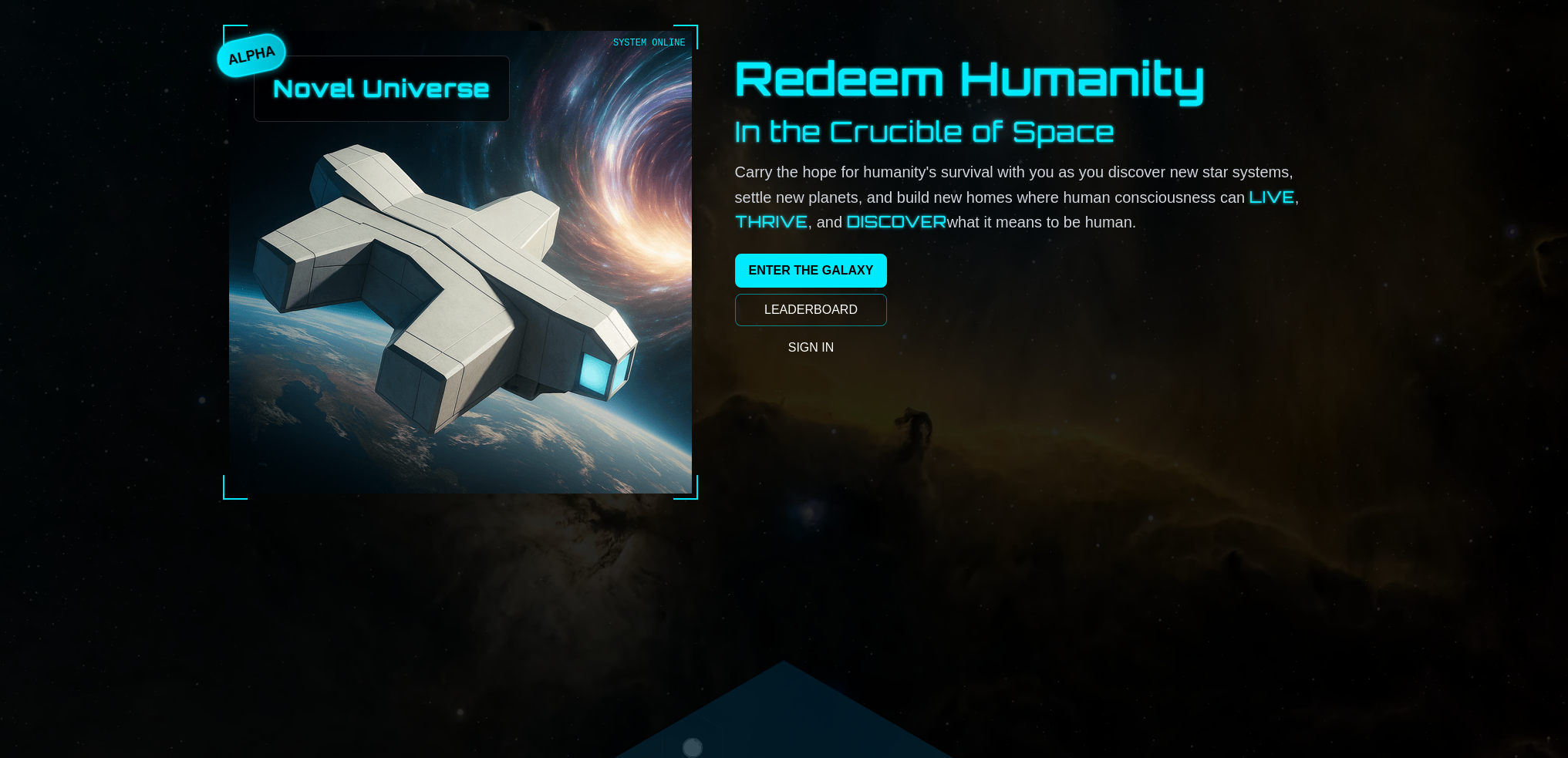
click at [747, 326] on link "LEADERBOARD" at bounding box center [811, 310] width 153 height 33
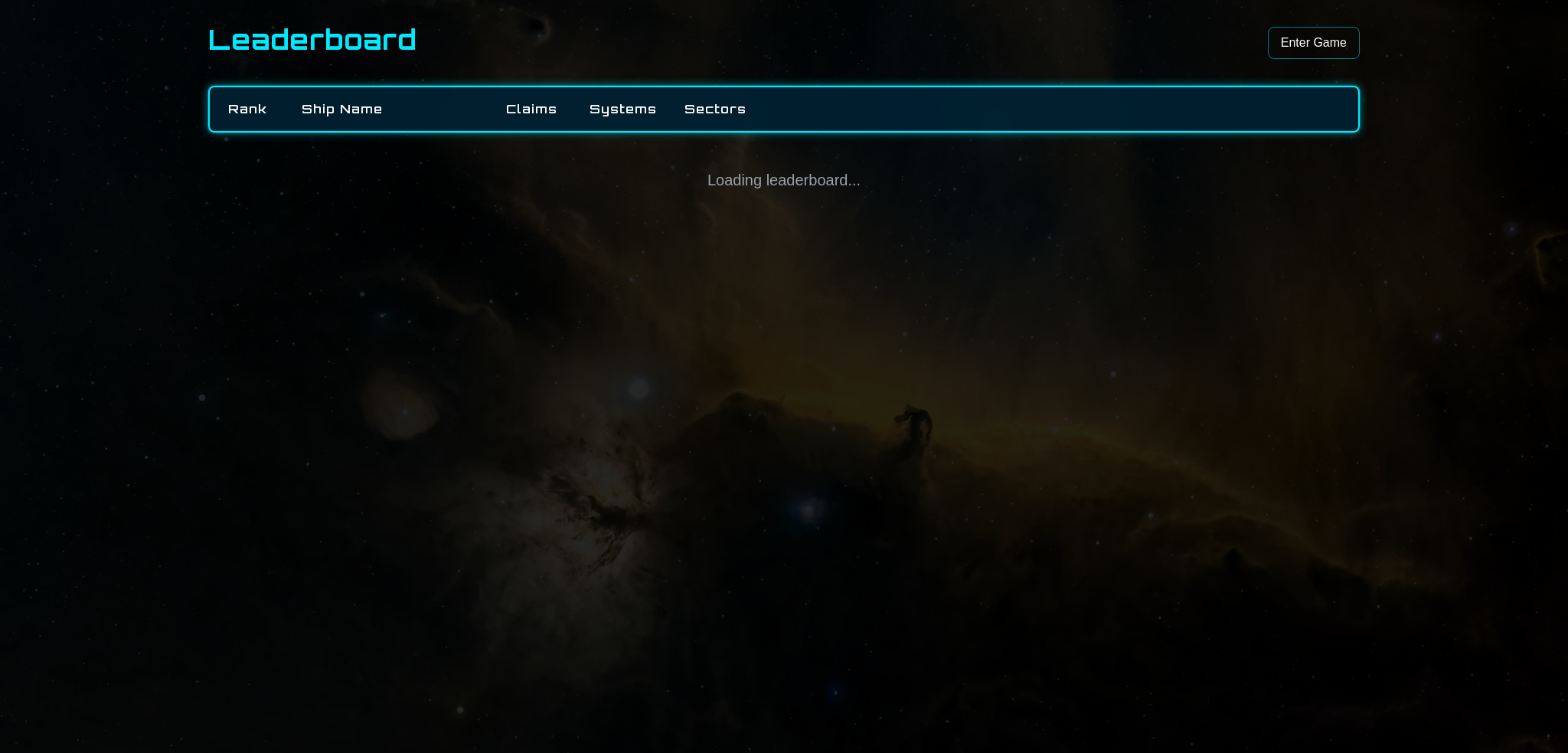
click at [1360, 45] on link "Enter Game" at bounding box center [1314, 43] width 92 height 33
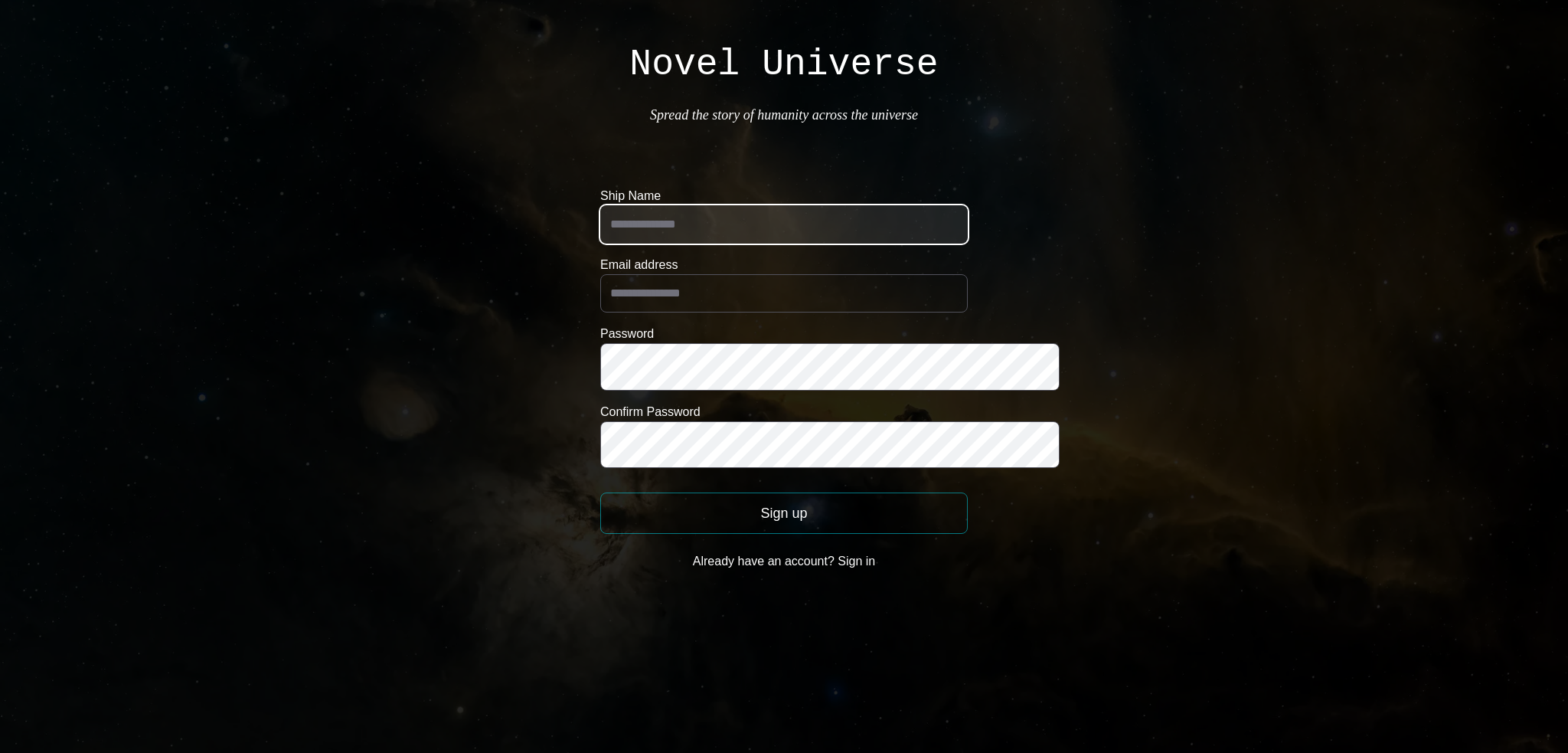
click at [613, 243] on input "Ship Name" at bounding box center [784, 224] width 368 height 38
type input "*"
type input "******"
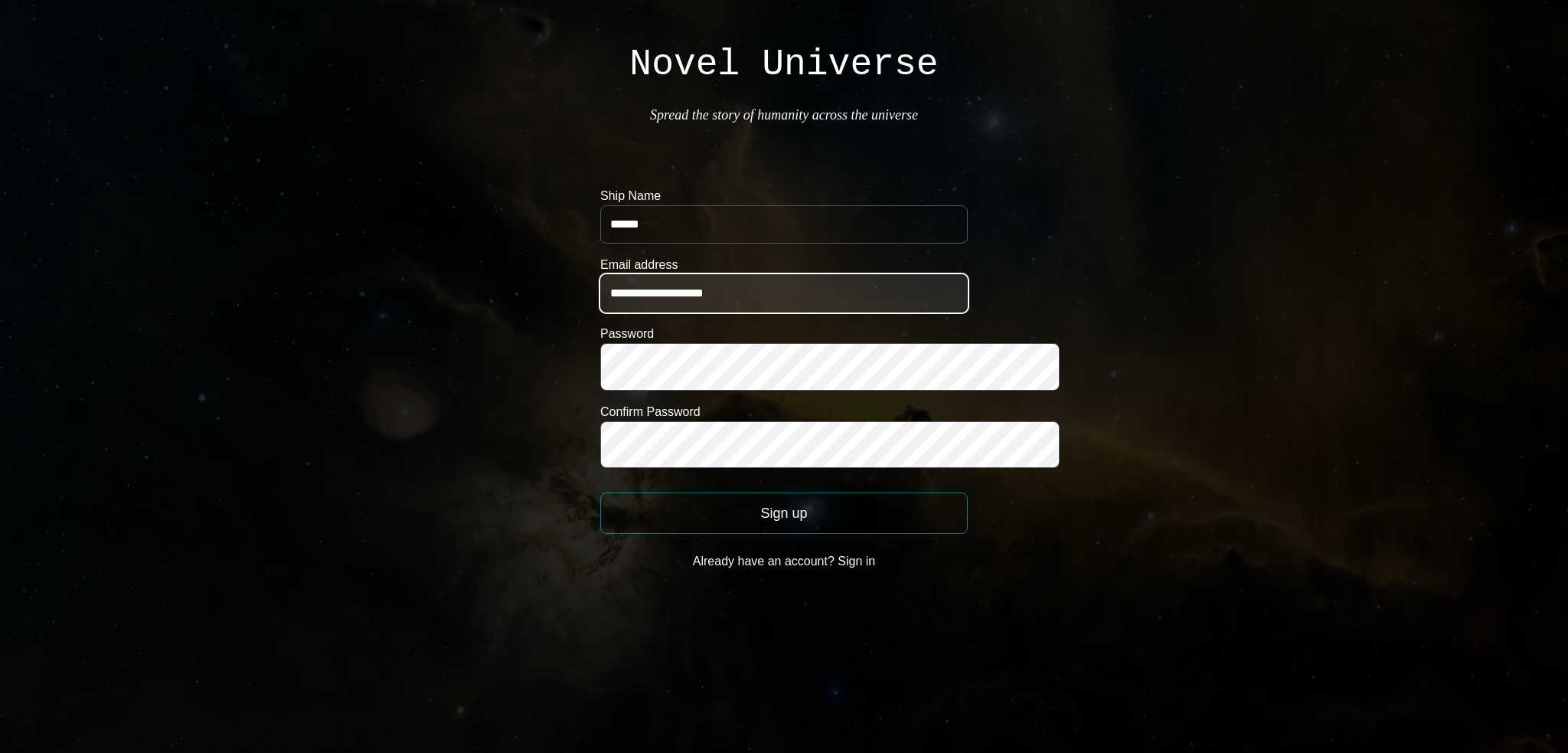
type input "**********"
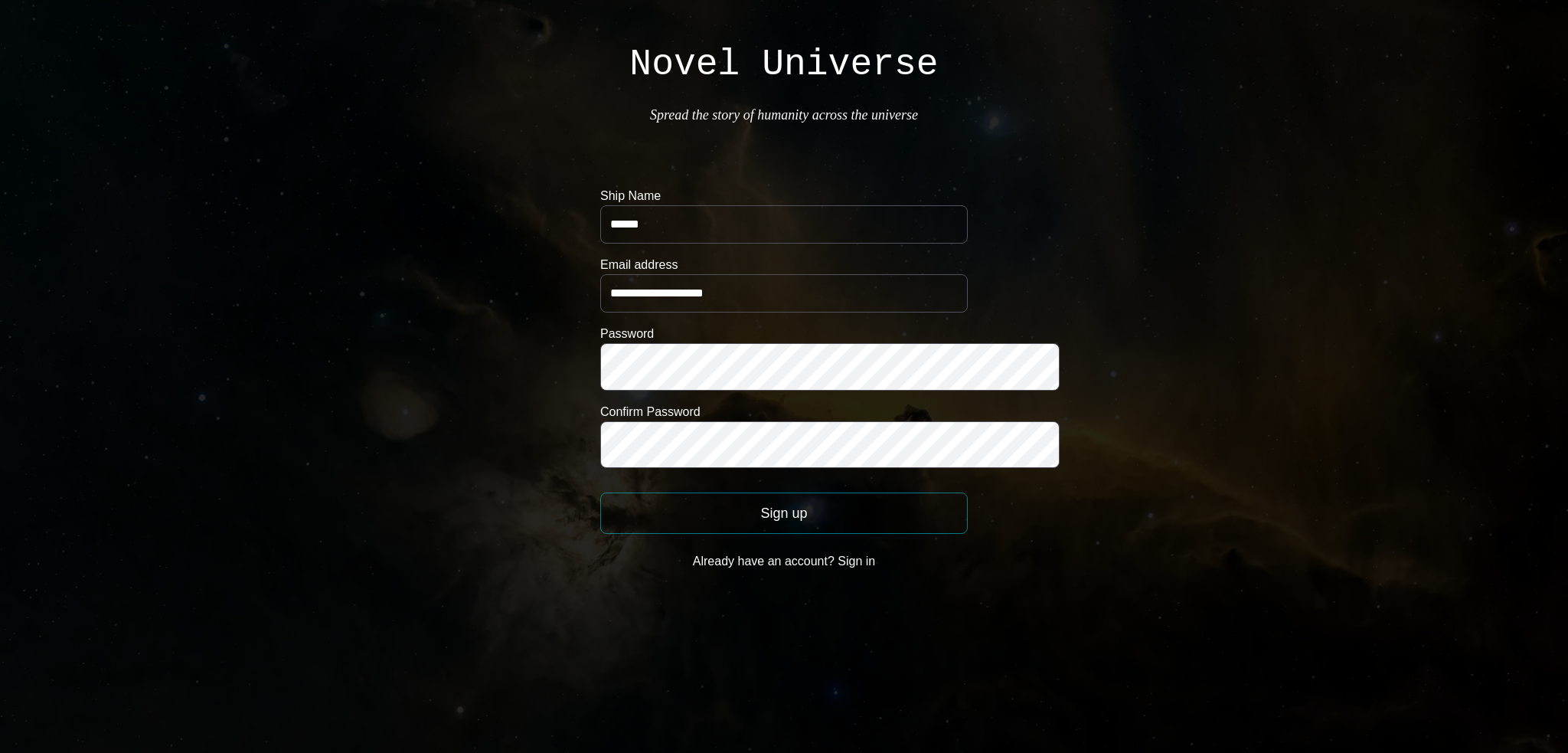
click at [740, 534] on button "Sign up" at bounding box center [784, 513] width 368 height 41
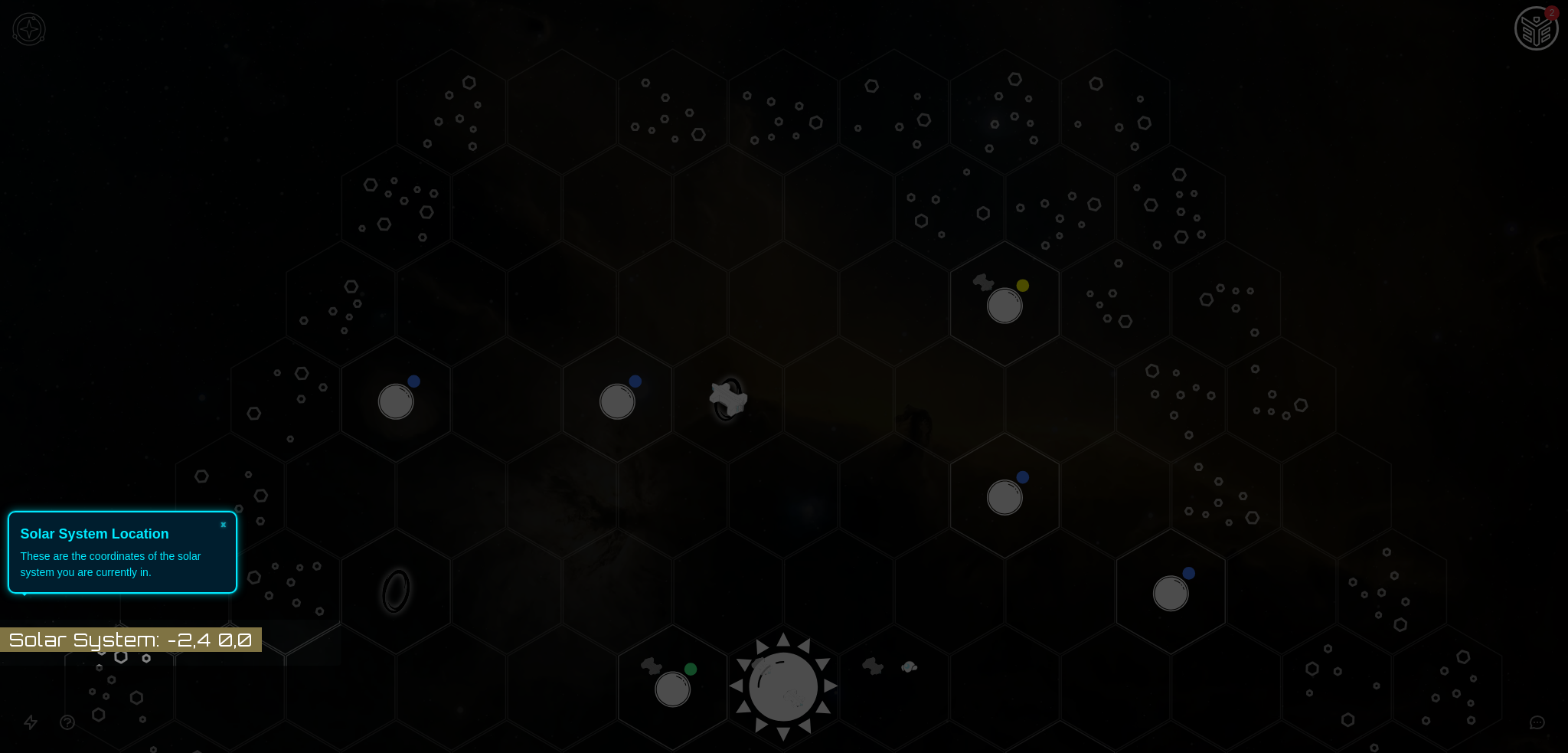
click at [93, 553] on div "These are the coordinates of the solar system you are currently in." at bounding box center [122, 565] width 204 height 33
click at [103, 566] on div "These are the coordinates of the solar system you are currently in." at bounding box center [122, 565] width 204 height 33
click at [147, 542] on header "Solar System Location" at bounding box center [122, 534] width 204 height 21
click at [1534, 39] on icon at bounding box center [781, 376] width 1576 height 753
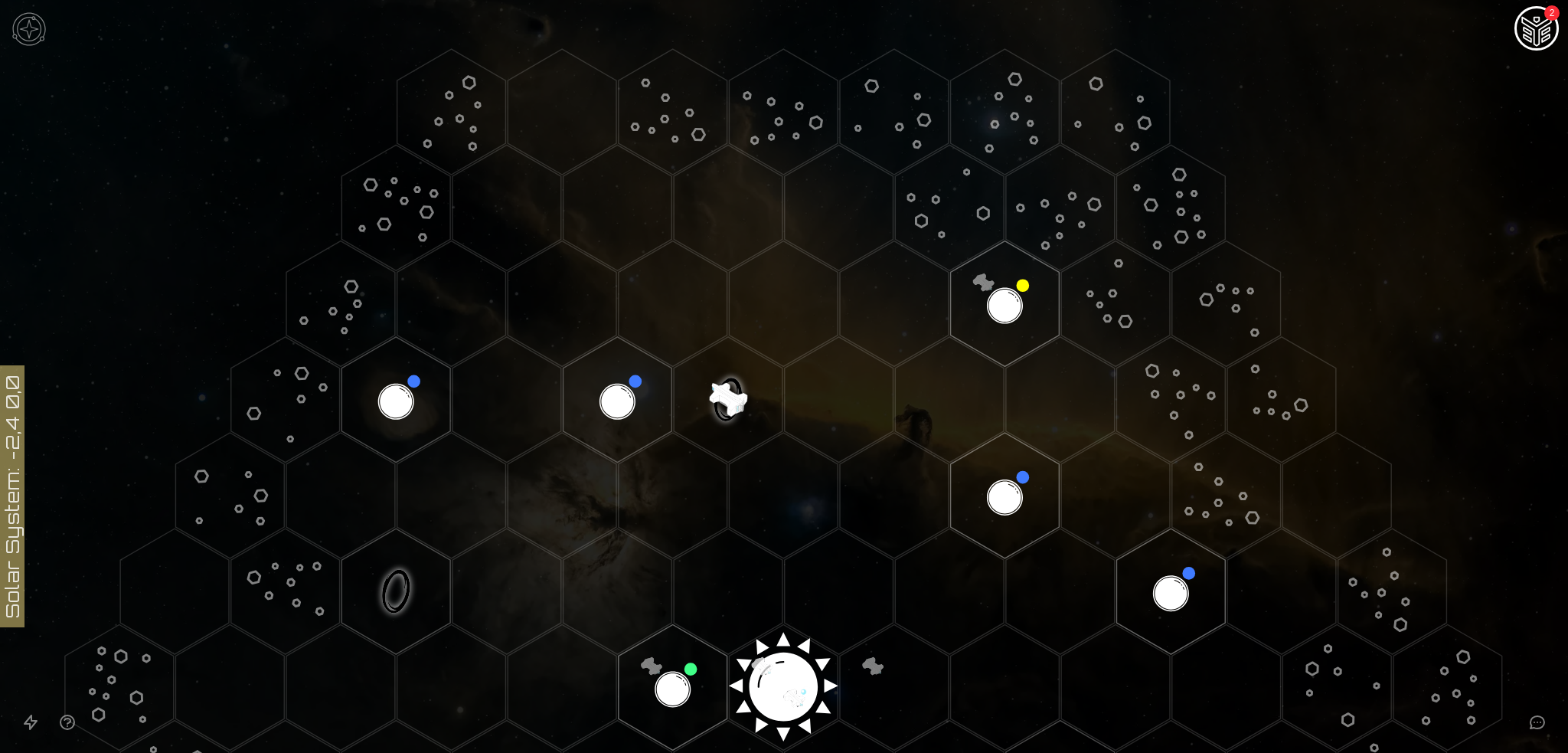
drag, startPoint x: 731, startPoint y: 582, endPoint x: 24, endPoint y: 352, distance: 743.5
click at [23, 361] on icon at bounding box center [784, 687] width 1568 height 1375
click at [27, 34] on img at bounding box center [29, 29] width 46 height 46
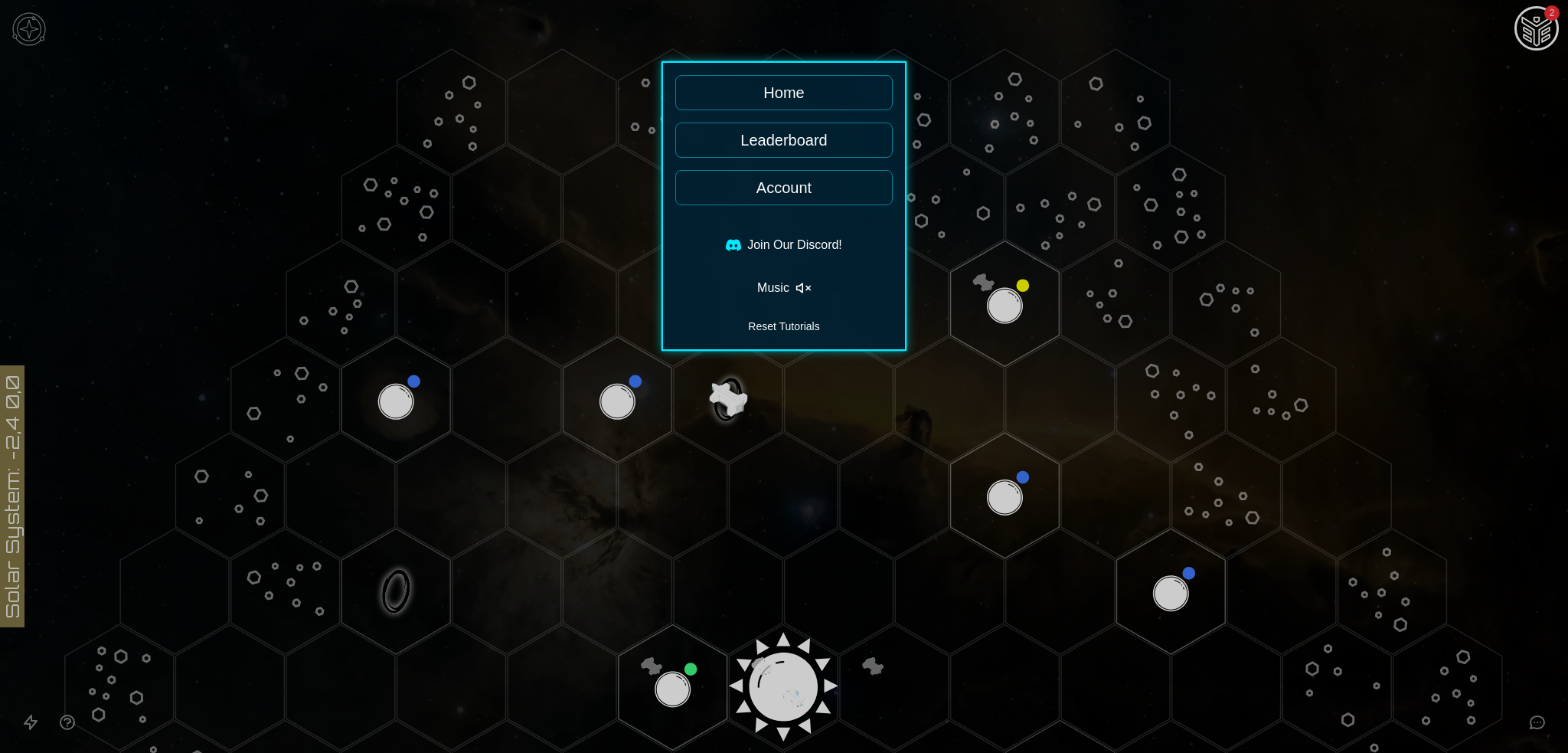
click at [779, 110] on link "Home" at bounding box center [784, 93] width 217 height 35
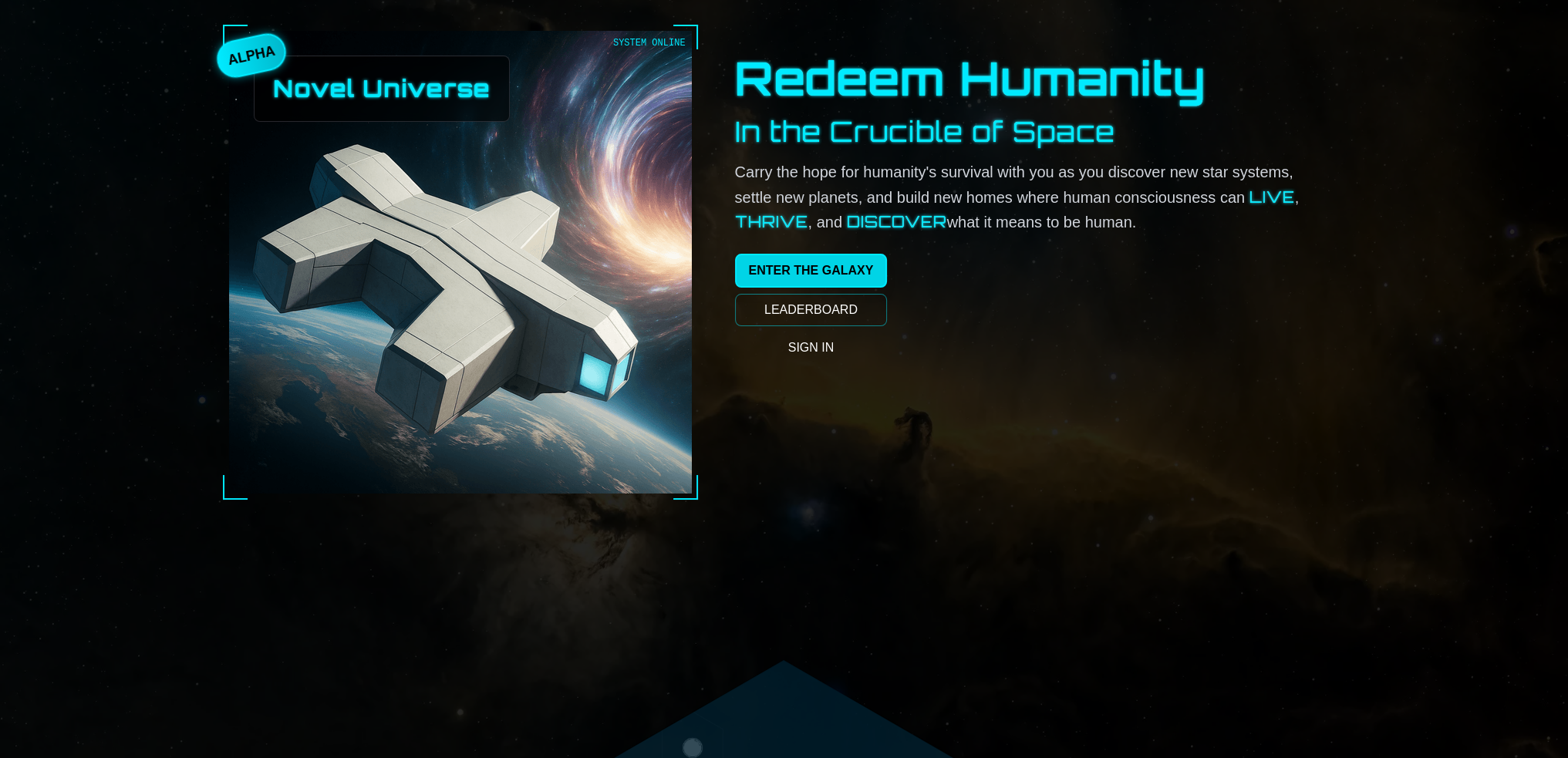
click at [749, 288] on link "ENTER THE GALAXY" at bounding box center [811, 270] width 153 height 34
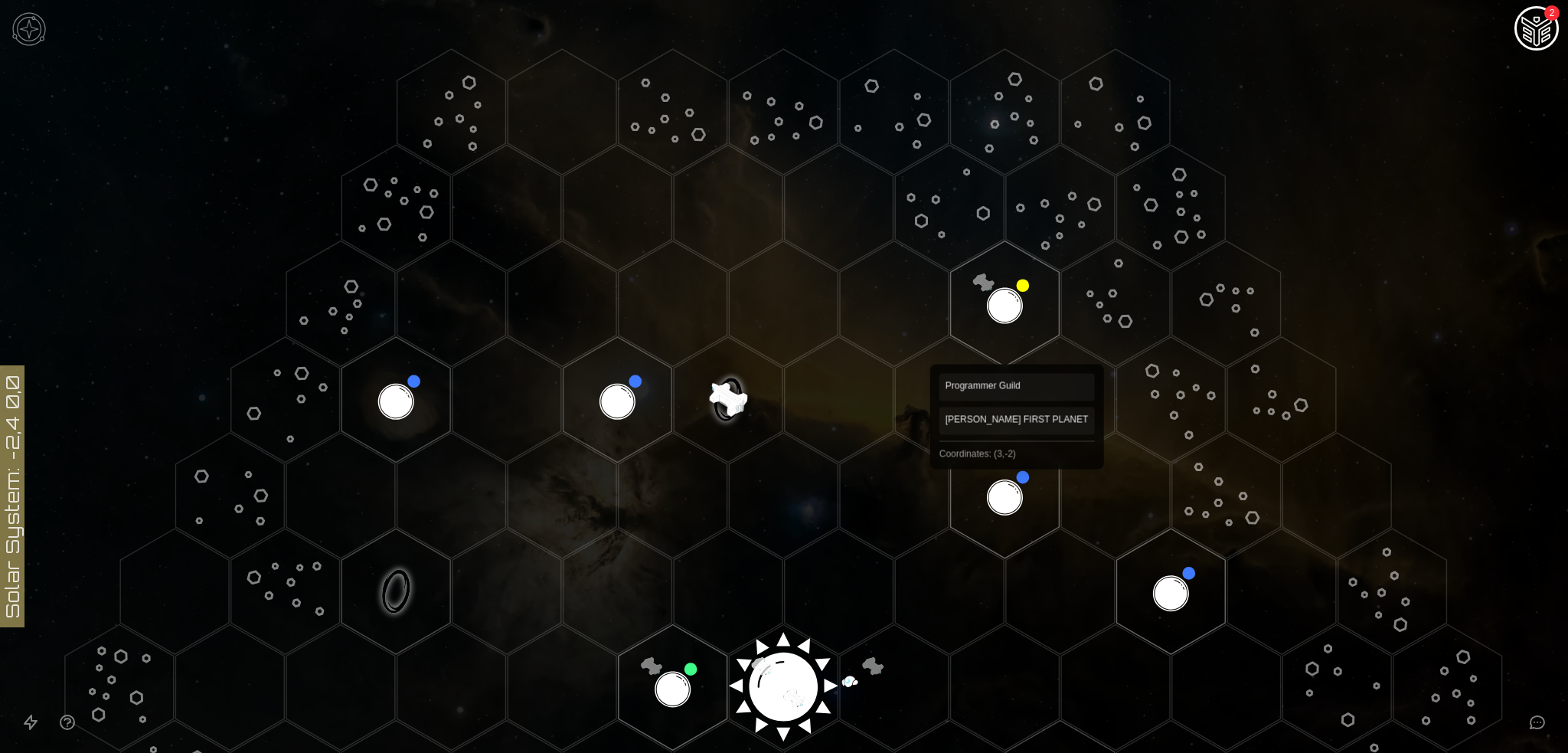
click at [1017, 474] on polygon "Hex at coordinates 3,-2, clickable" at bounding box center [1005, 495] width 109 height 126
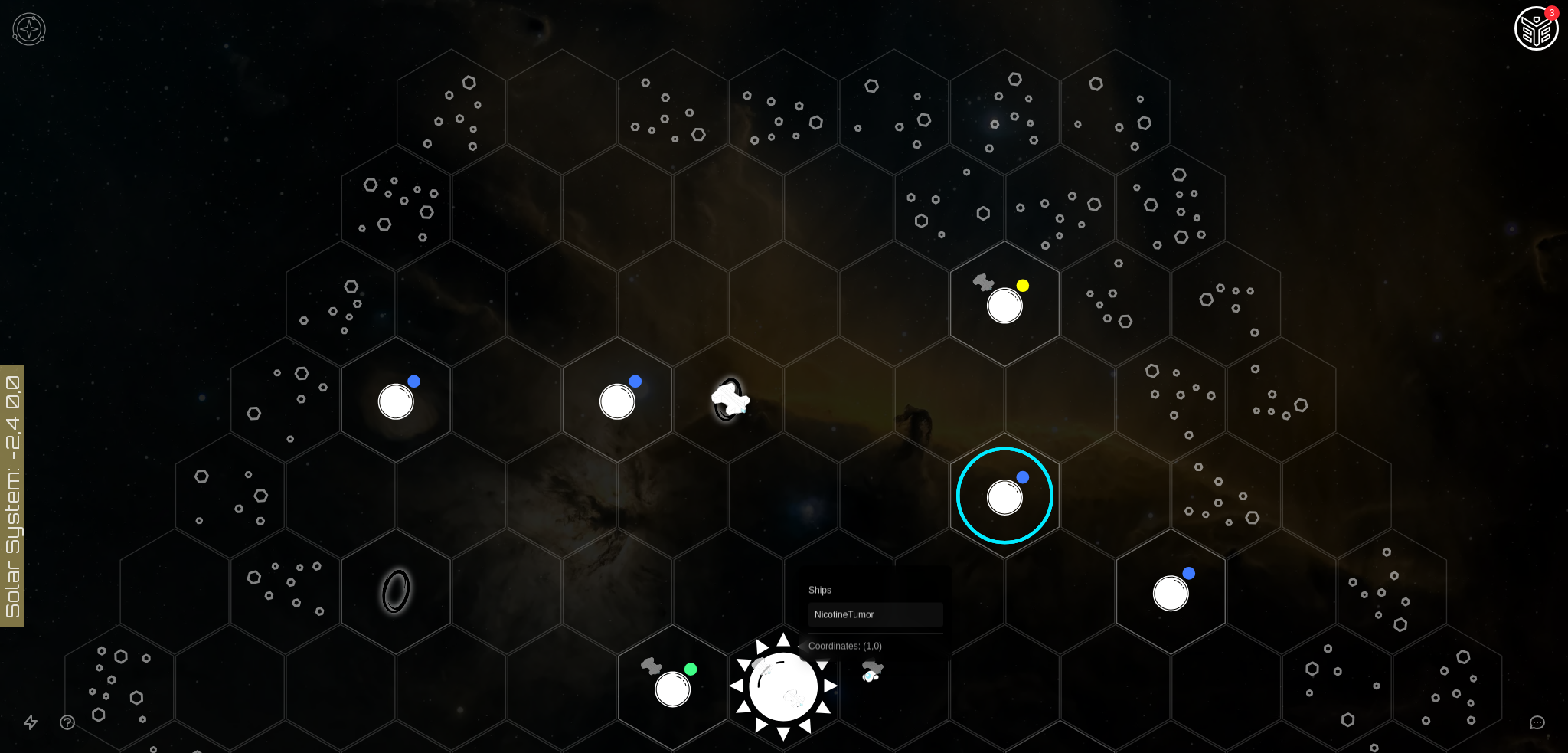
click at [895, 687] on polygon "Hex at coordinates 1,0, clickable" at bounding box center [894, 687] width 109 height 126
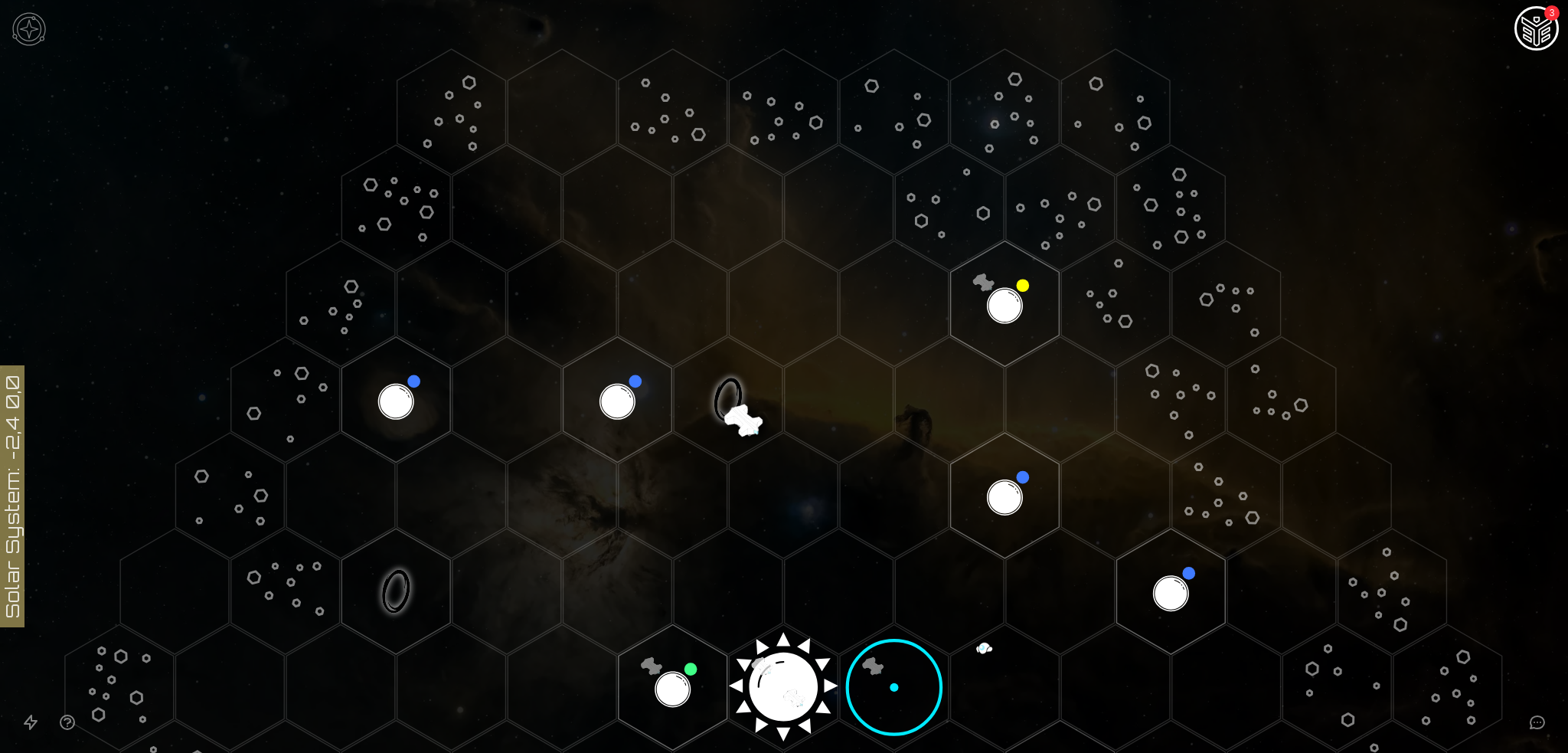
click at [1194, 493] on polygon "Hex at coordinates 5,-2, clickable" at bounding box center [1226, 495] width 109 height 126
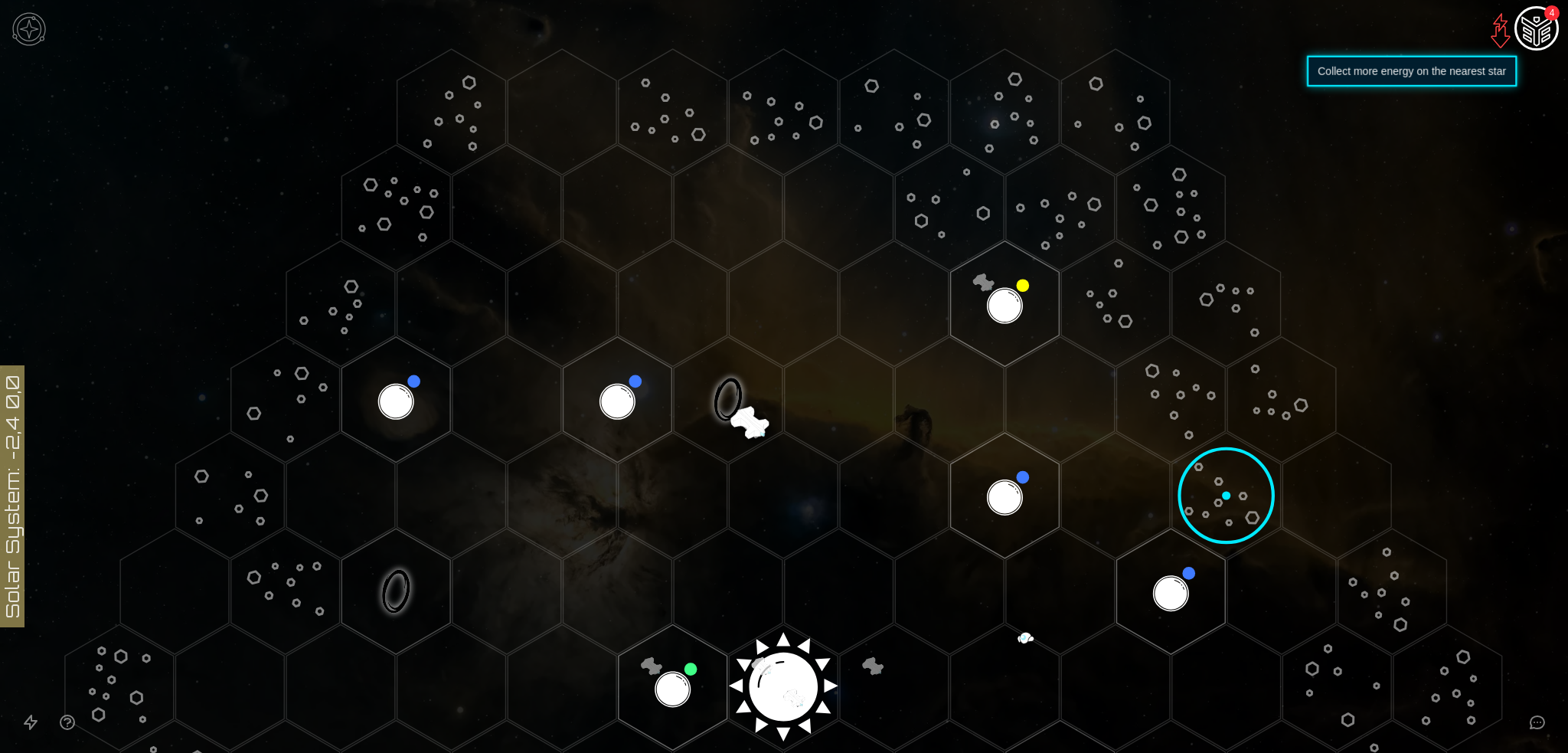
click at [1486, 41] on img at bounding box center [1500, 30] width 36 height 36
click at [1523, 42] on img "Ship AI Chat - 4 unread messages" at bounding box center [1536, 29] width 36 height 36
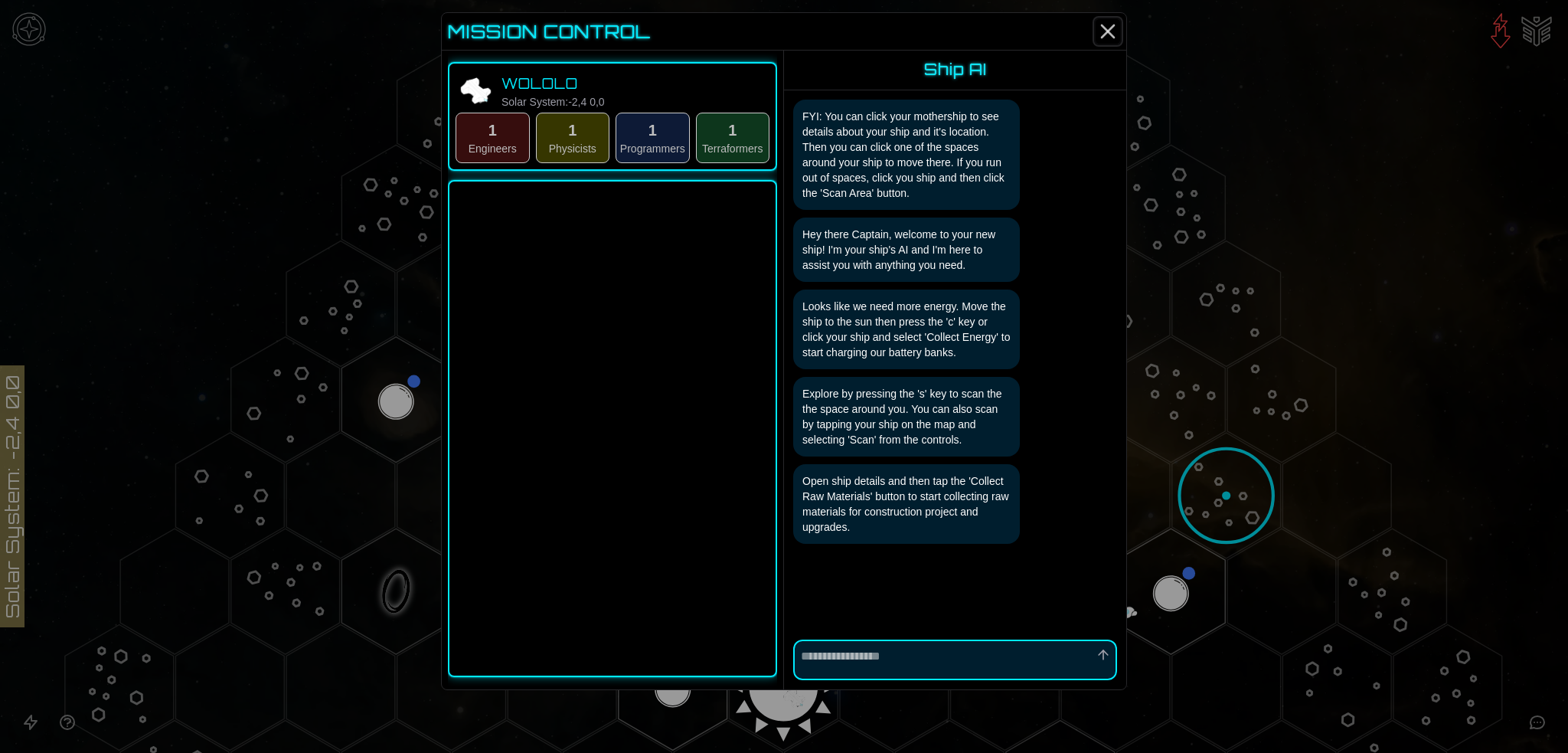
click at [1120, 36] on icon "Close" at bounding box center [1108, 32] width 24 height 24
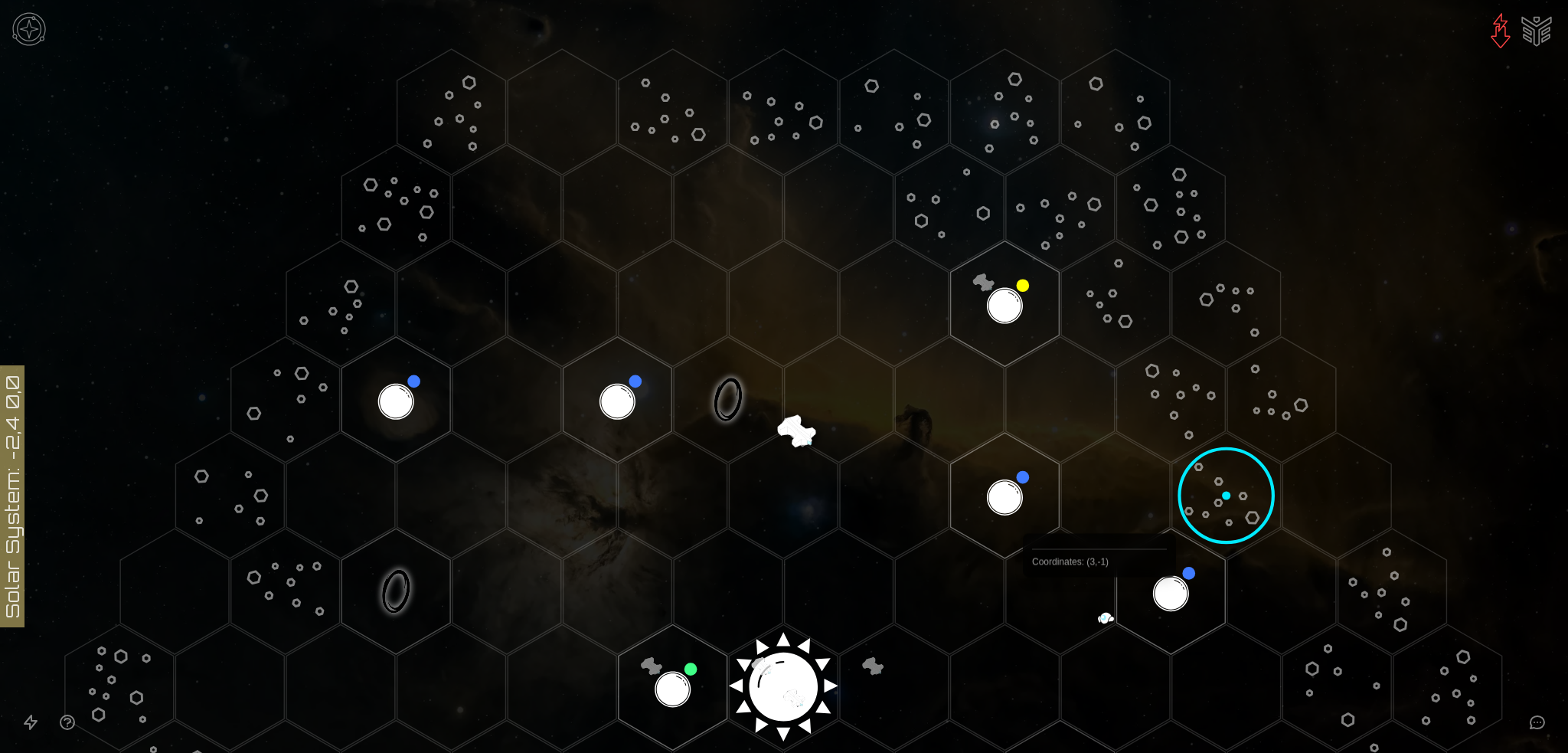
click at [1099, 613] on polygon "Hex at coordinates 3,-1, clickable" at bounding box center [1060, 591] width 109 height 126
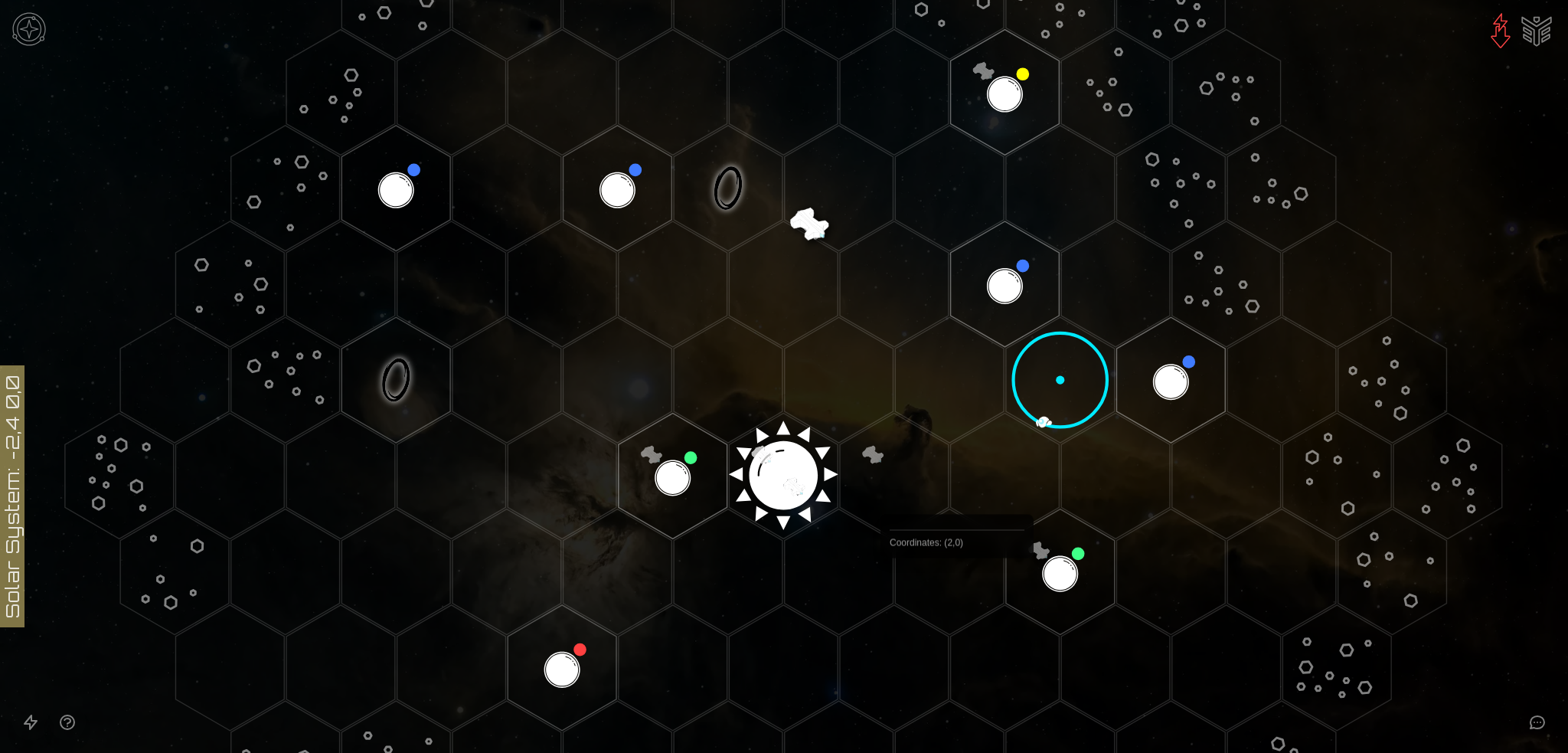
scroll to position [230, 0]
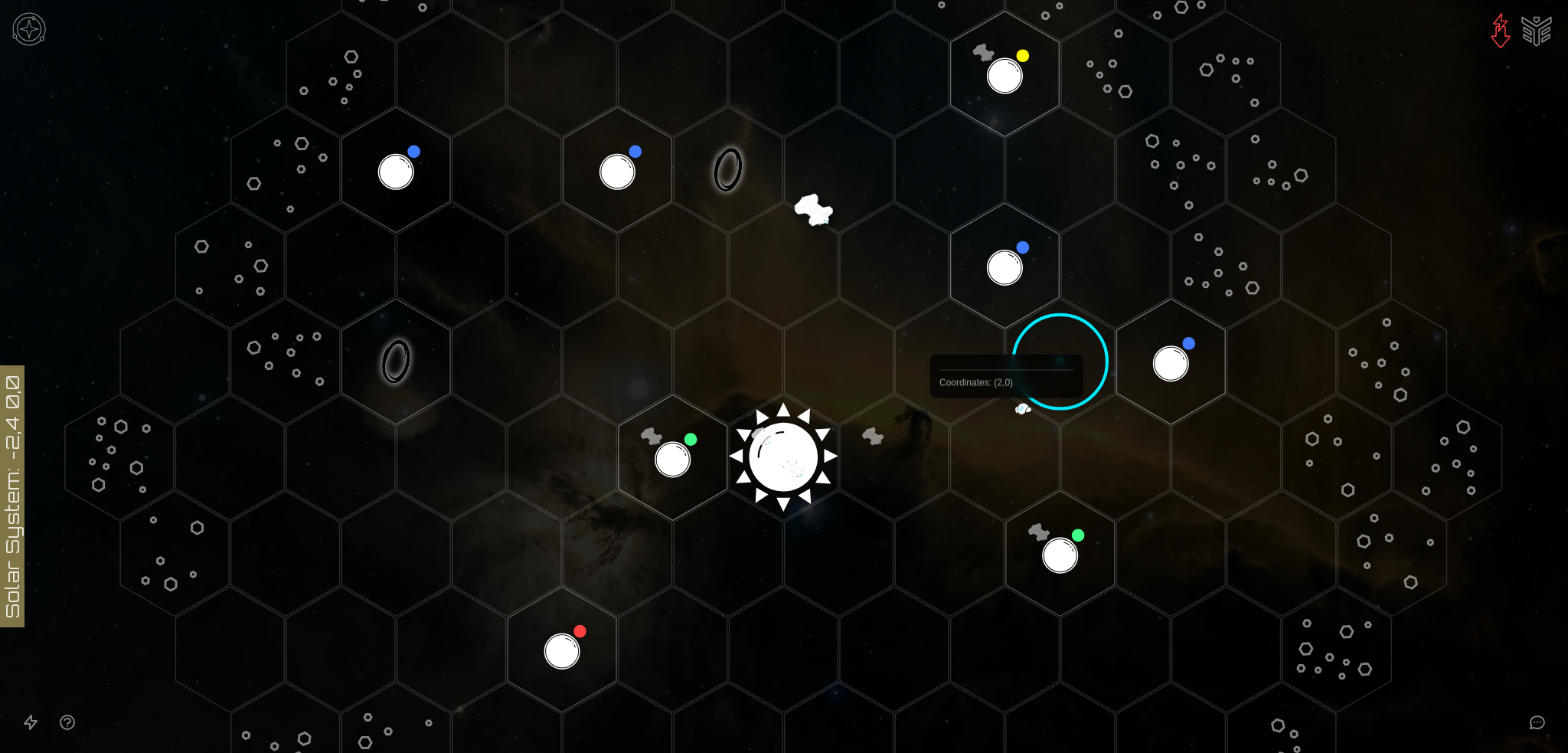
click at [1007, 434] on polygon "Hex at coordinates 2,0, clickable" at bounding box center [1005, 457] width 109 height 126
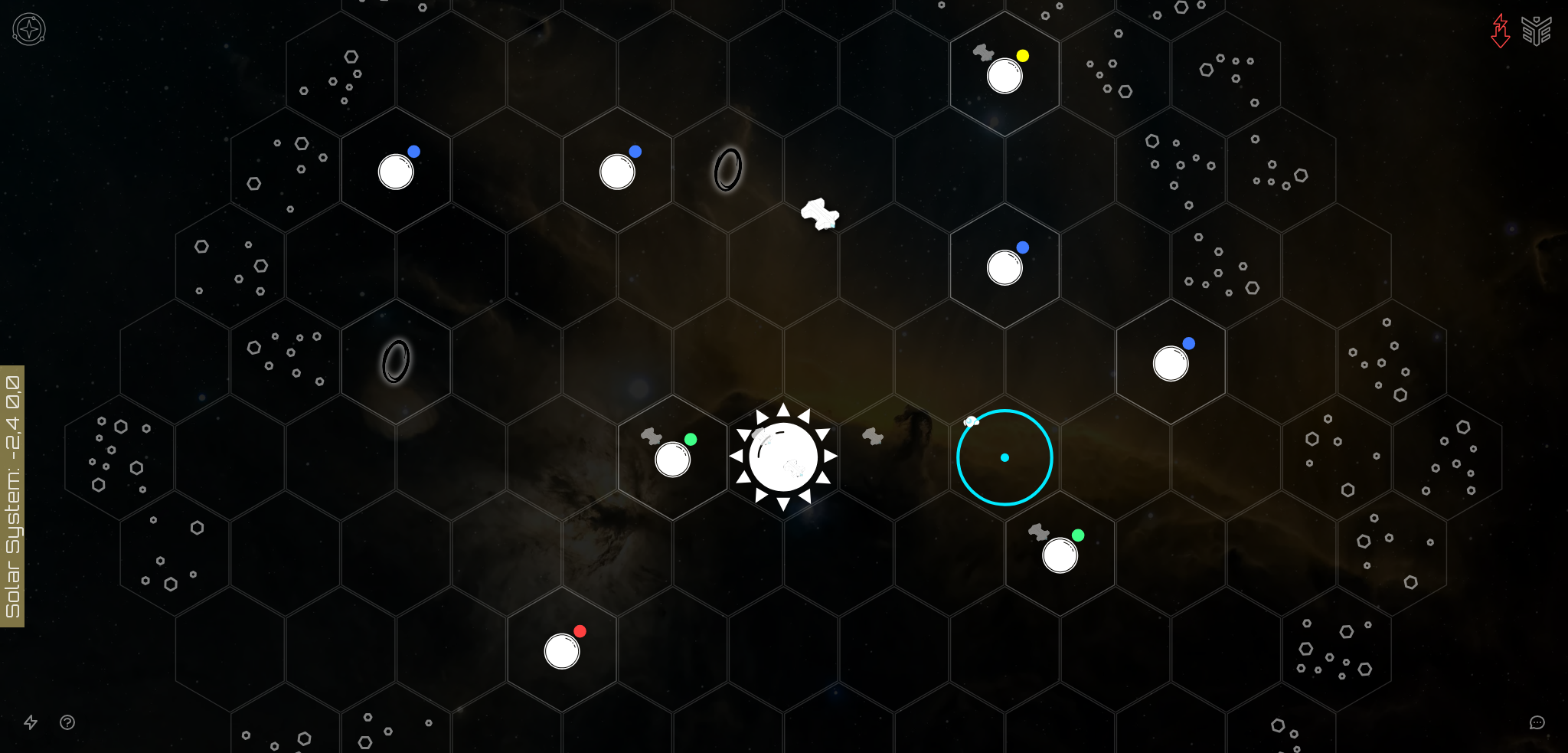
click at [76, 713] on icon "Open accessibility help guide" at bounding box center [67, 722] width 19 height 19
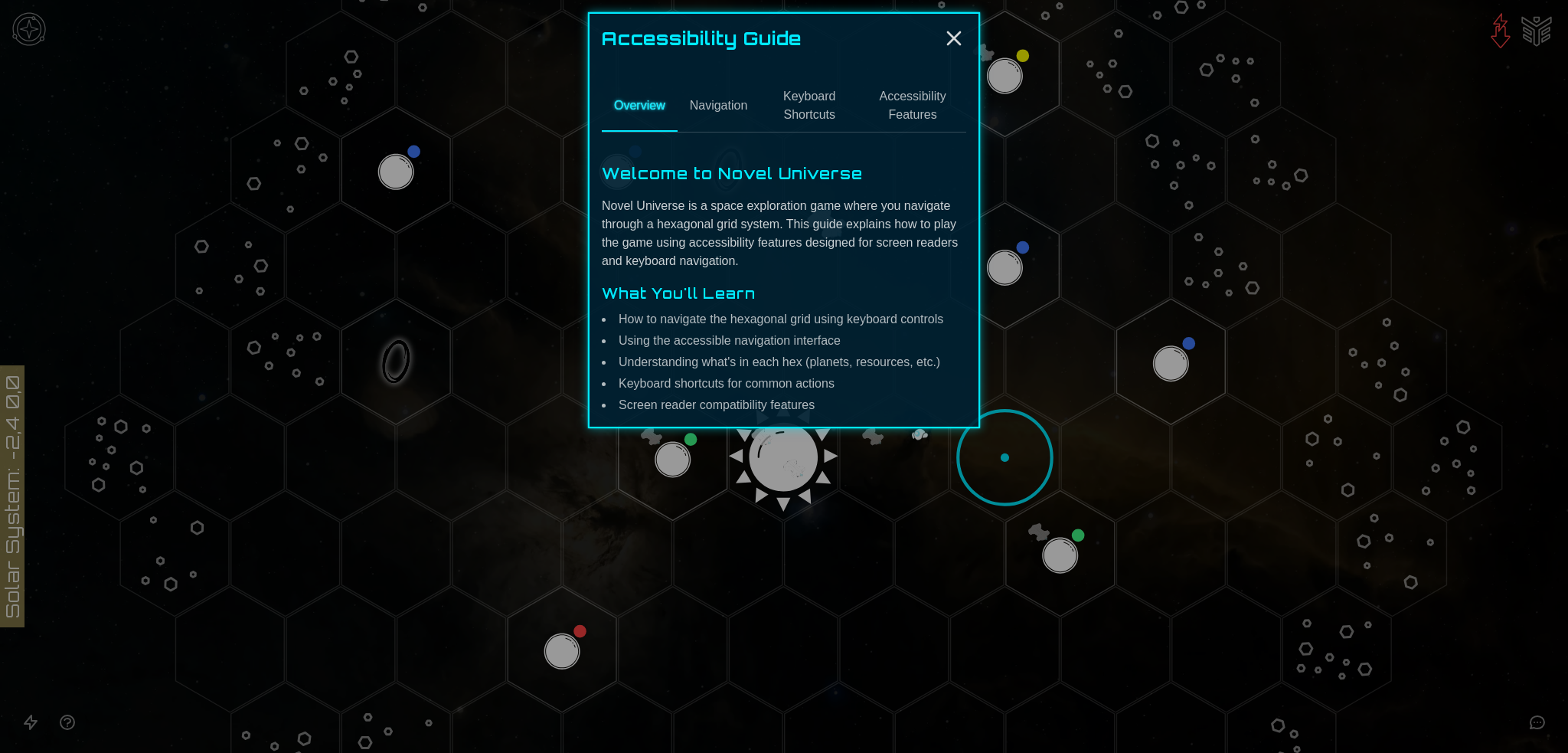
click at [677, 130] on button "Navigation" at bounding box center [718, 106] width 83 height 50
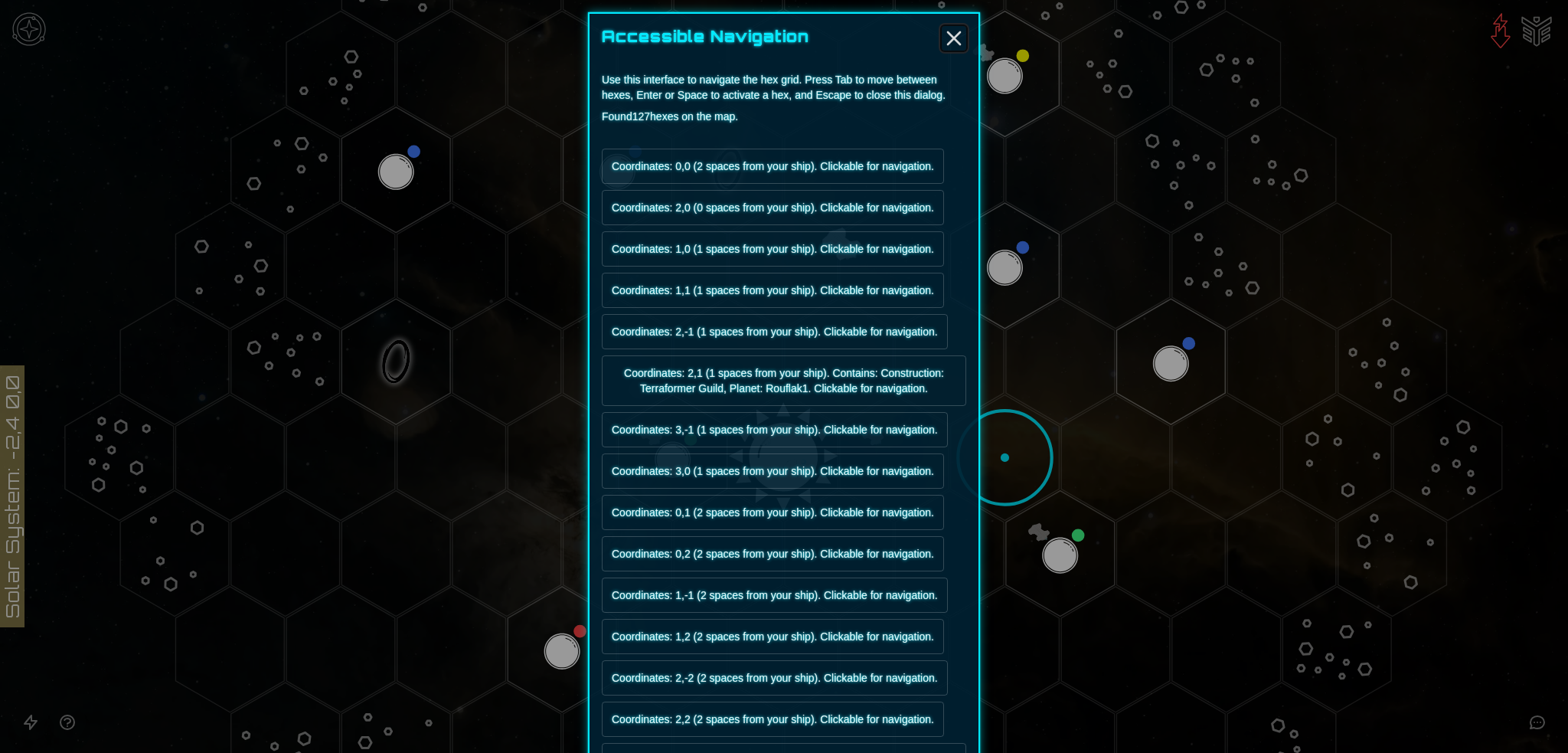
click at [966, 34] on icon "Close" at bounding box center [954, 38] width 24 height 24
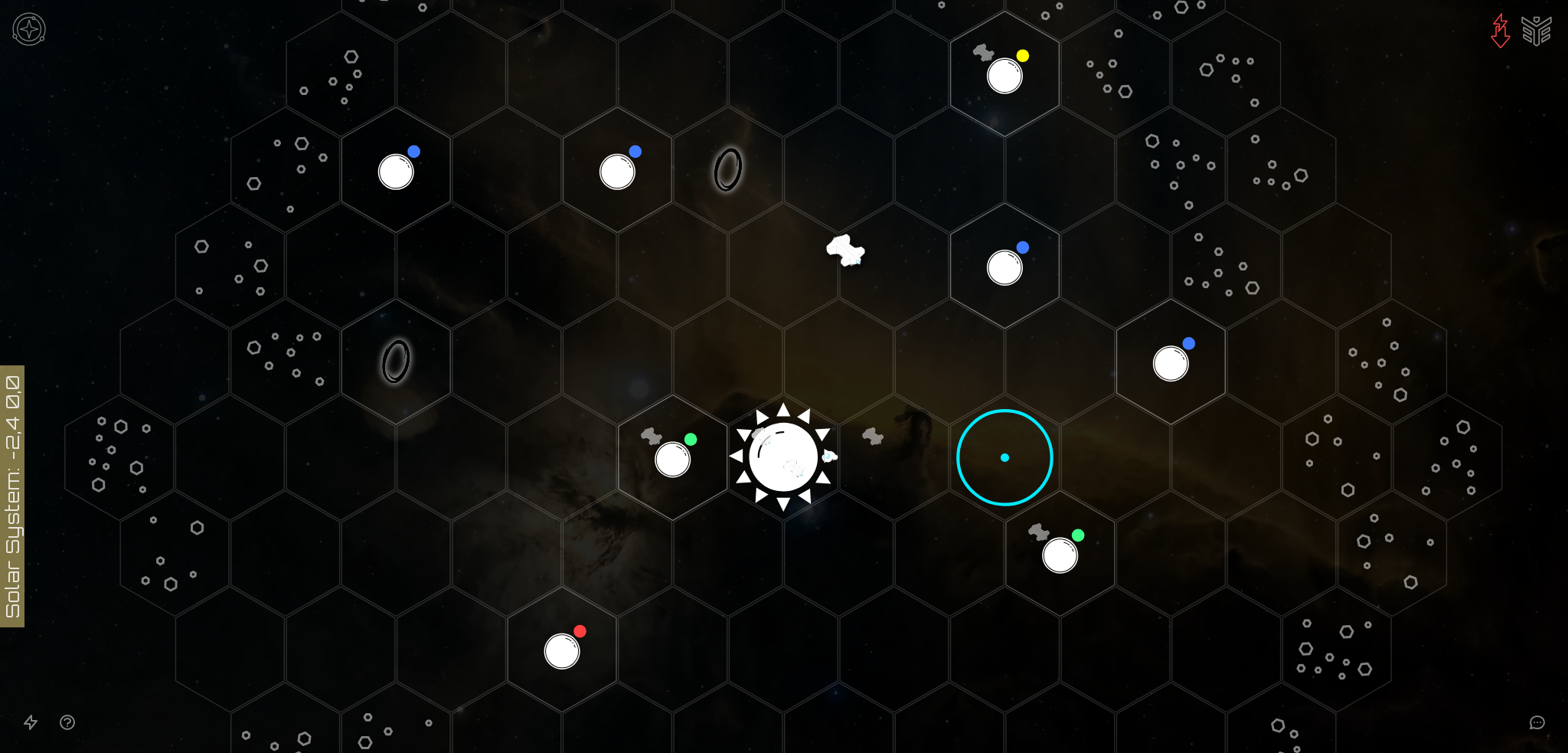
click at [1003, 459] on polygon "Hex at coordinates 2,0, clickable" at bounding box center [1005, 457] width 109 height 126
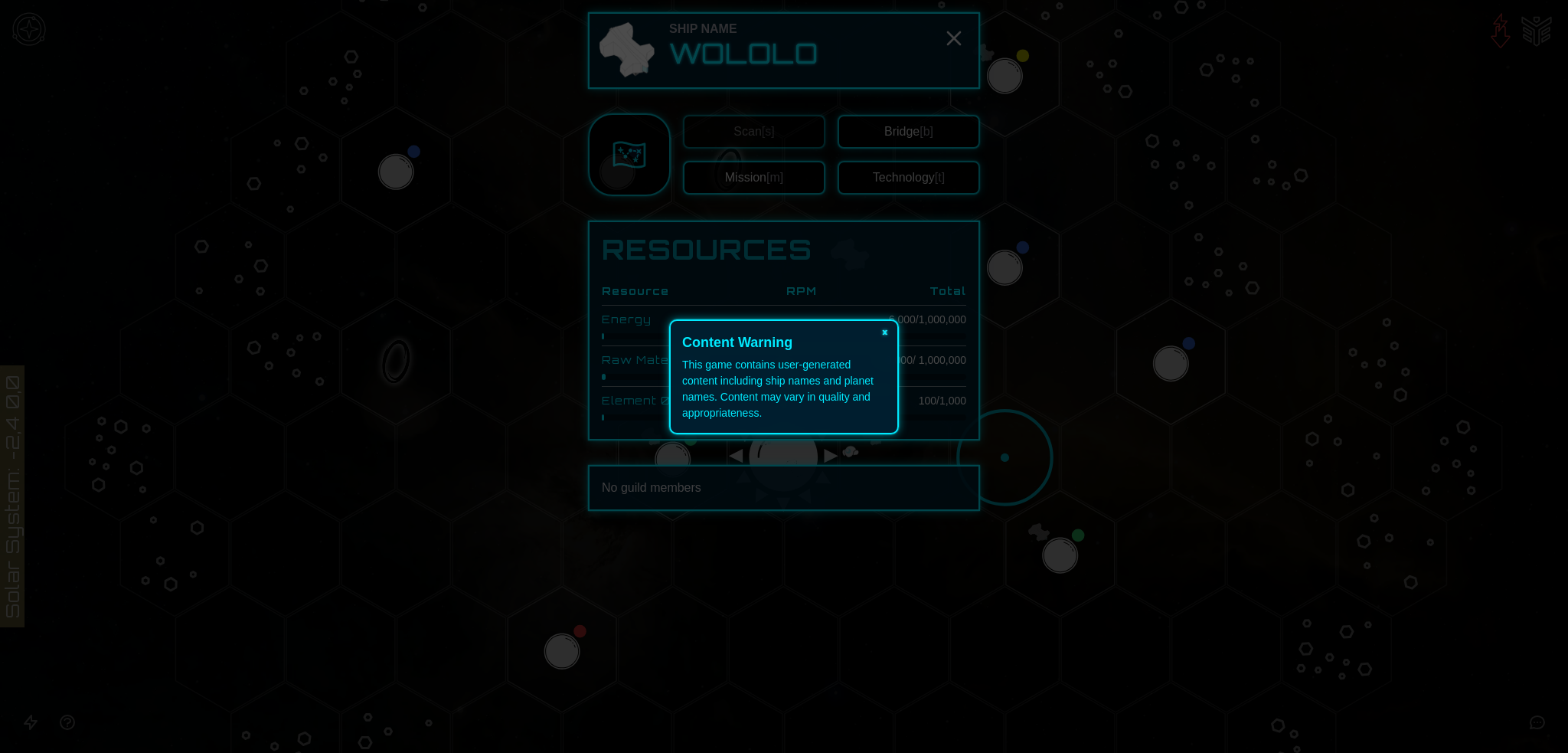
click at [882, 335] on button "×" at bounding box center [885, 331] width 24 height 21
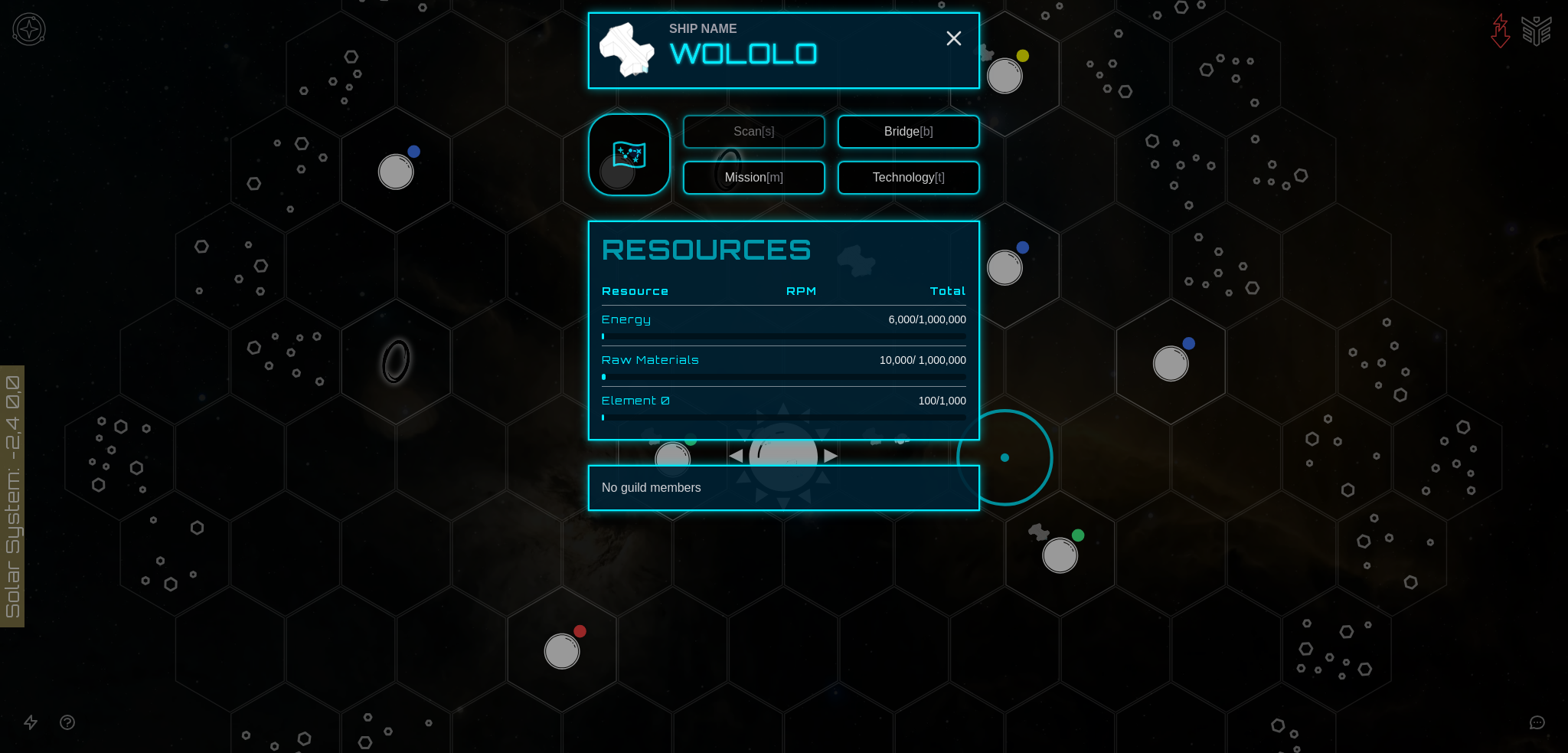
click at [742, 195] on button "Mission [m]" at bounding box center [754, 178] width 143 height 34
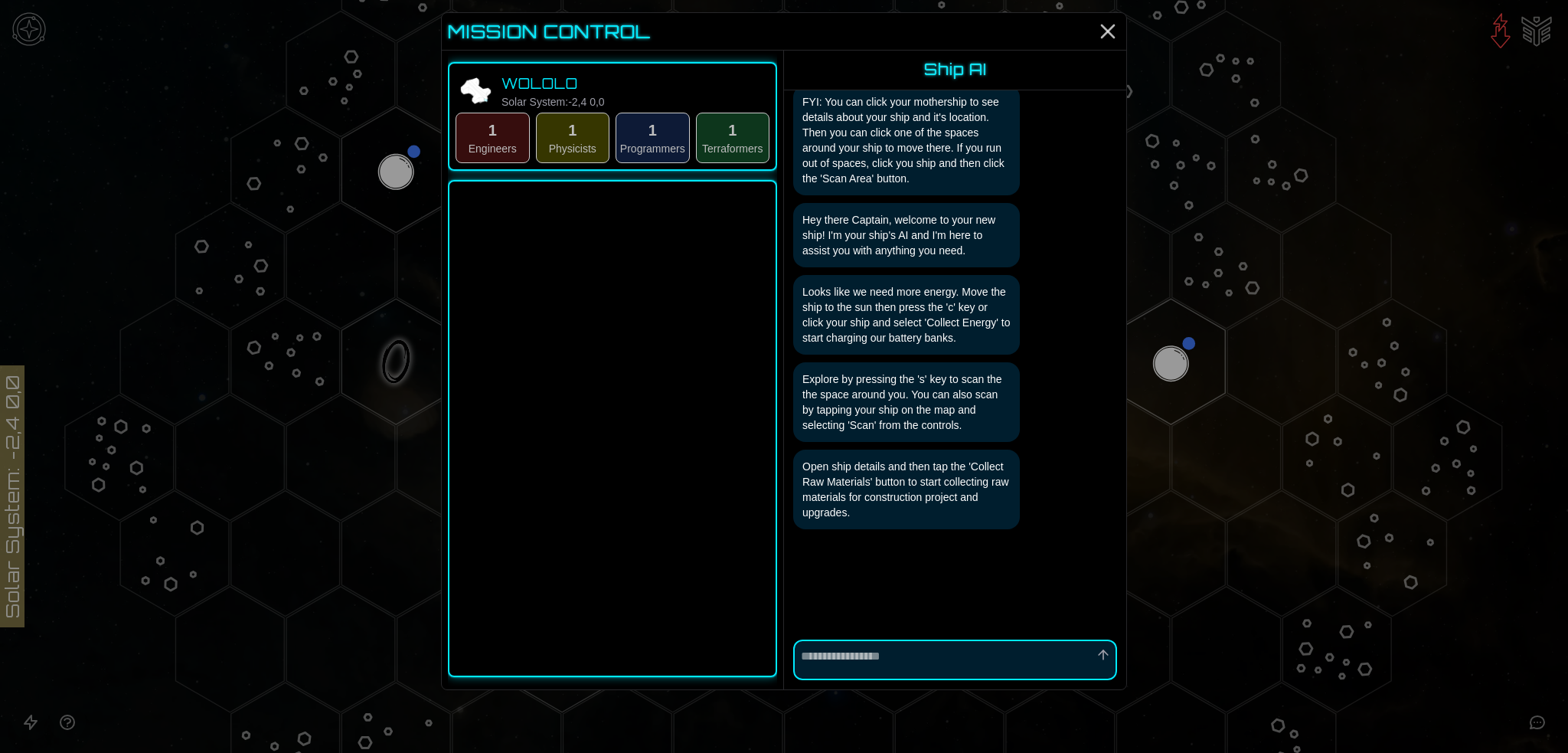
scroll to position [196, 0]
type textarea "*"
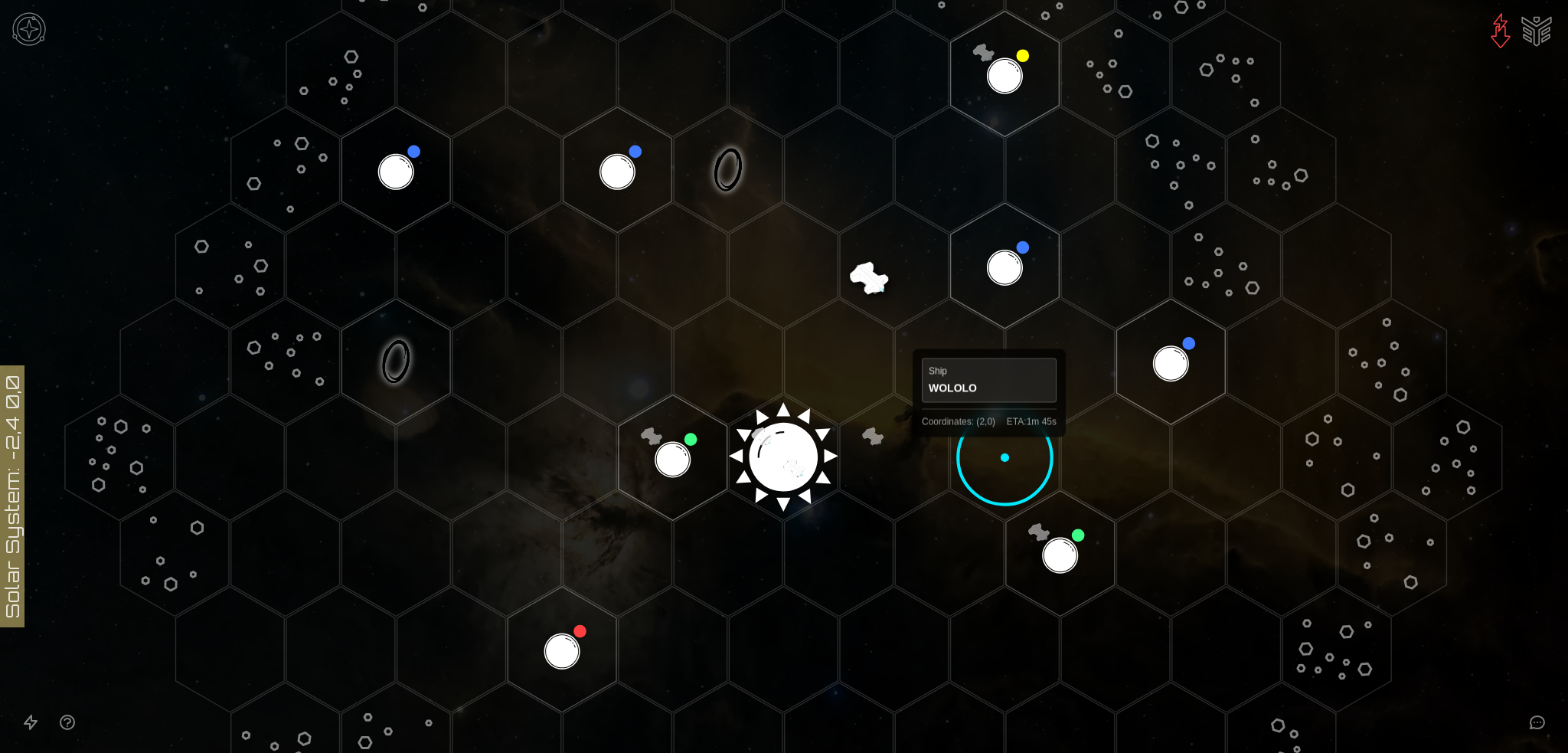
click at [989, 450] on polygon "Hex at coordinates 2,0, clickable" at bounding box center [1005, 457] width 109 height 126
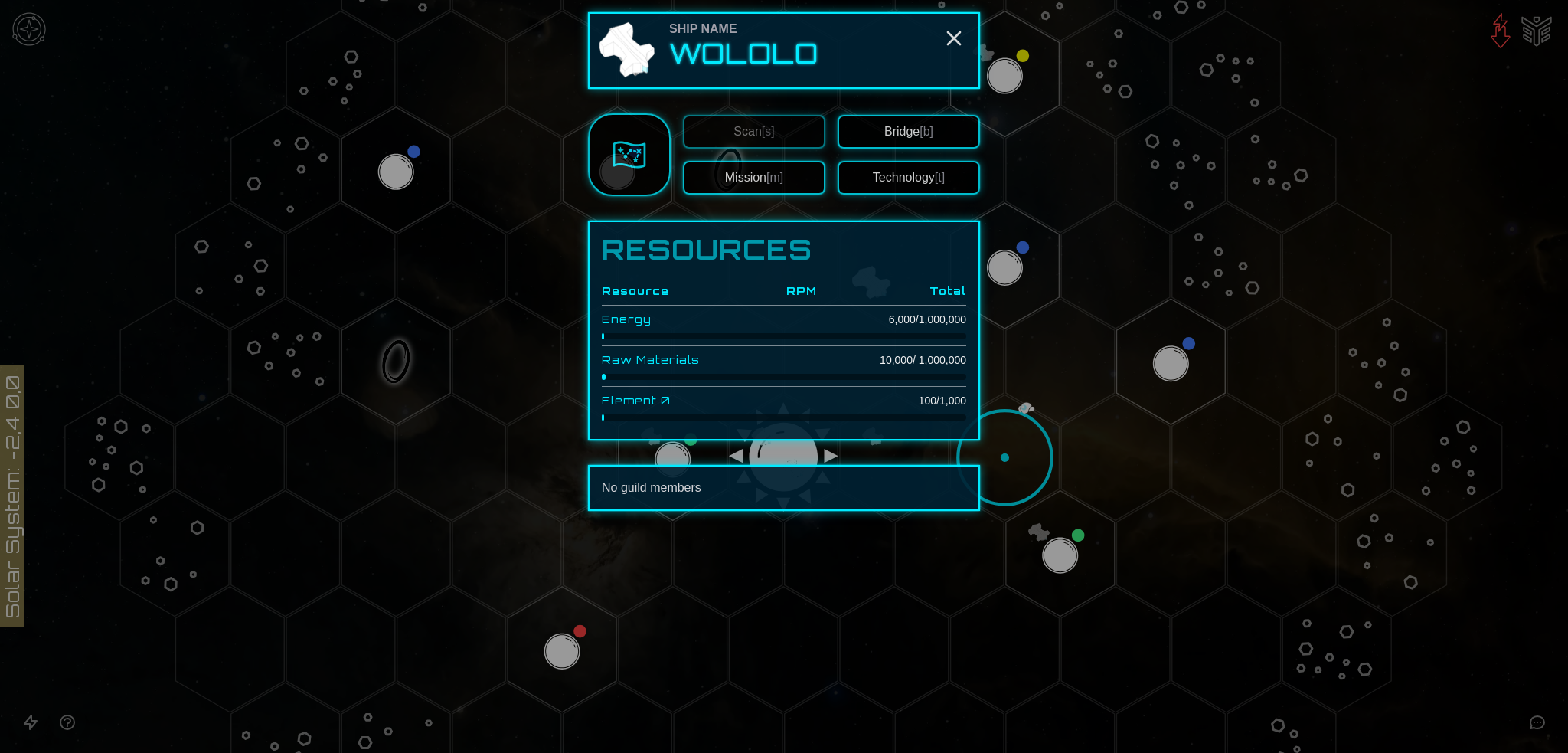
click at [916, 148] on button "Bridge [b]" at bounding box center [908, 131] width 143 height 34
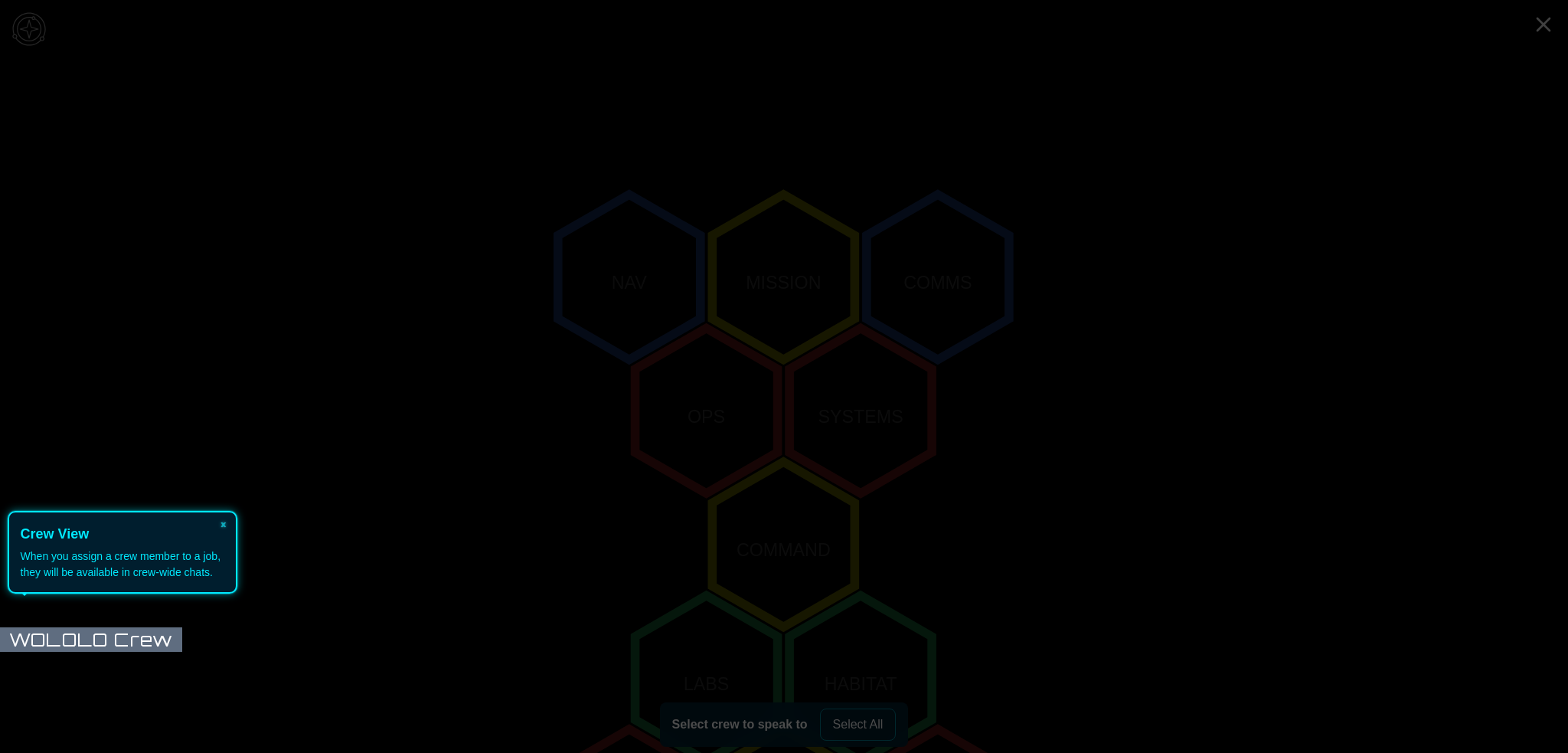
scroll to position [308, 0]
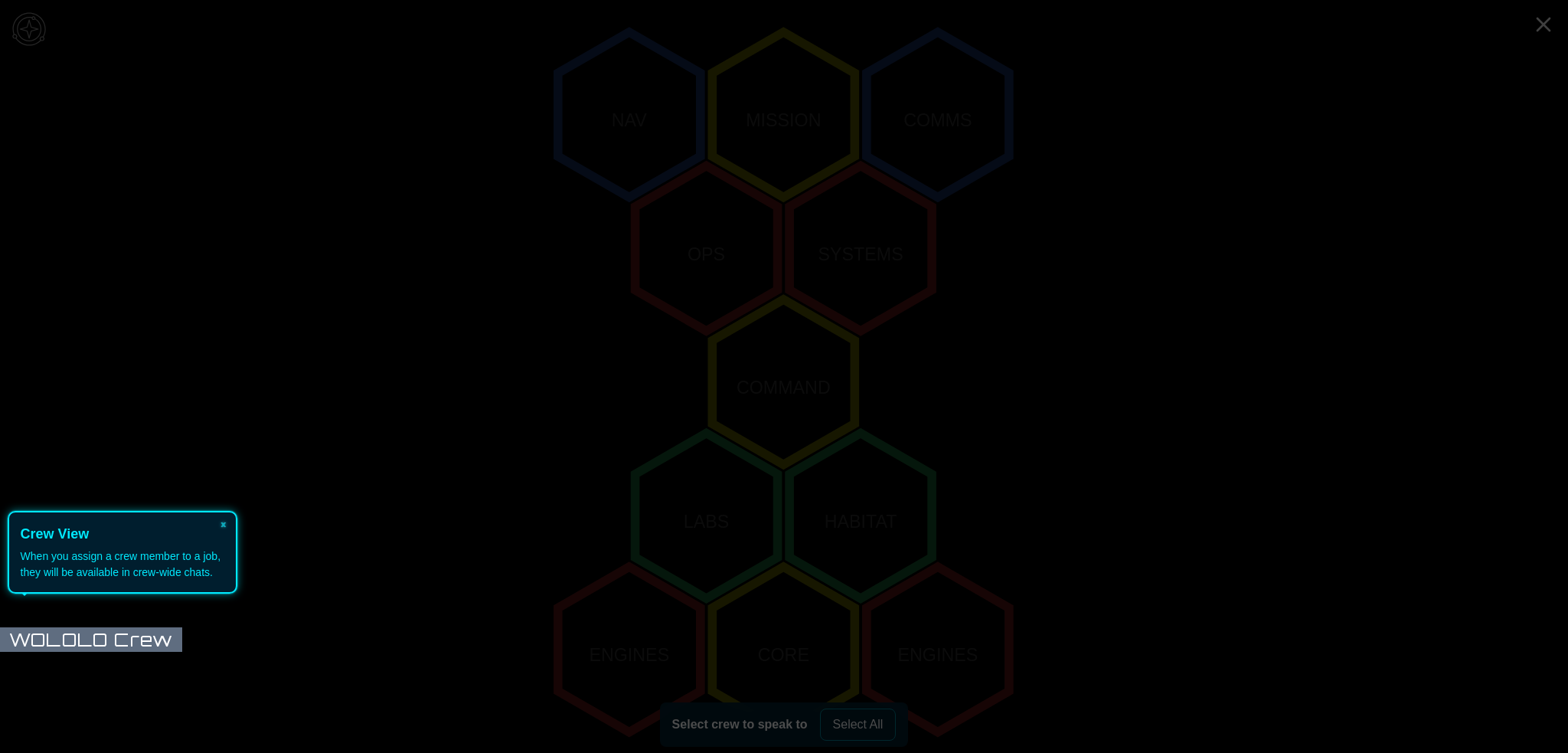
click at [724, 719] on icon at bounding box center [781, 376] width 1576 height 753
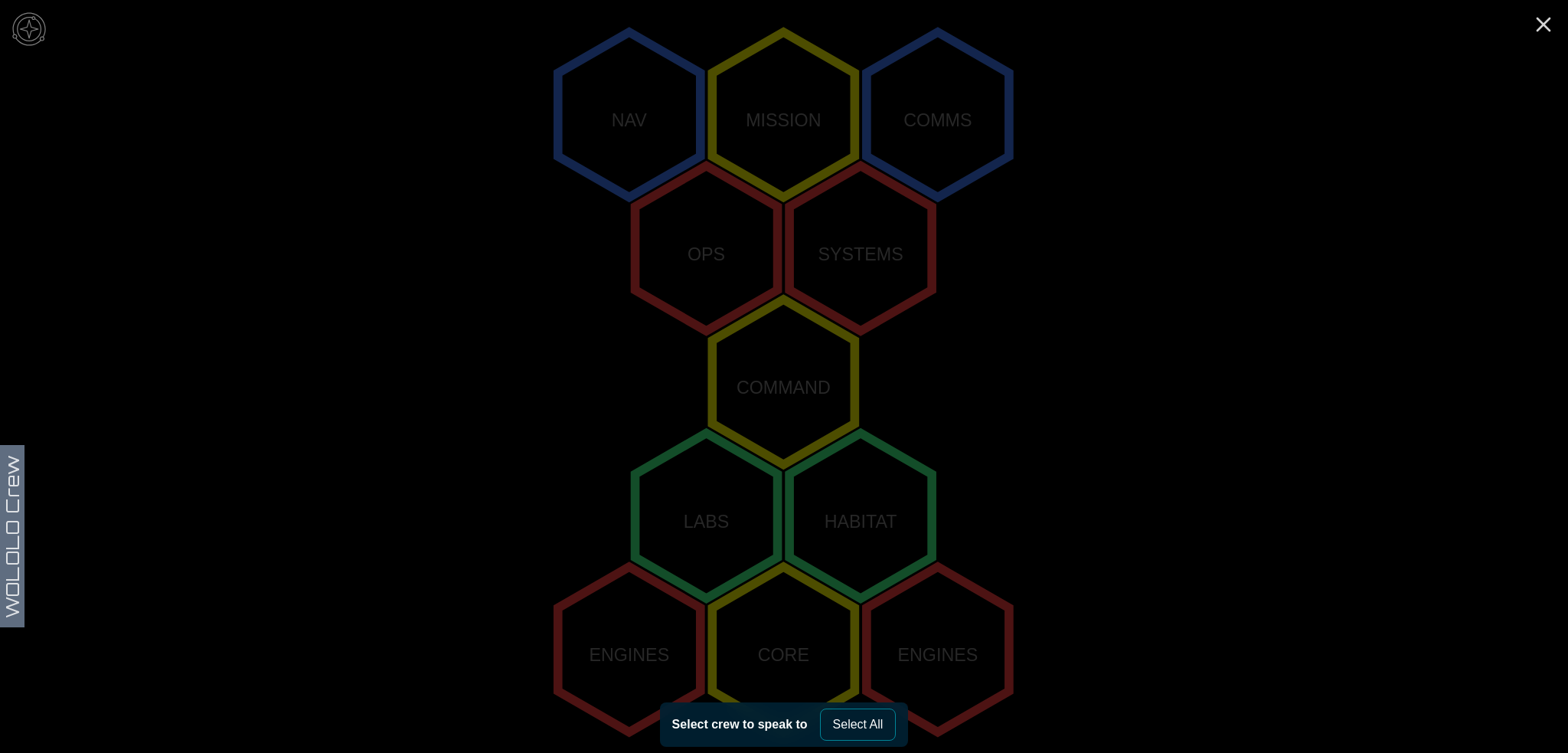
click at [720, 505] on polygon "-1,1" at bounding box center [706, 516] width 143 height 166
click at [815, 510] on polygon "0,1" at bounding box center [860, 516] width 143 height 166
click at [849, 719] on button "Select All" at bounding box center [858, 724] width 76 height 33
click at [46, 30] on img at bounding box center [29, 29] width 46 height 46
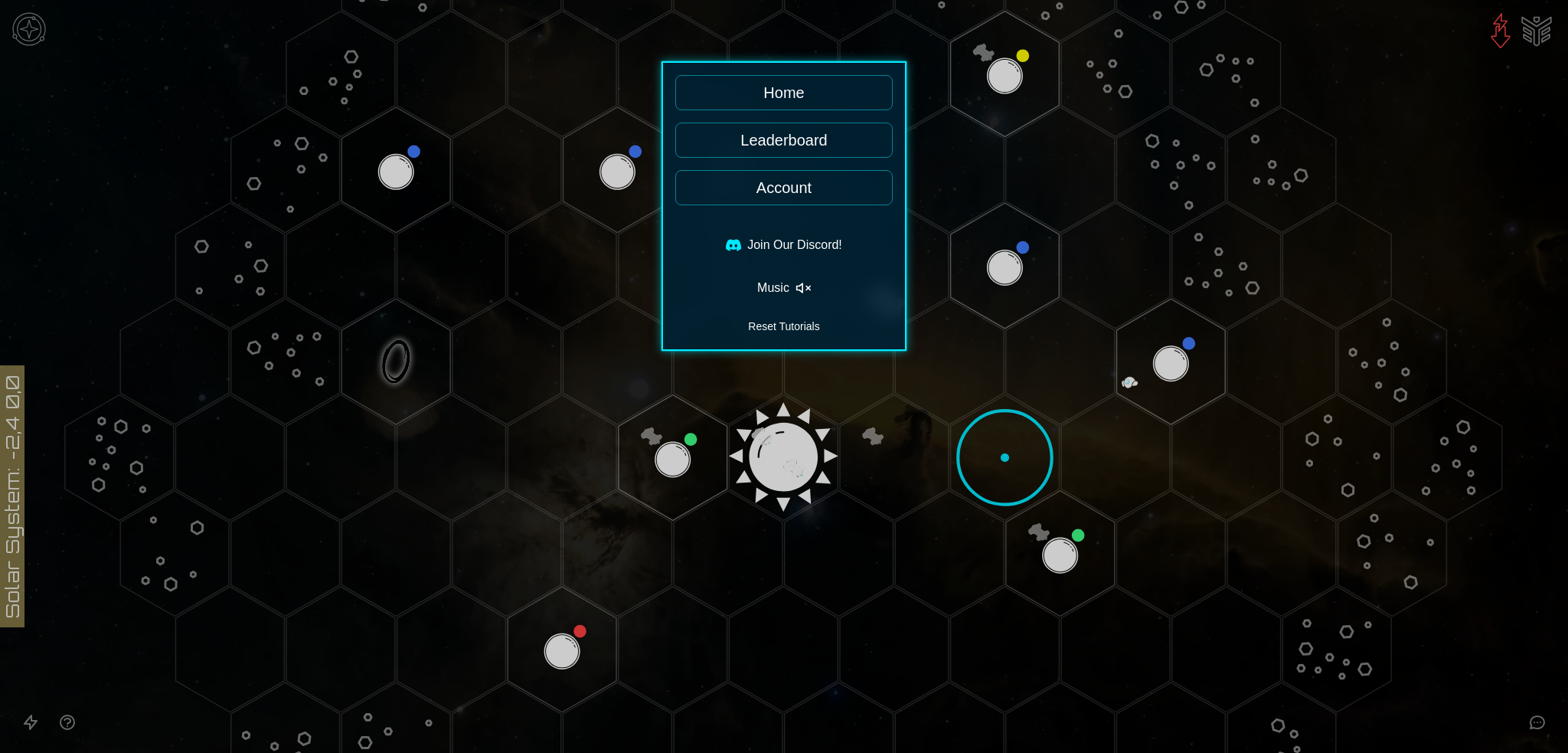
click at [566, 508] on div at bounding box center [784, 376] width 1568 height 753
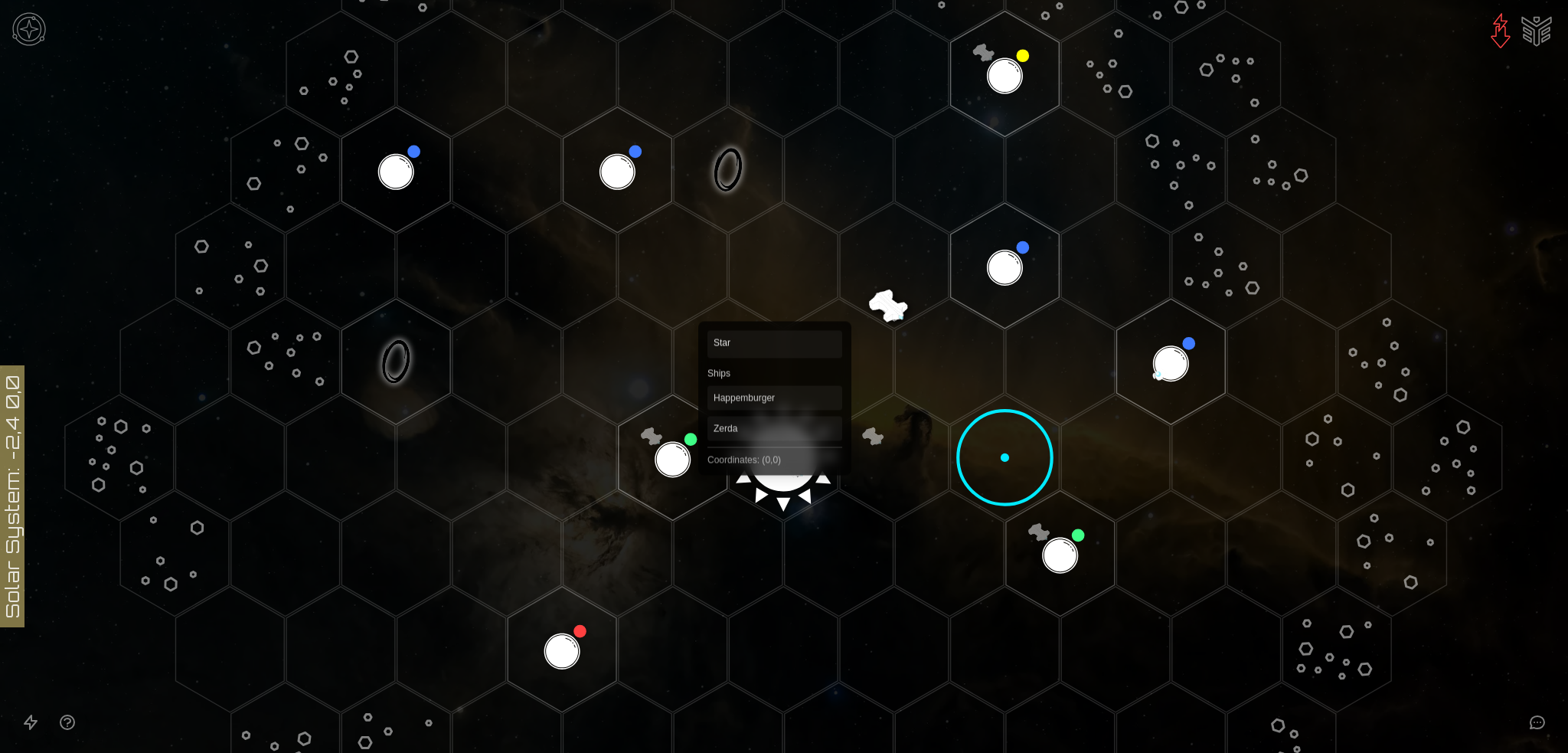
click at [775, 467] on polygon "Hex at coordinates 0,0, clickable" at bounding box center [783, 457] width 109 height 126
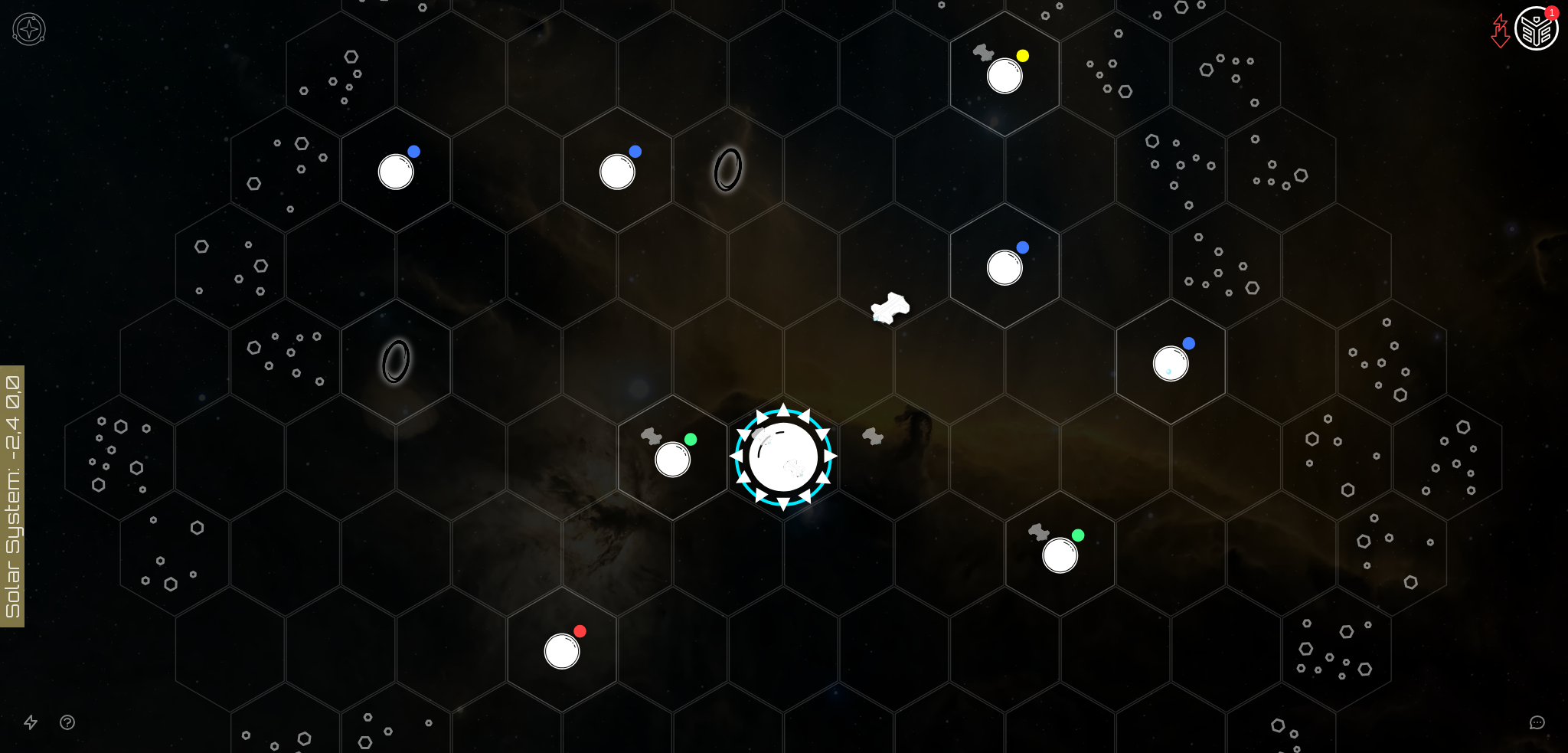
click at [775, 467] on image at bounding box center [784, 451] width 128 height 128
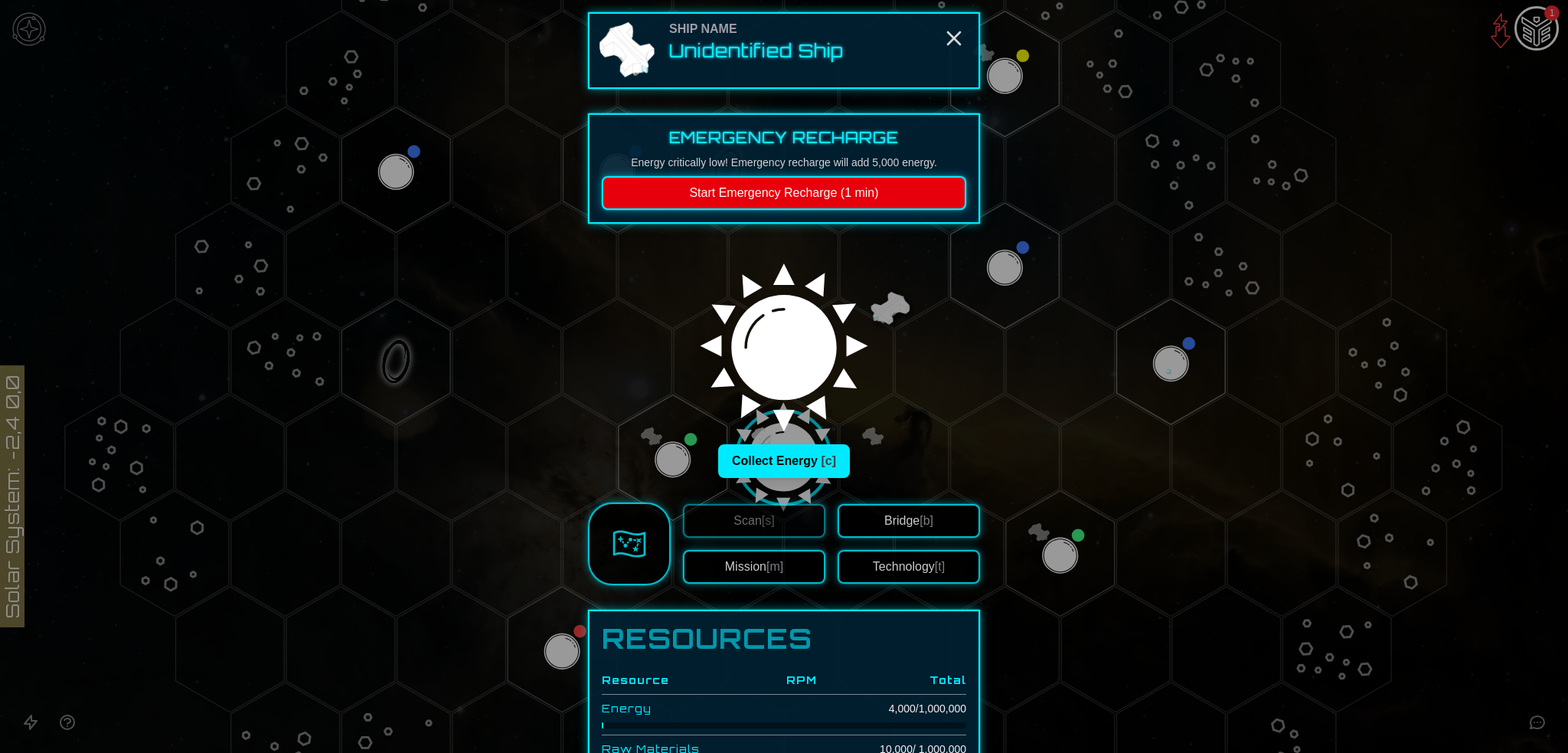
click at [775, 437] on img at bounding box center [784, 338] width 196 height 196
click at [788, 478] on button "Collect Energy [c]" at bounding box center [784, 461] width 131 height 34
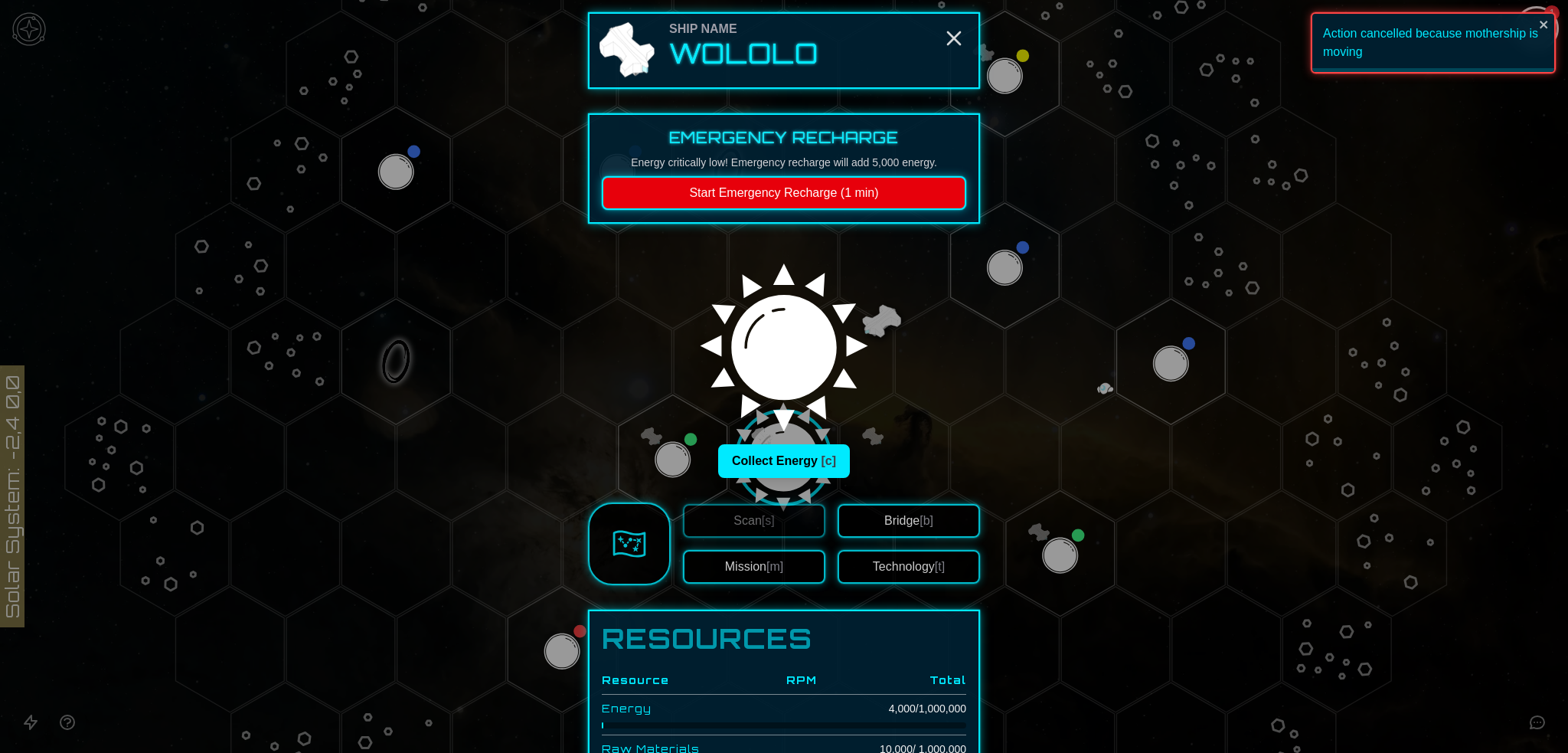
click at [613, 561] on img at bounding box center [630, 543] width 34 height 34
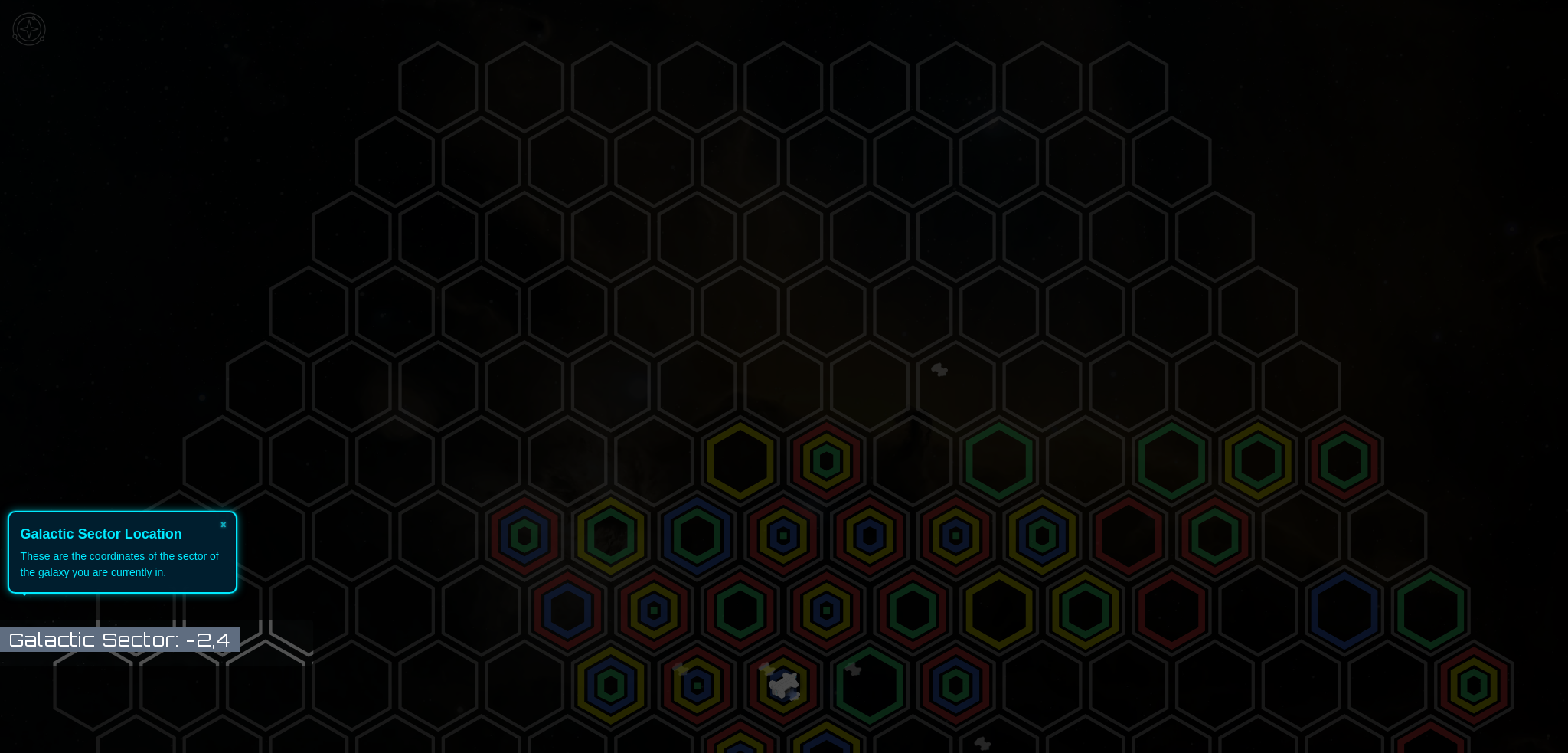
click at [909, 413] on icon at bounding box center [781, 376] width 1576 height 753
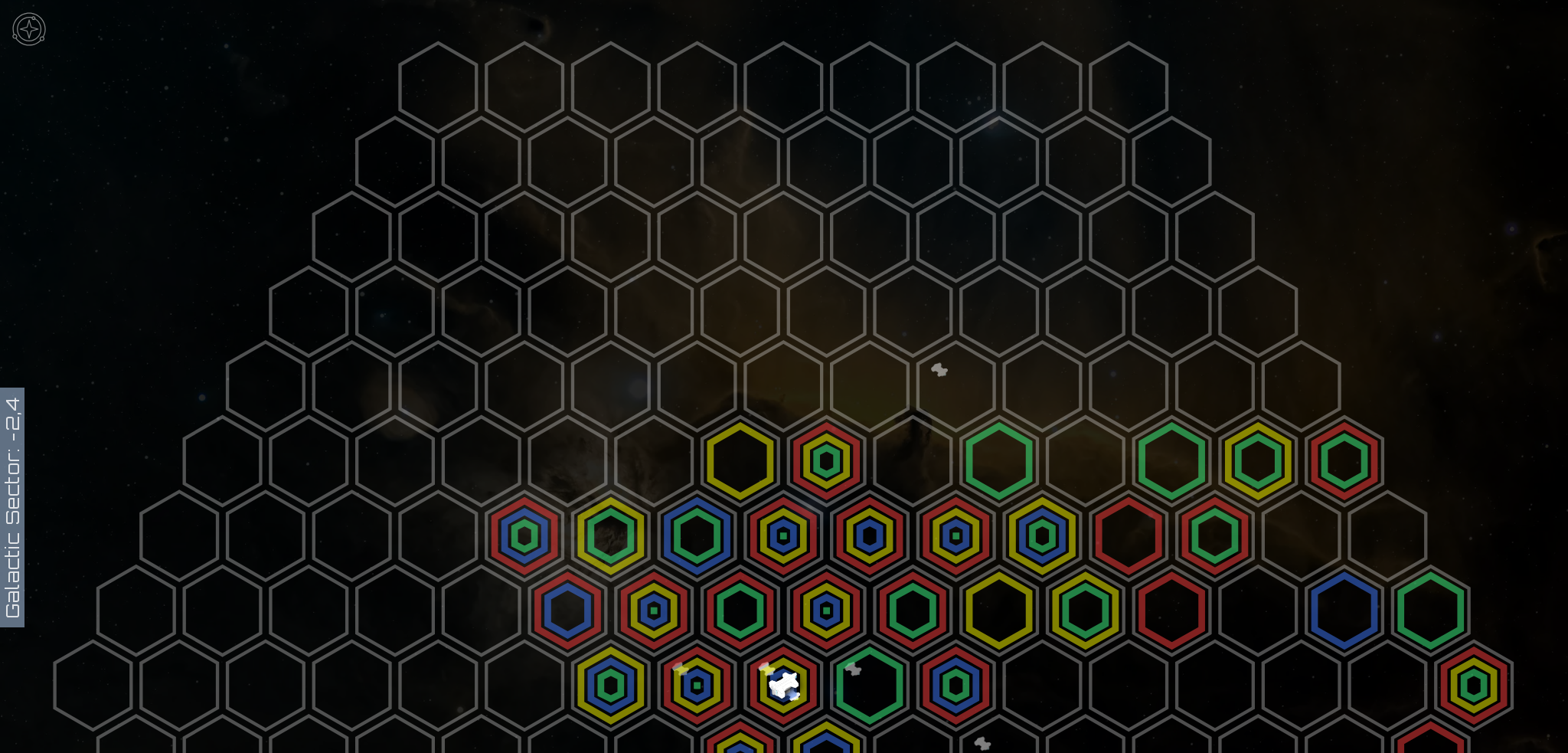
drag, startPoint x: 552, startPoint y: 411, endPoint x: 980, endPoint y: 389, distance: 428.6
click at [980, 388] on icon at bounding box center [784, 685] width 1568 height 1371
click at [781, 673] on polygon at bounding box center [784, 685] width 76 height 89
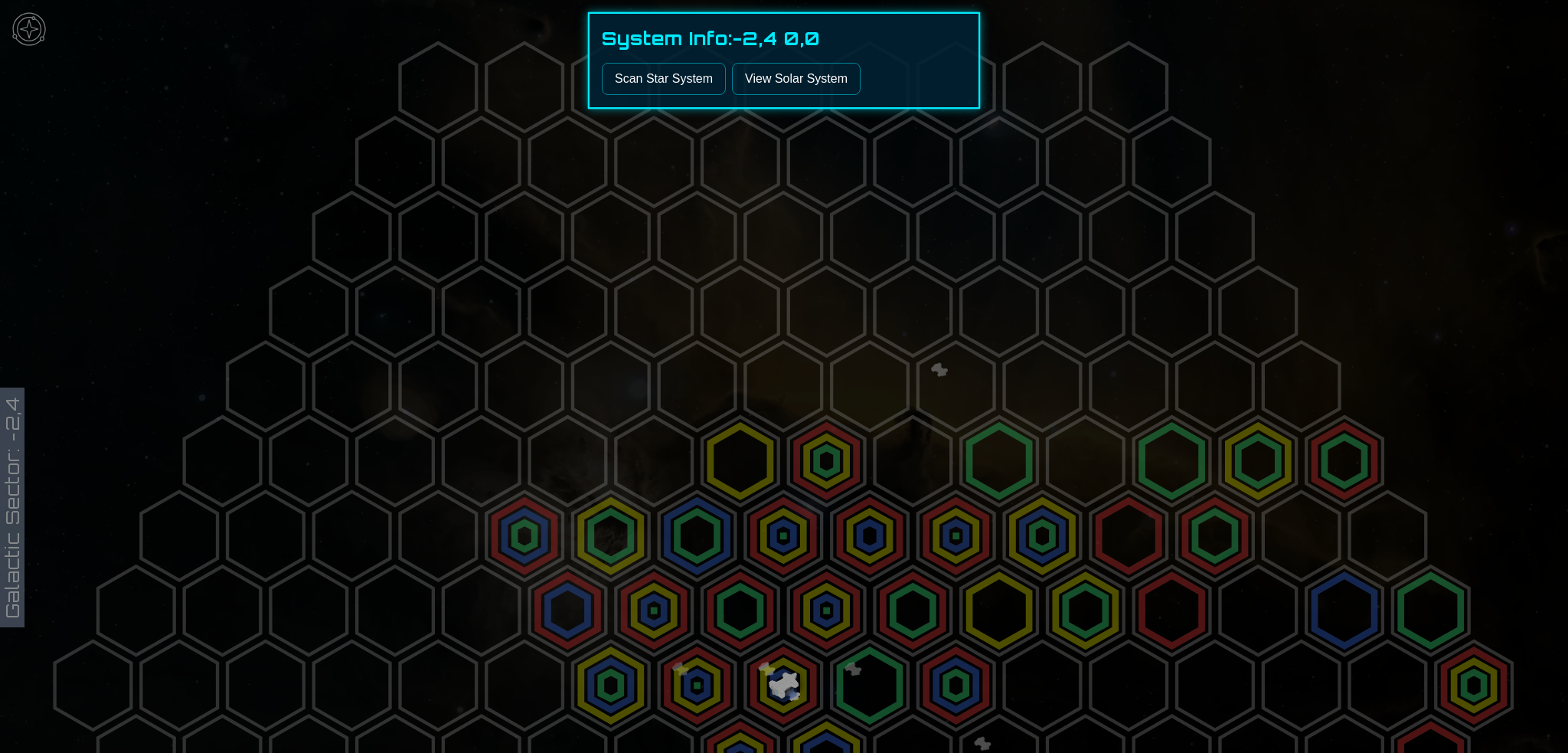
click at [866, 661] on div at bounding box center [784, 376] width 1568 height 753
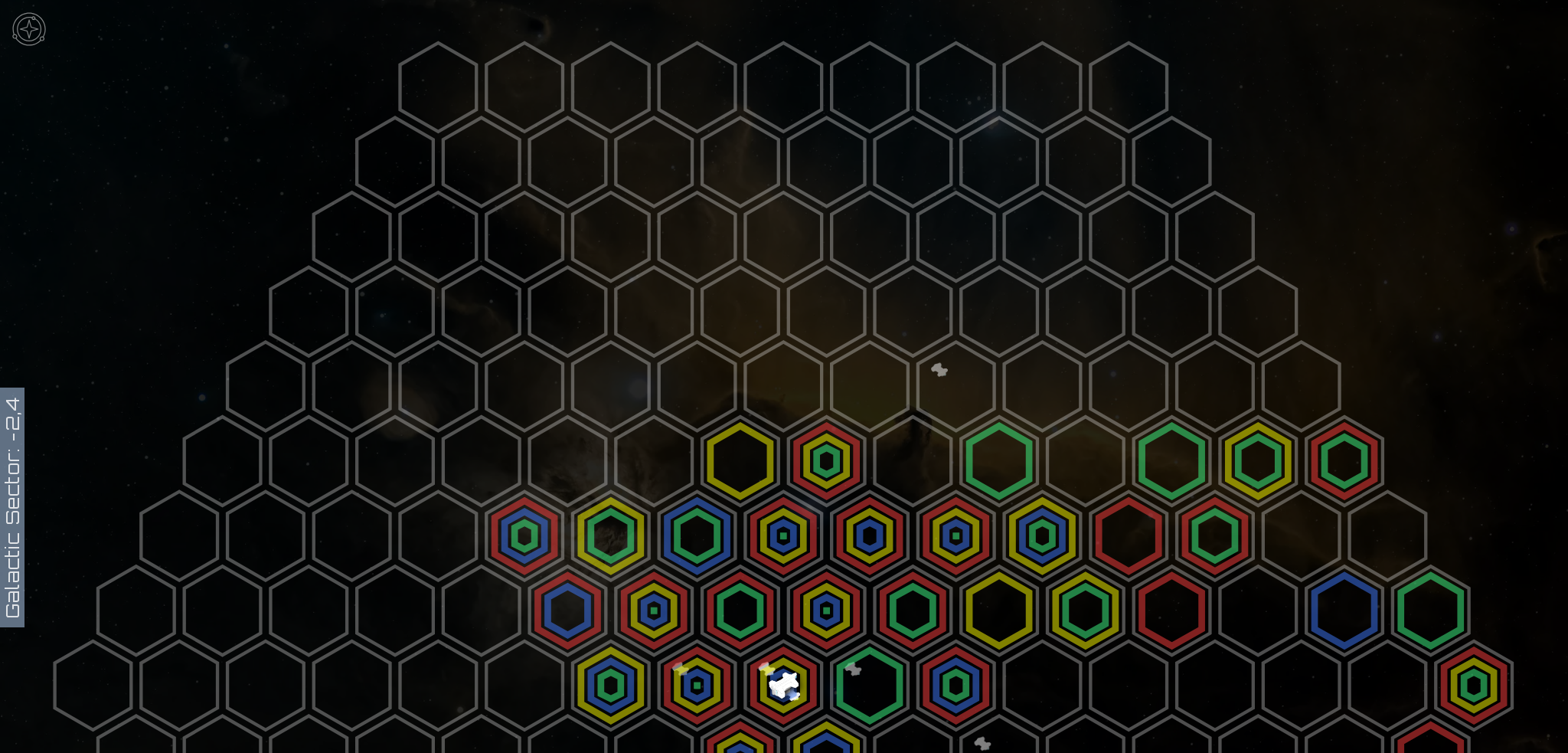
drag, startPoint x: 1084, startPoint y: 689, endPoint x: 931, endPoint y: 324, distance: 395.8
click at [931, 340] on icon at bounding box center [784, 685] width 1568 height 1371
click at [935, 363] on polygon at bounding box center [957, 386] width 76 height 89
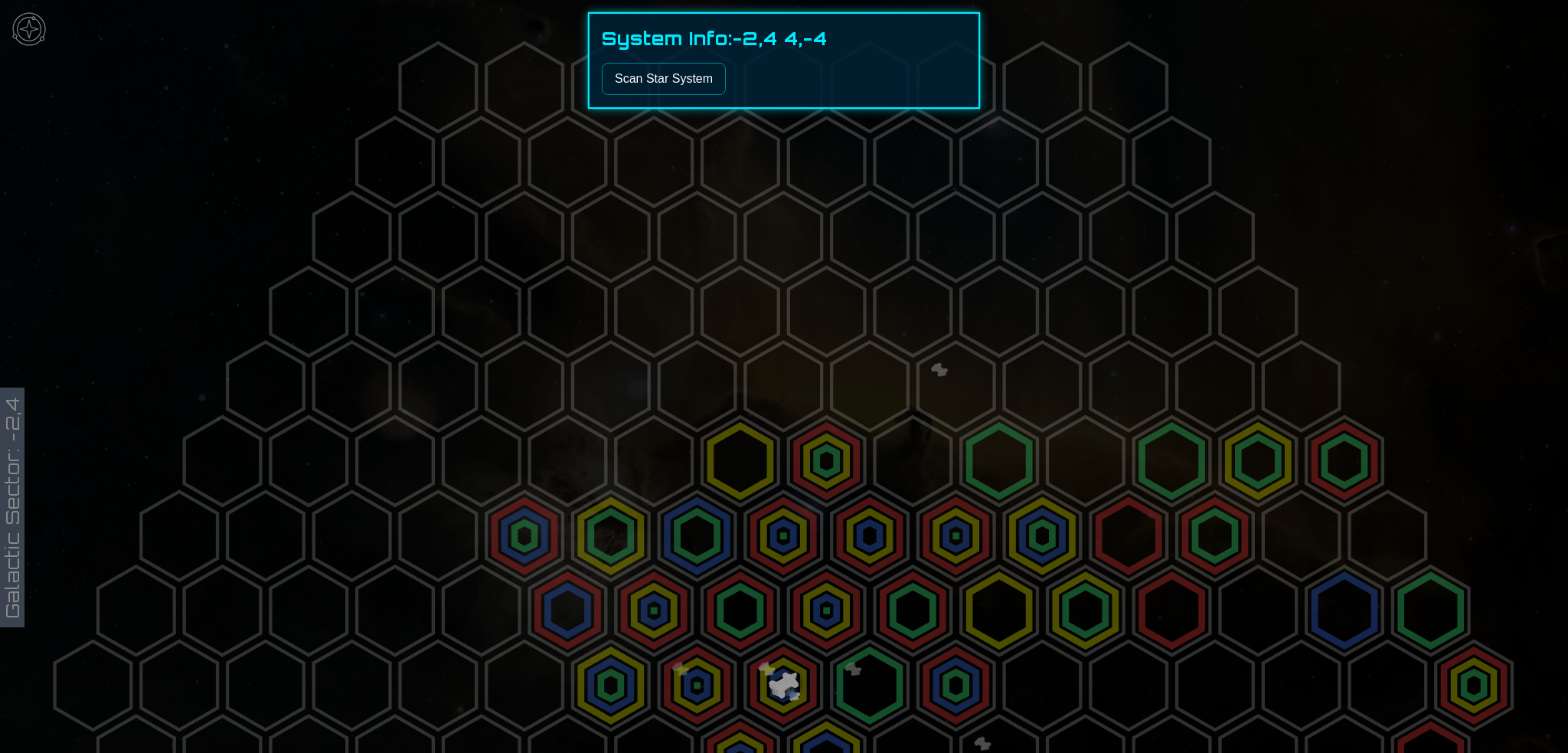
click at [940, 376] on div at bounding box center [784, 376] width 1568 height 753
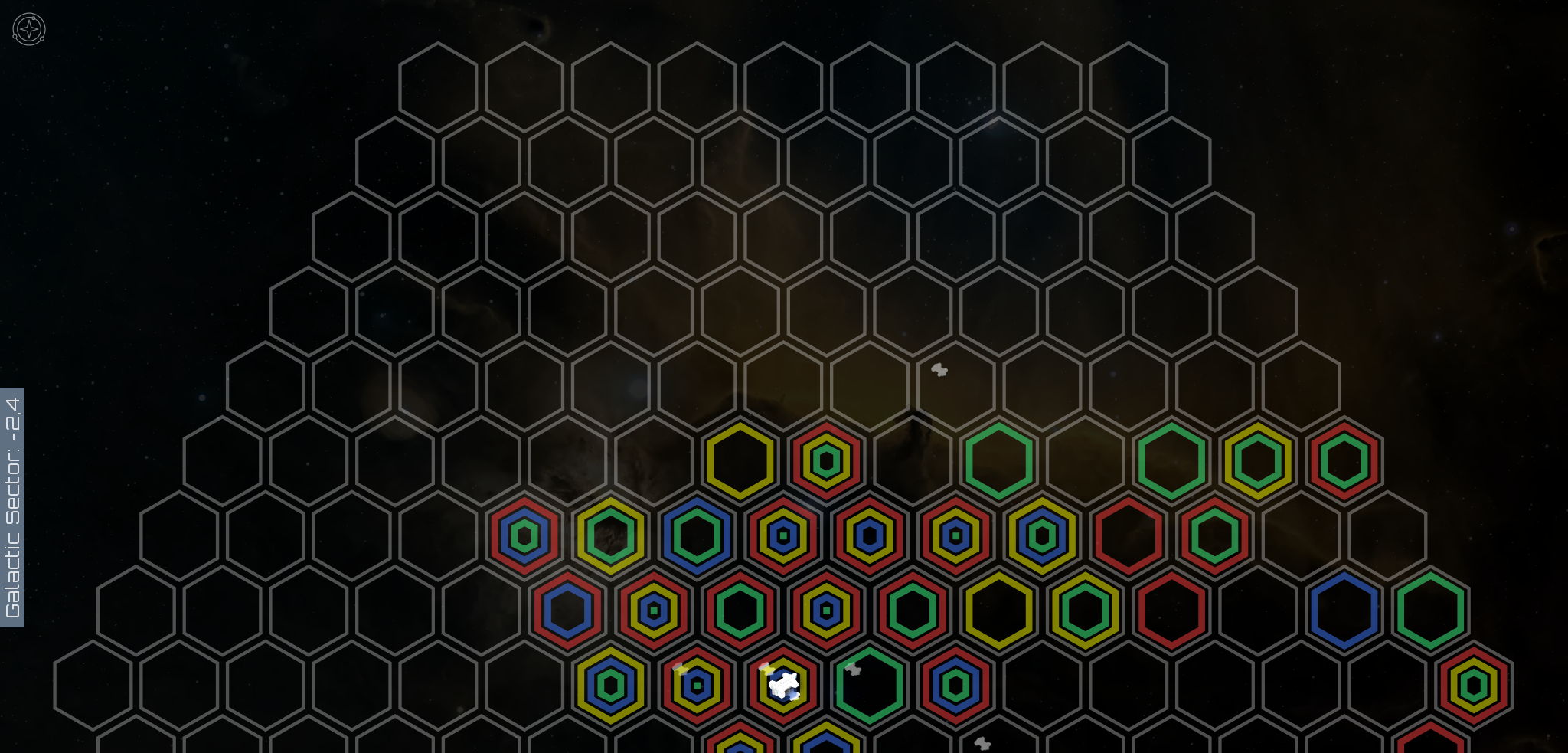
click at [1375, 276] on icon at bounding box center [784, 685] width 1568 height 1371
click at [43, 41] on img at bounding box center [29, 29] width 46 height 46
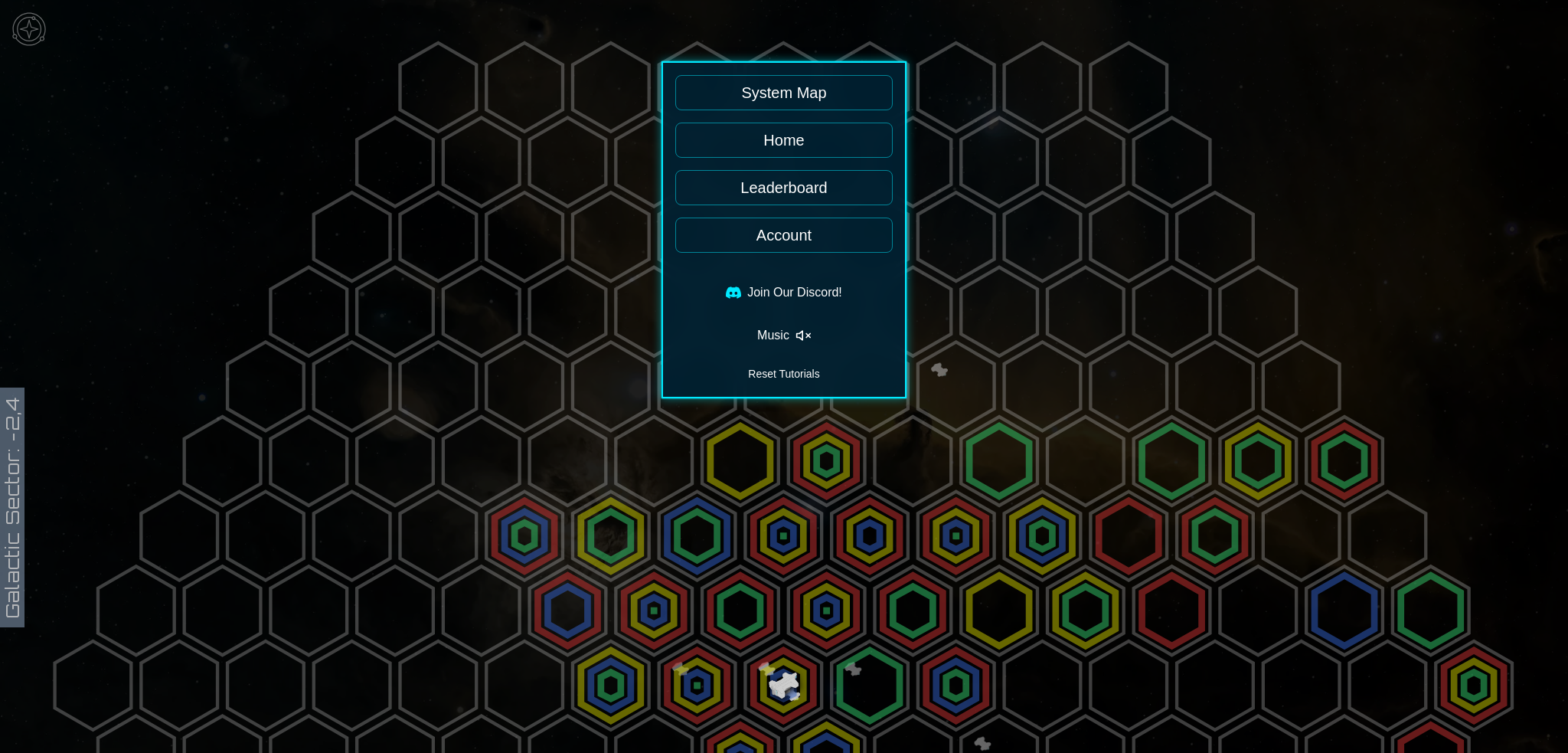
click at [47, 46] on div at bounding box center [784, 376] width 1568 height 753
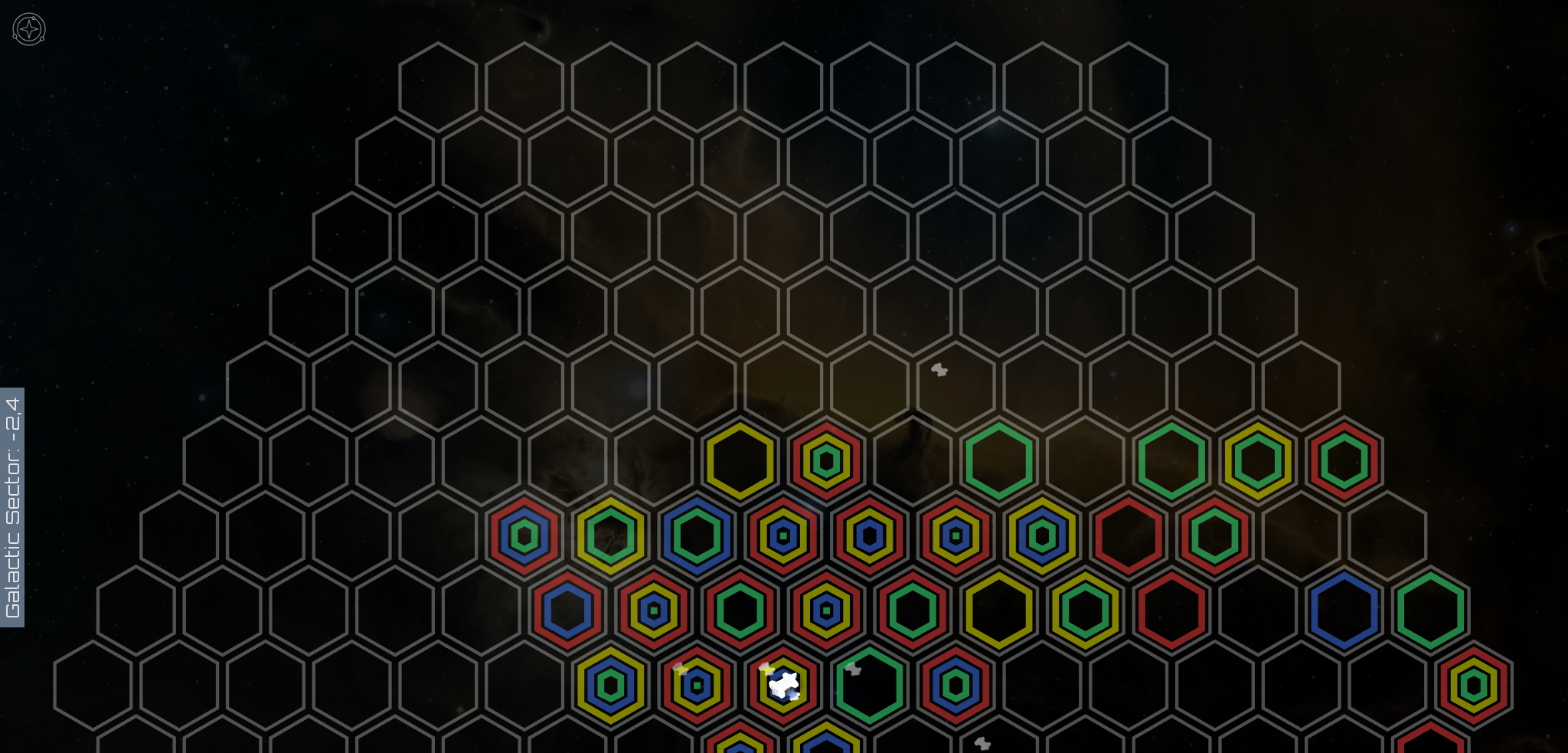
click at [19, 52] on img at bounding box center [29, 29] width 46 height 46
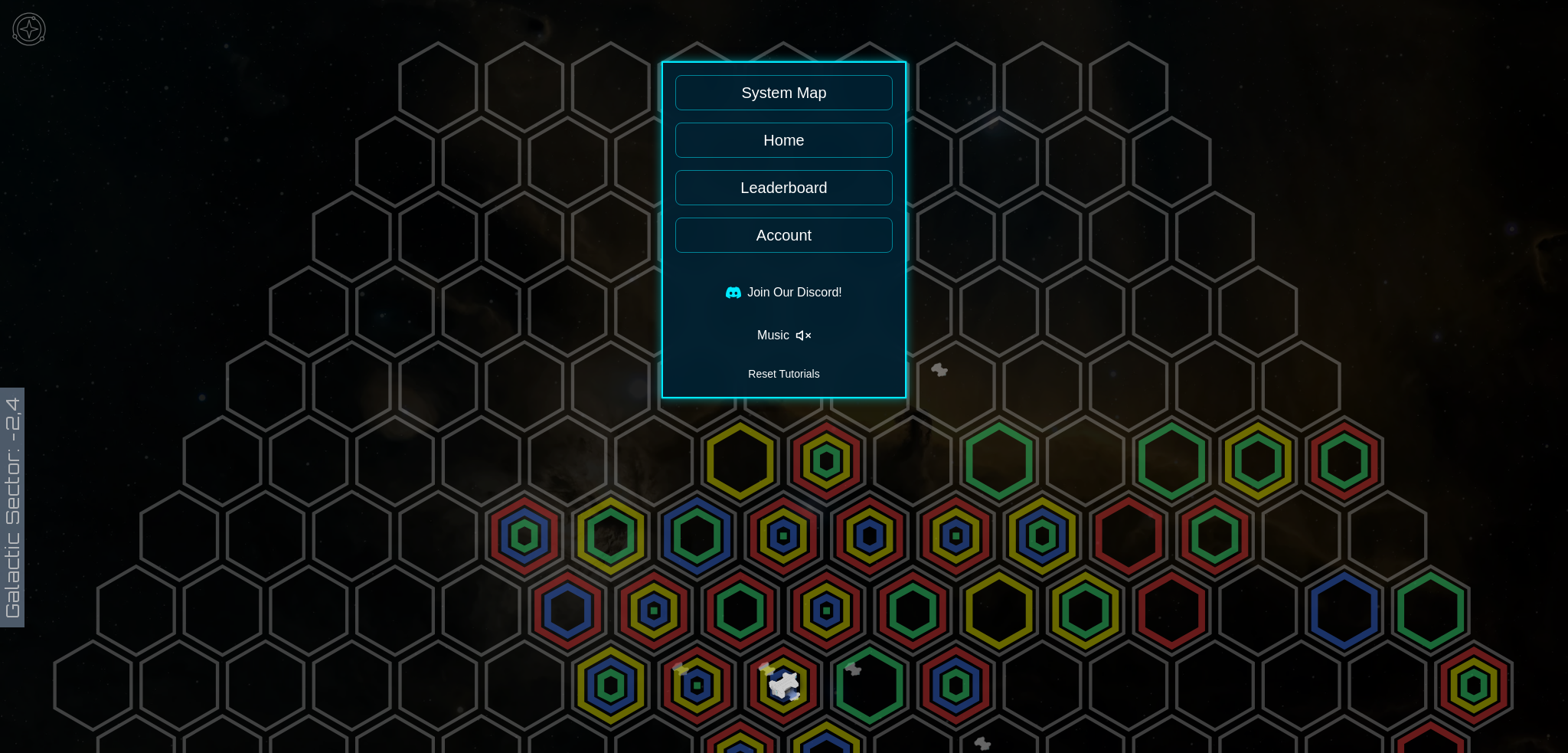
click at [781, 110] on link "System Map" at bounding box center [784, 93] width 217 height 35
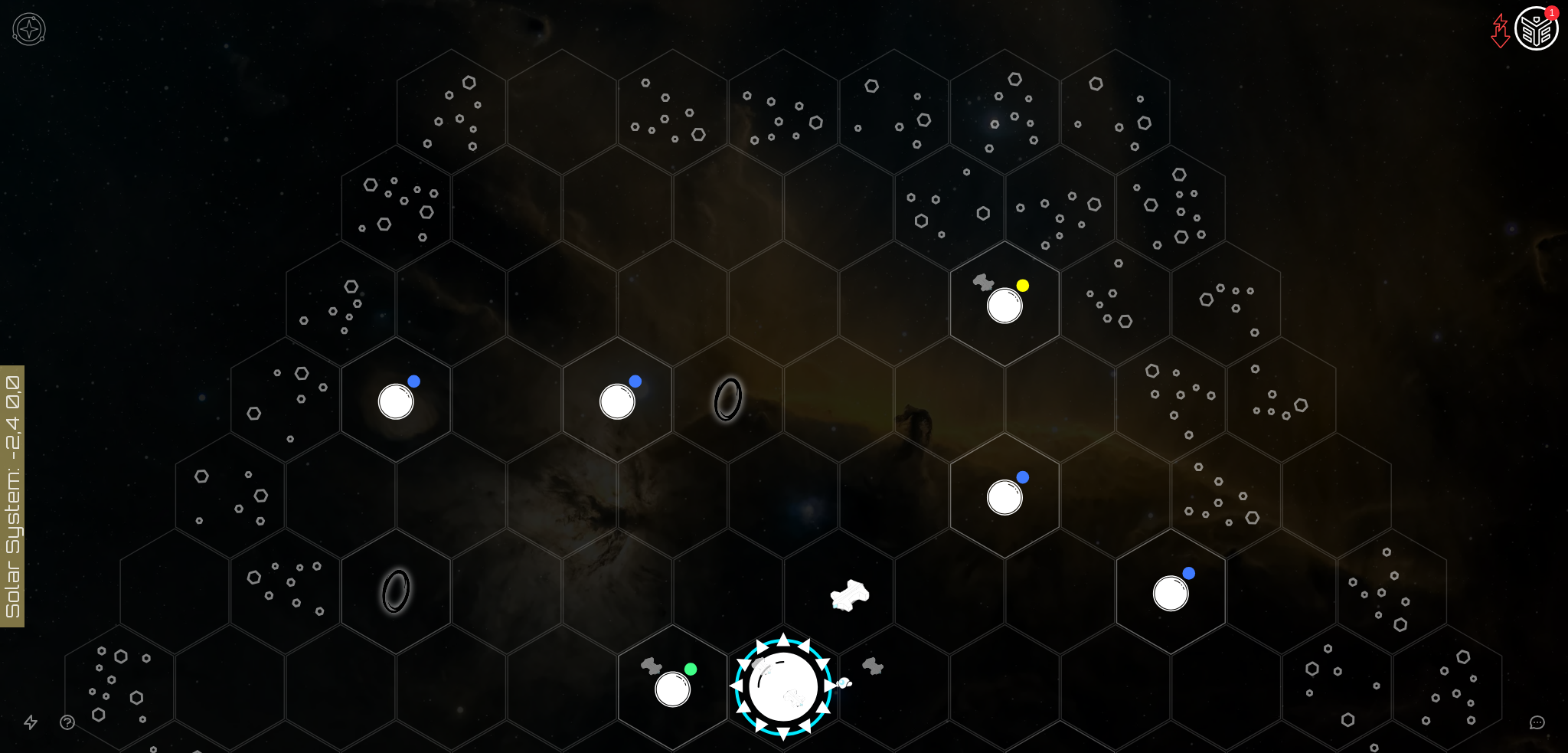
click at [790, 686] on image at bounding box center [784, 680] width 128 height 128
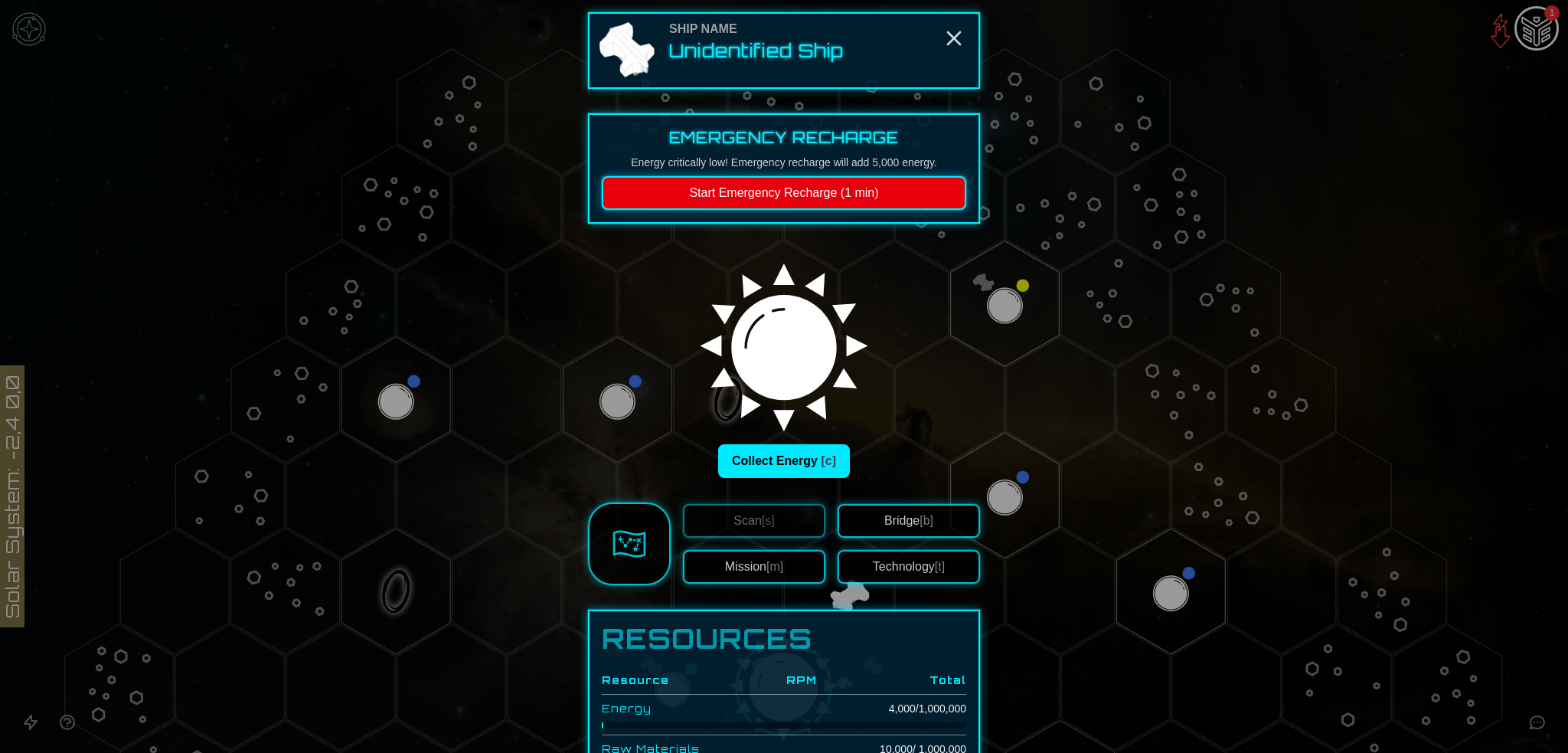
click at [790, 686] on div "Ship Name Unidentified Ship Emergency Recharge Energy critically low! Emergency…" at bounding box center [784, 456] width 392 height 888
click at [778, 478] on button "Collect Energy [c]" at bounding box center [784, 461] width 131 height 34
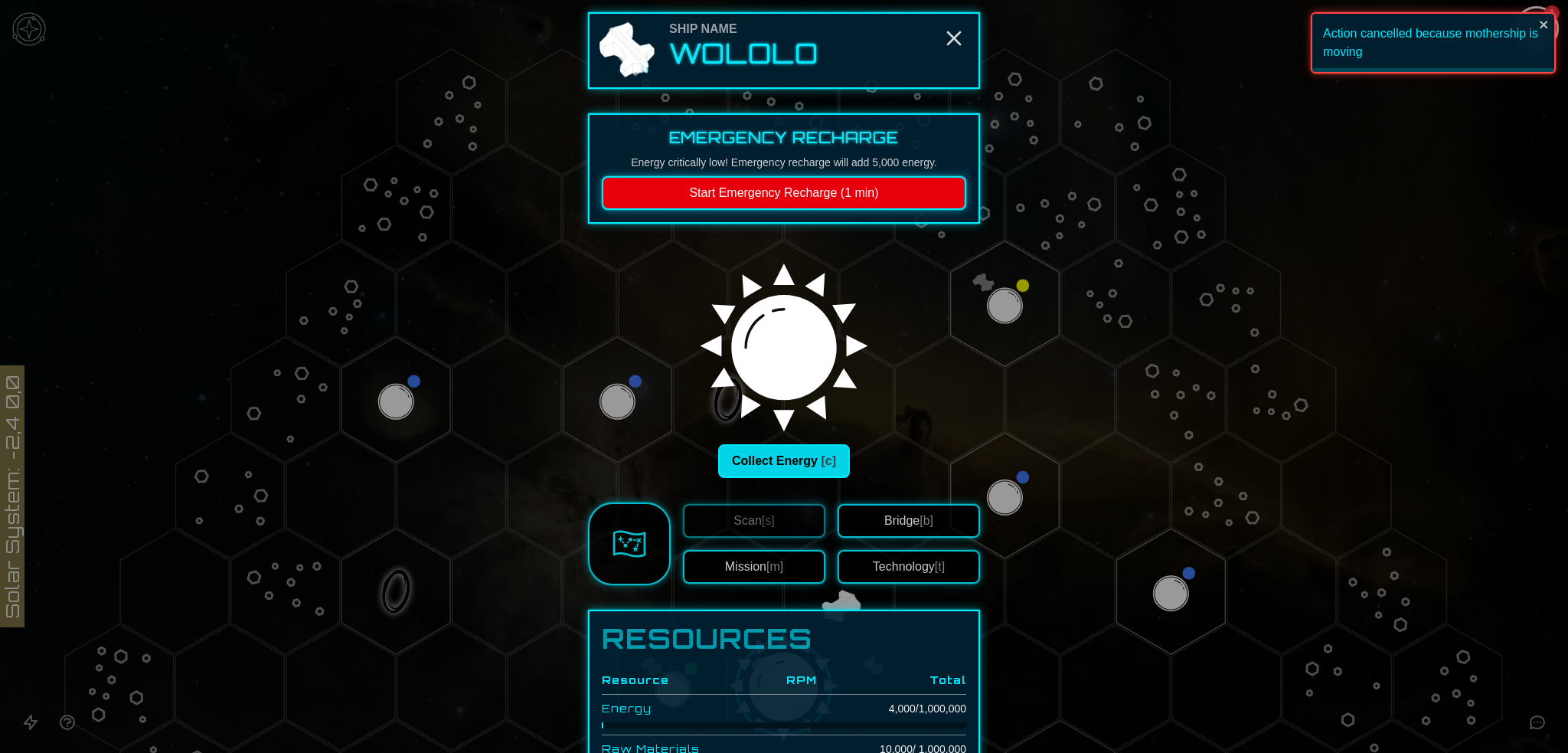
click at [778, 478] on button "Collect Energy [c]" at bounding box center [784, 461] width 131 height 34
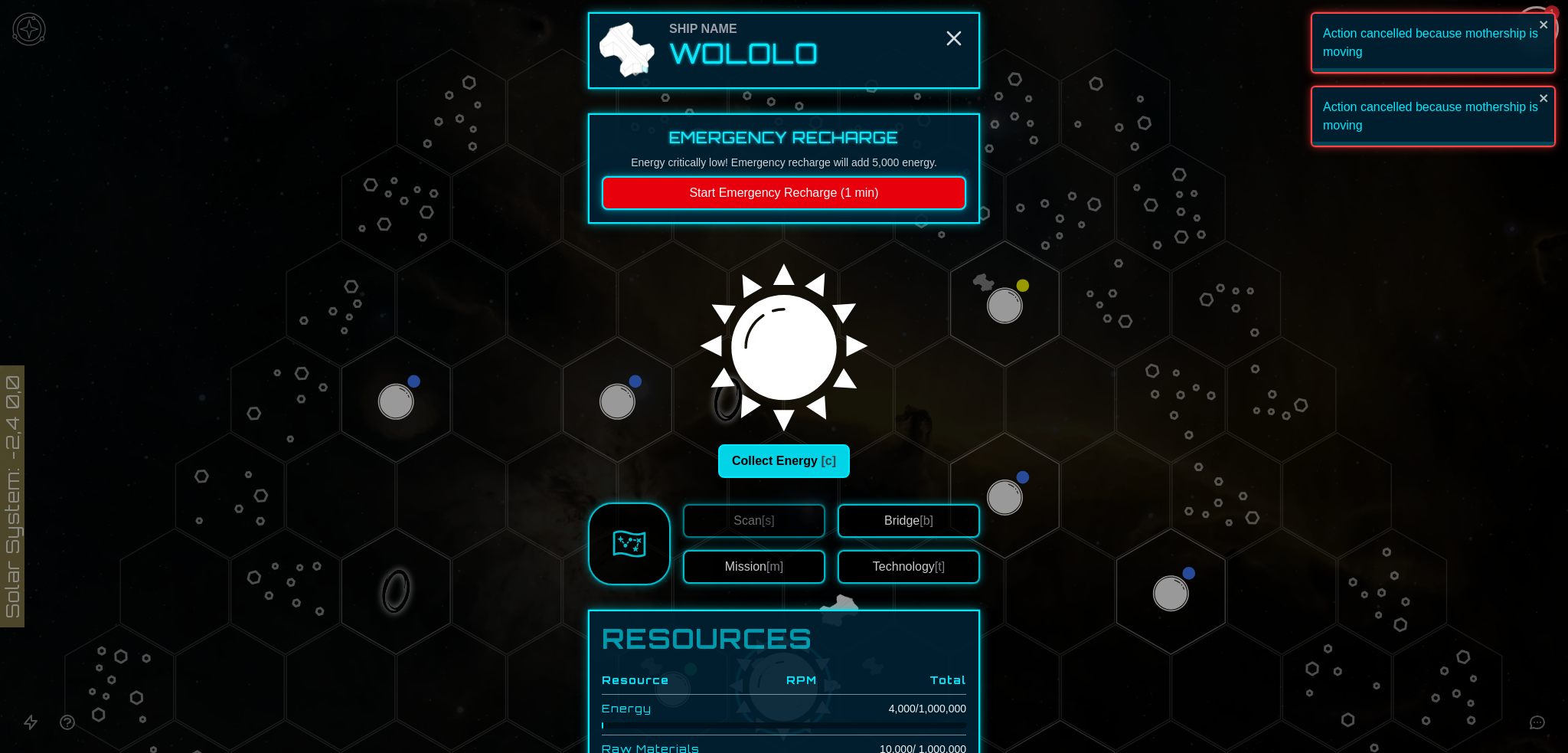
click at [778, 478] on button "Collect Energy [c]" at bounding box center [784, 461] width 131 height 34
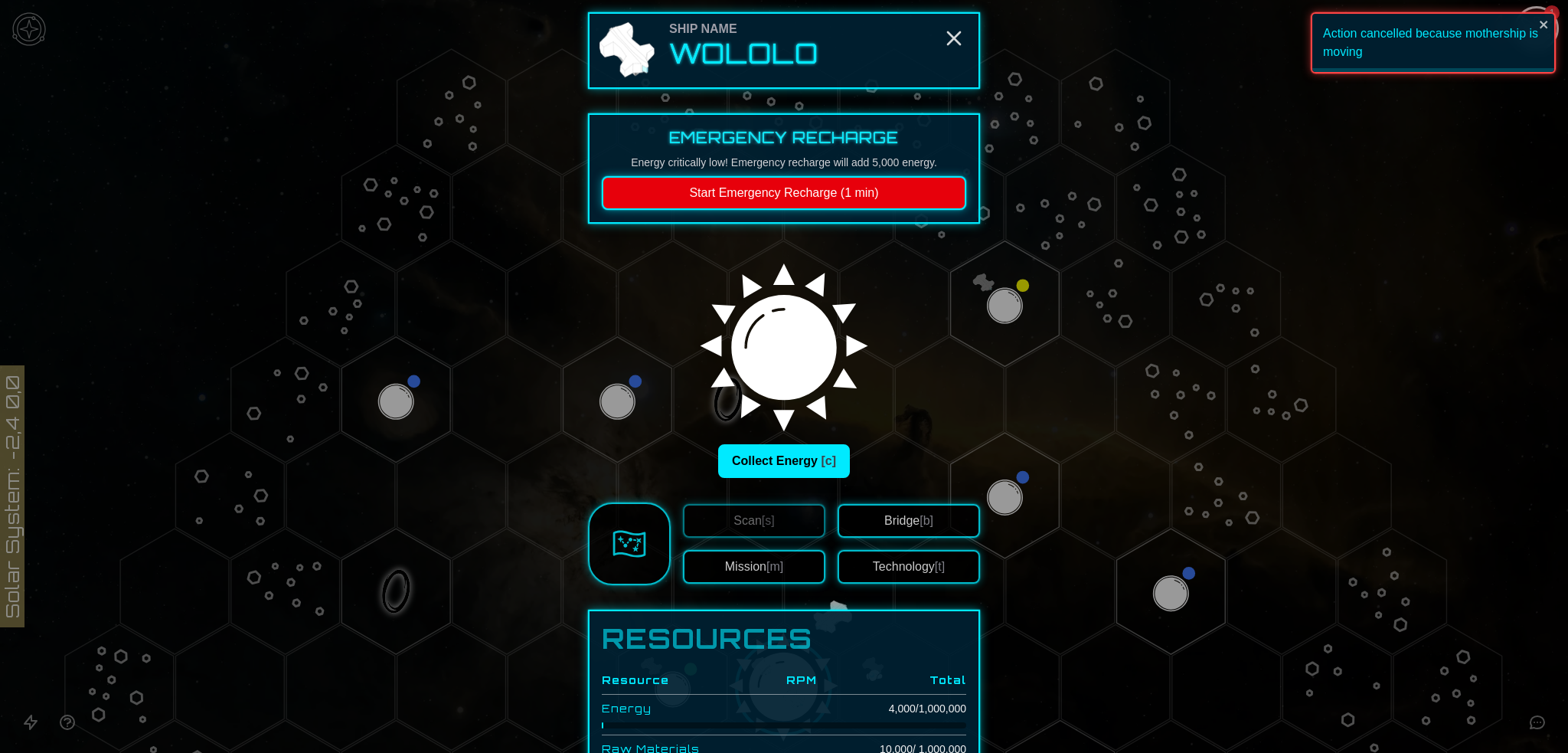
click at [588, 585] on link at bounding box center [629, 543] width 83 height 83
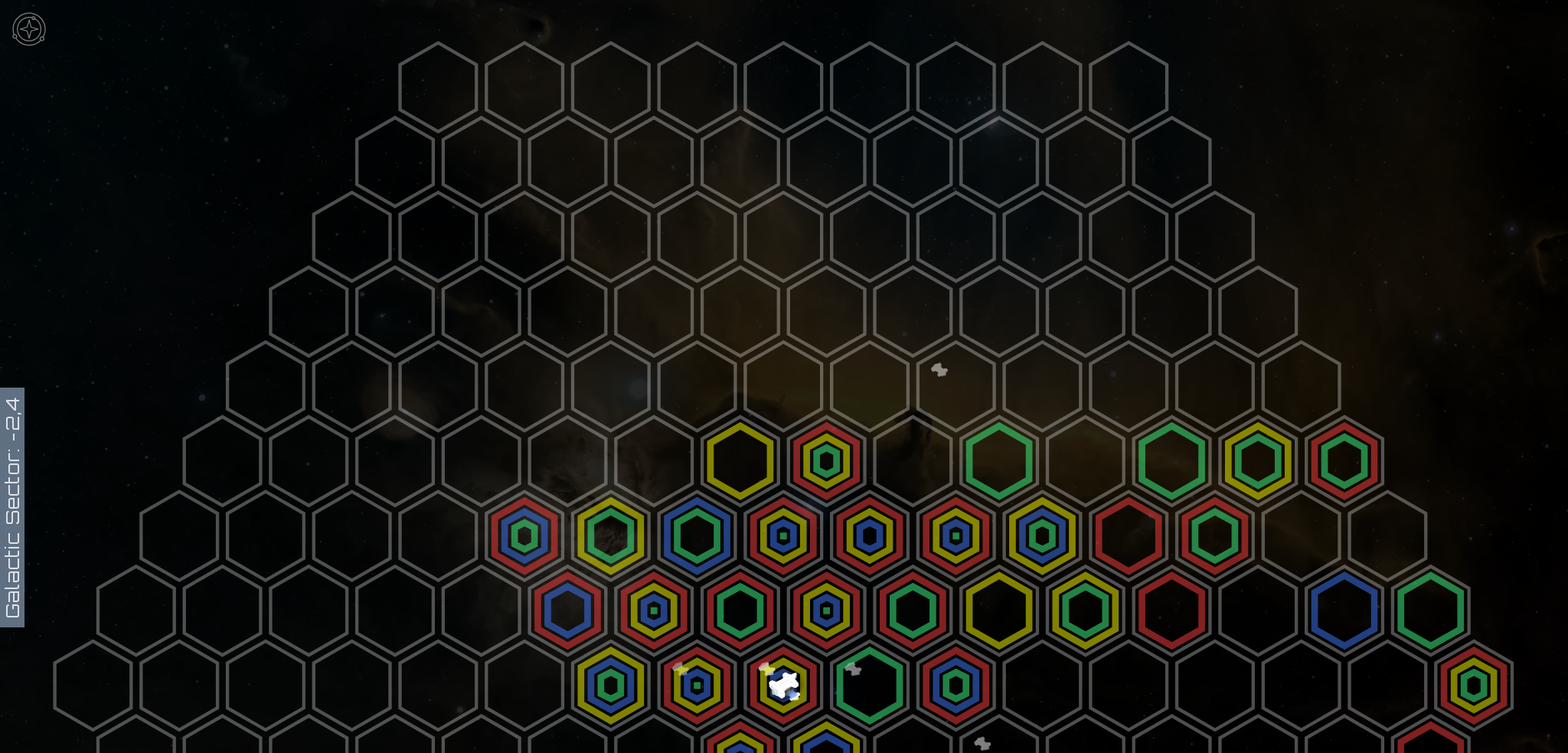
click at [775, 684] on polygon at bounding box center [784, 685] width 76 height 89
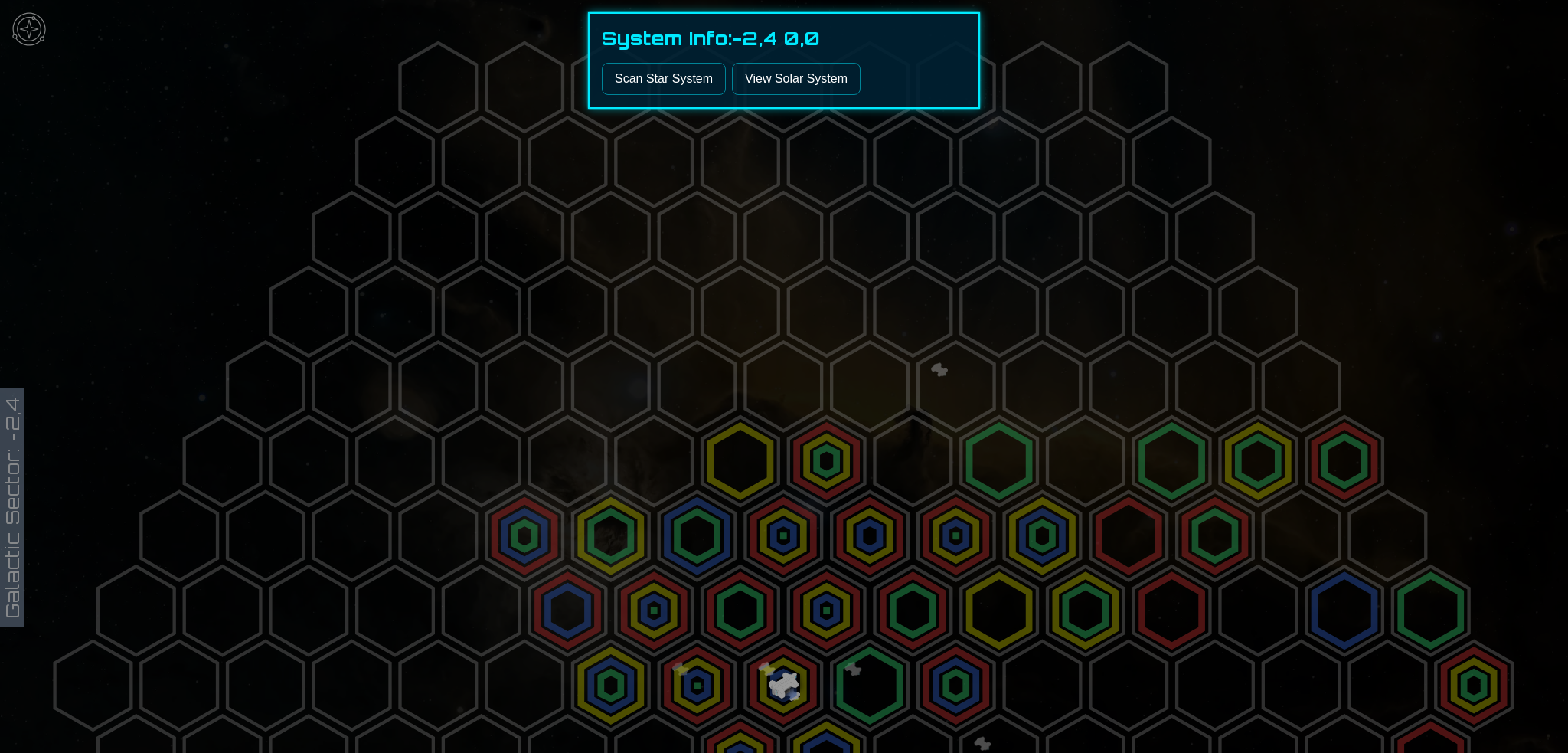
click at [640, 95] on button "Scan Star System" at bounding box center [663, 78] width 124 height 33
click at [643, 95] on button "Scan Star System" at bounding box center [663, 78] width 124 height 33
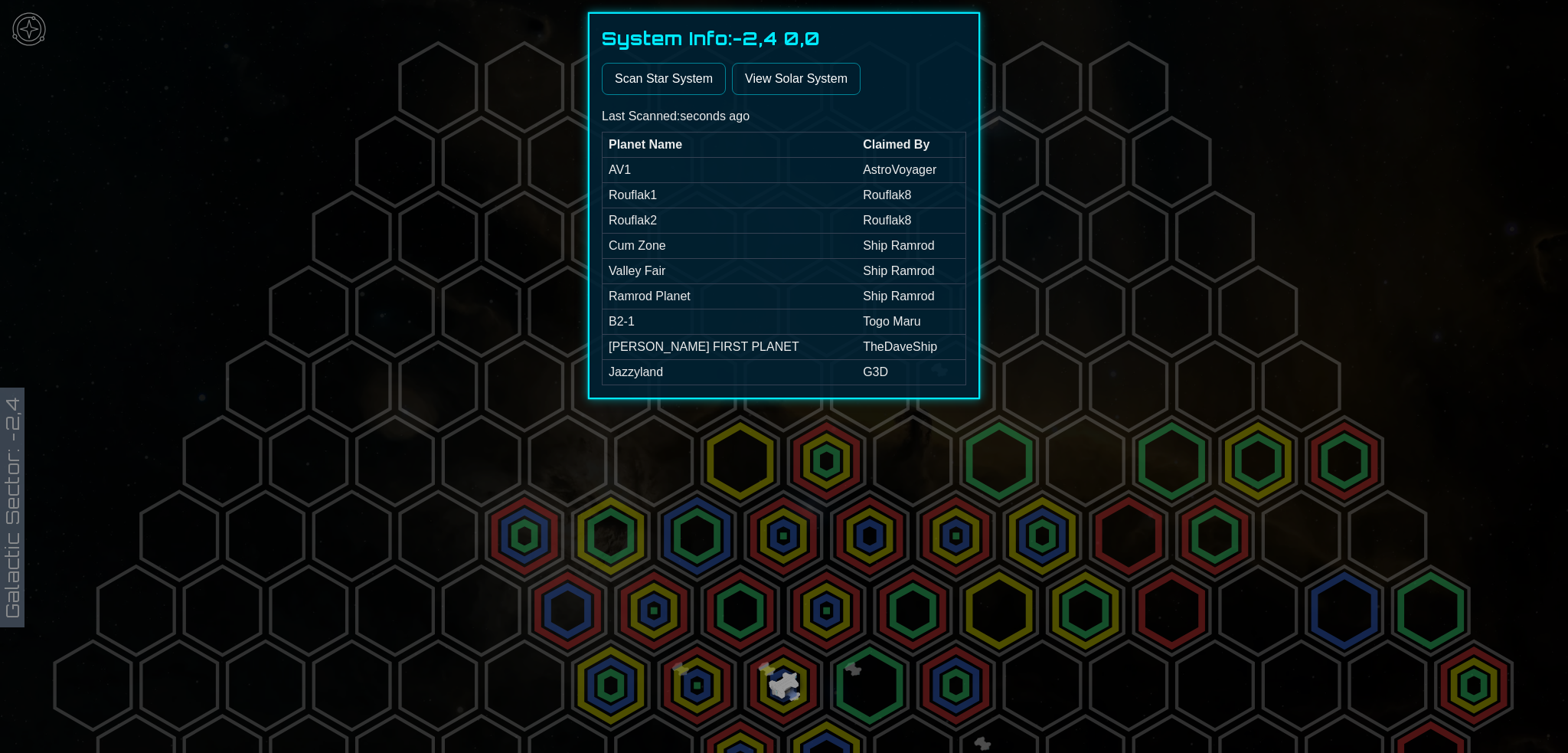
click at [1331, 51] on div at bounding box center [784, 376] width 1568 height 753
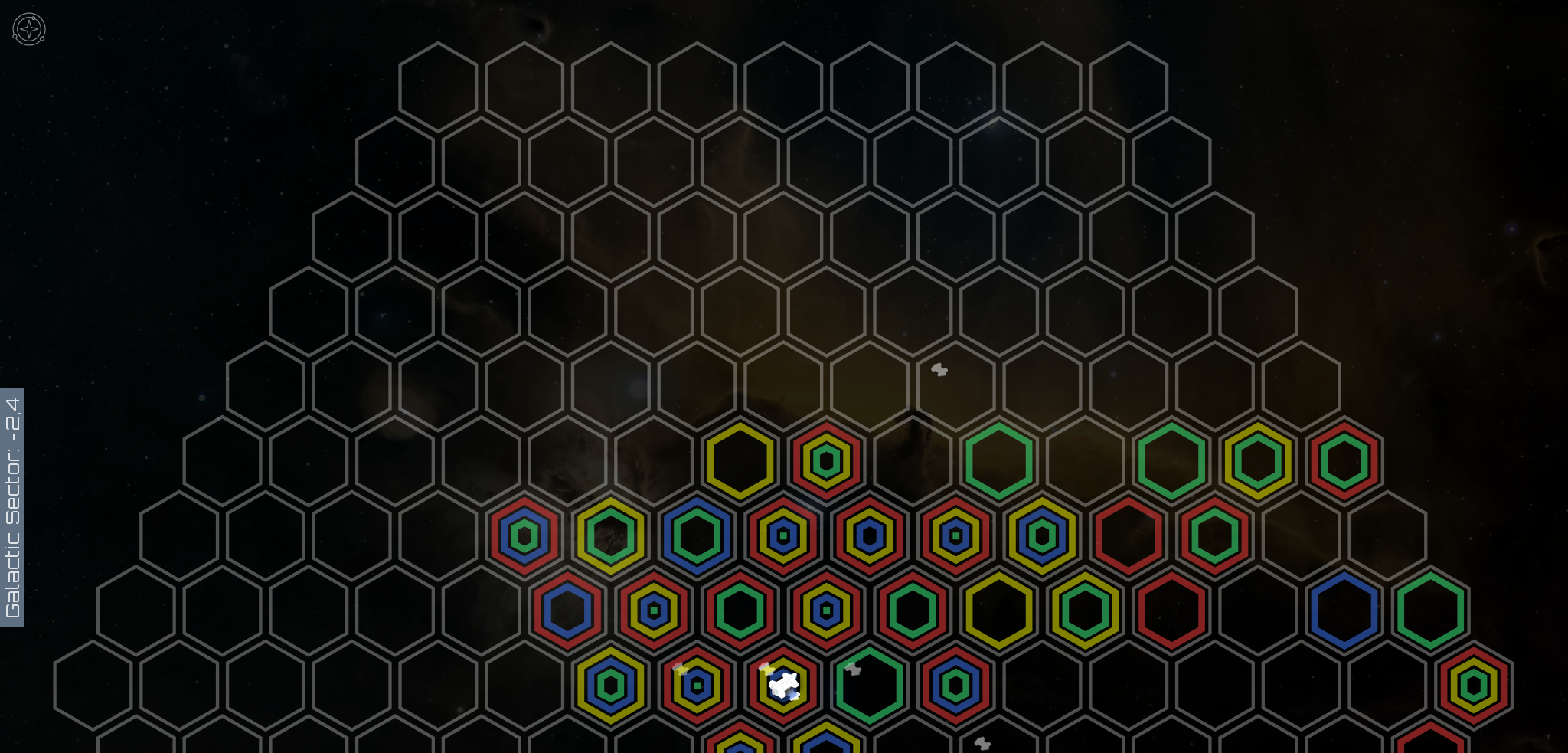
click at [32, 40] on img at bounding box center [29, 29] width 46 height 46
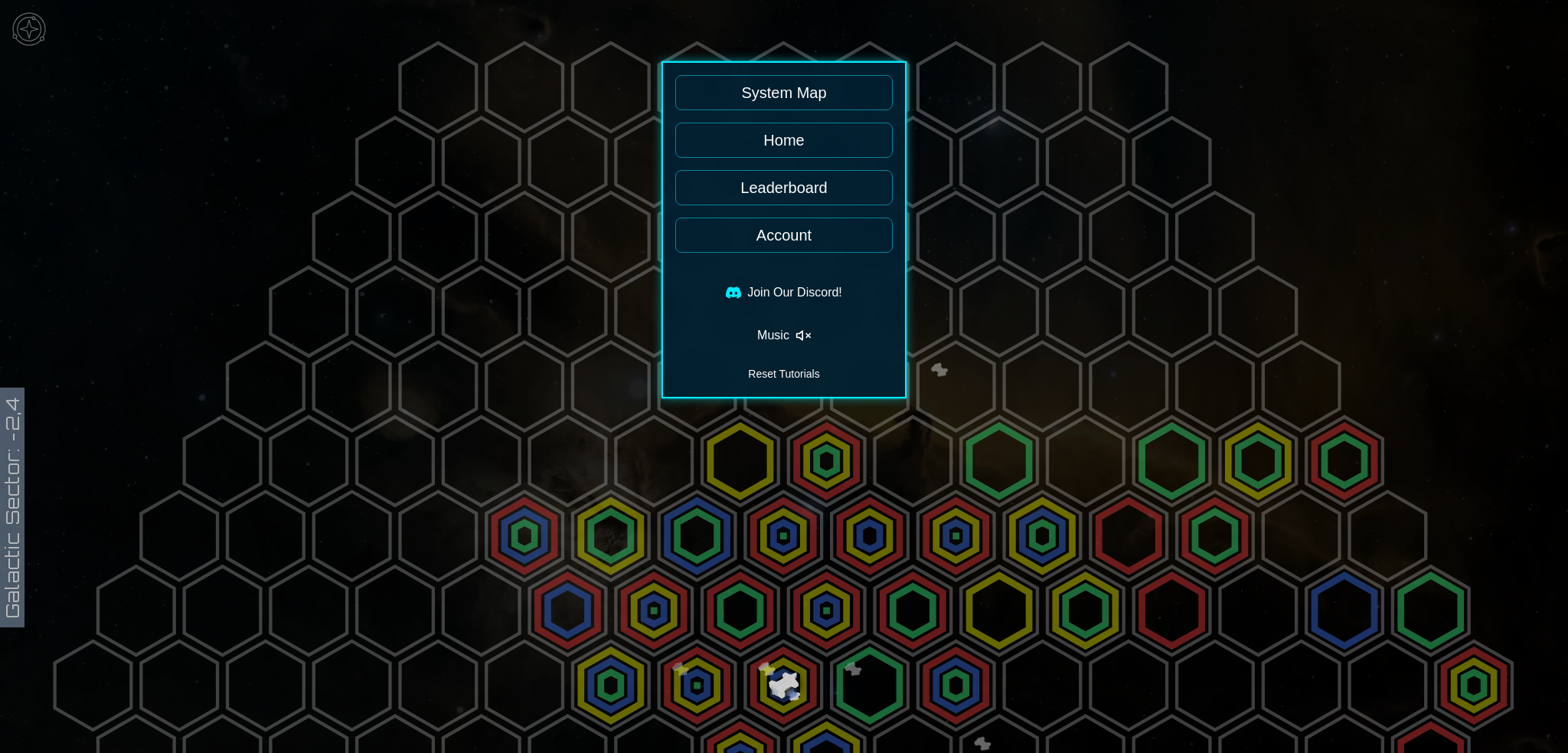
click at [749, 157] on link "Home" at bounding box center [784, 141] width 217 height 35
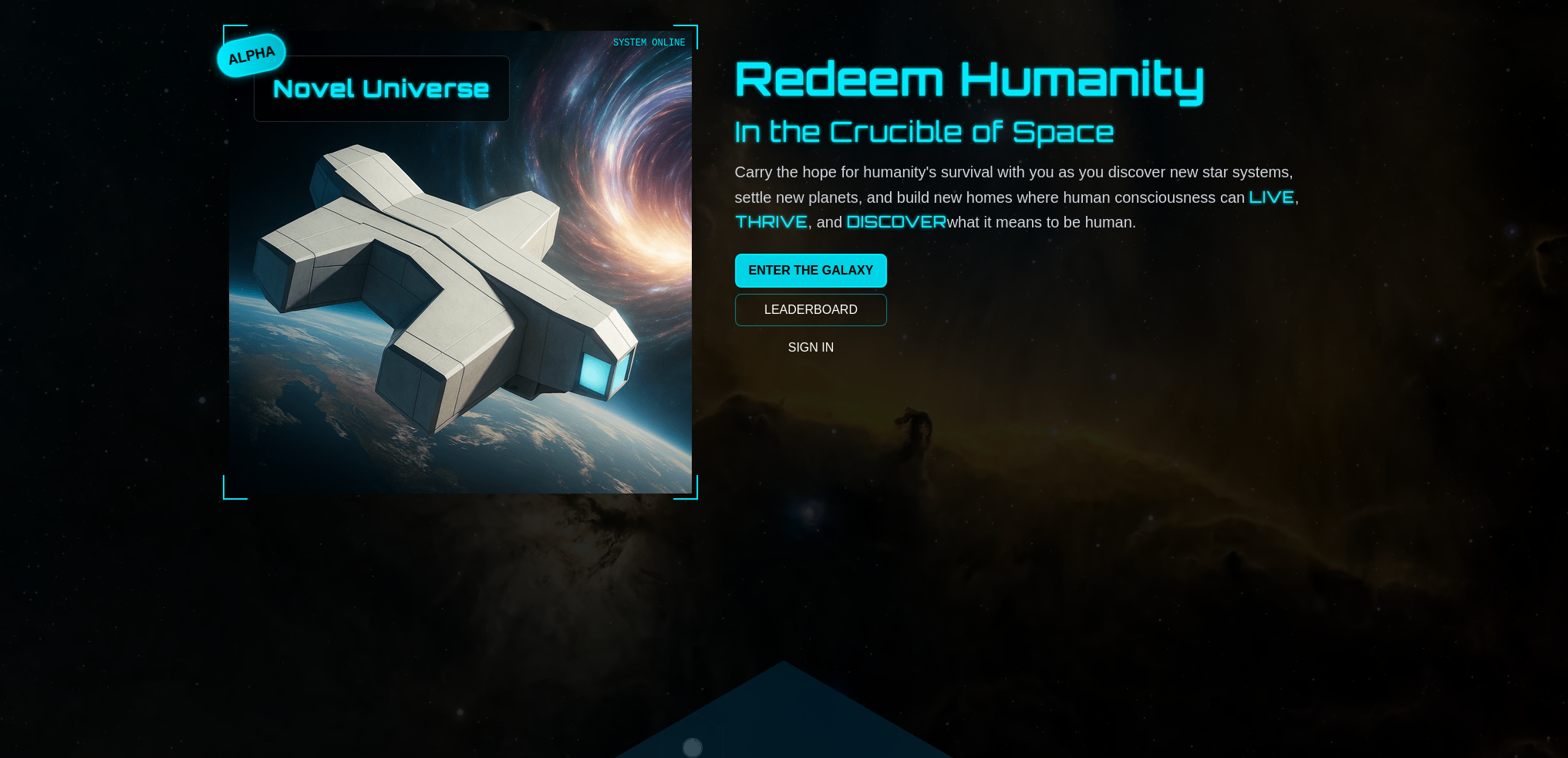
click at [782, 288] on link "ENTER THE GALAXY" at bounding box center [811, 270] width 153 height 34
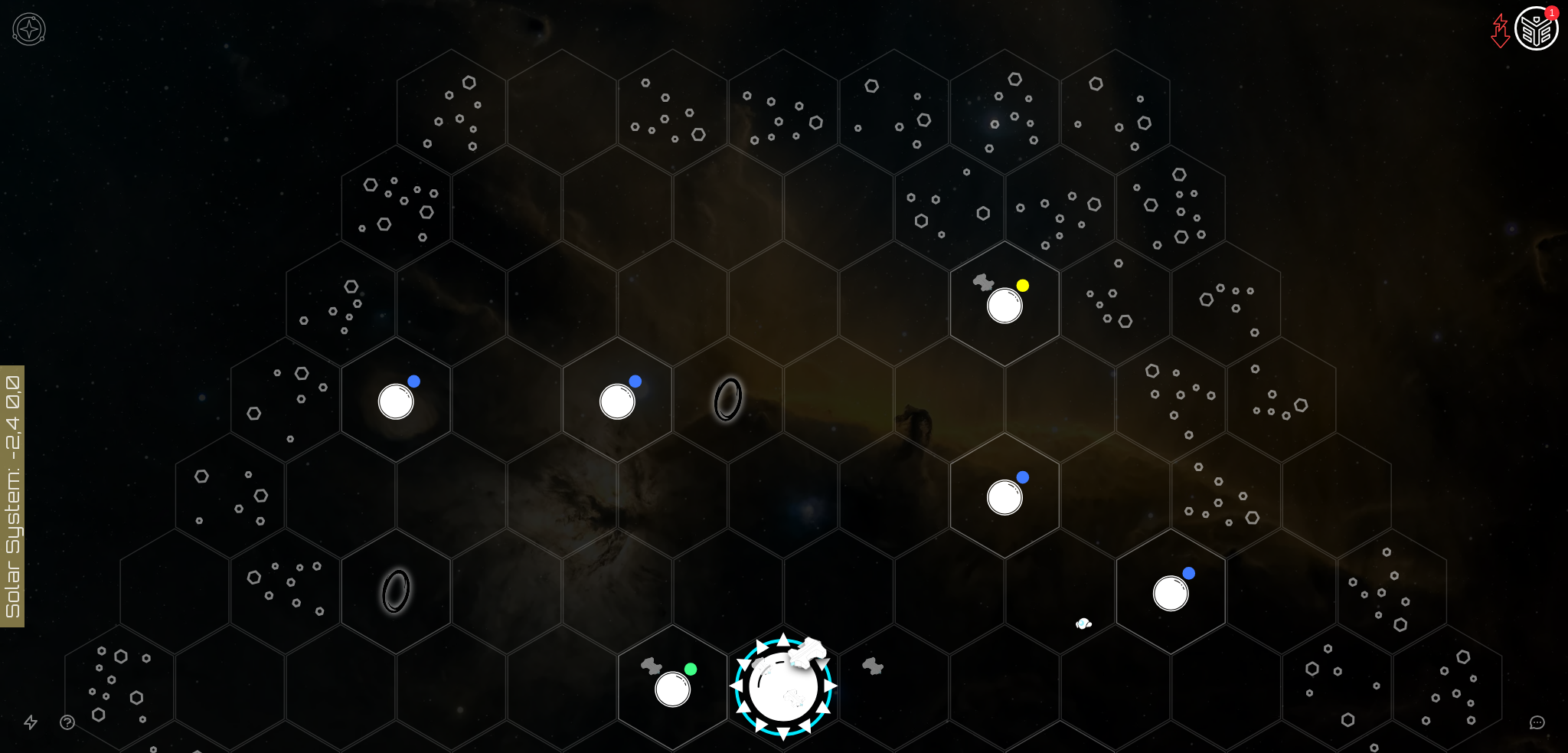
click at [1534, 48] on img "Ship AI Chat - 1 unread messages" at bounding box center [1536, 29] width 36 height 36
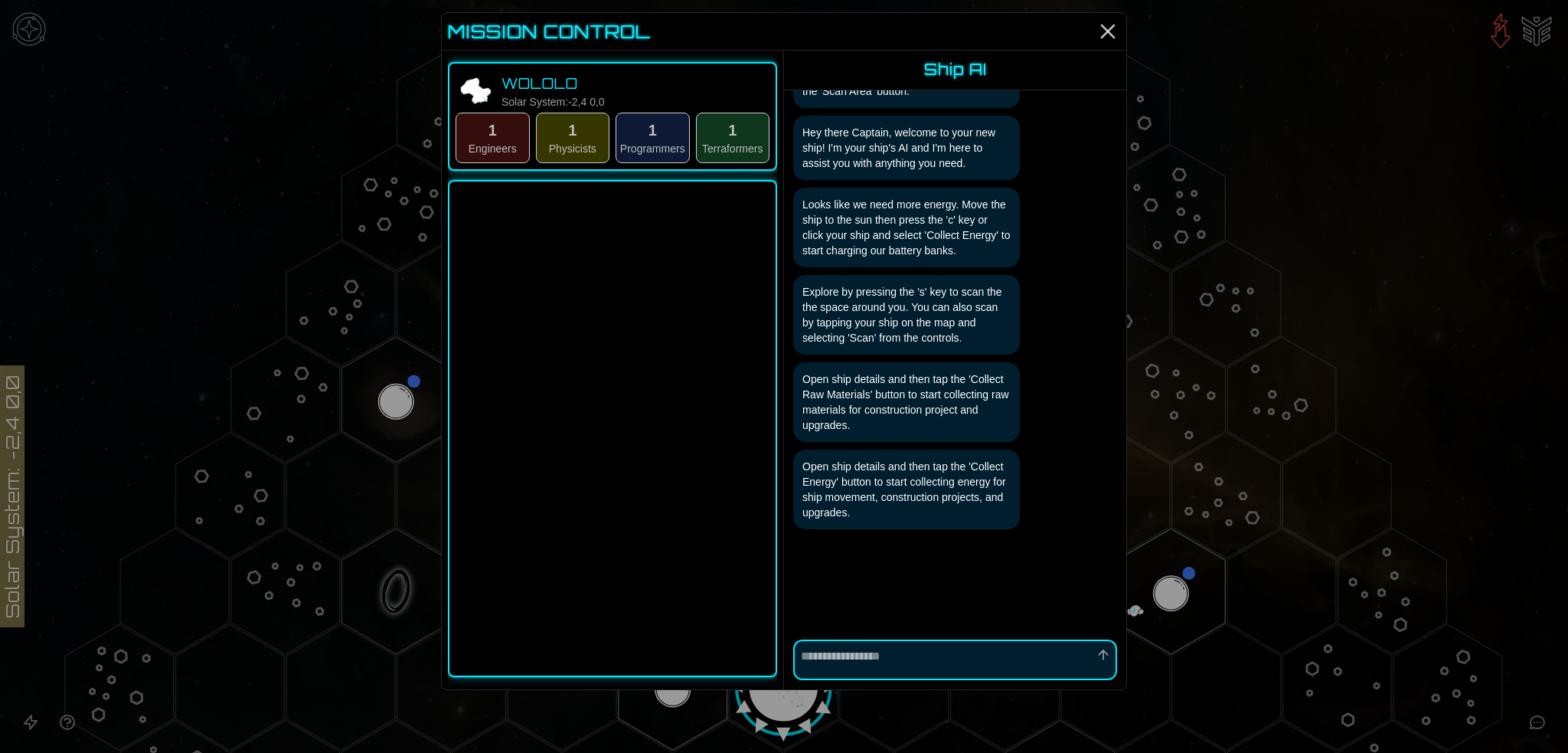
scroll to position [305, 0]
click at [656, 110] on div "WOLOLO Solar System: -2,4 0,0" at bounding box center [612, 91] width 314 height 43
click at [456, 163] on button "1 Engineers" at bounding box center [493, 138] width 75 height 50
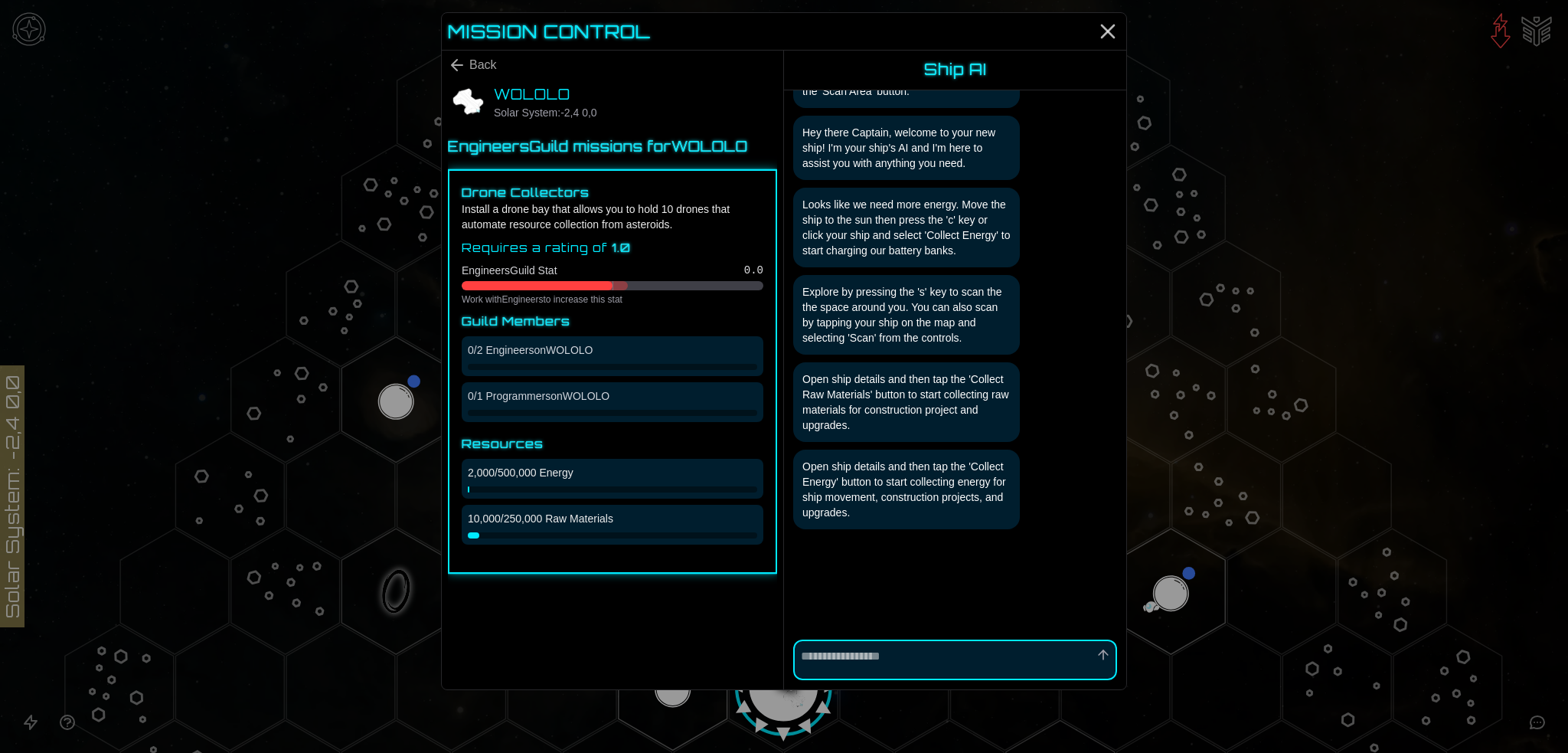
scroll to position [0, 0]
click at [452, 71] on icon "Back" at bounding box center [457, 65] width 11 height 11
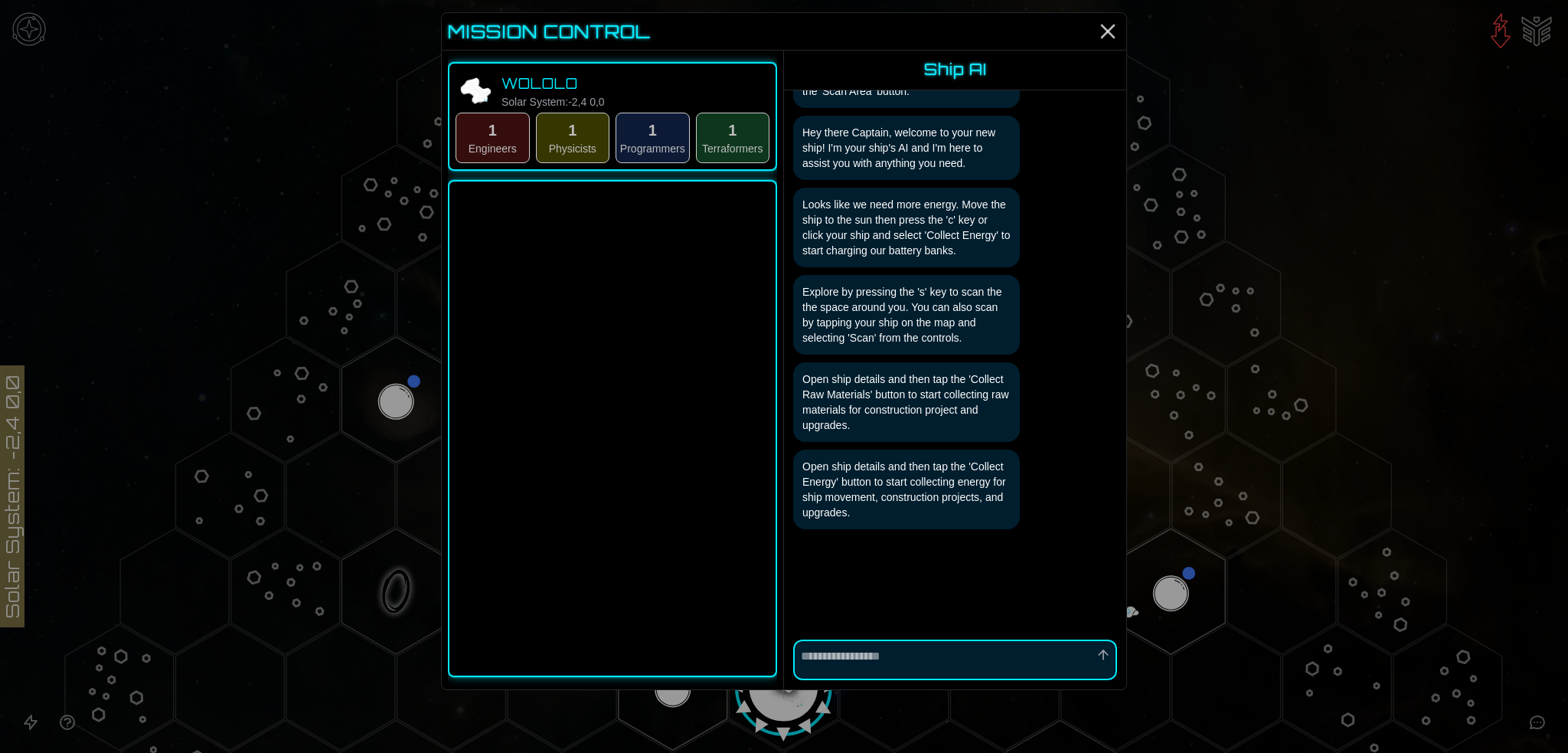
click at [536, 163] on button "1 Physicists" at bounding box center [573, 138] width 75 height 50
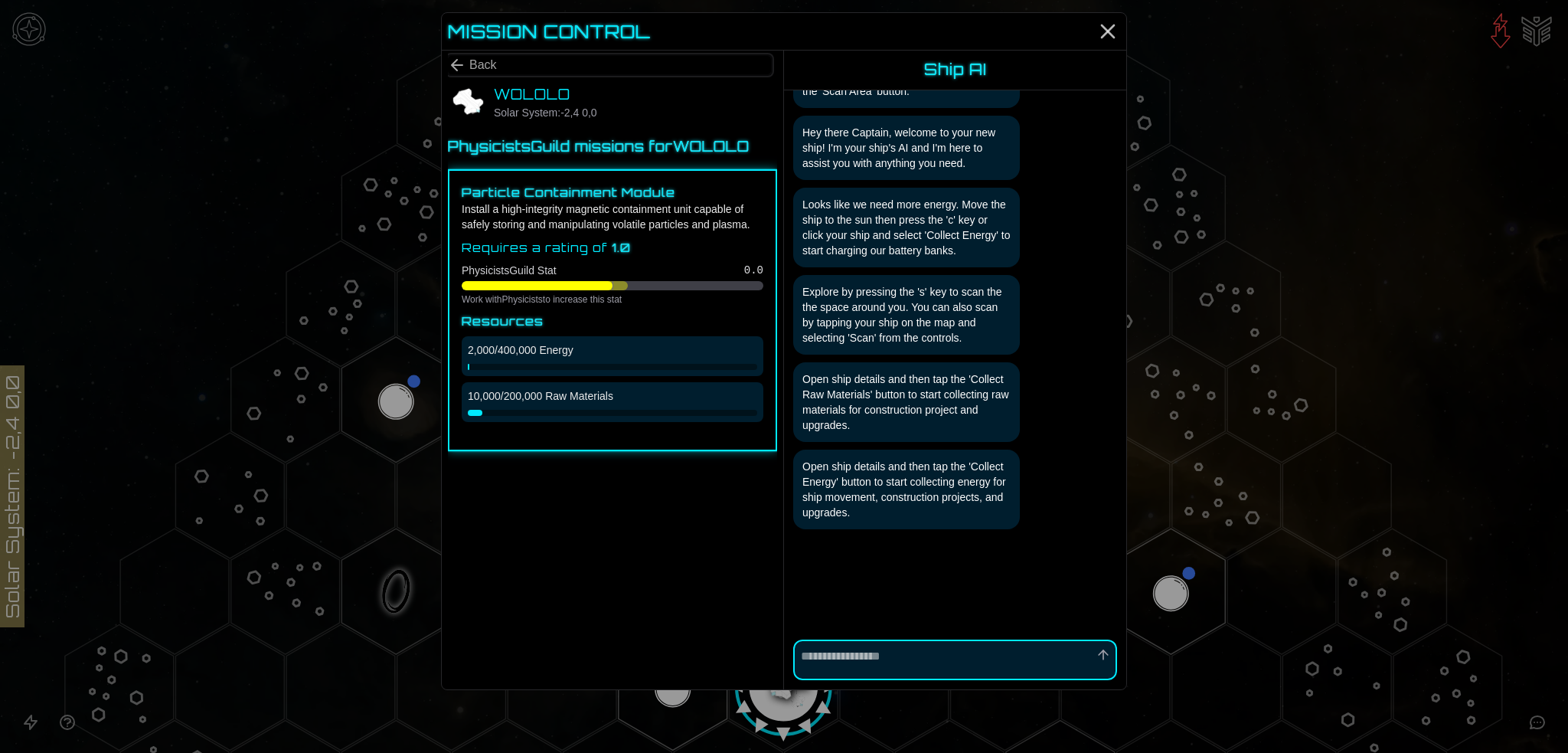
click at [448, 73] on icon "Back" at bounding box center [457, 65] width 19 height 19
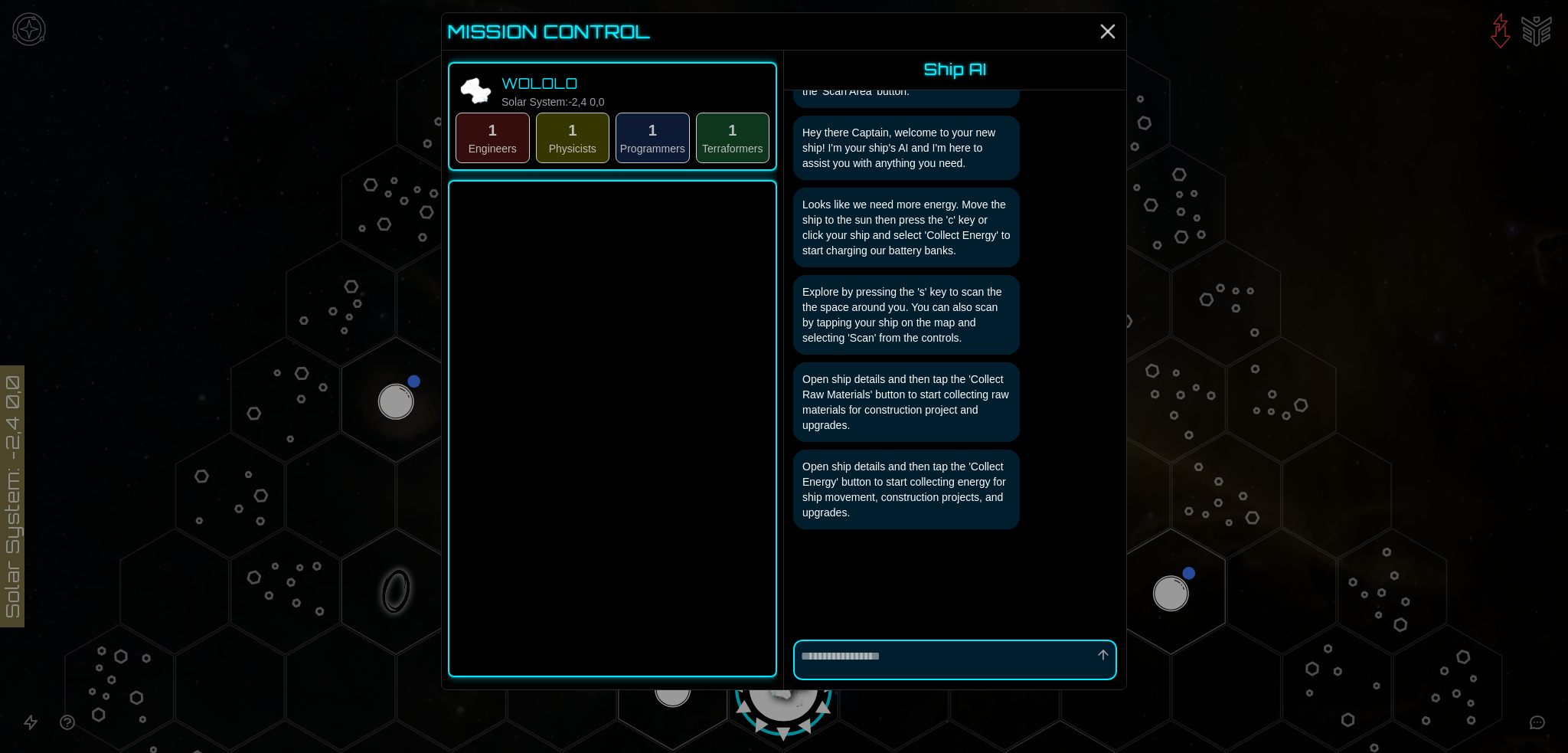
click at [616, 163] on button "1 Programmers" at bounding box center [653, 138] width 75 height 50
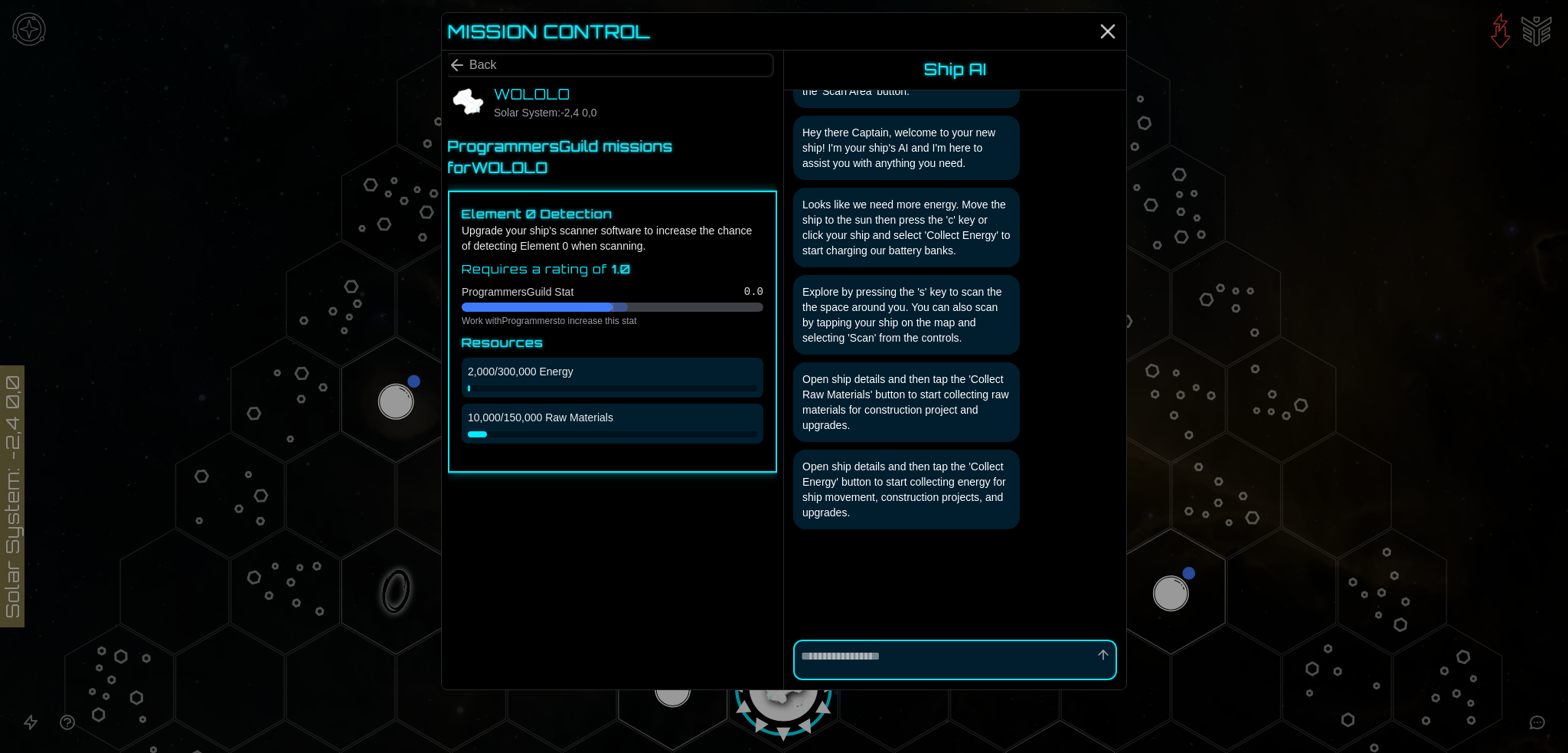
click at [470, 75] on span "Back" at bounding box center [484, 65] width 28 height 19
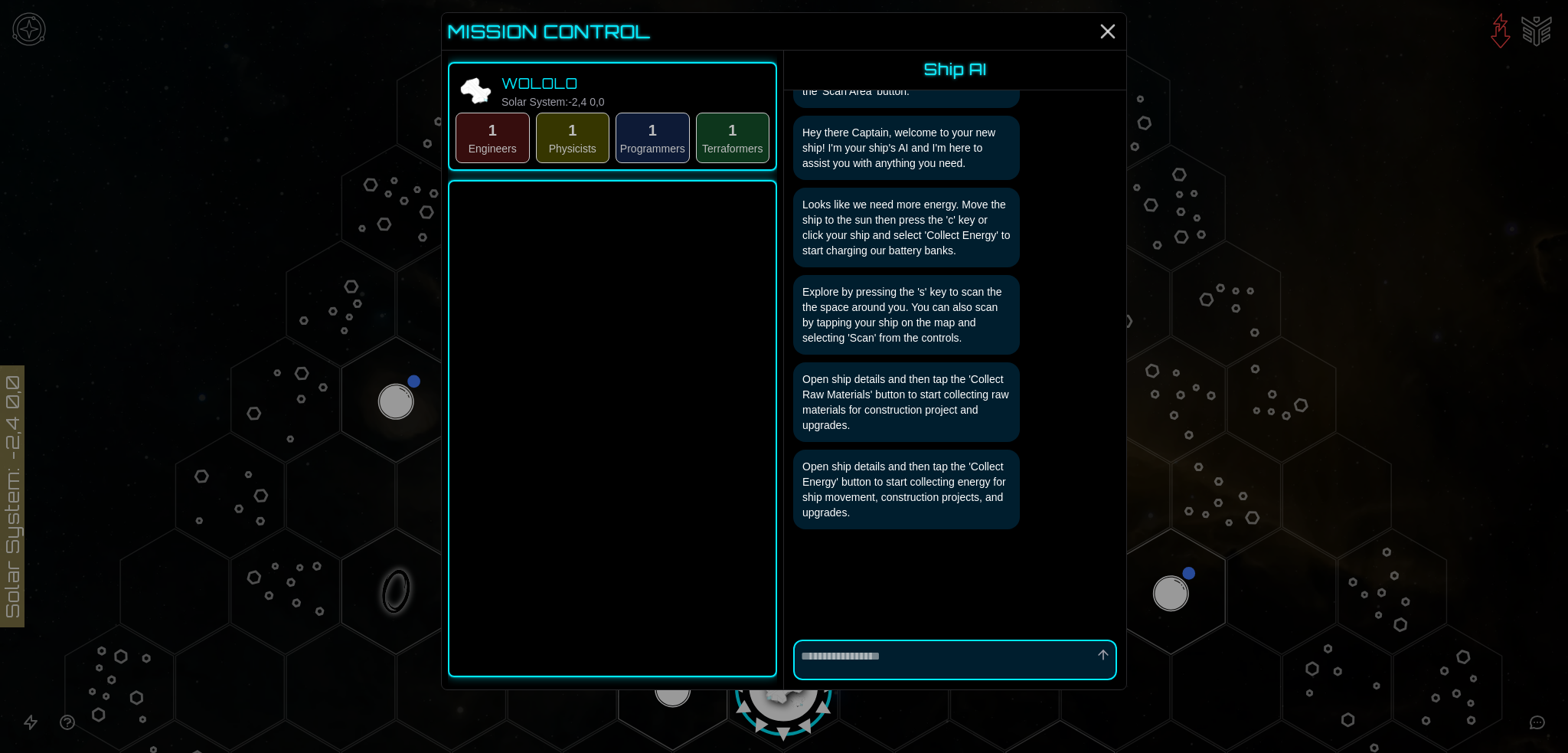
click at [701, 163] on button "1 Terraformers" at bounding box center [733, 138] width 75 height 50
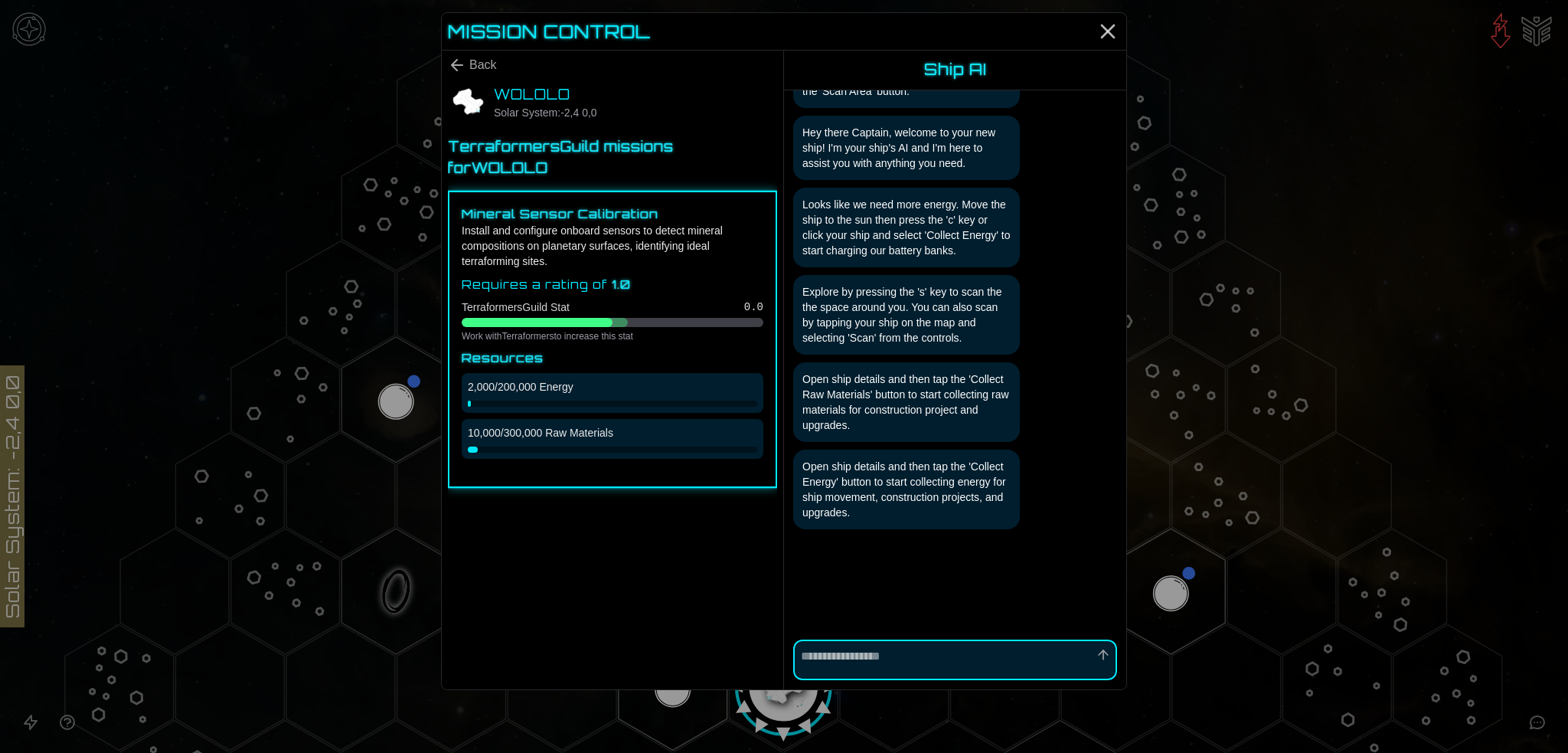
drag, startPoint x: 440, startPoint y: 566, endPoint x: 432, endPoint y: 558, distance: 11.3
click at [462, 459] on div "10,000 / 300,000 Raw Materials" at bounding box center [613, 439] width 302 height 40
click at [536, 459] on div "10,000 / 300,000 Raw Materials" at bounding box center [613, 439] width 302 height 40
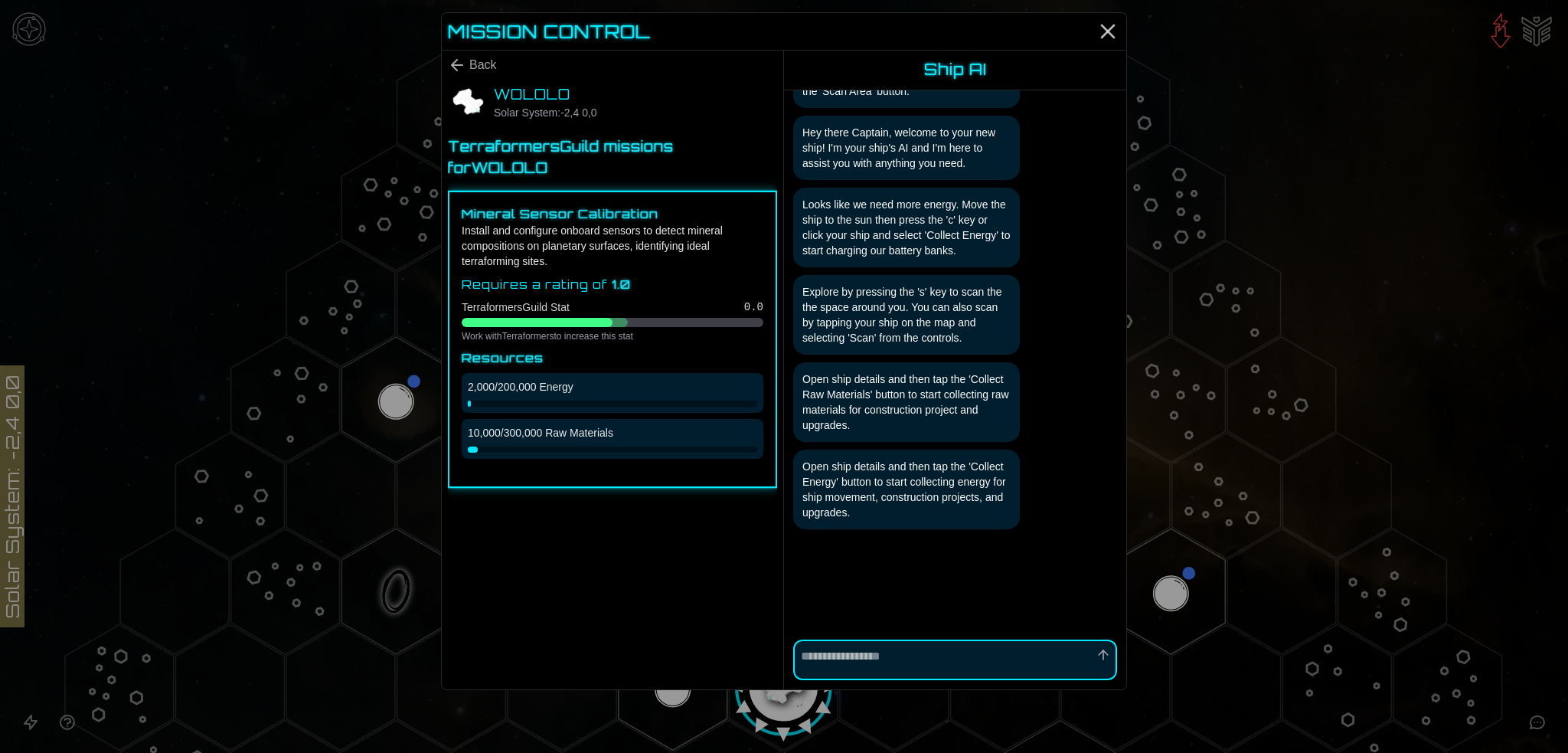
click at [493, 327] on div at bounding box center [538, 322] width 151 height 9
click at [493, 337] on div "Mineral Sensor Calibration Install and configure onboard sensors to detect mine…" at bounding box center [612, 339] width 329 height 297
click at [491, 223] on h3 "Mineral Sensor Calibration" at bounding box center [613, 213] width 302 height 19
click at [448, 75] on icon "Back" at bounding box center [457, 65] width 19 height 19
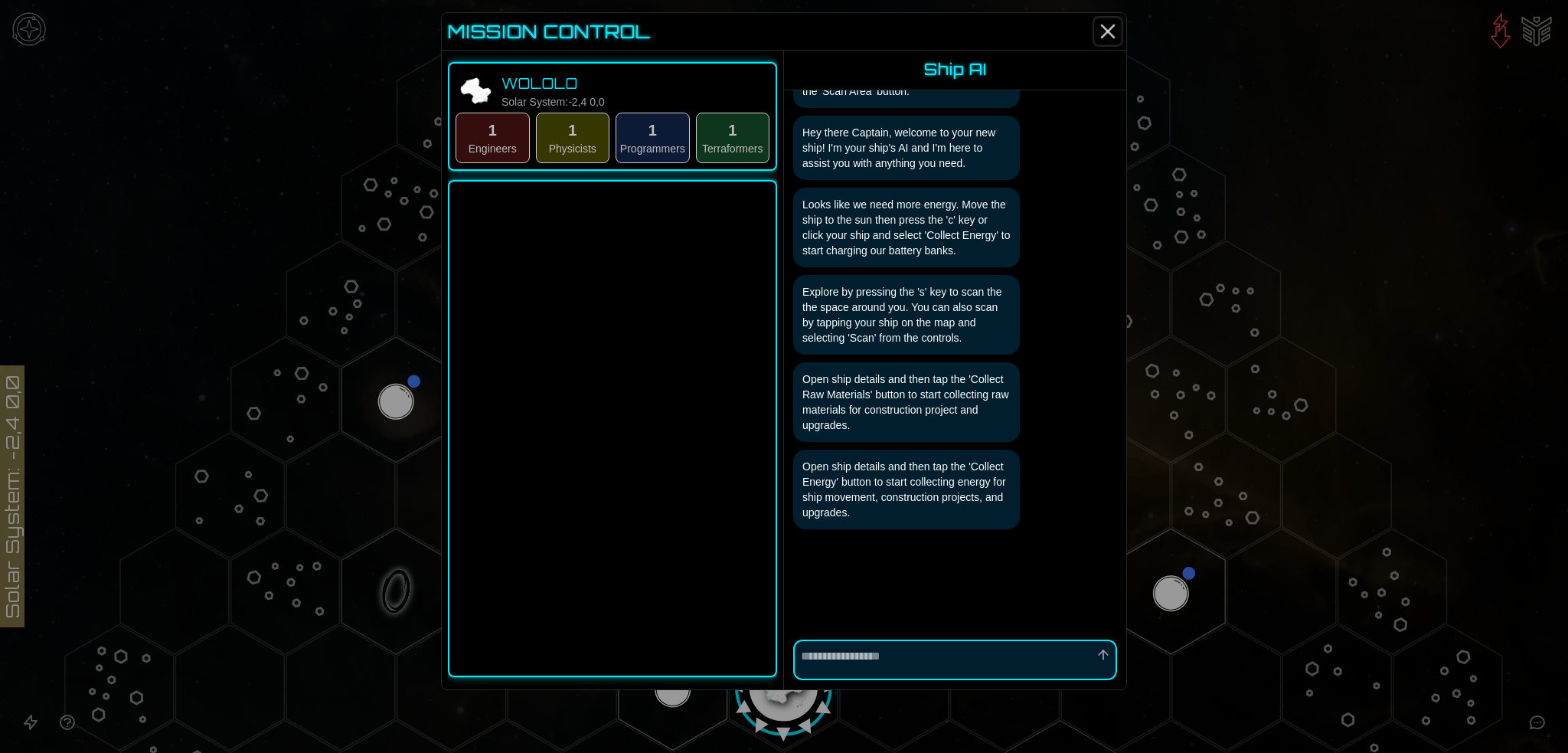
click at [1120, 39] on icon "Close" at bounding box center [1108, 32] width 24 height 24
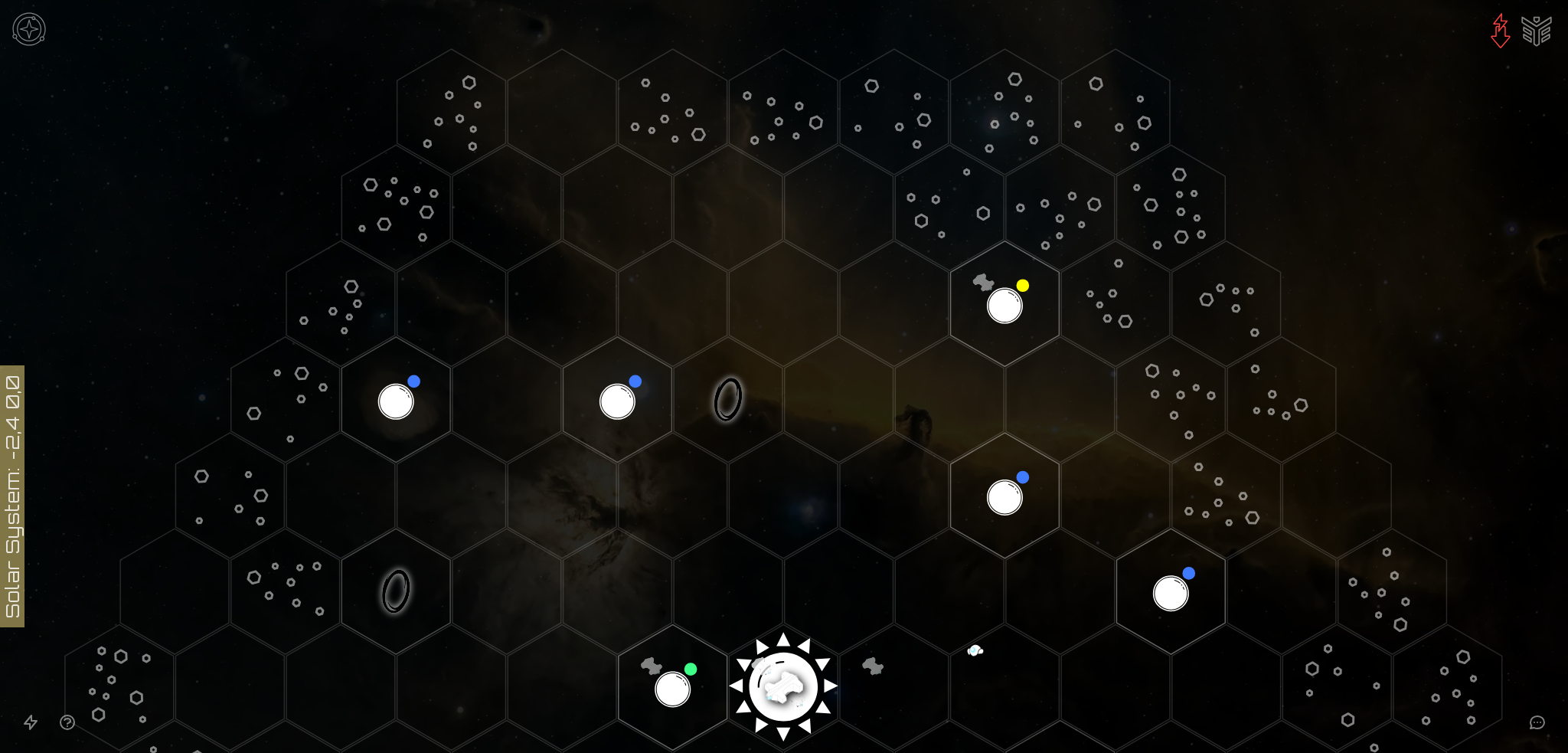
click at [1482, 39] on img at bounding box center [1500, 30] width 36 height 36
click at [773, 684] on image at bounding box center [784, 680] width 128 height 128
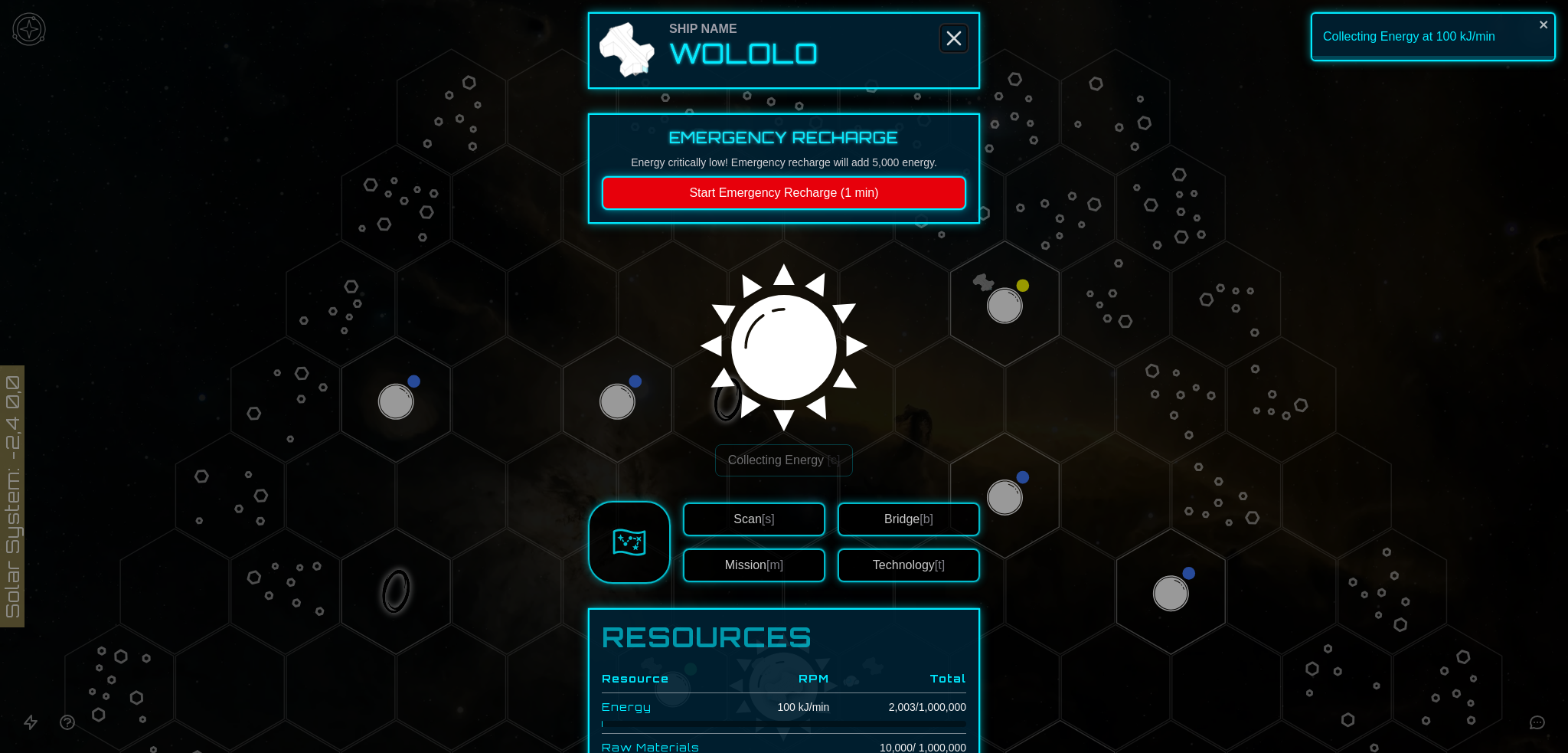
click at [966, 44] on icon "Close" at bounding box center [954, 38] width 24 height 24
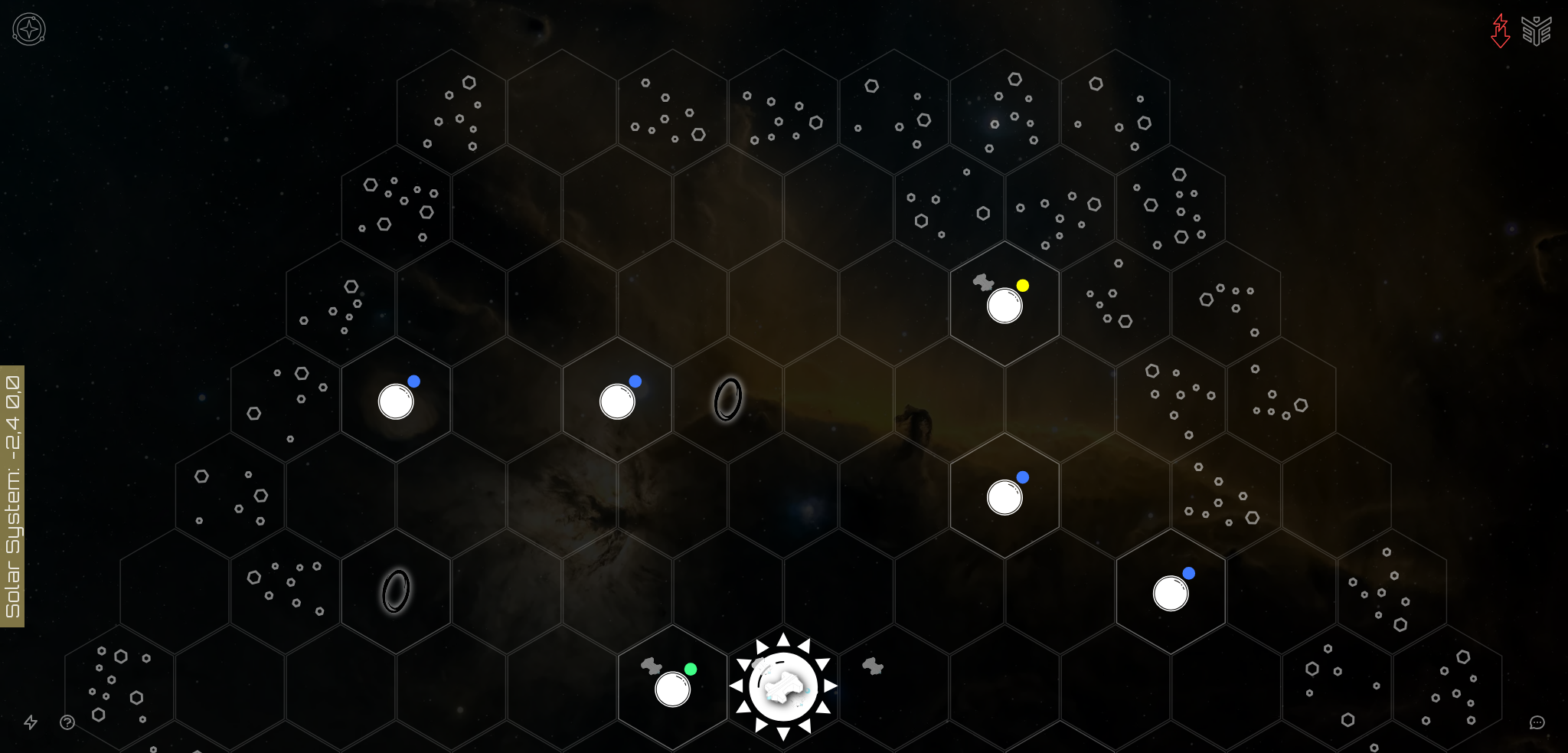
click at [1537, 722] on icon at bounding box center [1538, 722] width 19 height 19
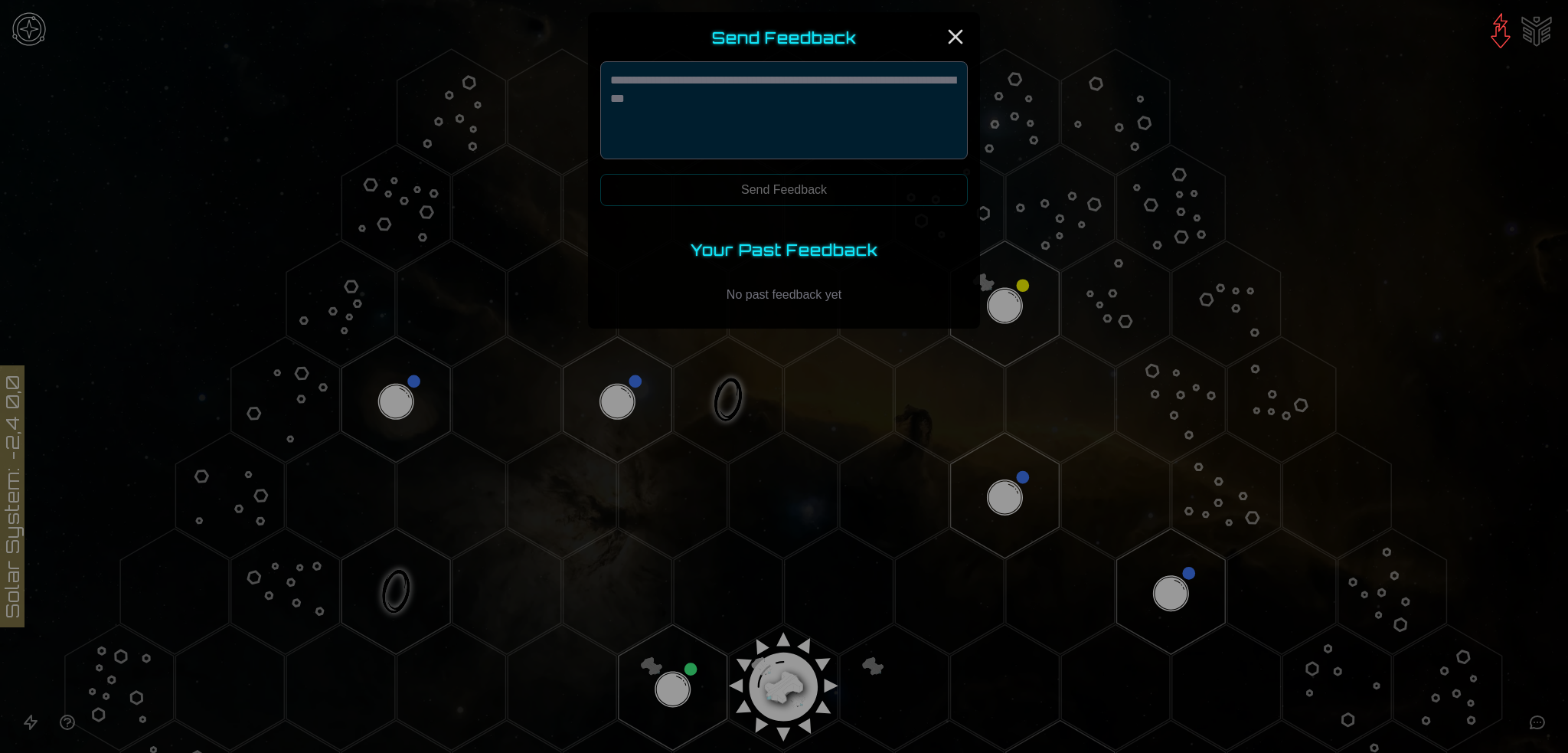
click at [1537, 722] on div at bounding box center [784, 376] width 1568 height 753
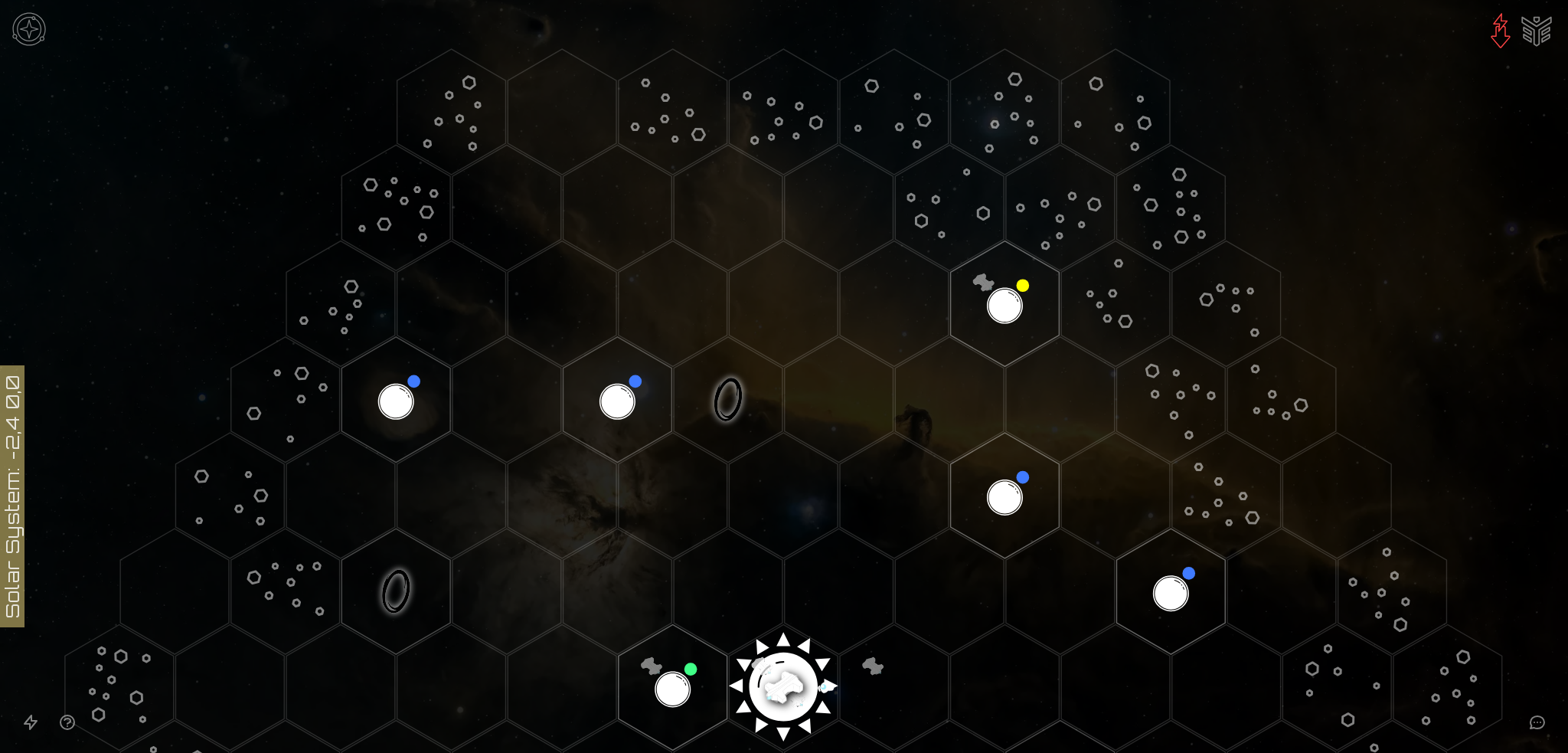
click at [1534, 34] on img "Ship AI Chat" at bounding box center [1536, 29] width 36 height 36
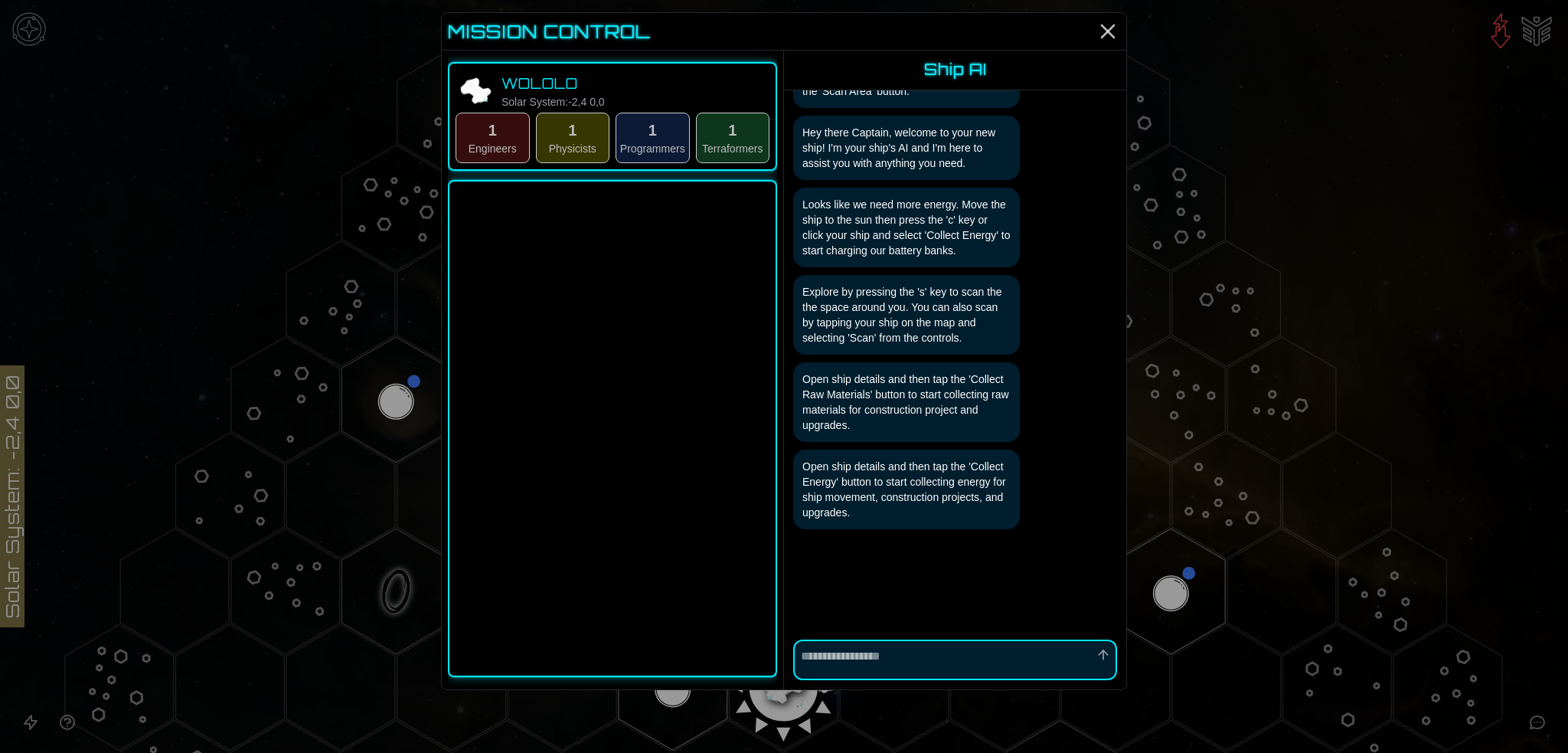
scroll to position [305, 0]
click at [1534, 34] on div at bounding box center [784, 376] width 1568 height 753
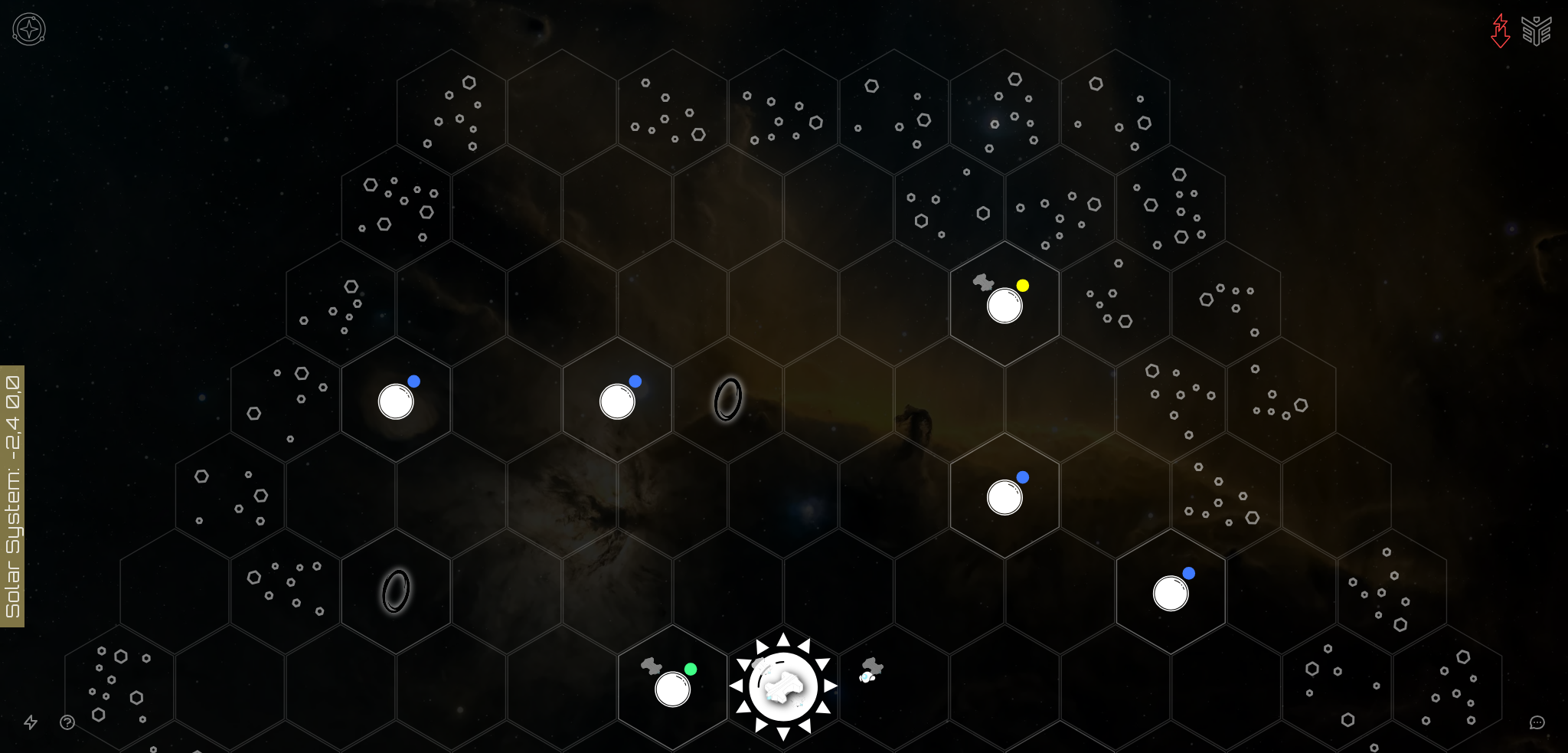
click at [31, 719] on icon "Open accessible navigation interface" at bounding box center [31, 722] width 19 height 19
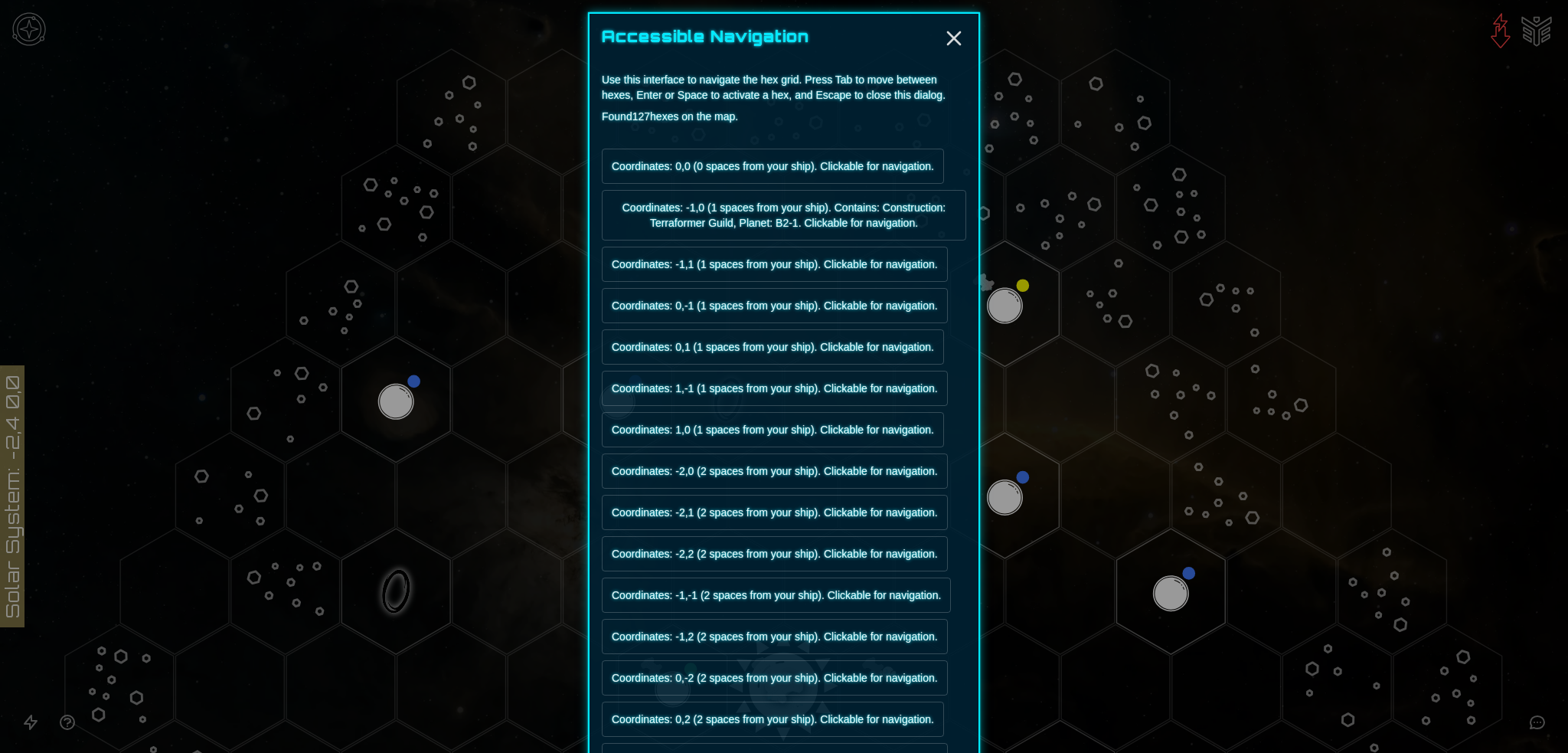
click at [31, 719] on div at bounding box center [784, 376] width 1568 height 753
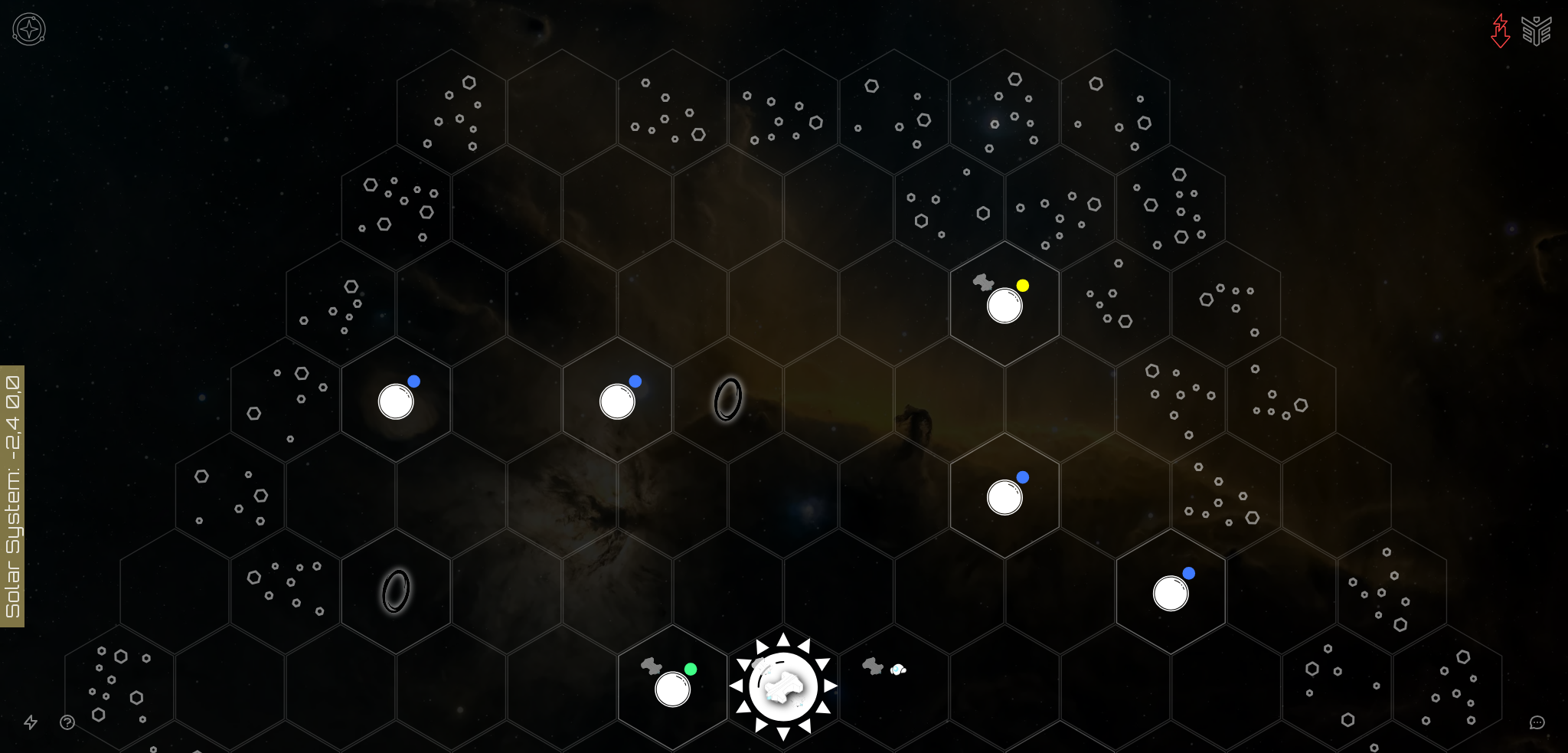
click at [75, 722] on icon "Open accessibility help guide" at bounding box center [67, 722] width 14 height 14
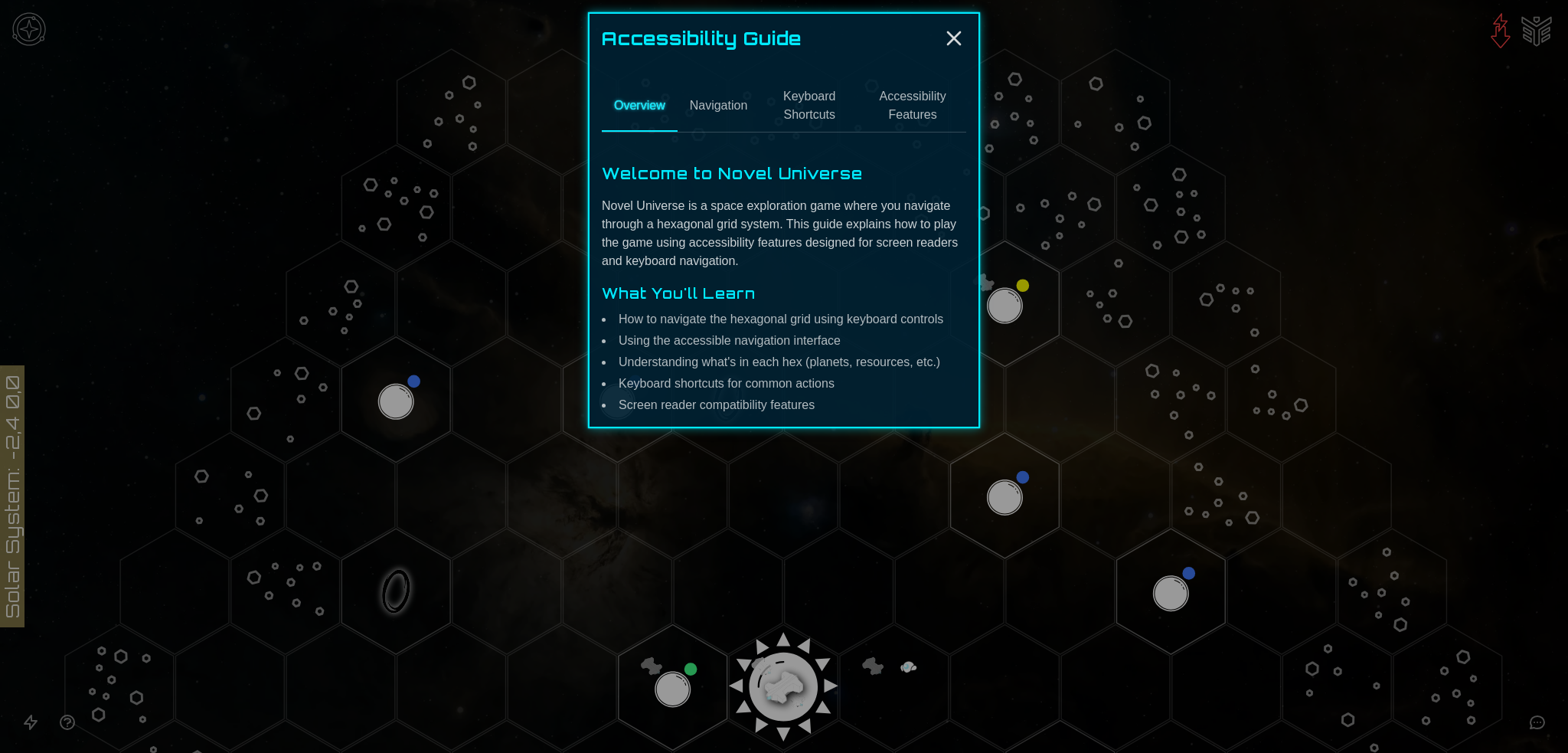
click at [79, 722] on div at bounding box center [784, 376] width 1568 height 753
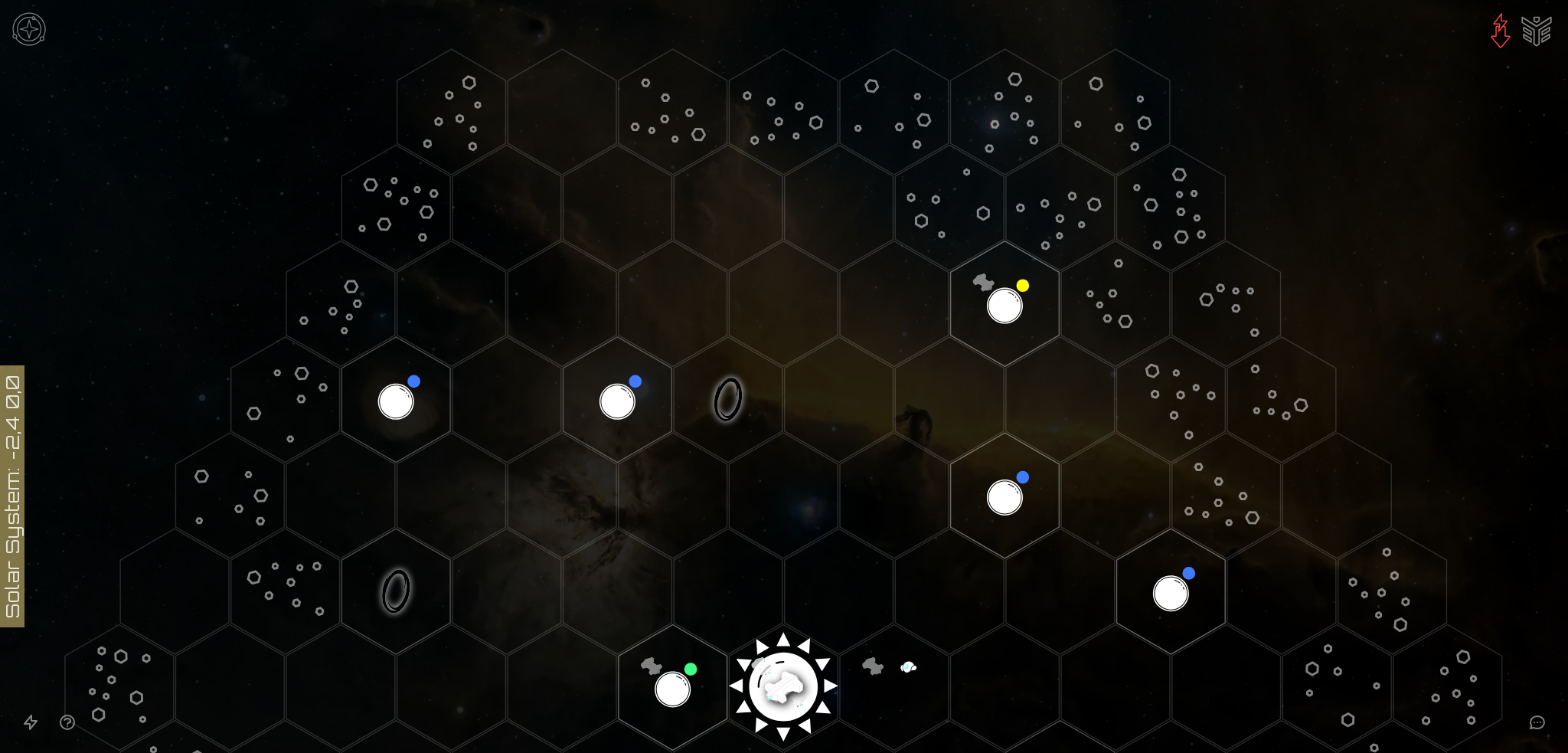
click at [76, 723] on icon "Open accessibility help guide" at bounding box center [67, 722] width 19 height 19
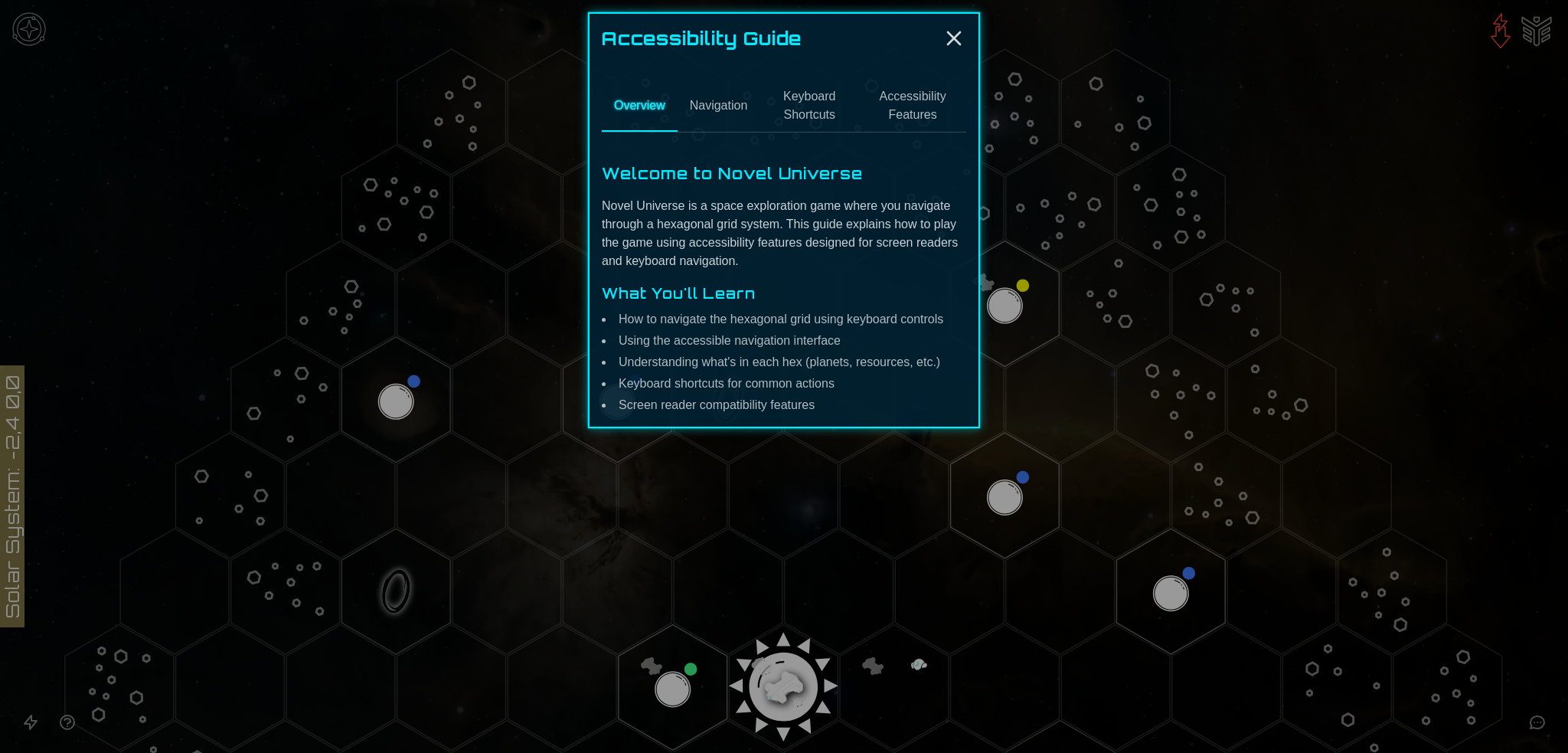
click at [784, 131] on button "Keyboard Shortcuts" at bounding box center [809, 106] width 100 height 50
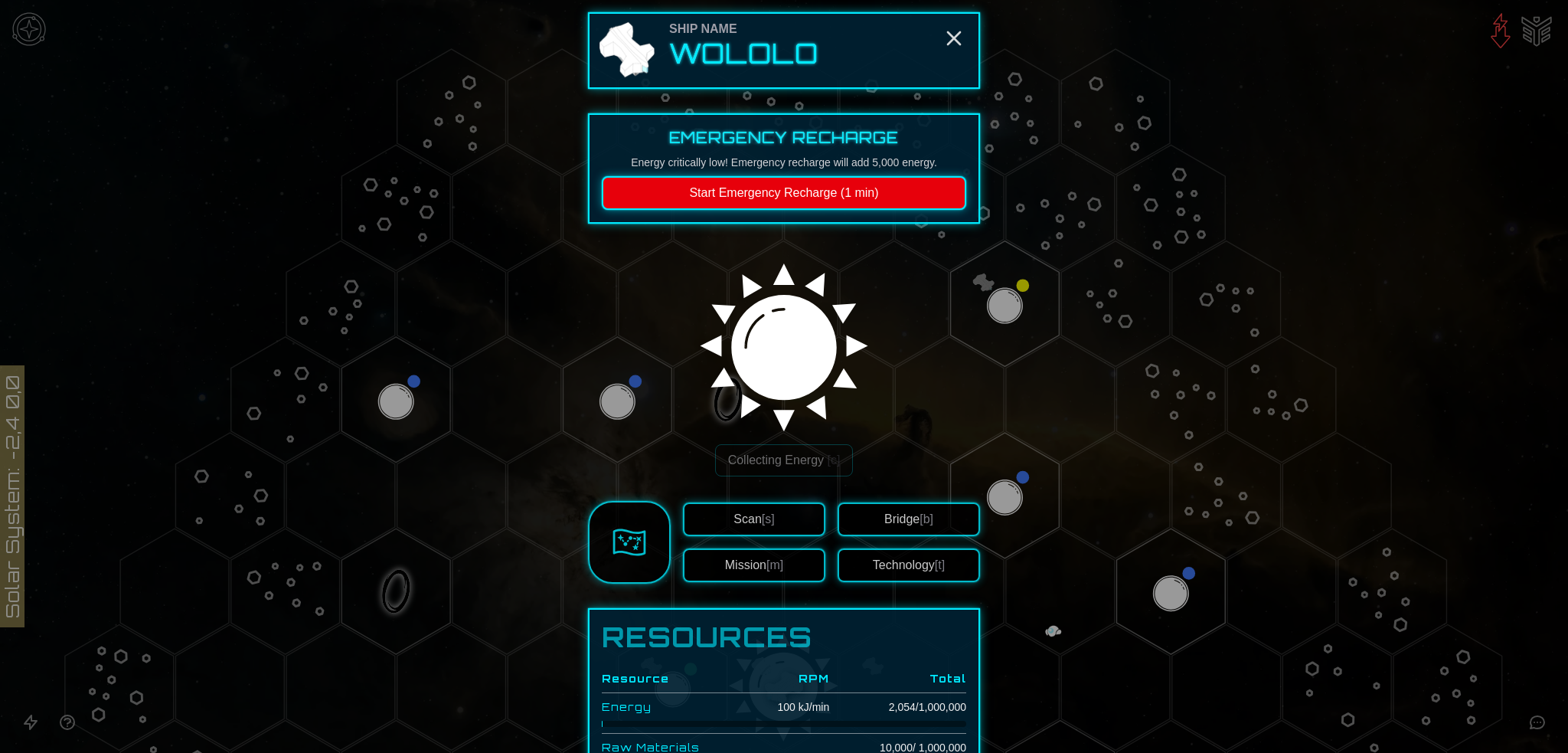
click at [909, 582] on button "Technology [t]" at bounding box center [908, 566] width 143 height 34
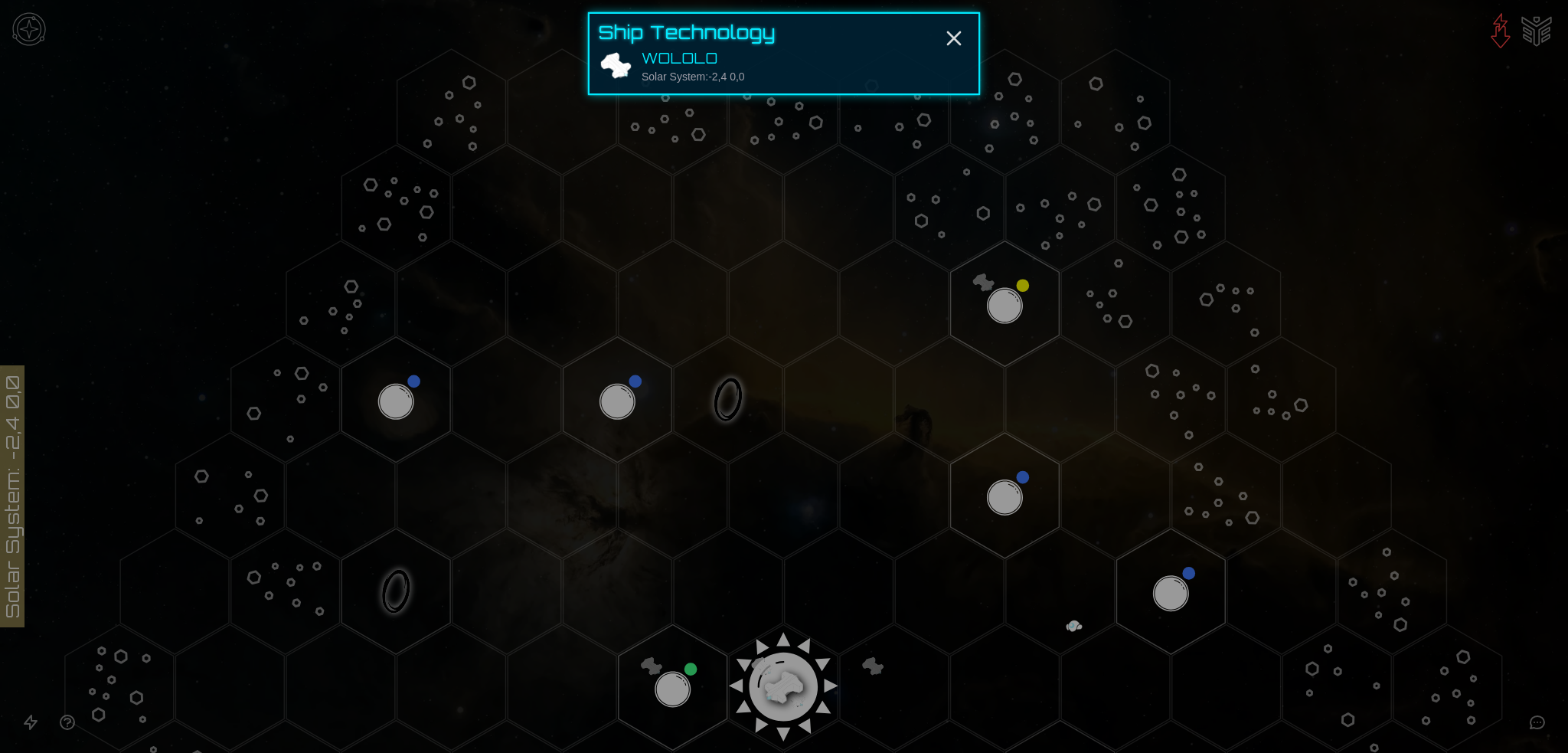
click at [648, 84] on div "Solar System: -2,4 0,0" at bounding box center [693, 76] width 103 height 15
click at [642, 69] on div "WOLOLO" at bounding box center [693, 58] width 103 height 21
click at [599, 80] on img at bounding box center [616, 65] width 34 height 29
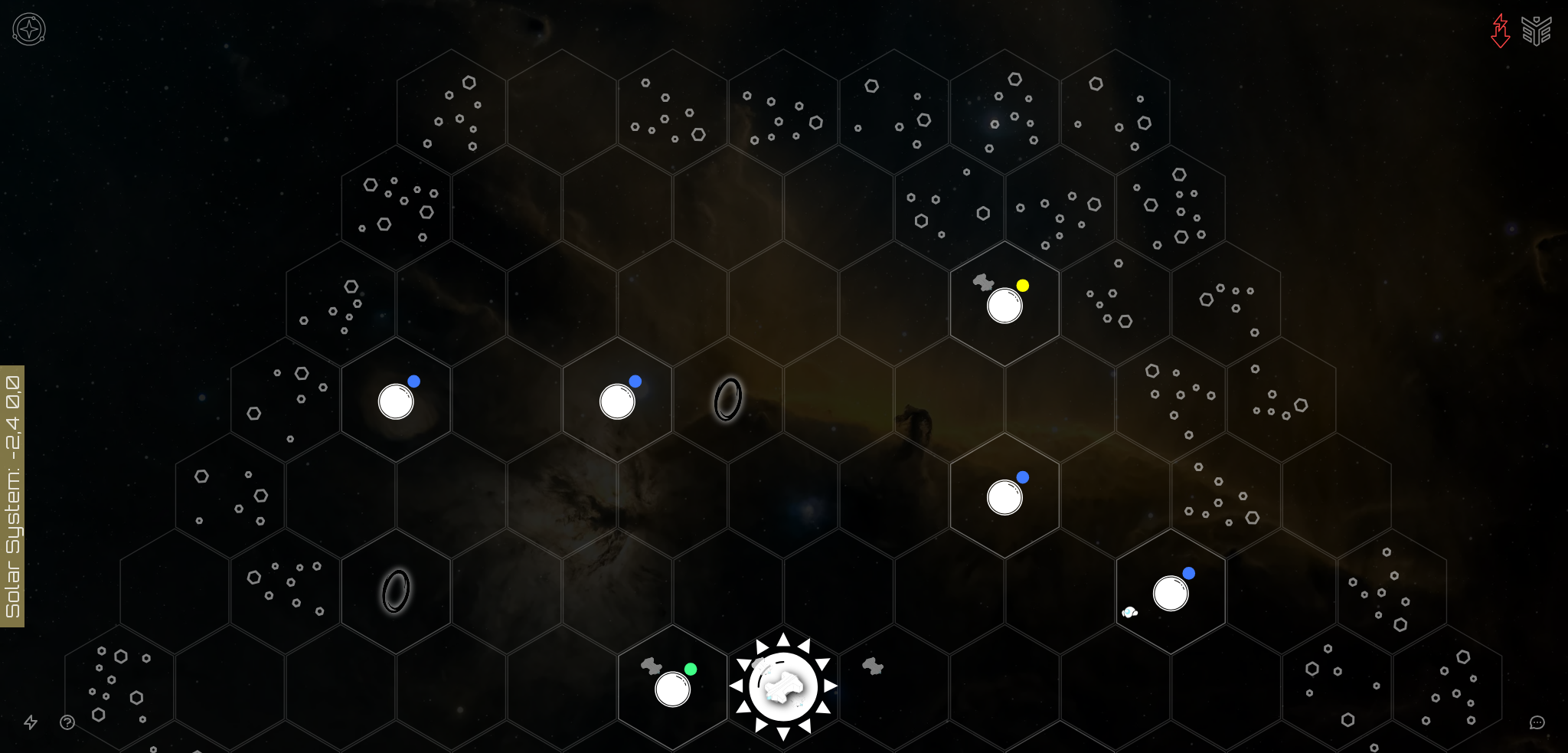
click at [781, 694] on image at bounding box center [784, 680] width 128 height 128
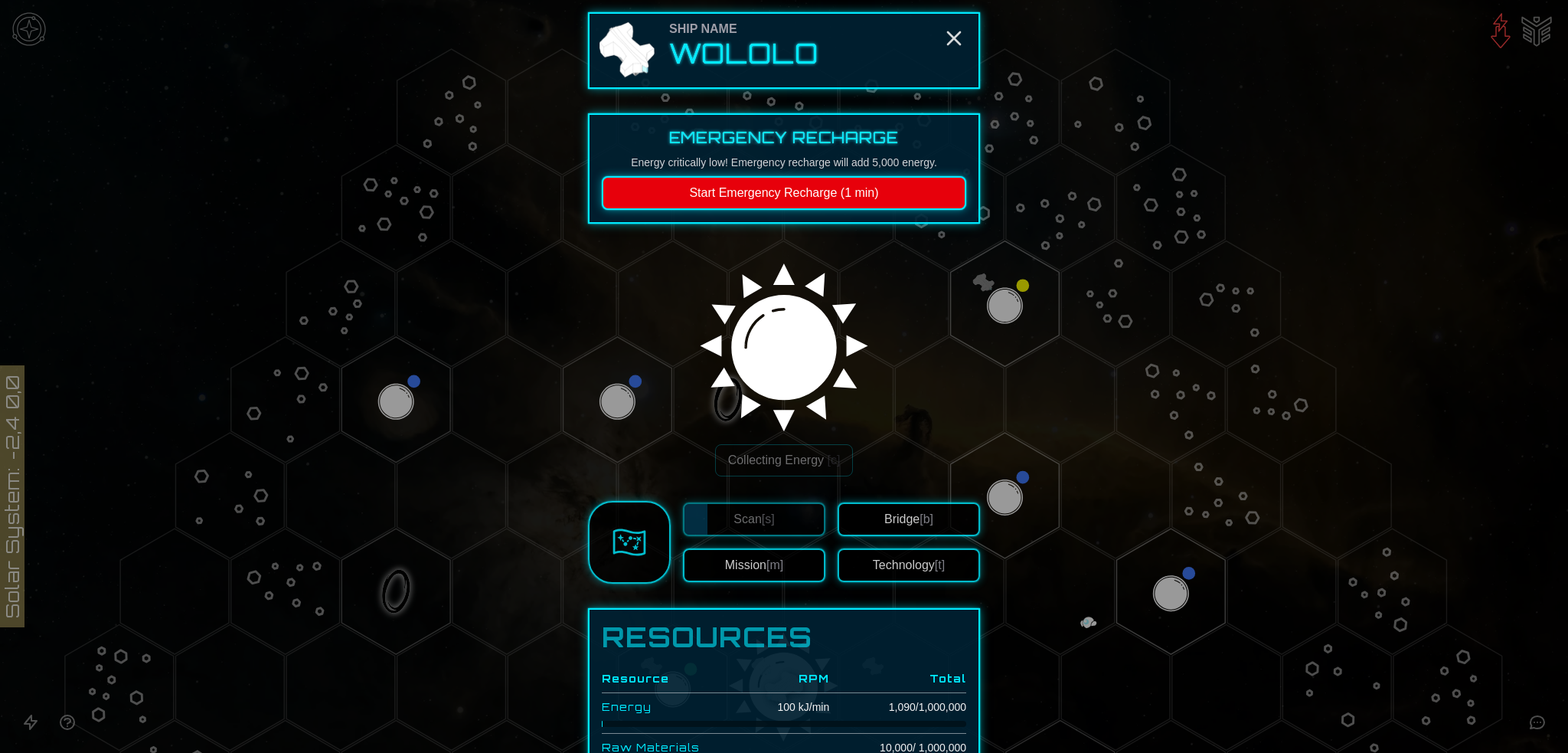
click at [934, 526] on span "[b]" at bounding box center [926, 519] width 14 height 13
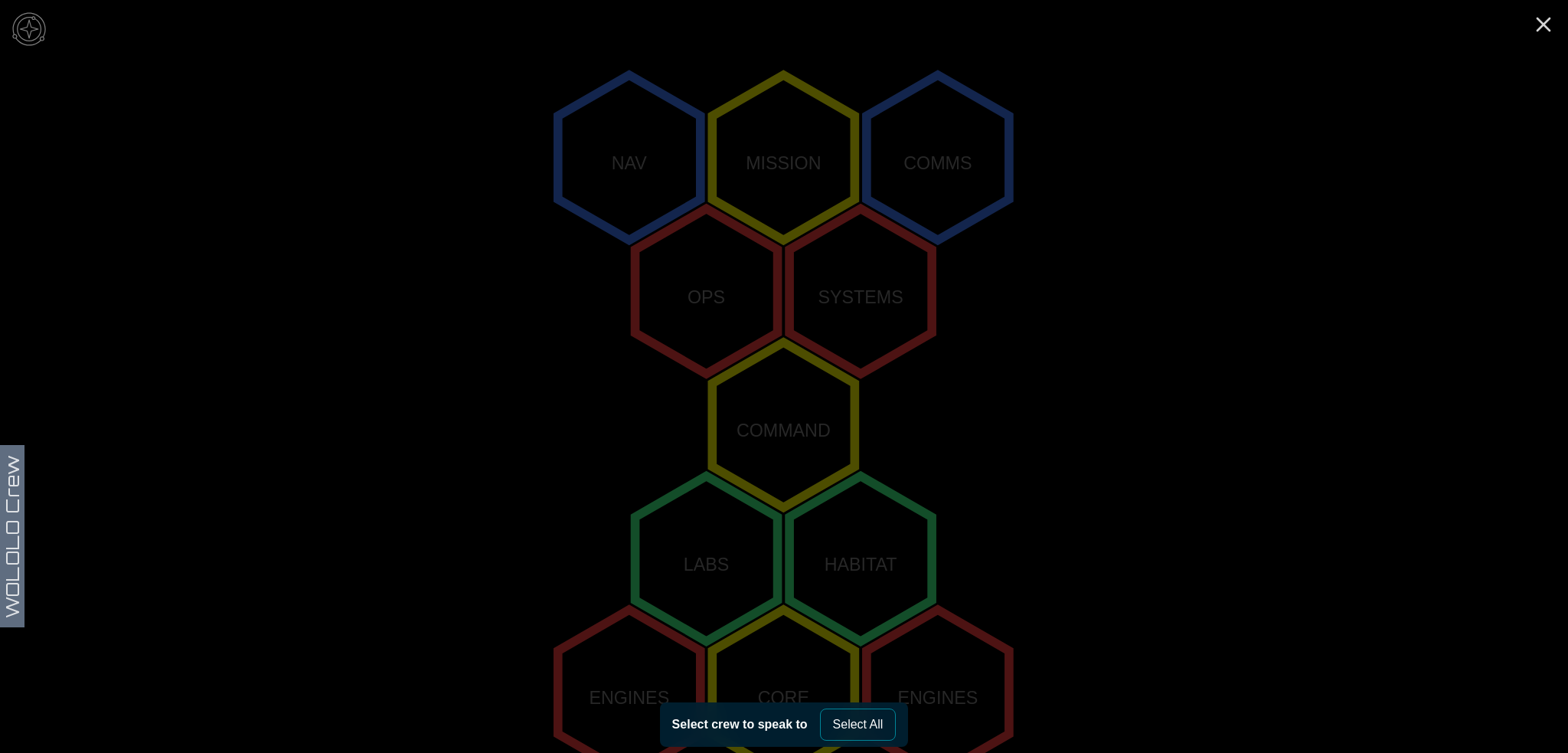
scroll to position [308, 0]
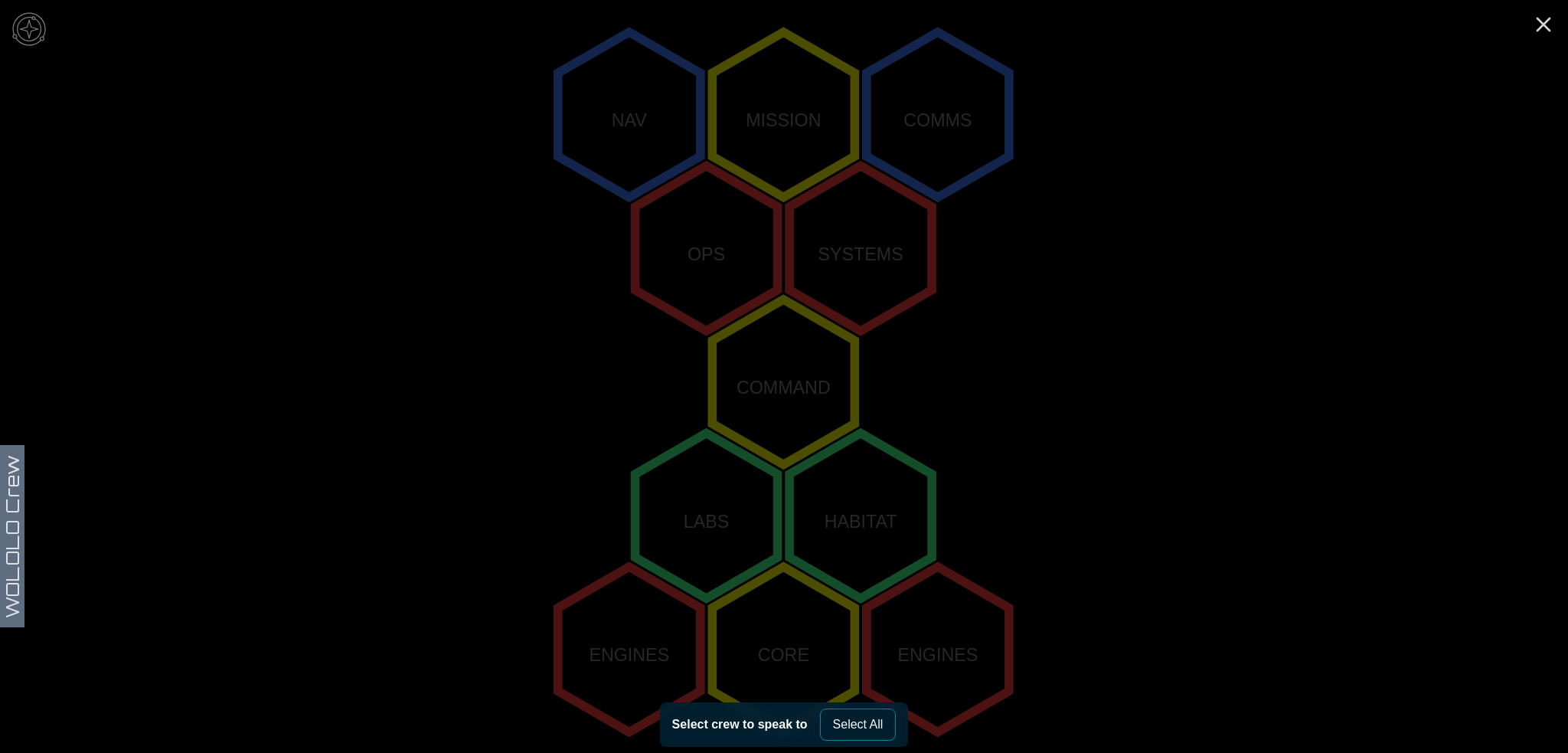
click at [758, 85] on polygon "1,-2" at bounding box center [783, 116] width 143 height 166
click at [789, 138] on polygon "1,-2" at bounding box center [783, 116] width 143 height 166
click at [798, 157] on polygon "1,-2" at bounding box center [783, 116] width 143 height 166
click at [879, 723] on button "Select All" at bounding box center [858, 724] width 76 height 33
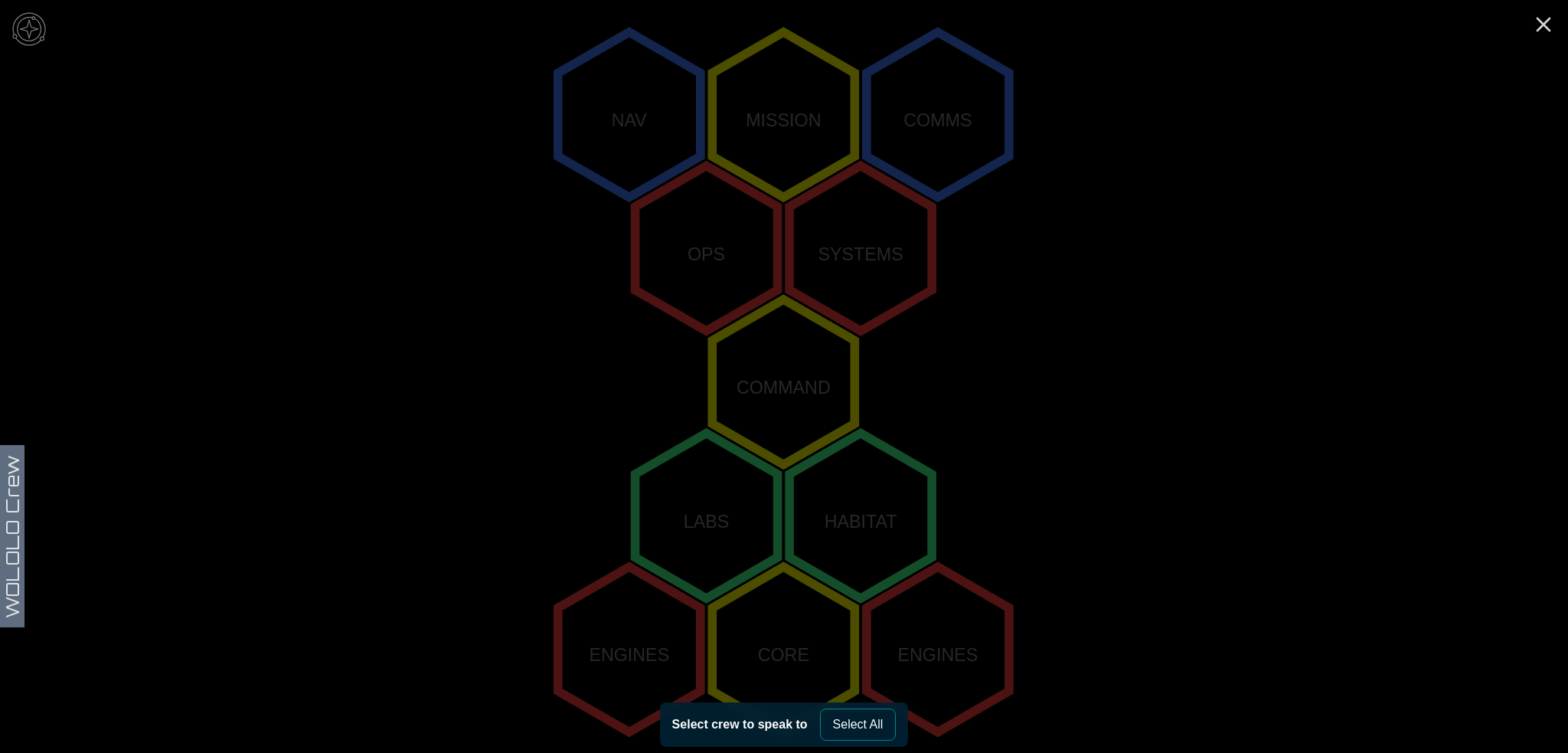
drag, startPoint x: 876, startPoint y: 723, endPoint x: 804, endPoint y: 688, distance: 80.1
click at [877, 723] on button "Select All" at bounding box center [858, 724] width 76 height 33
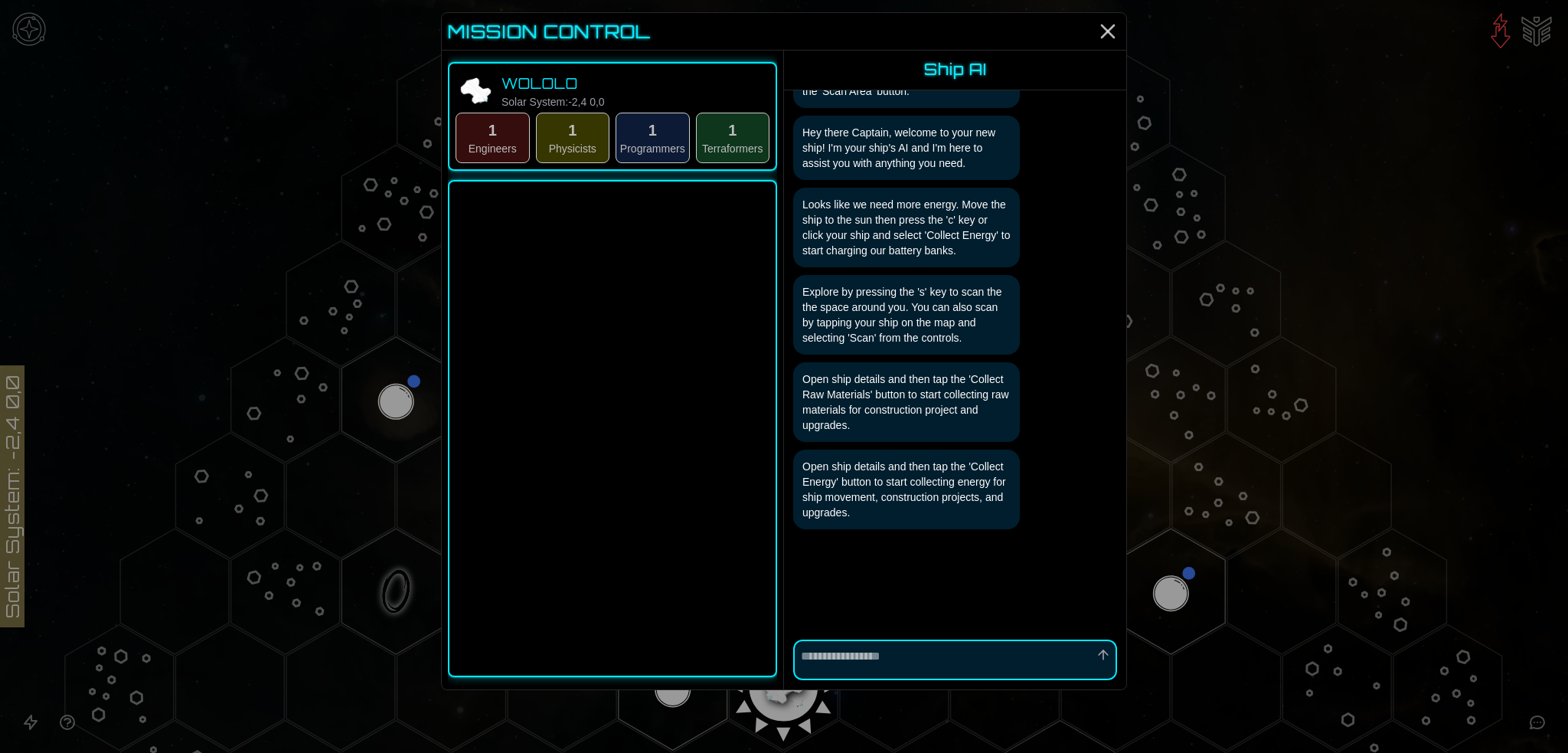
scroll to position [305, 0]
type textarea "*"
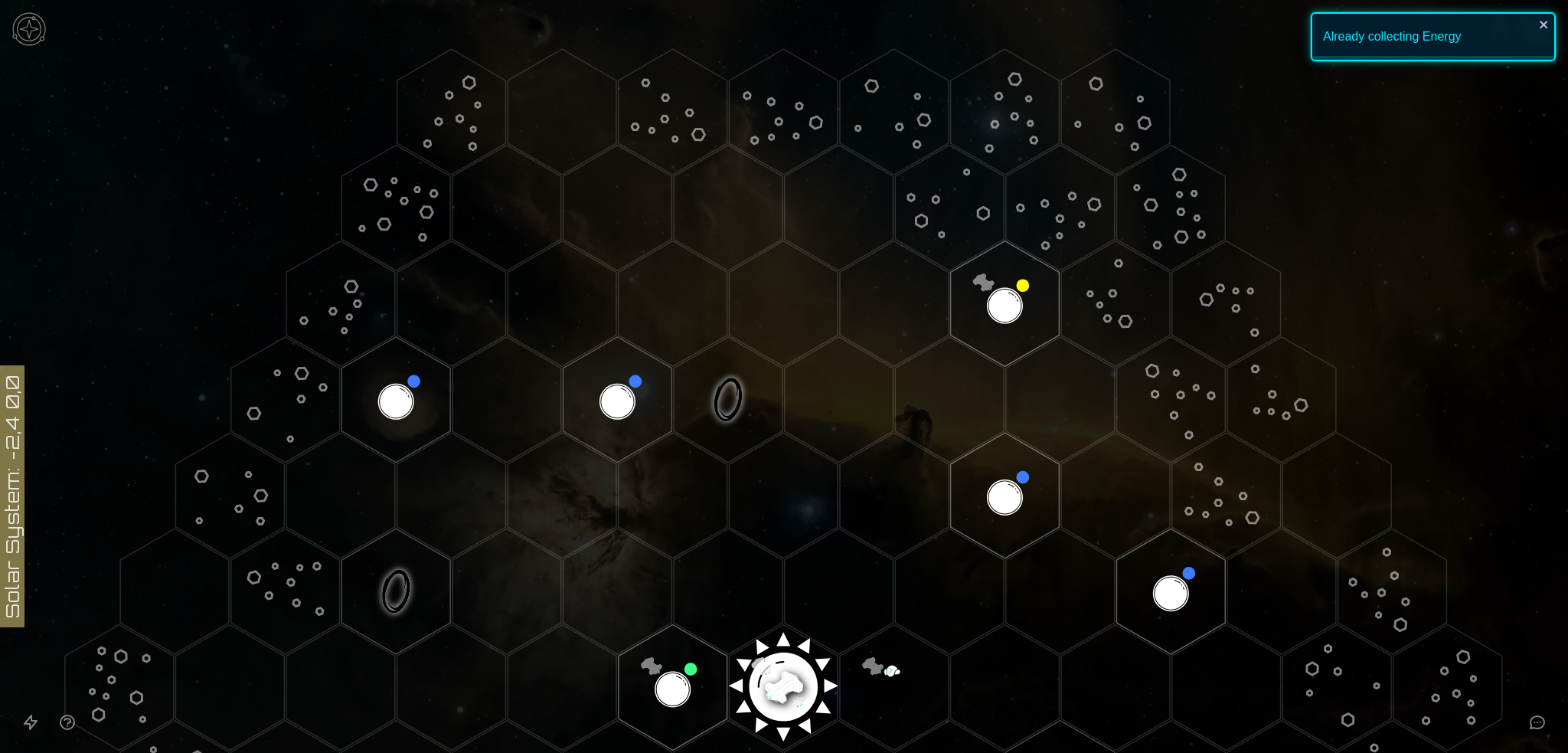
click at [76, 713] on icon "Open accessibility help guide" at bounding box center [67, 722] width 19 height 19
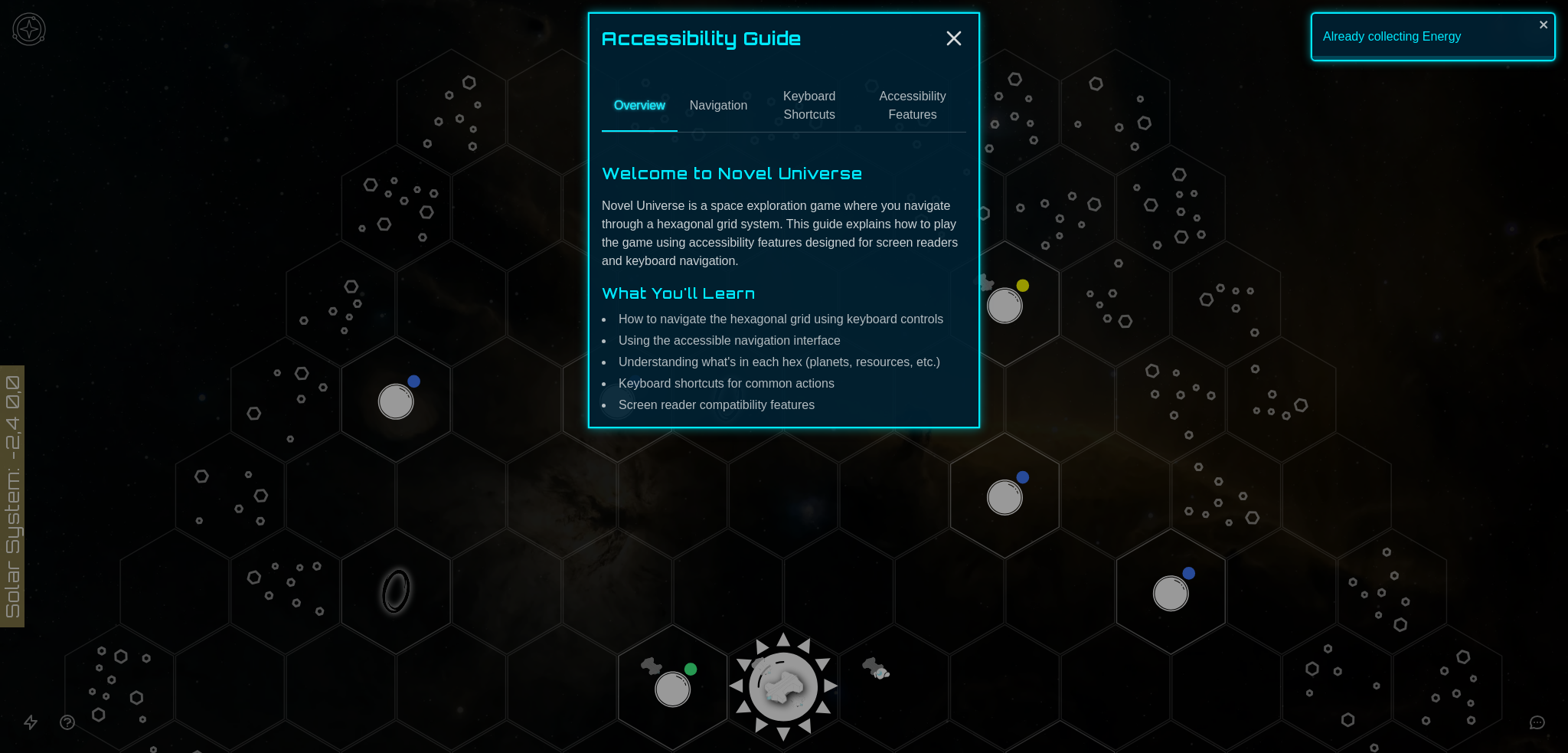
click at [936, 131] on button "Accessibility Features" at bounding box center [912, 106] width 107 height 50
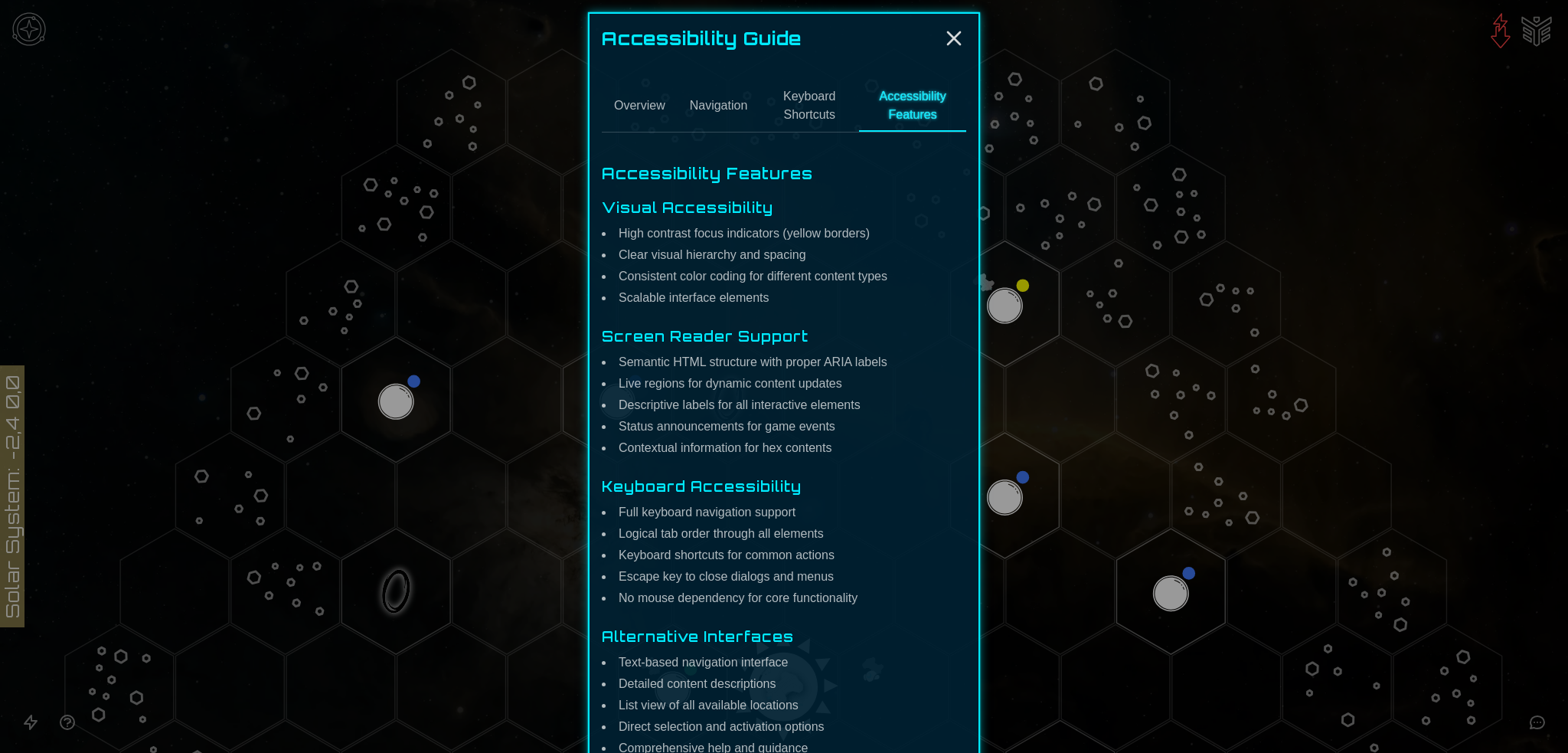
click at [828, 131] on button "Keyboard Shortcuts" at bounding box center [809, 106] width 100 height 50
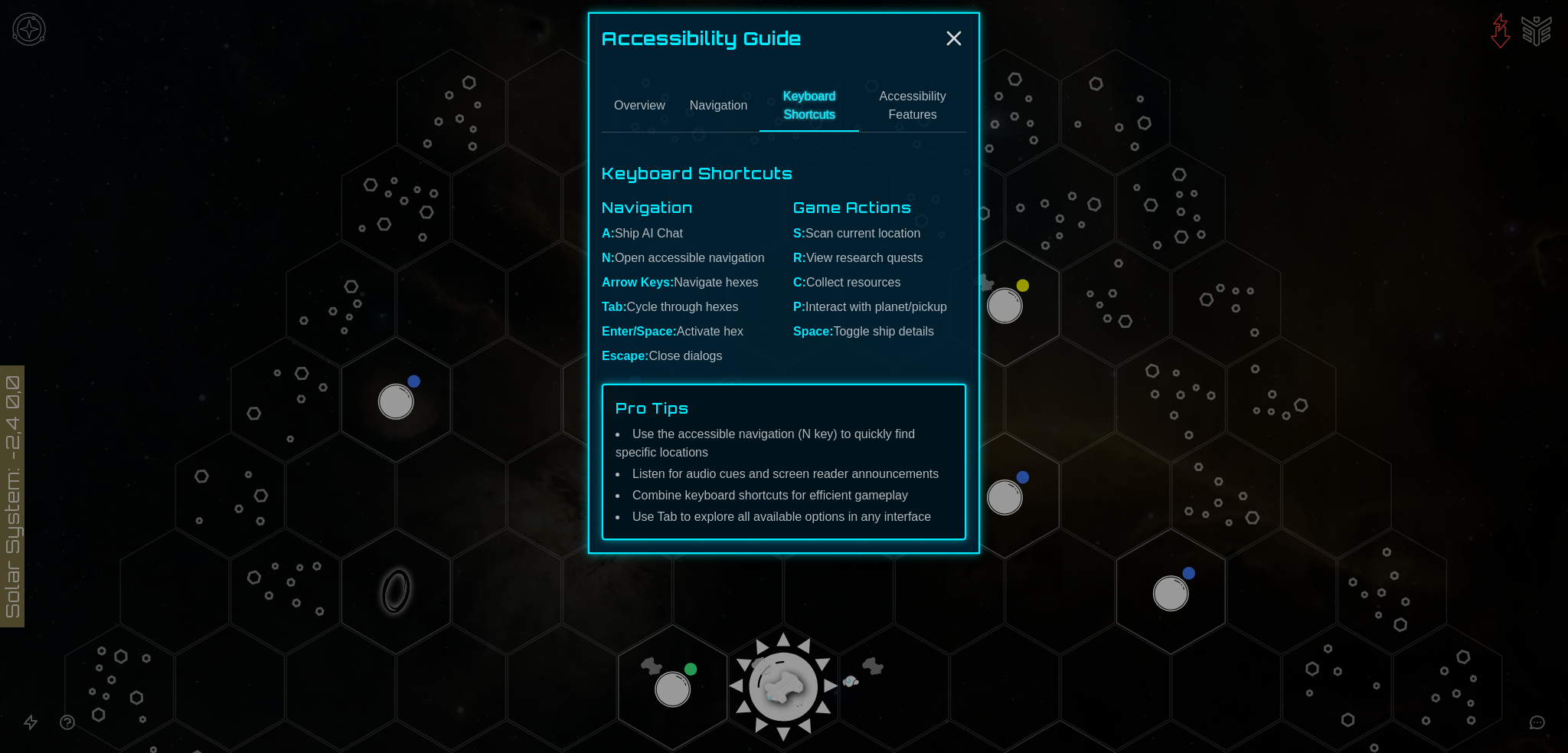
click at [912, 123] on button "Accessibility Features" at bounding box center [912, 106] width 107 height 50
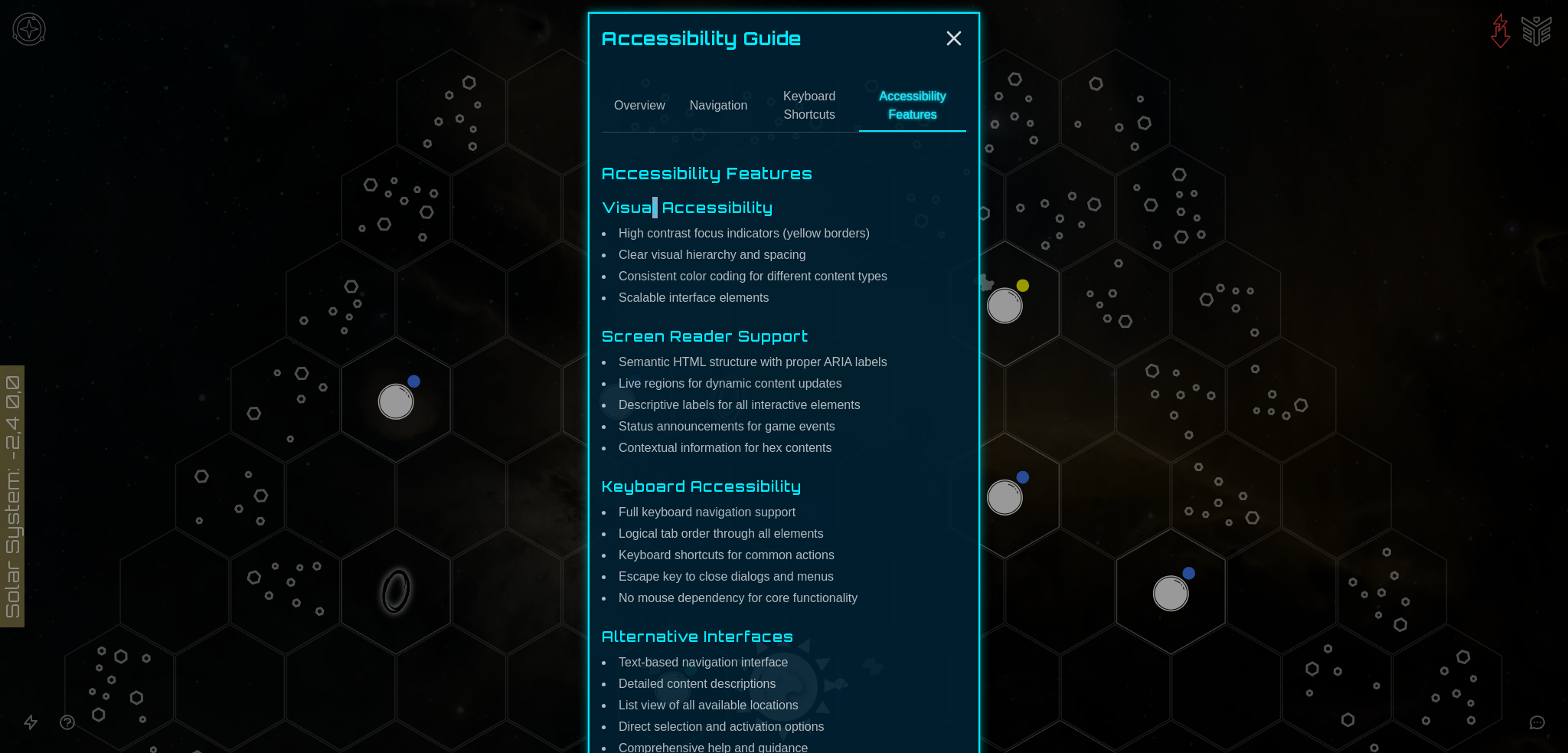
click at [613, 218] on h3 "Visual Accessibility" at bounding box center [784, 207] width 364 height 21
click at [643, 265] on li "Clear visual hierarchy and spacing" at bounding box center [784, 255] width 364 height 19
click at [811, 131] on button "Keyboard Shortcuts" at bounding box center [809, 106] width 100 height 50
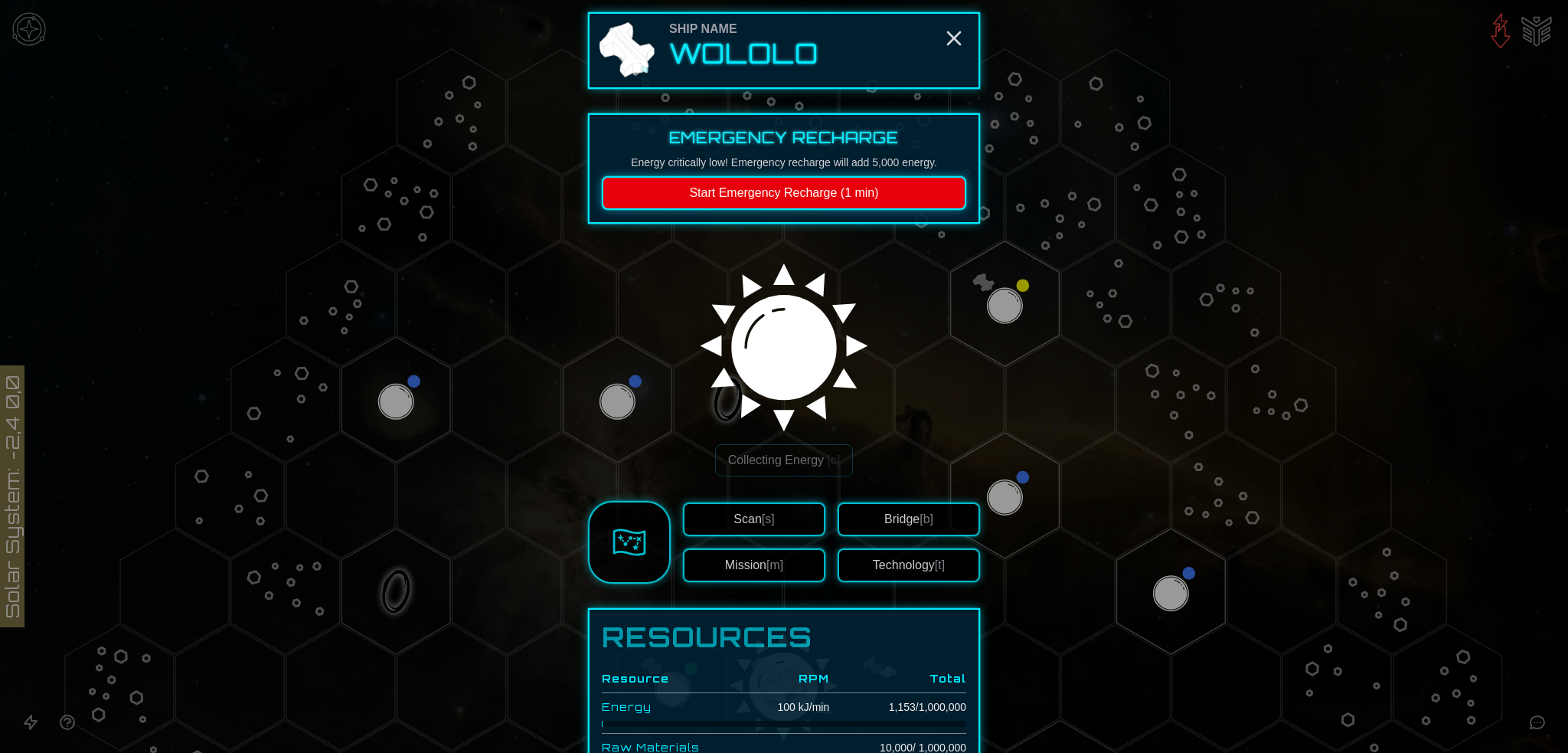
click at [711, 210] on button "Start Emergency Recharge (1 min)" at bounding box center [784, 193] width 364 height 34
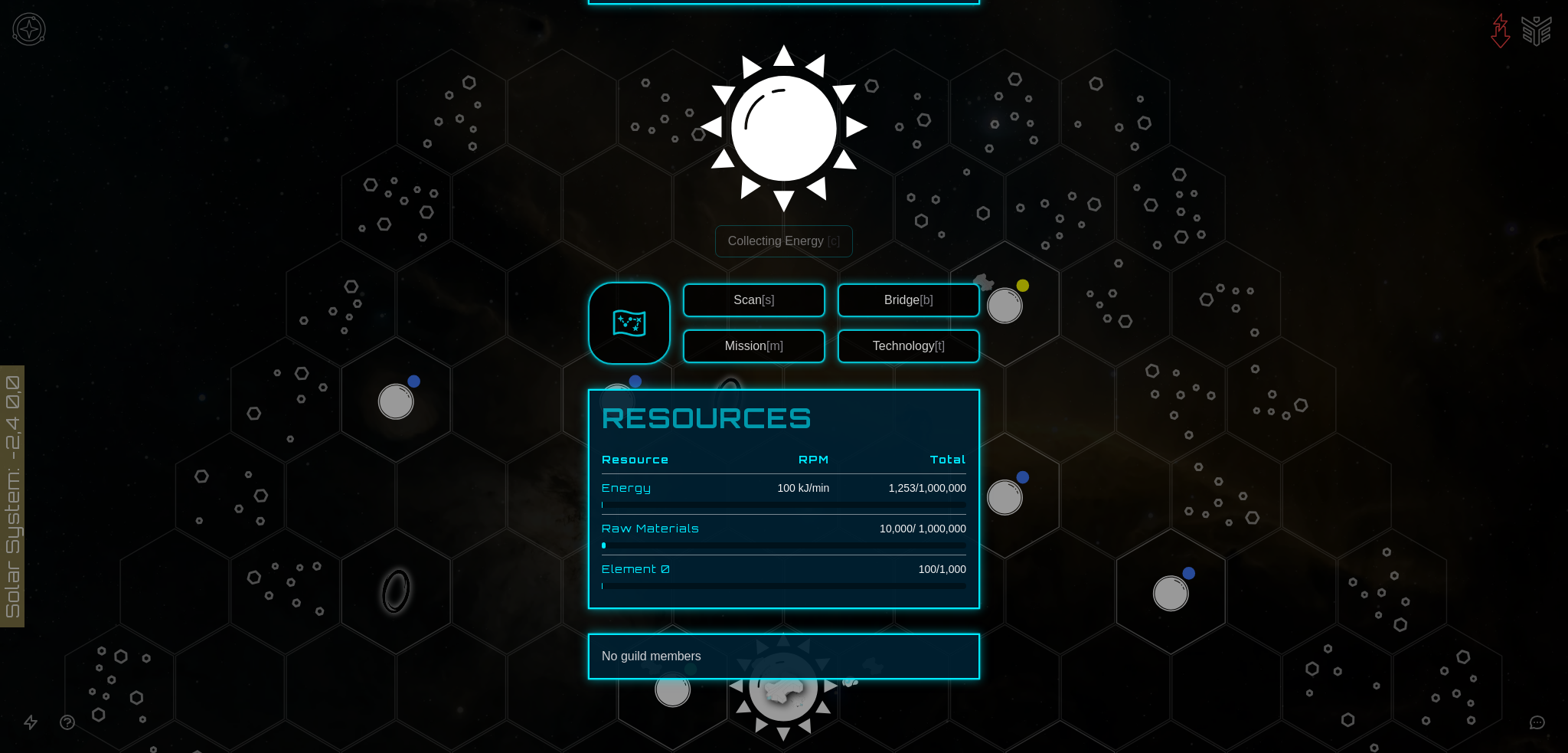
scroll to position [211, 0]
click at [729, 330] on button "Mission [m]" at bounding box center [754, 346] width 143 height 34
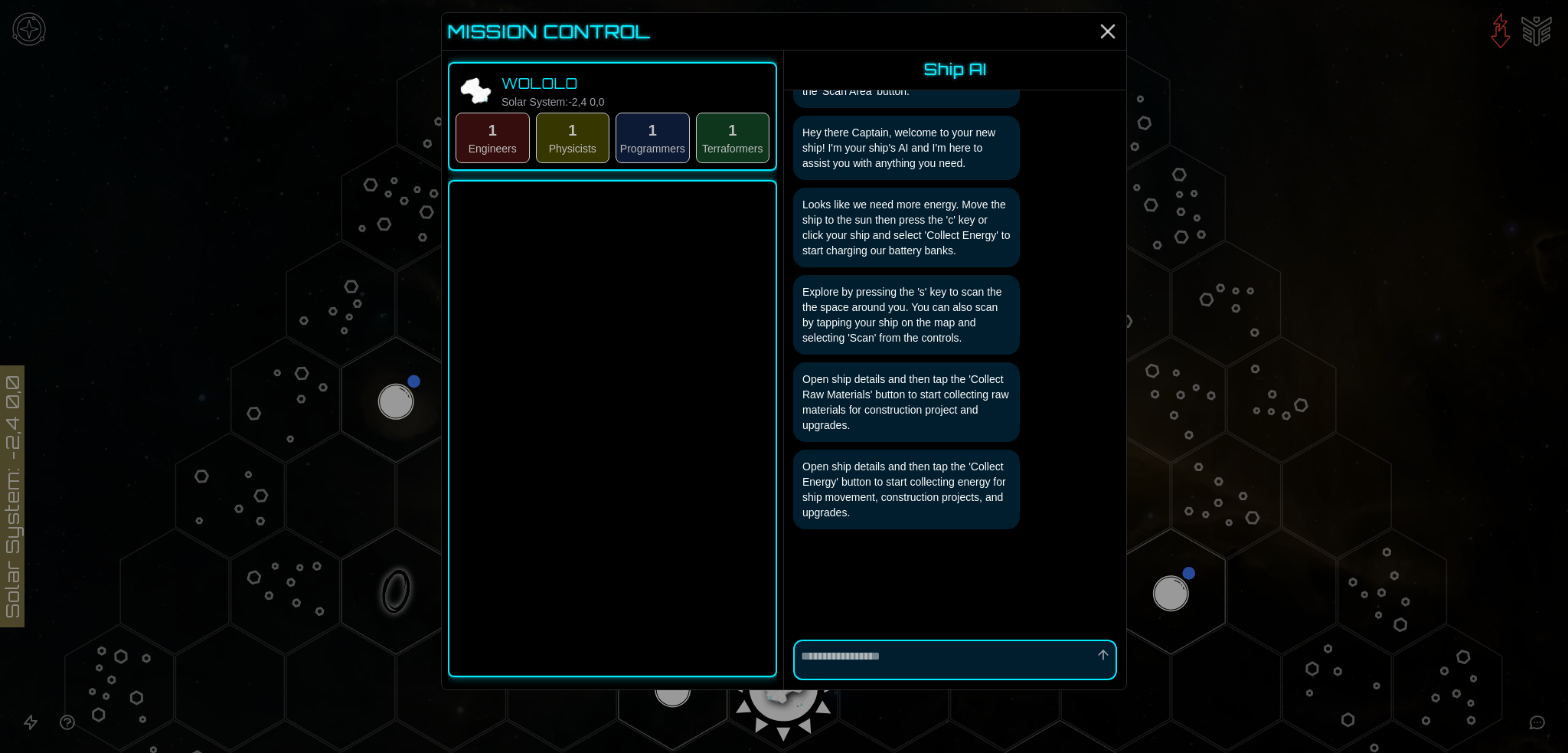
scroll to position [305, 0]
type textarea "*"
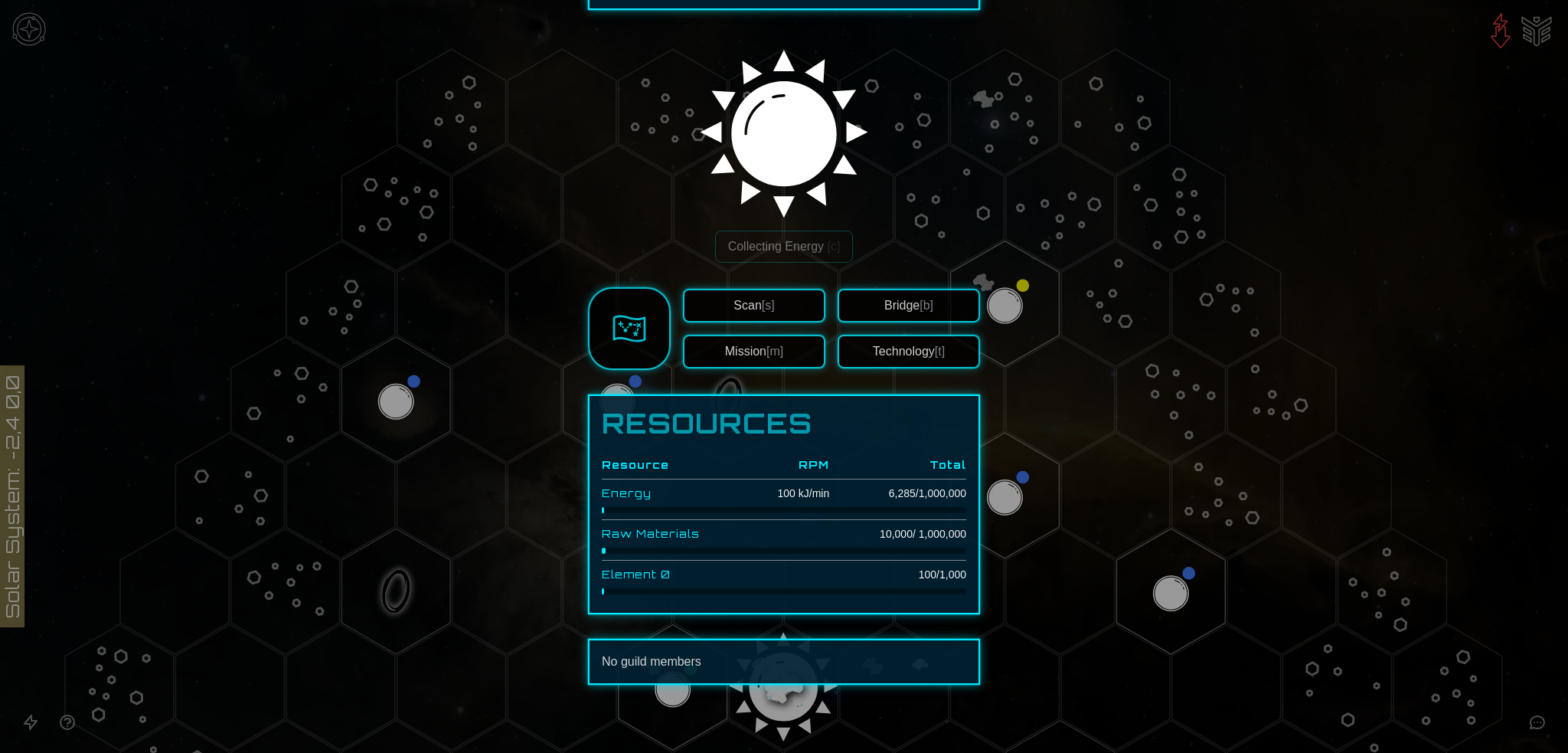
scroll to position [287, 0]
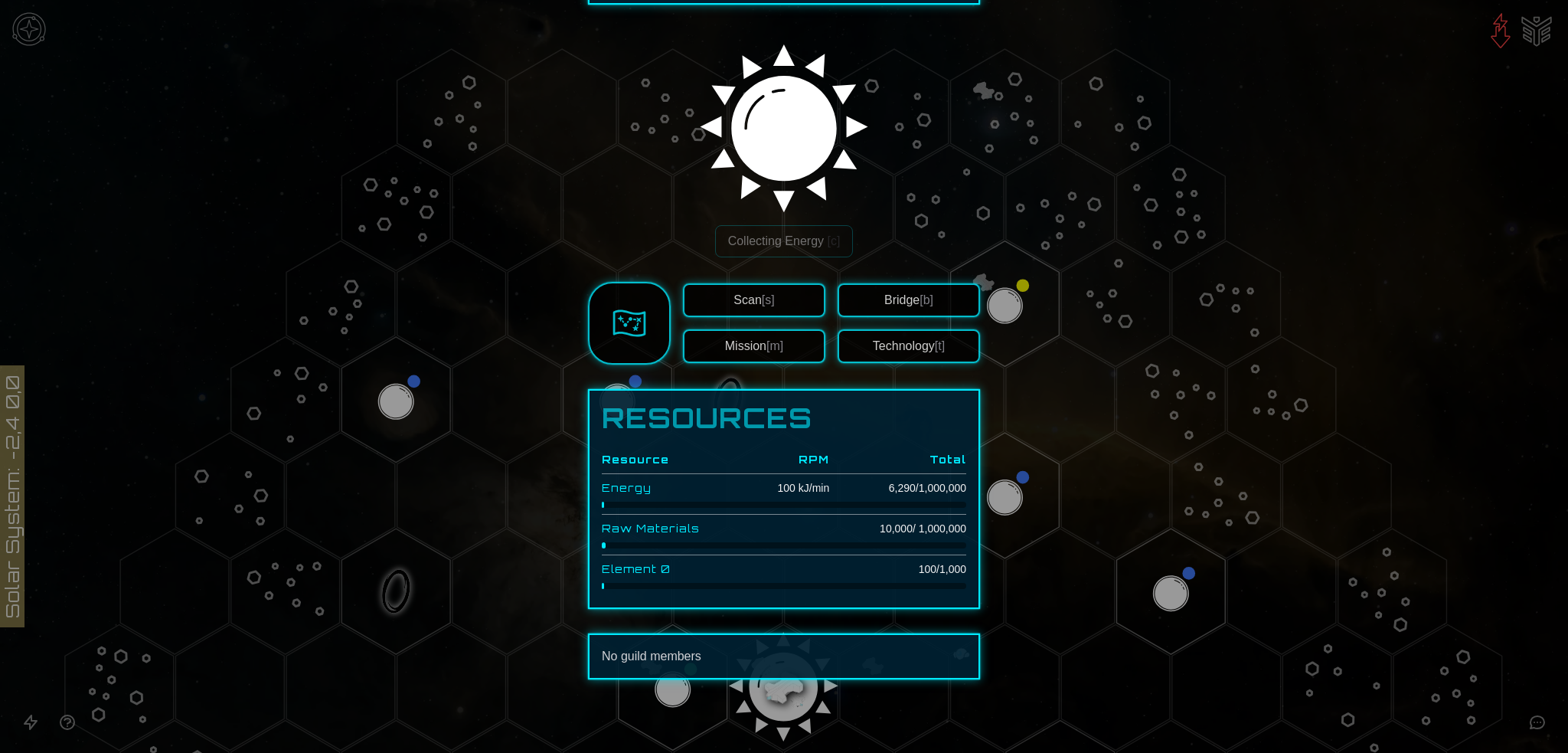
click at [768, 294] on span "[s]" at bounding box center [769, 300] width 13 height 13
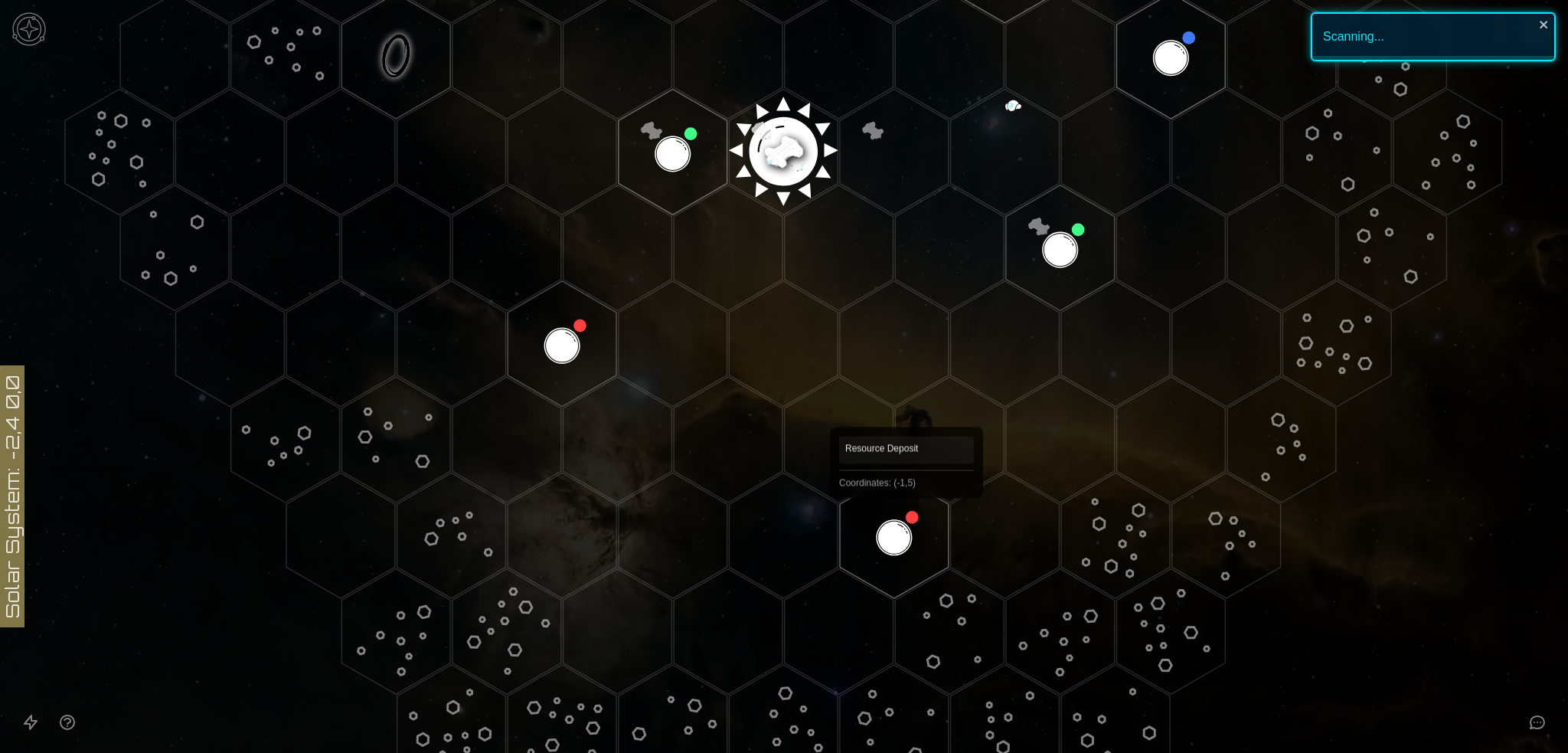
scroll to position [535, 0]
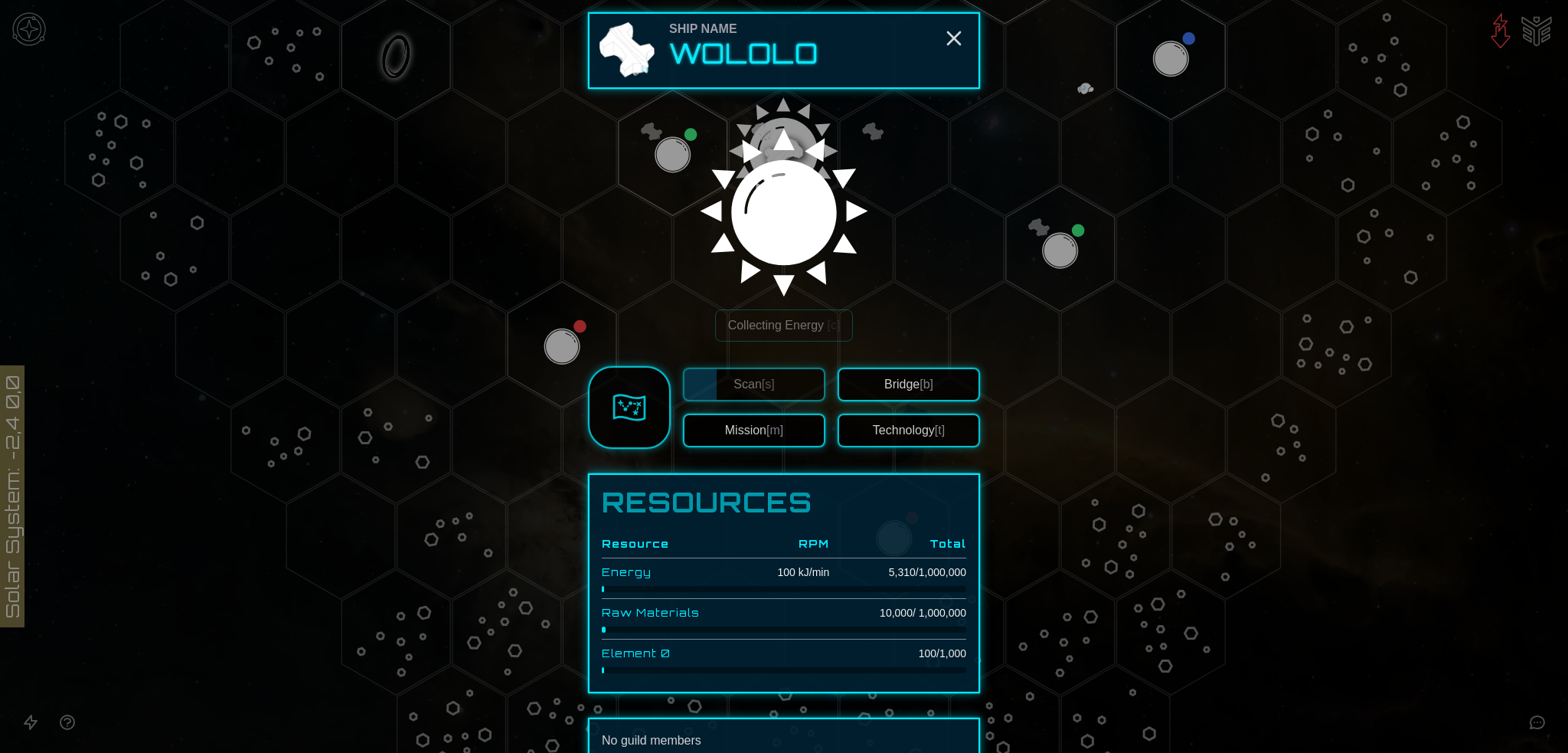
click at [948, 447] on button "Technology [t]" at bounding box center [908, 431] width 143 height 34
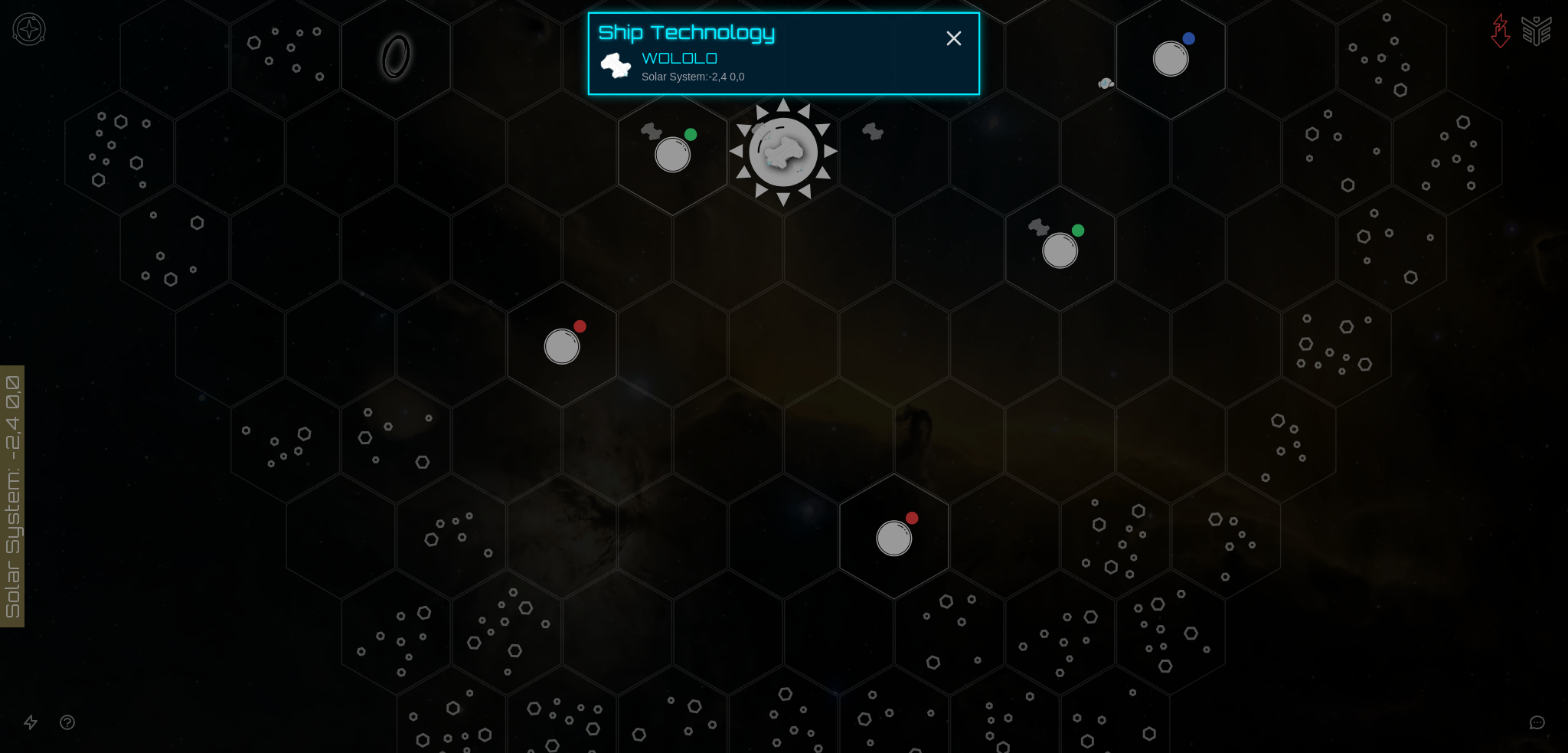
click at [664, 84] on div "Solar System: -2,4 0,0" at bounding box center [693, 76] width 103 height 15
click at [789, 79] on div "Ship Technology WOLOLO Solar System: -2,4 0,0" at bounding box center [784, 53] width 392 height 83
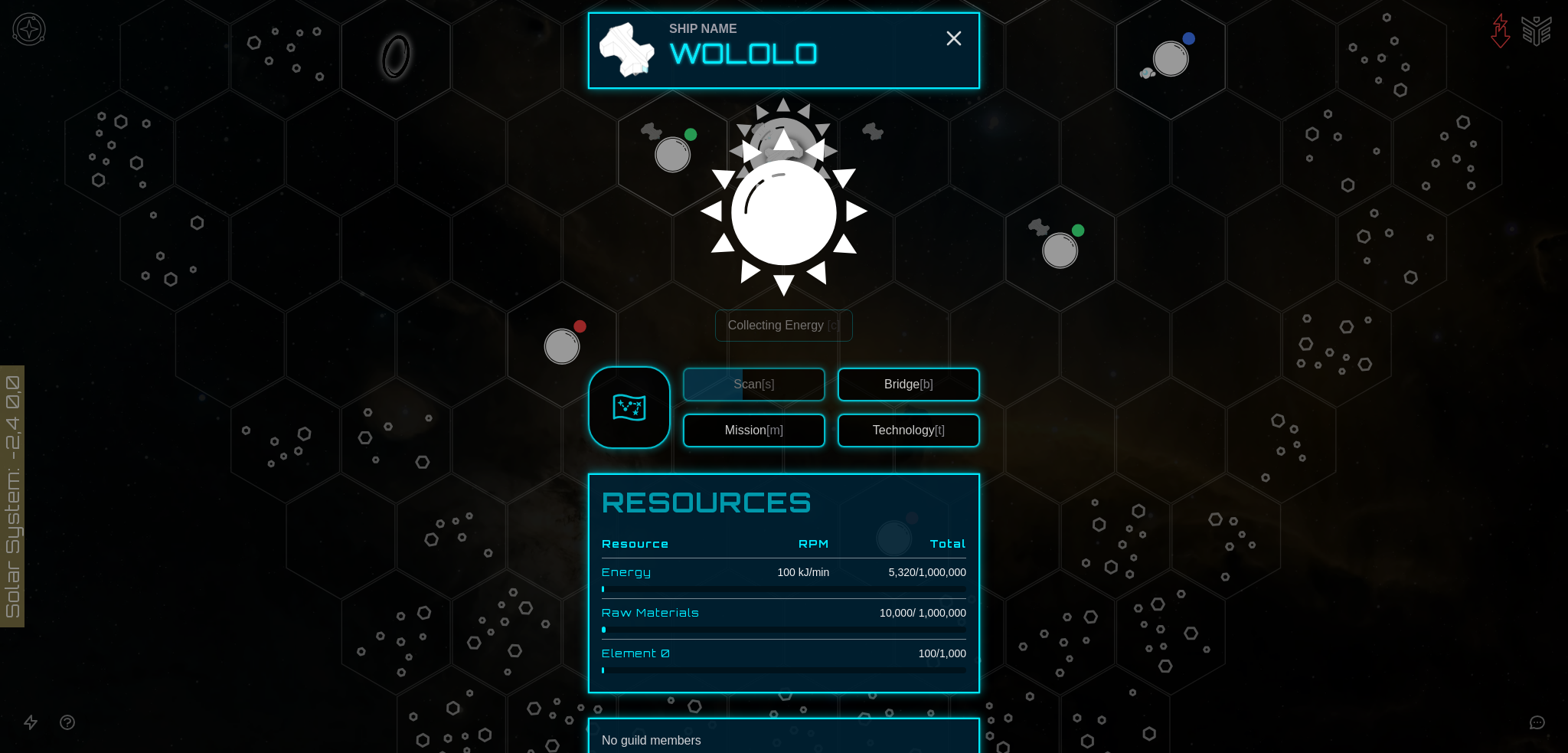
click at [944, 402] on button "Bridge [b]" at bounding box center [908, 385] width 143 height 34
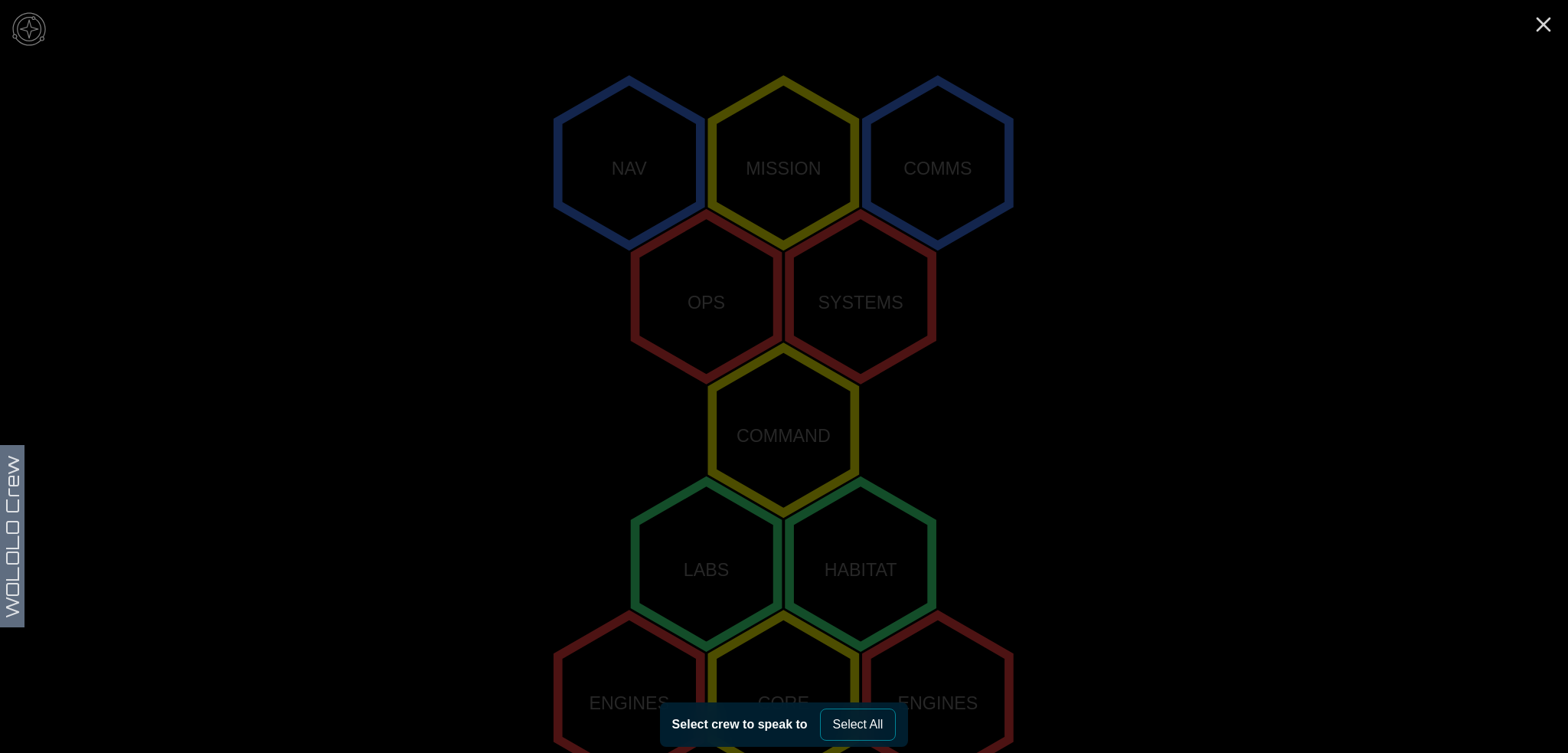
scroll to position [308, 0]
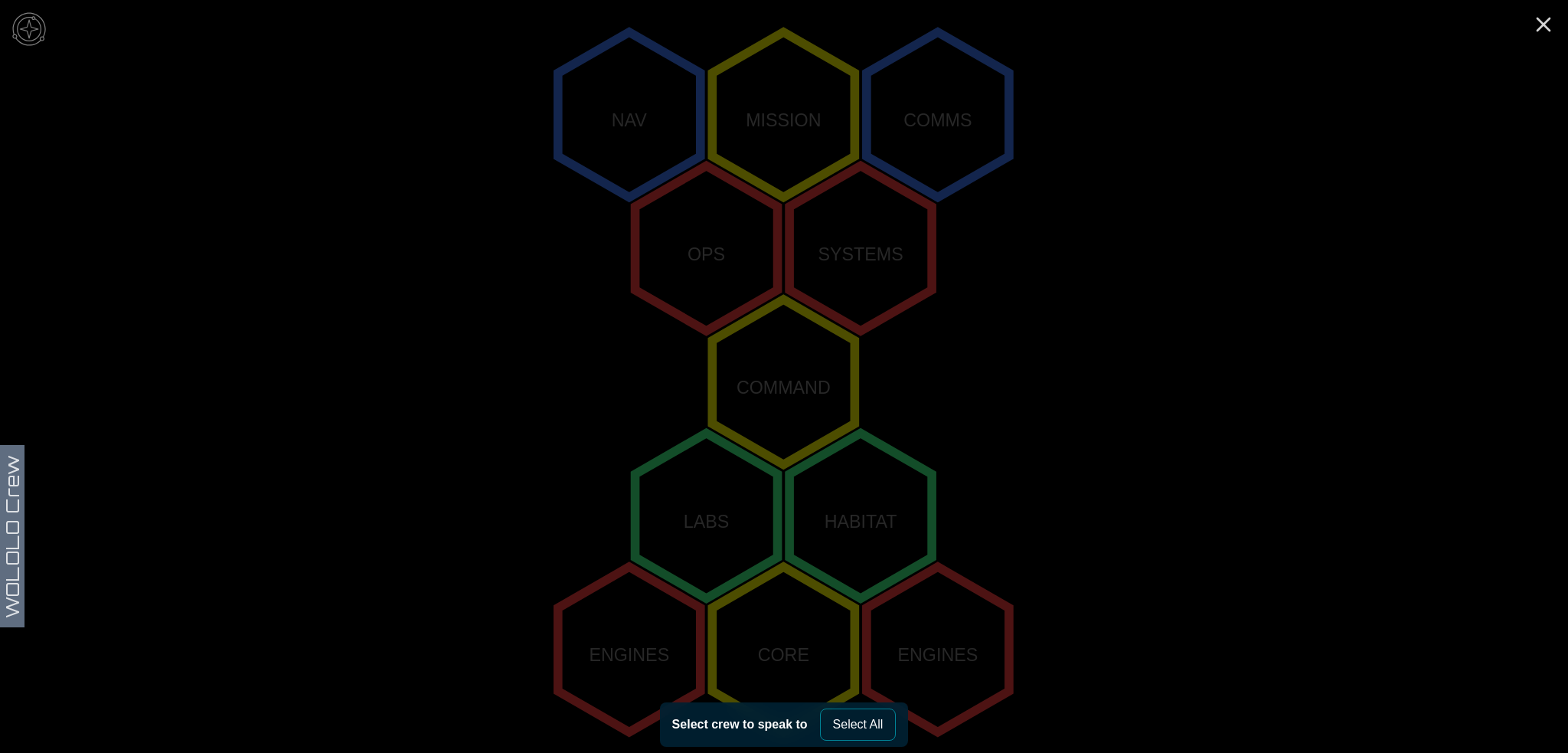
click at [878, 722] on button "Select All" at bounding box center [858, 724] width 76 height 33
click at [768, 501] on polygon "-1,1" at bounding box center [706, 516] width 143 height 166
click at [679, 373] on icon "NAV MISSION COMMS OPS SYSTEMS COMMAND LABS HABITAT ENGINES CORE ENGINES" at bounding box center [784, 382] width 1568 height 1382
click at [24, 518] on icon "NAV MISSION COMMS OPS SYSTEMS COMMAND LABS HABITAT ENGINES CORE ENGINES" at bounding box center [784, 382] width 1568 height 1382
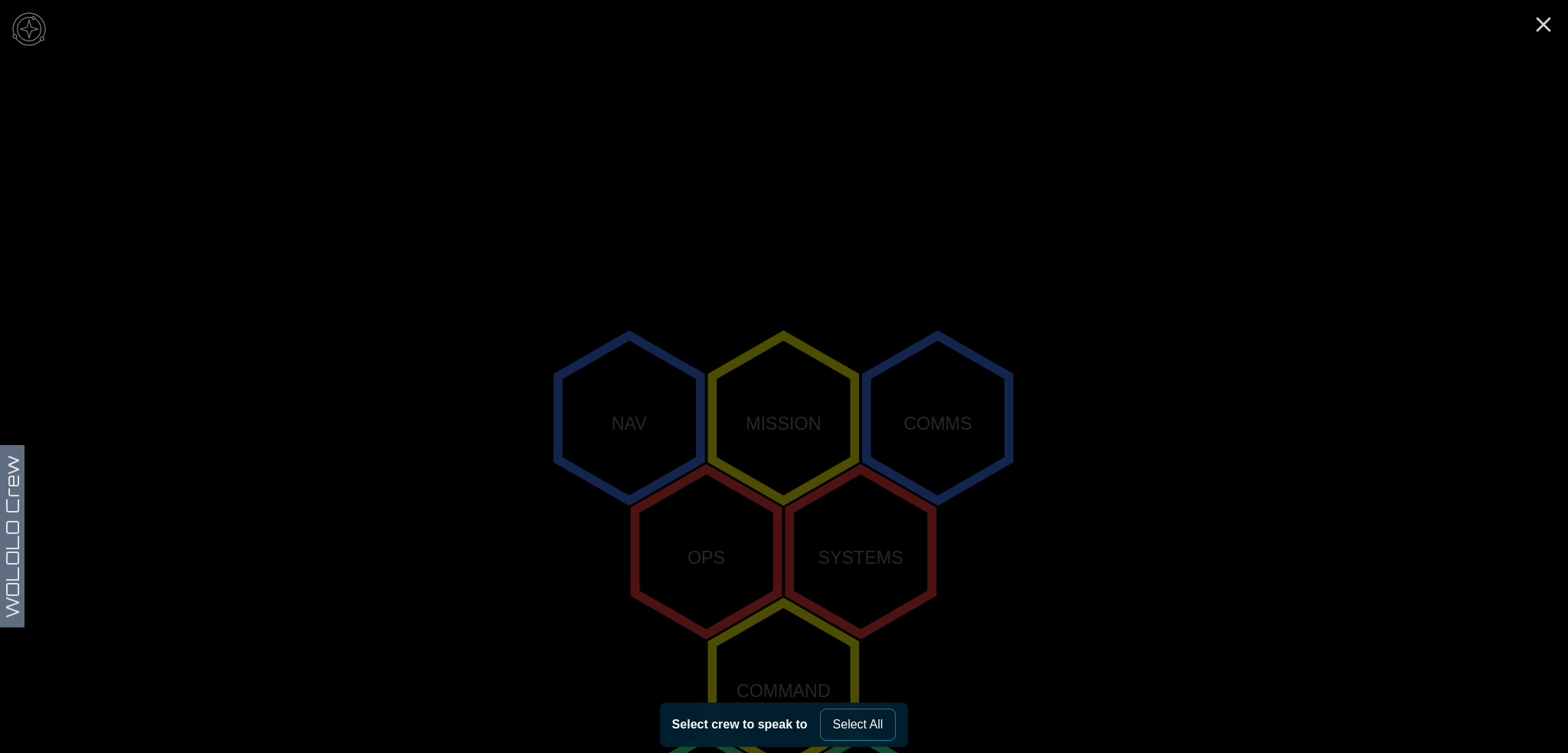
scroll to position [0, 0]
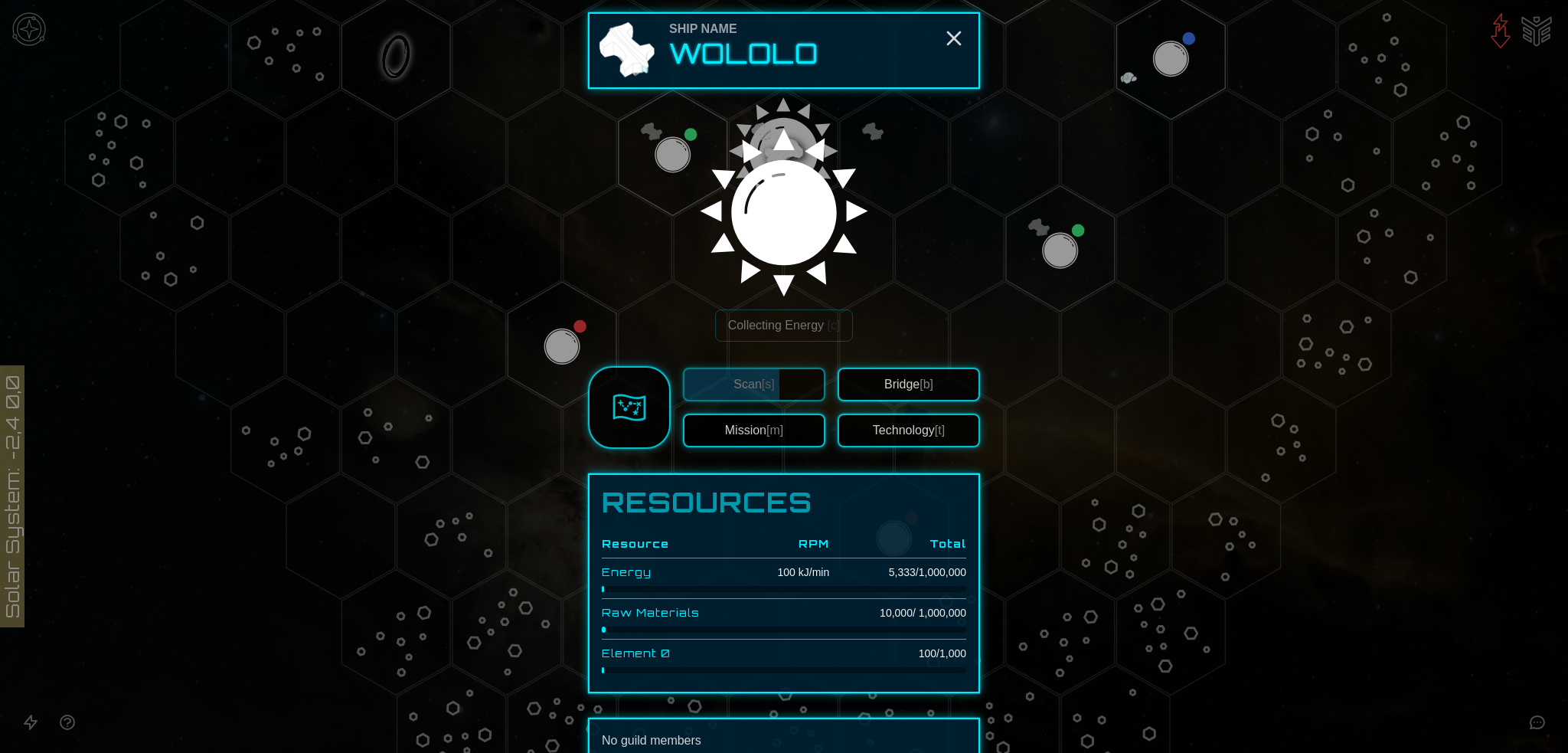
click at [588, 449] on link at bounding box center [629, 407] width 83 height 83
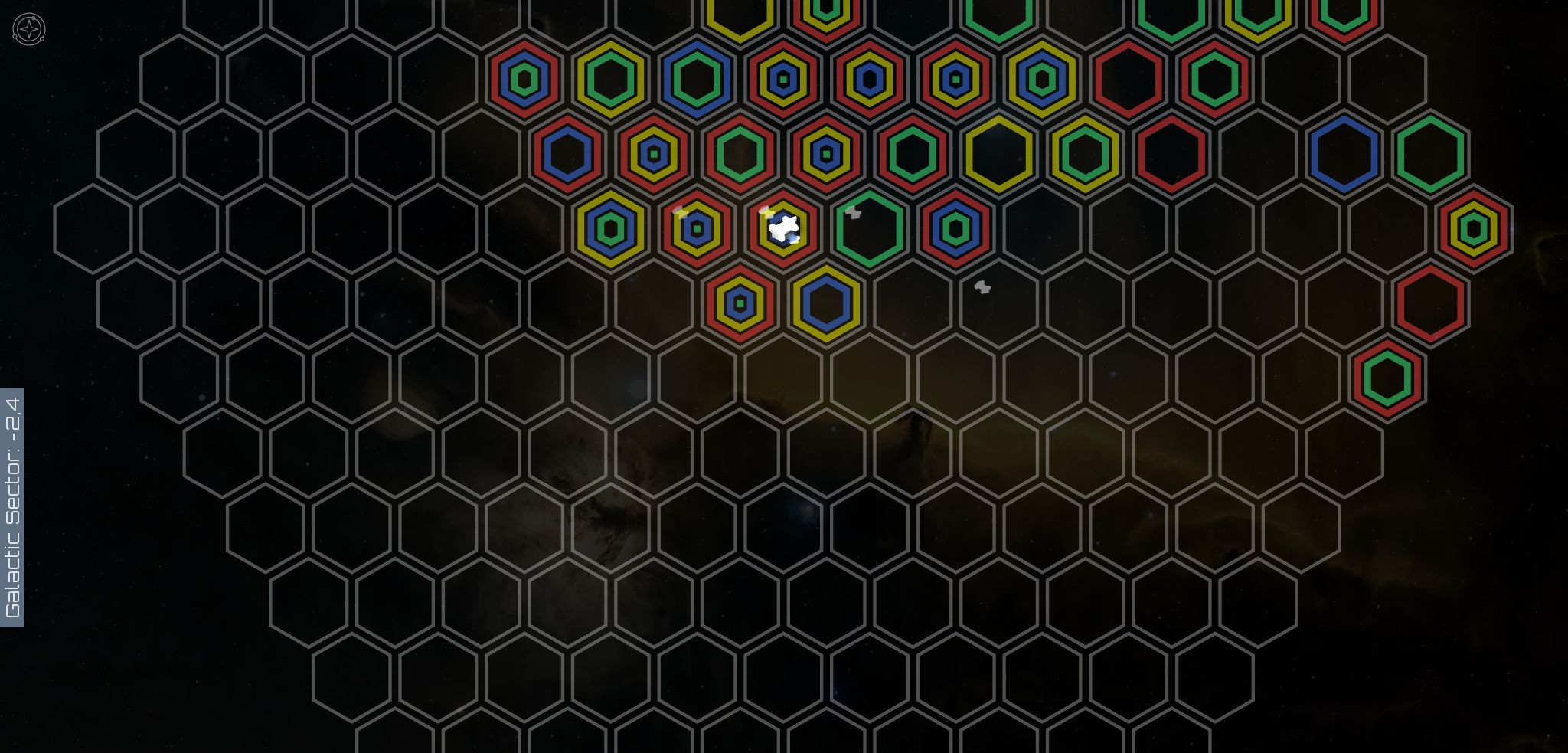
scroll to position [608, 0]
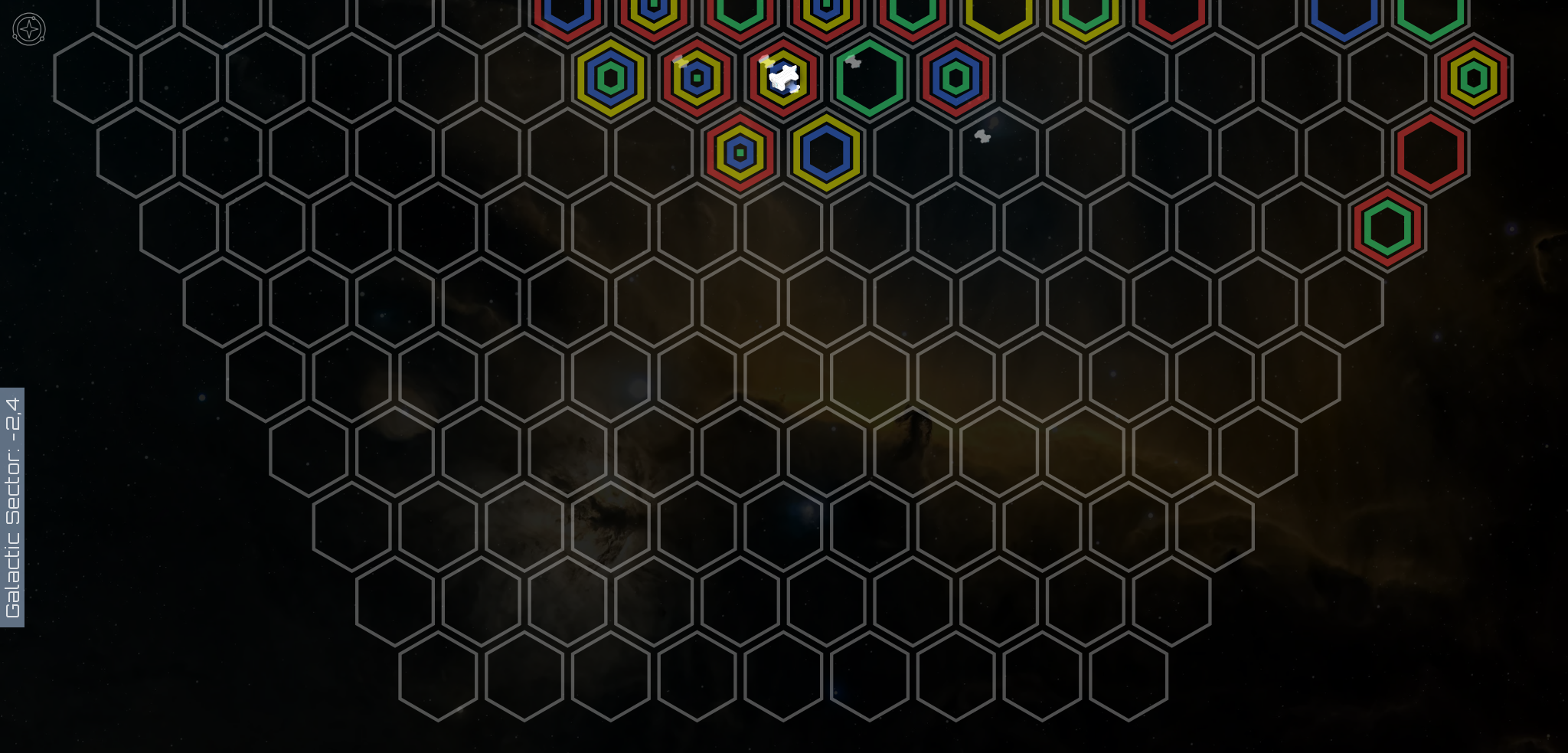
click at [458, 240] on polygon at bounding box center [439, 226] width 76 height 89
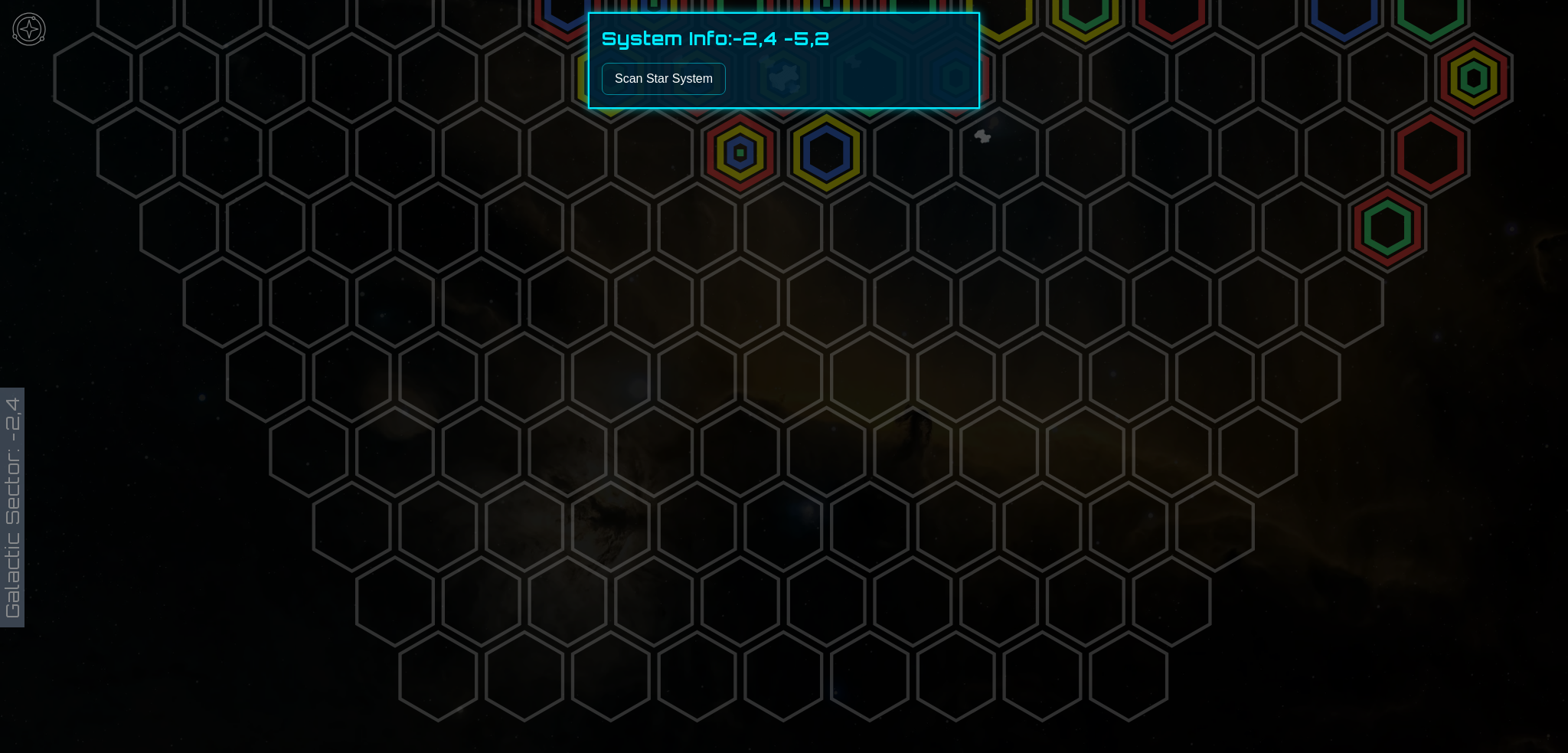
click at [658, 95] on button "Scan Star System" at bounding box center [663, 78] width 124 height 33
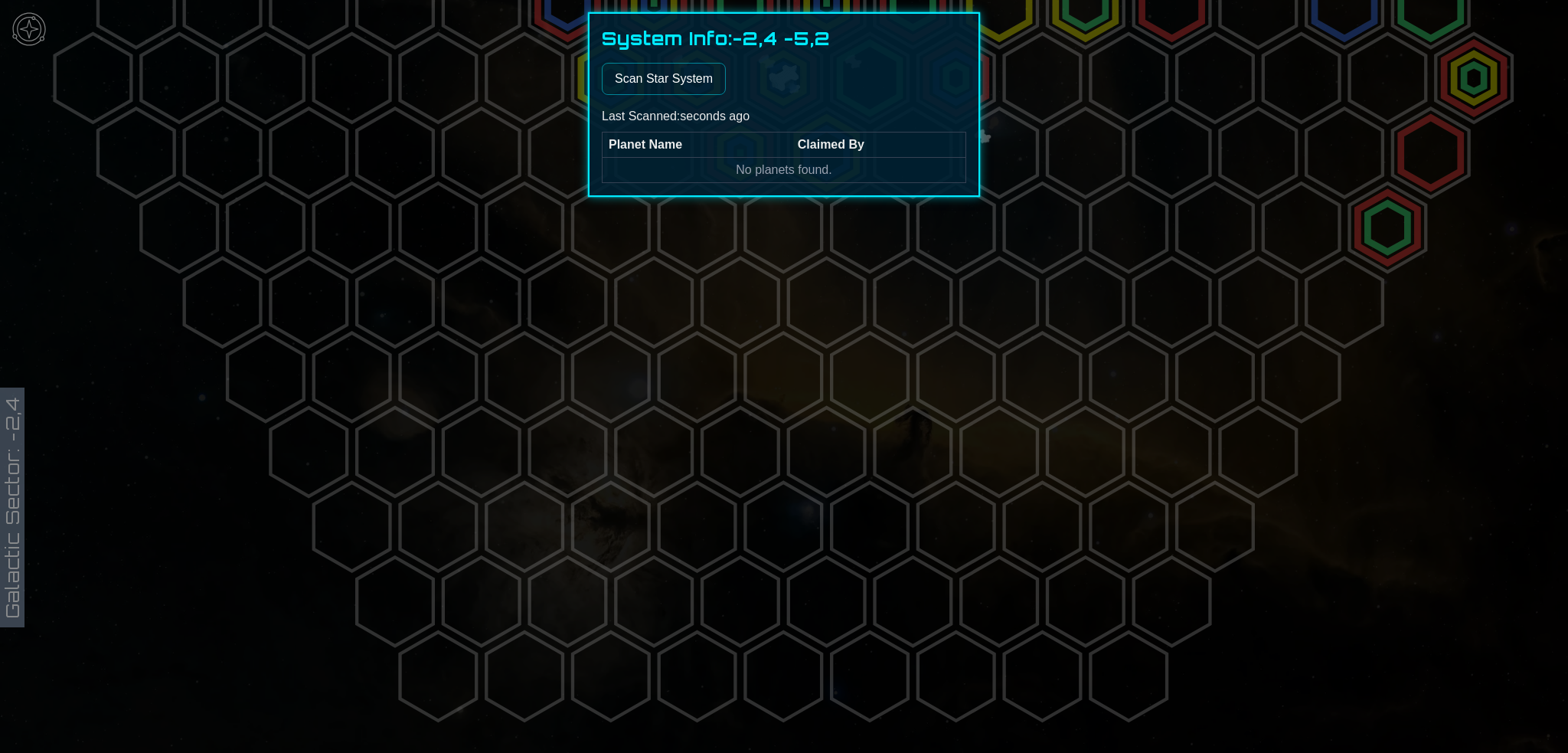
click at [617, 243] on div at bounding box center [784, 376] width 1568 height 753
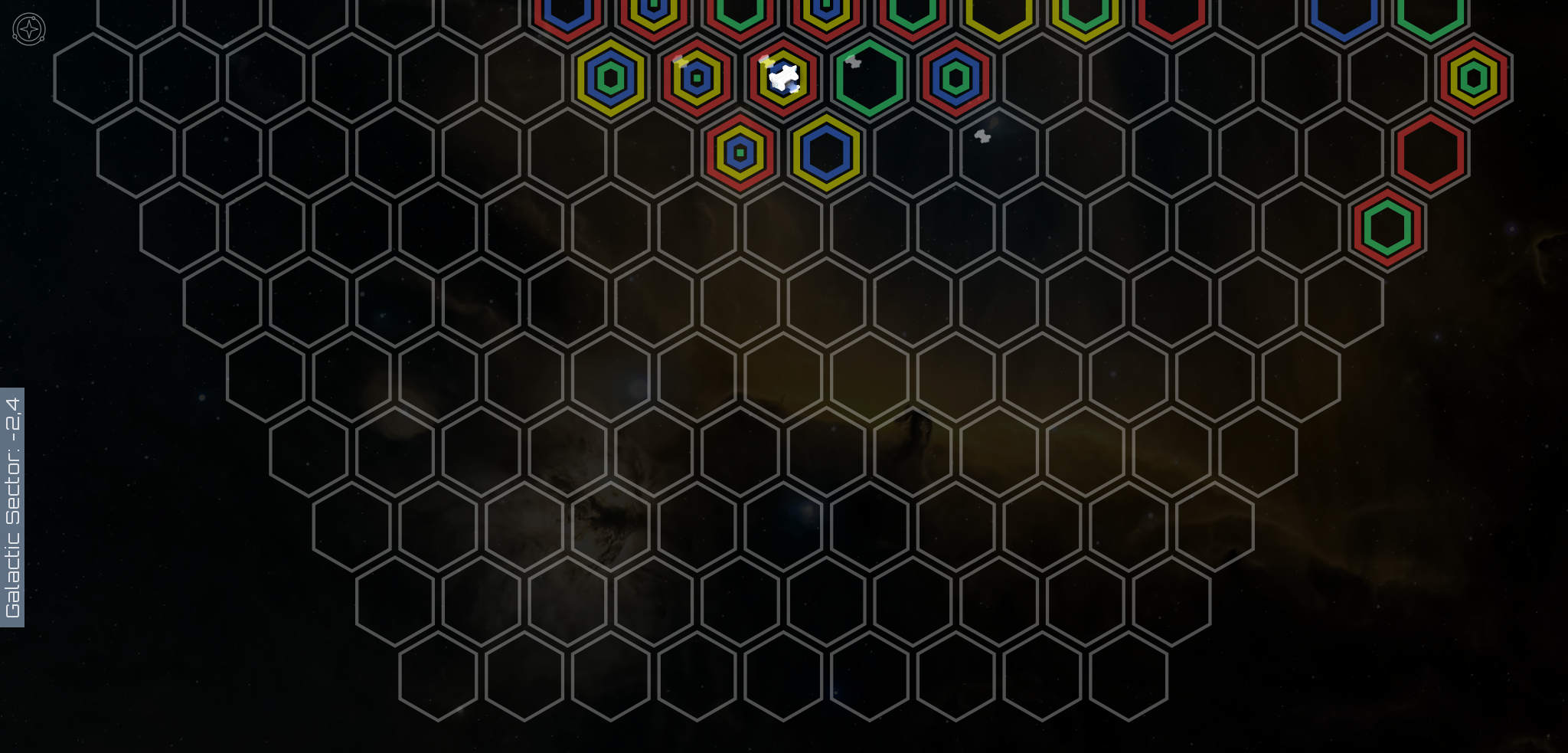
click at [557, 165] on polygon at bounding box center [568, 153] width 76 height 89
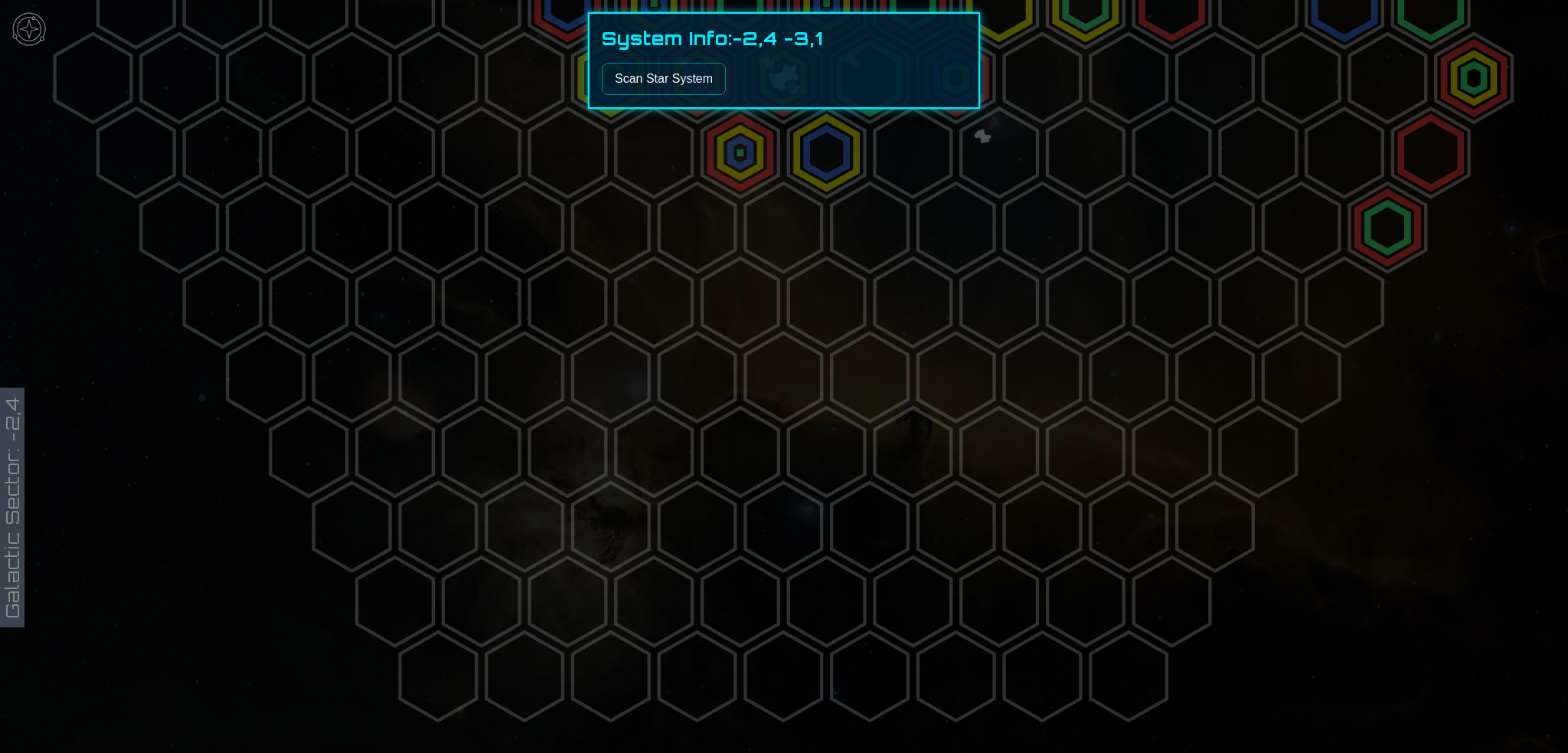
click at [643, 91] on button "Scan Star System" at bounding box center [663, 78] width 124 height 33
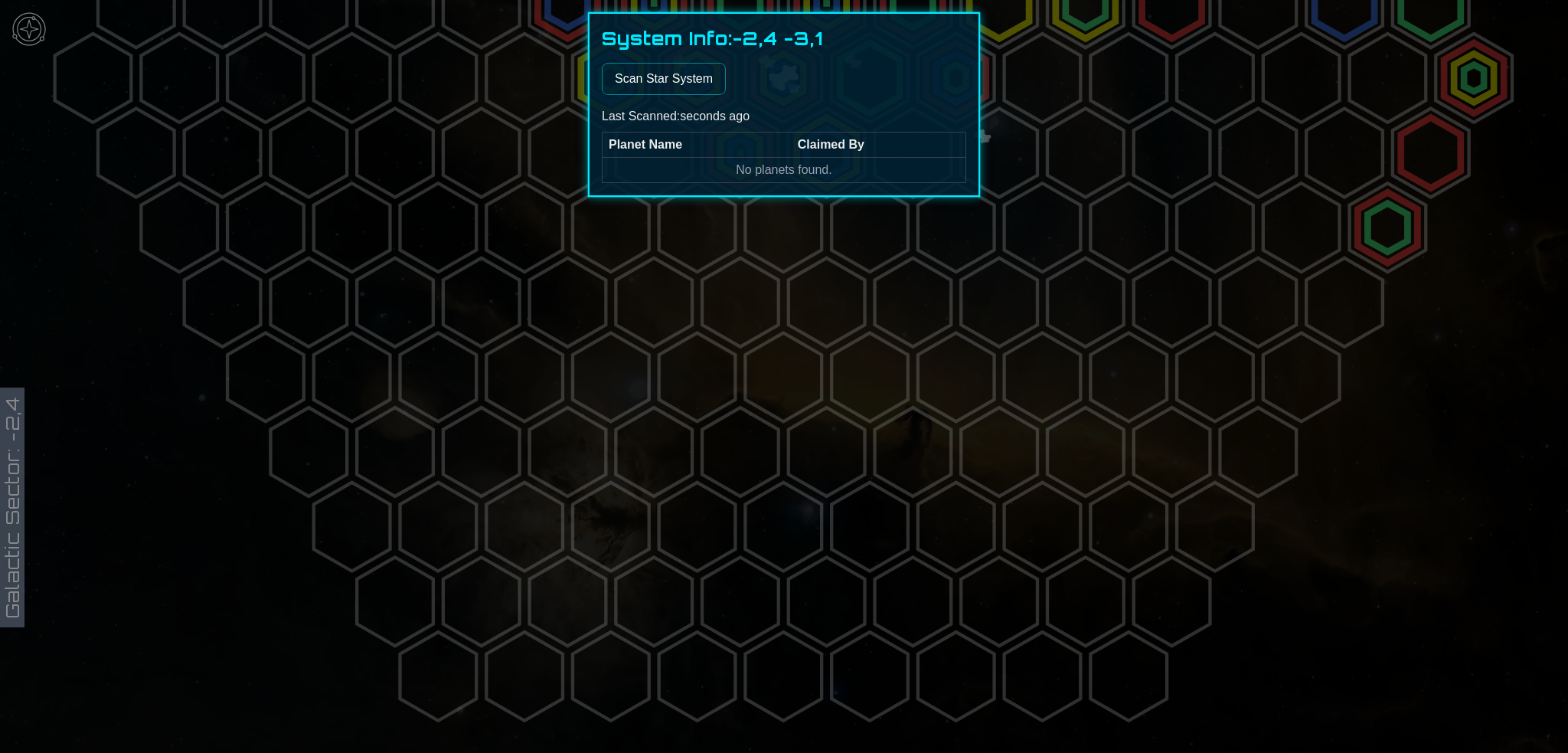
click at [497, 139] on div at bounding box center [784, 376] width 1568 height 753
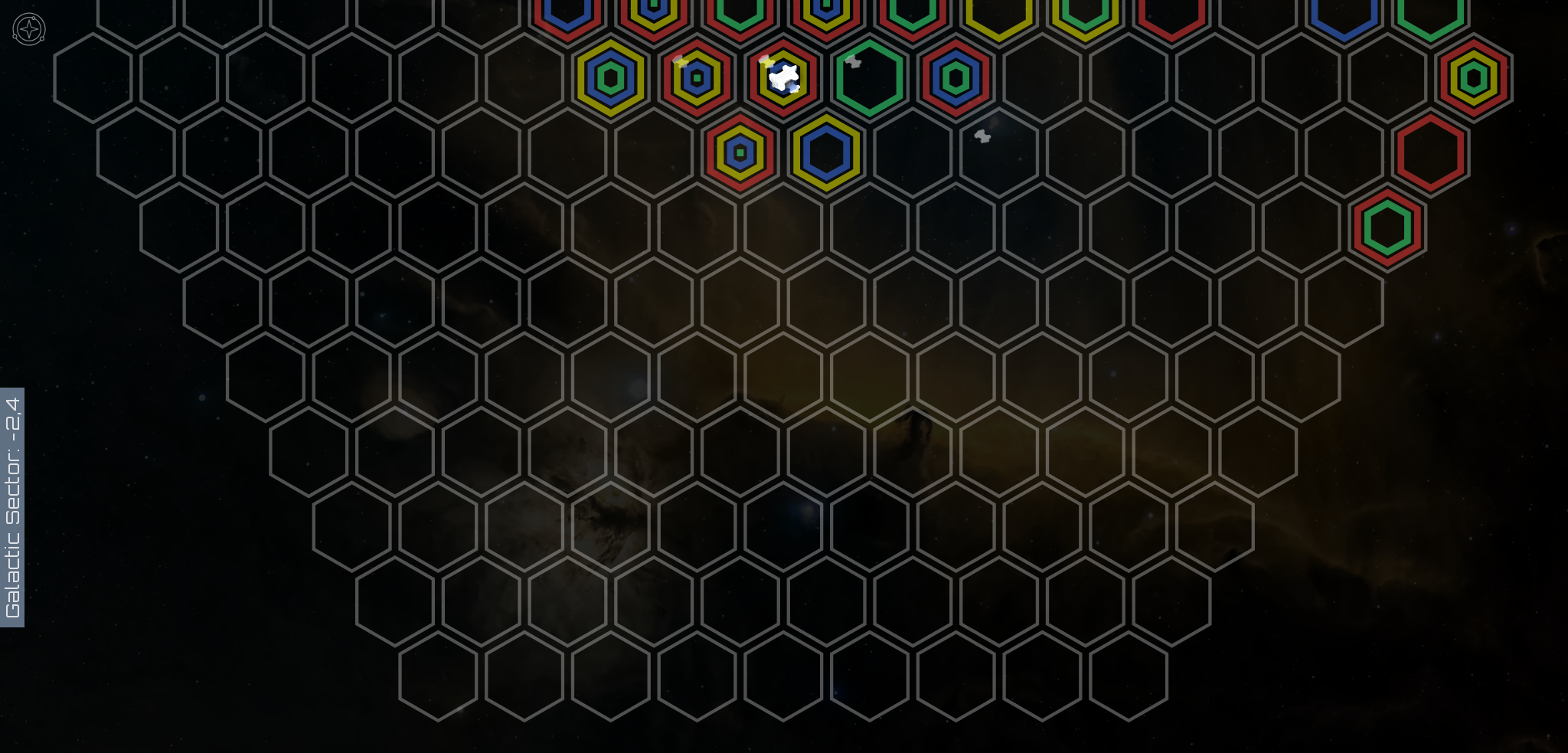
click at [600, 65] on polygon at bounding box center [611, 77] width 76 height 89
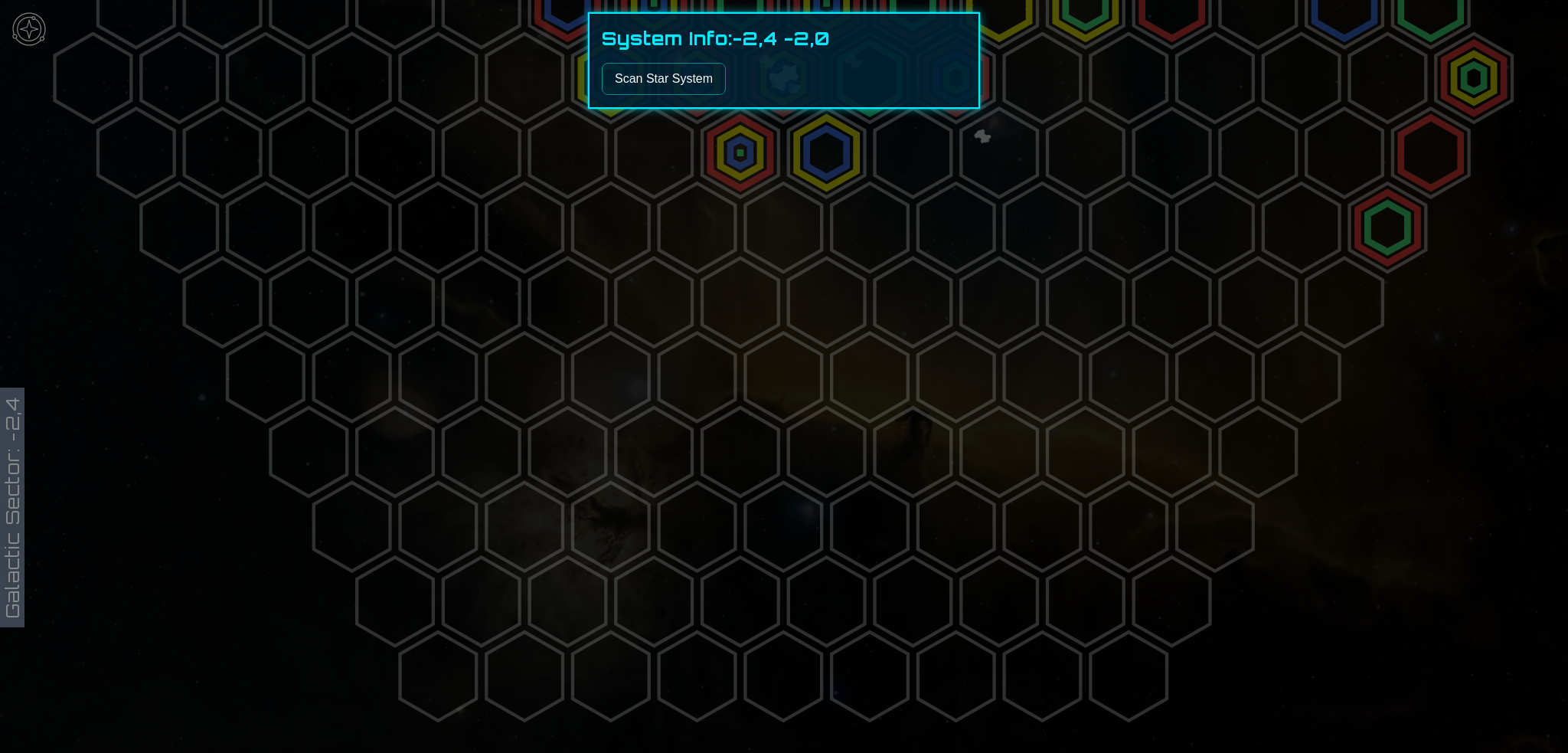
click at [648, 82] on button "Scan Star System" at bounding box center [663, 78] width 124 height 33
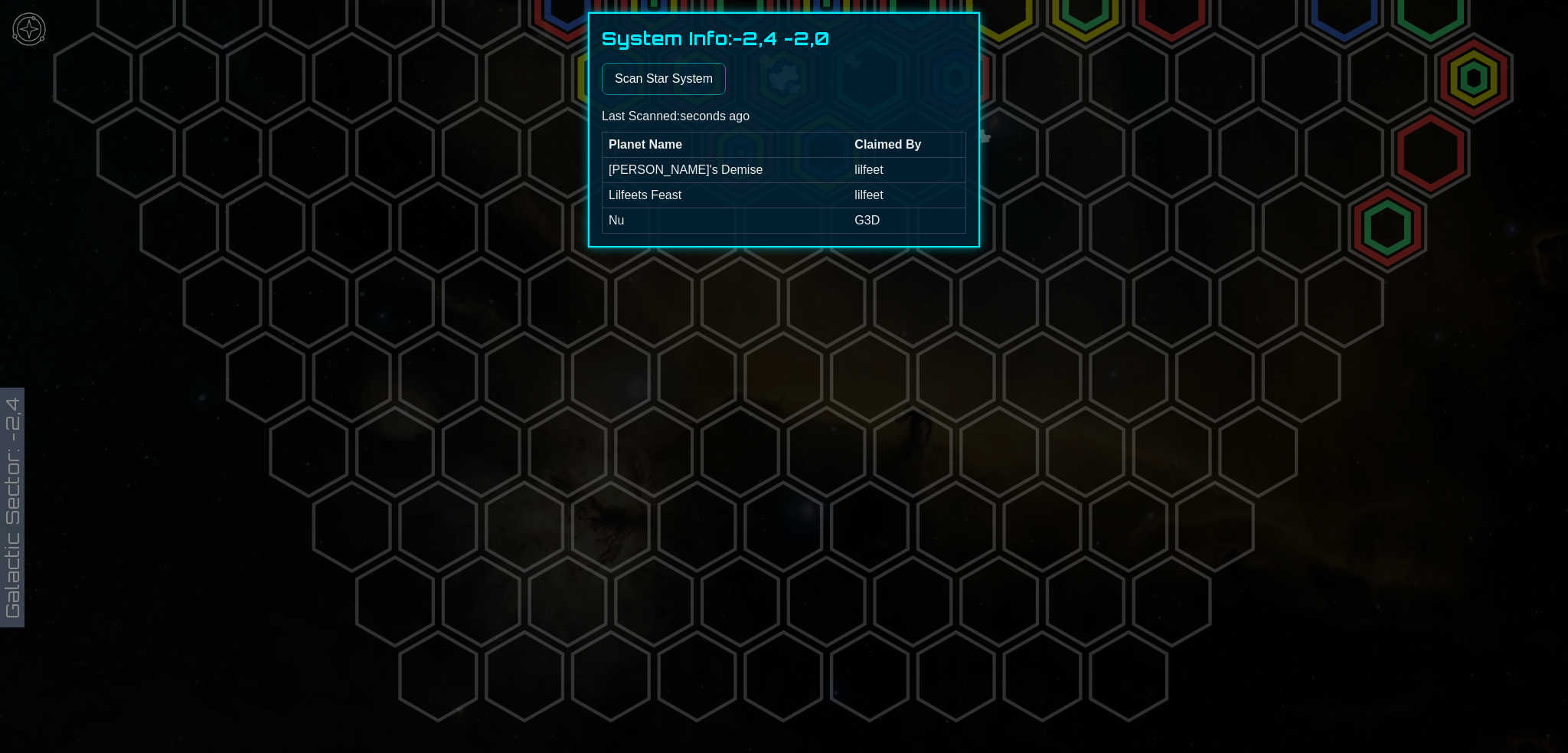
click at [499, 303] on div at bounding box center [784, 376] width 1568 height 753
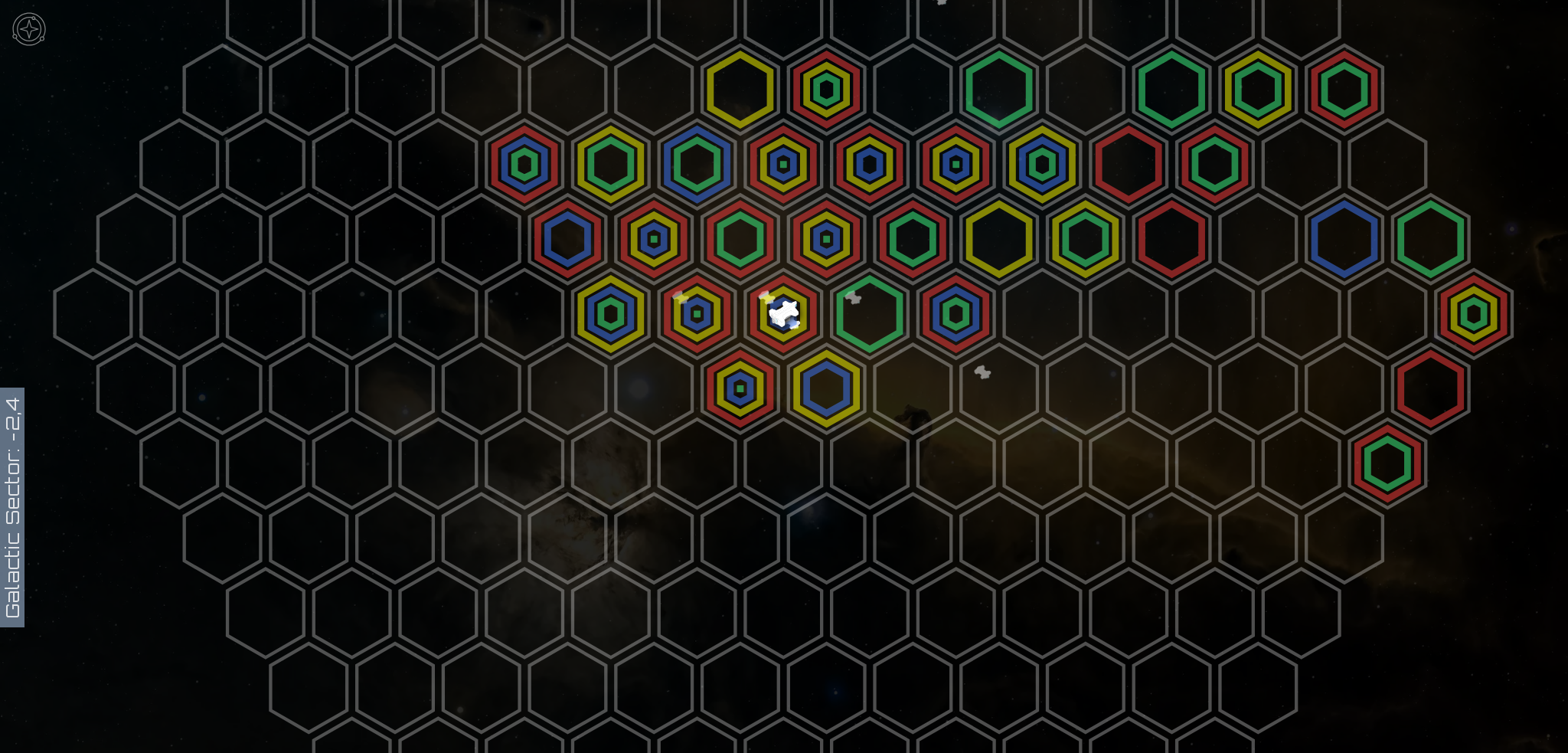
scroll to position [225, 0]
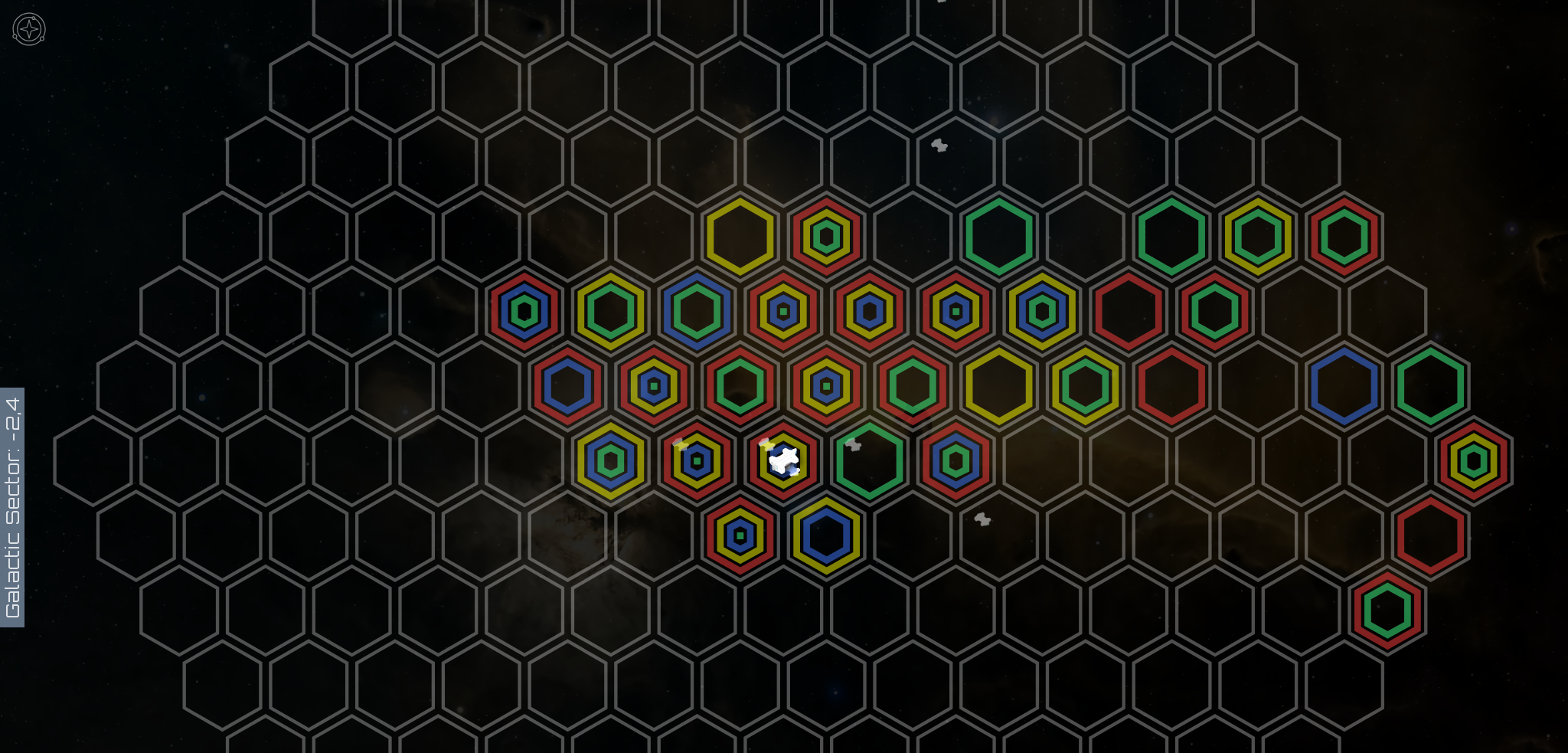
click at [664, 243] on polygon at bounding box center [654, 236] width 76 height 89
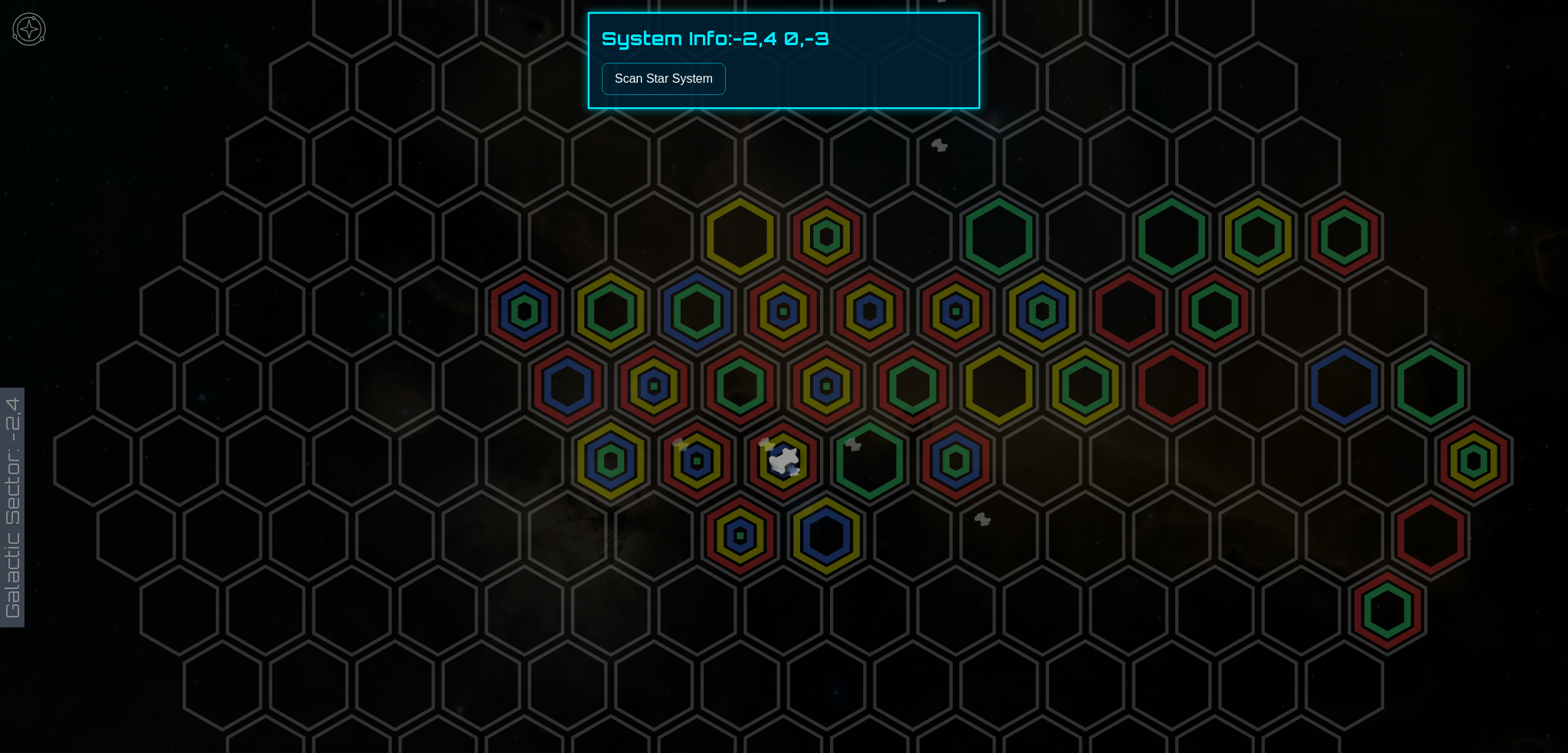
click at [628, 95] on button "Scan Star System" at bounding box center [663, 78] width 124 height 33
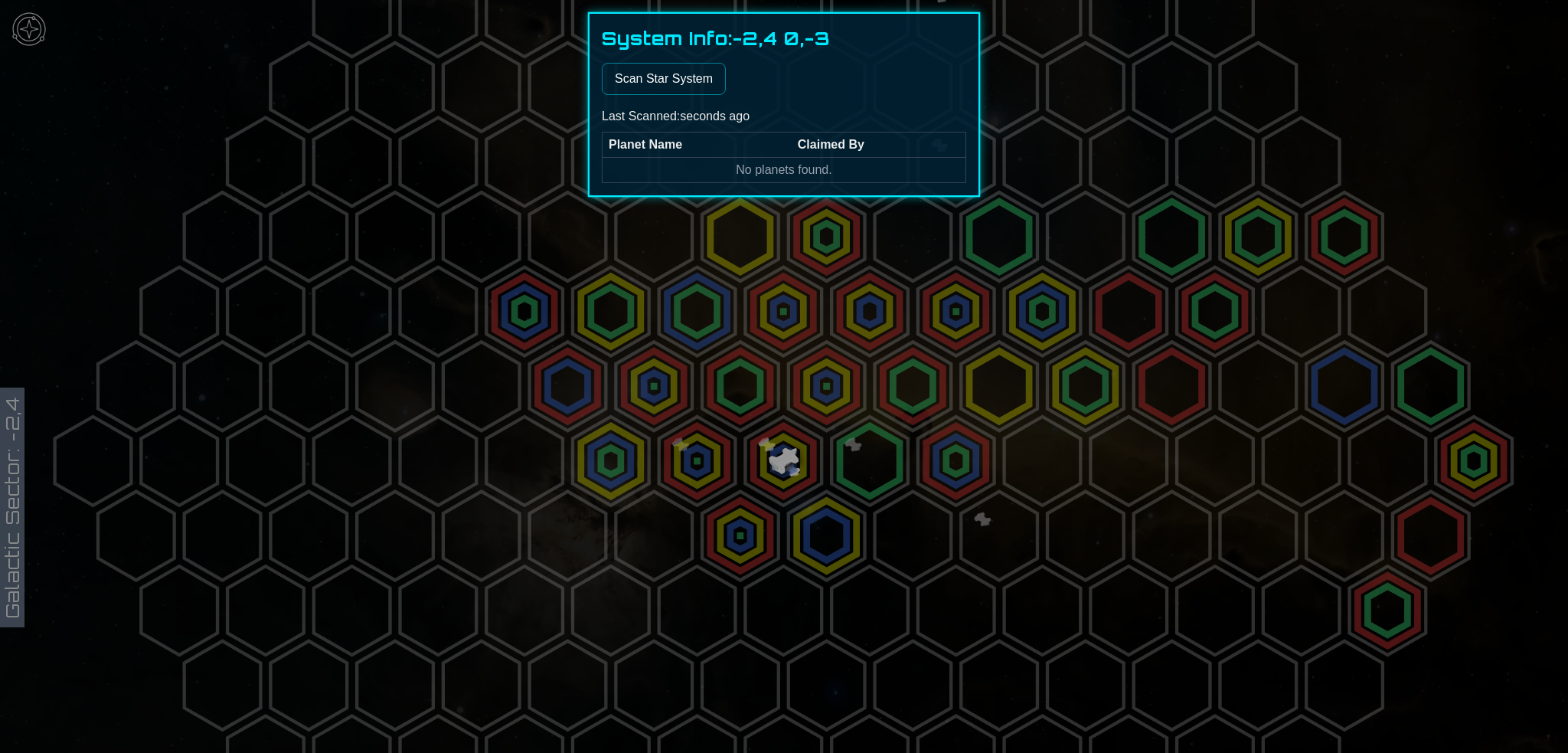
click at [653, 95] on button "Scan Star System" at bounding box center [663, 78] width 124 height 33
click at [713, 183] on td "No planets found." at bounding box center [784, 170] width 363 height 25
click at [747, 183] on td "No planets found." at bounding box center [784, 170] width 363 height 25
click at [688, 477] on div at bounding box center [784, 376] width 1568 height 753
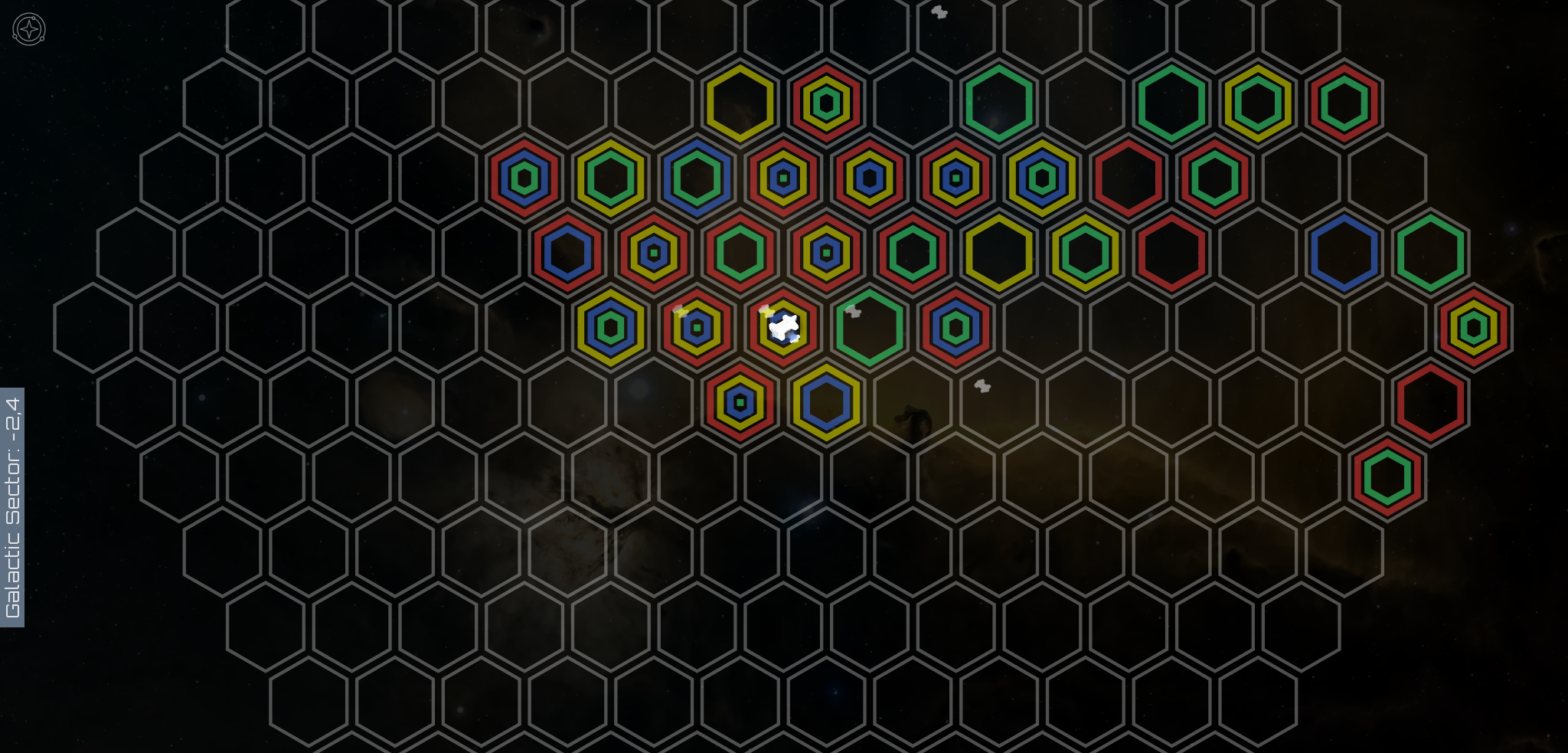
scroll to position [301, 0]
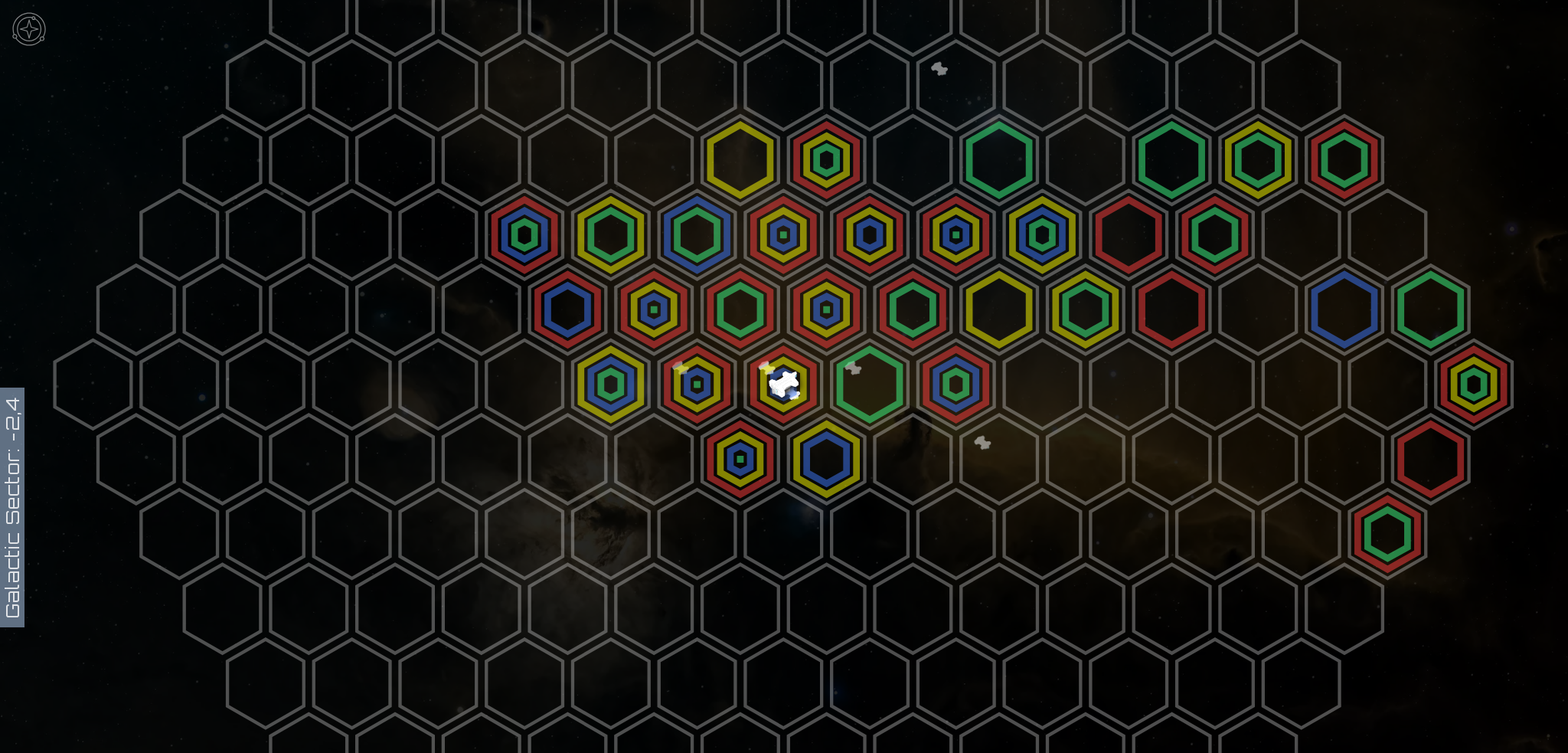
click at [771, 383] on polygon at bounding box center [784, 384] width 76 height 89
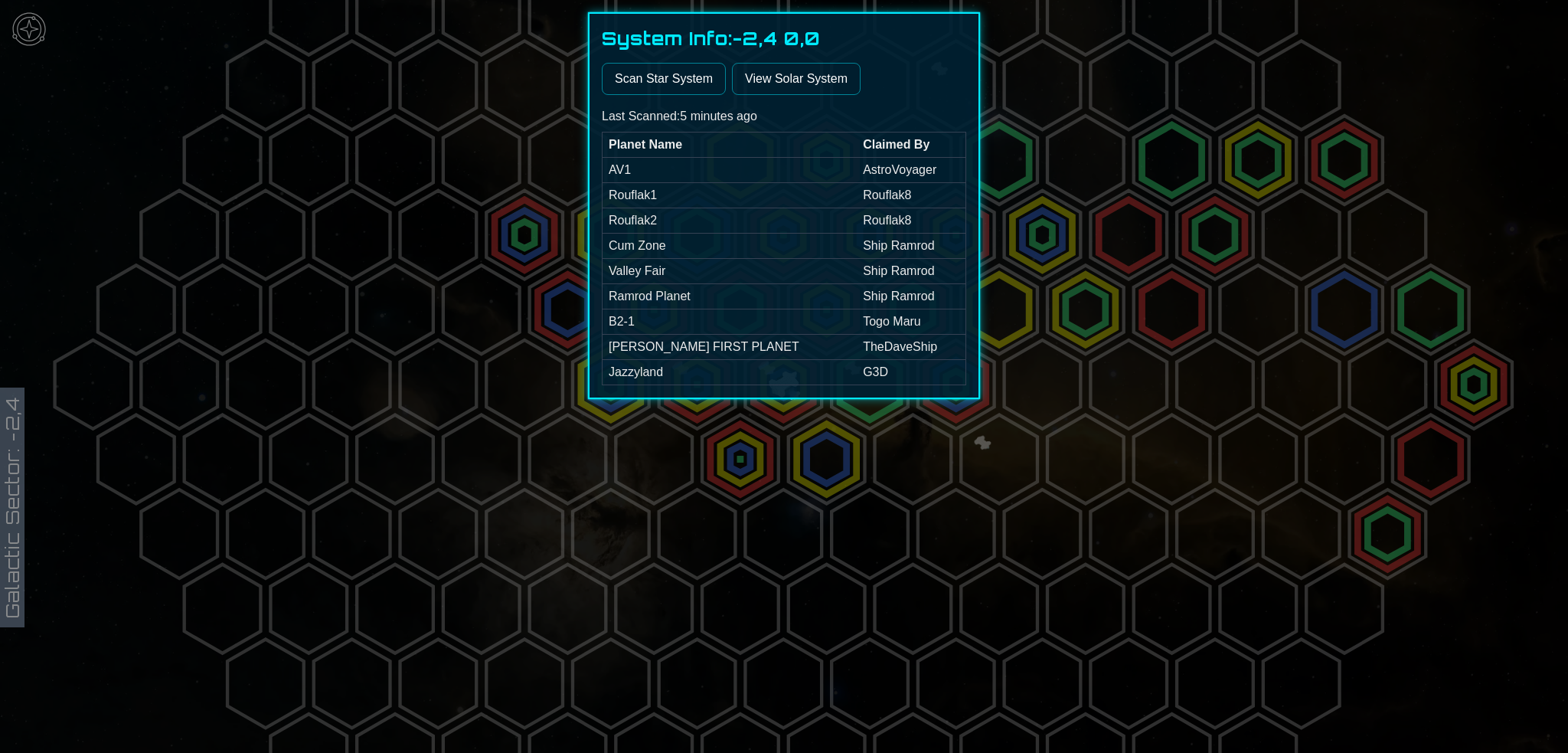
click at [790, 95] on link "View Solar System" at bounding box center [797, 78] width 129 height 33
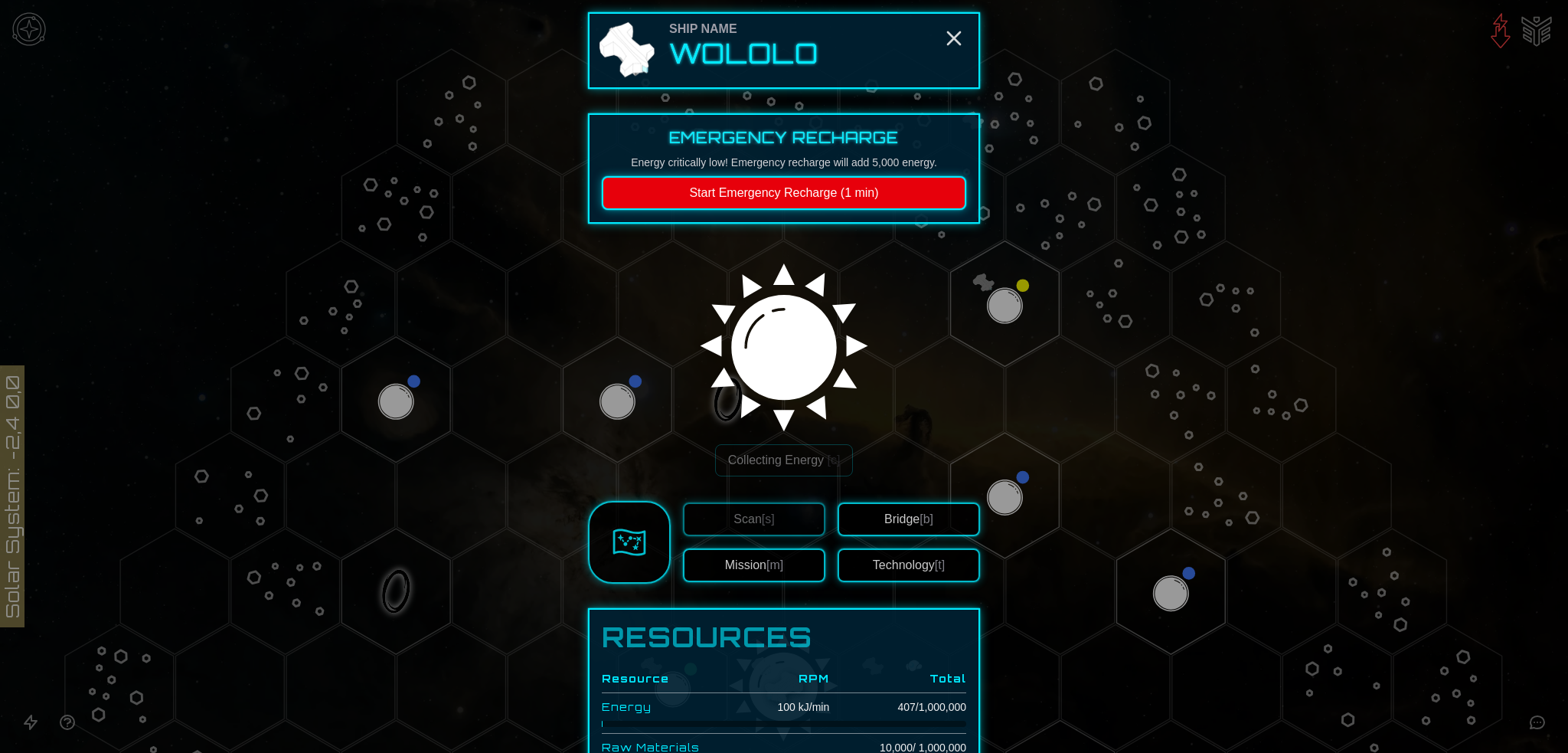
click at [940, 582] on button "Technology [t]" at bounding box center [908, 566] width 143 height 34
click at [788, 210] on button "Start Emergency Recharge (1 min)" at bounding box center [784, 193] width 364 height 34
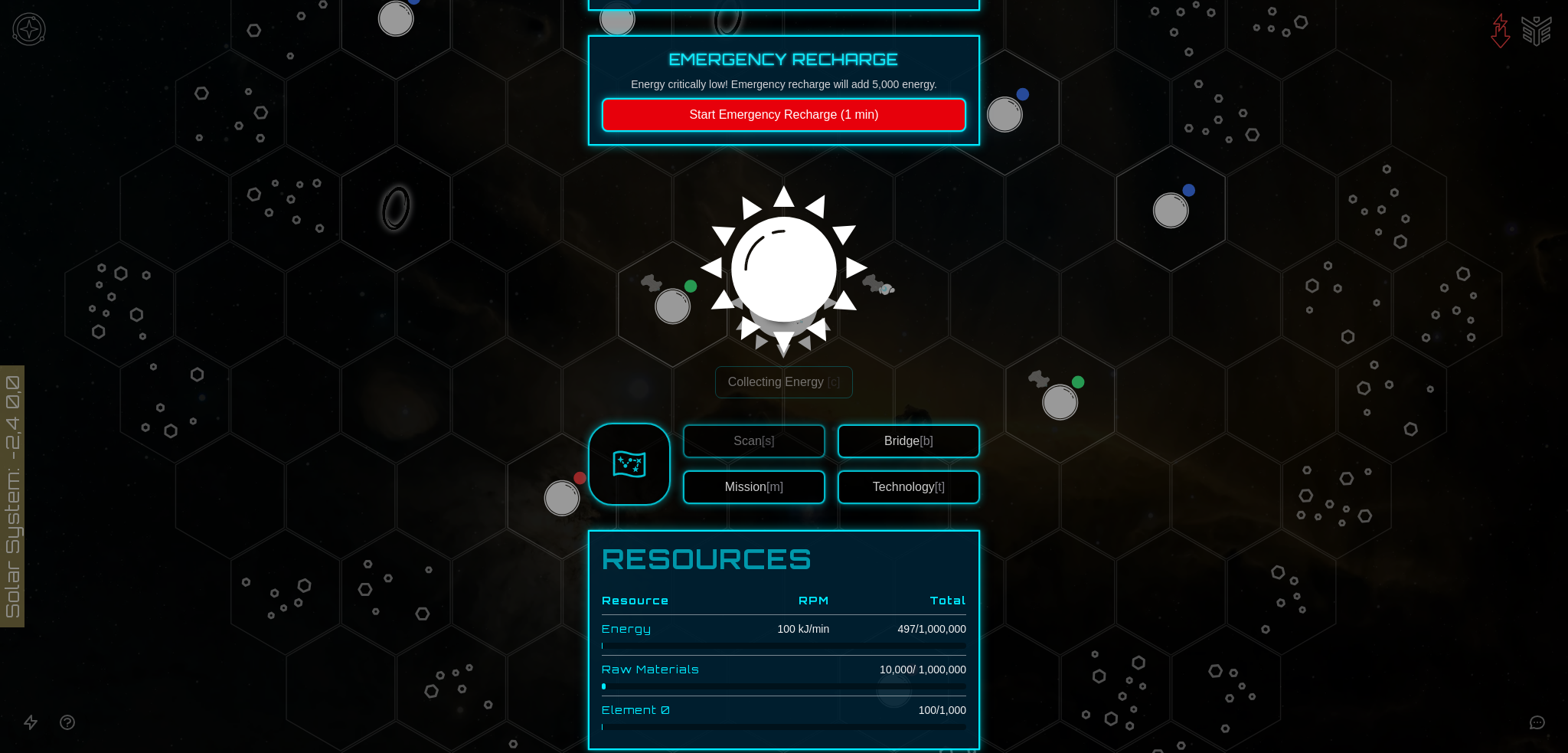
scroll to position [76, 0]
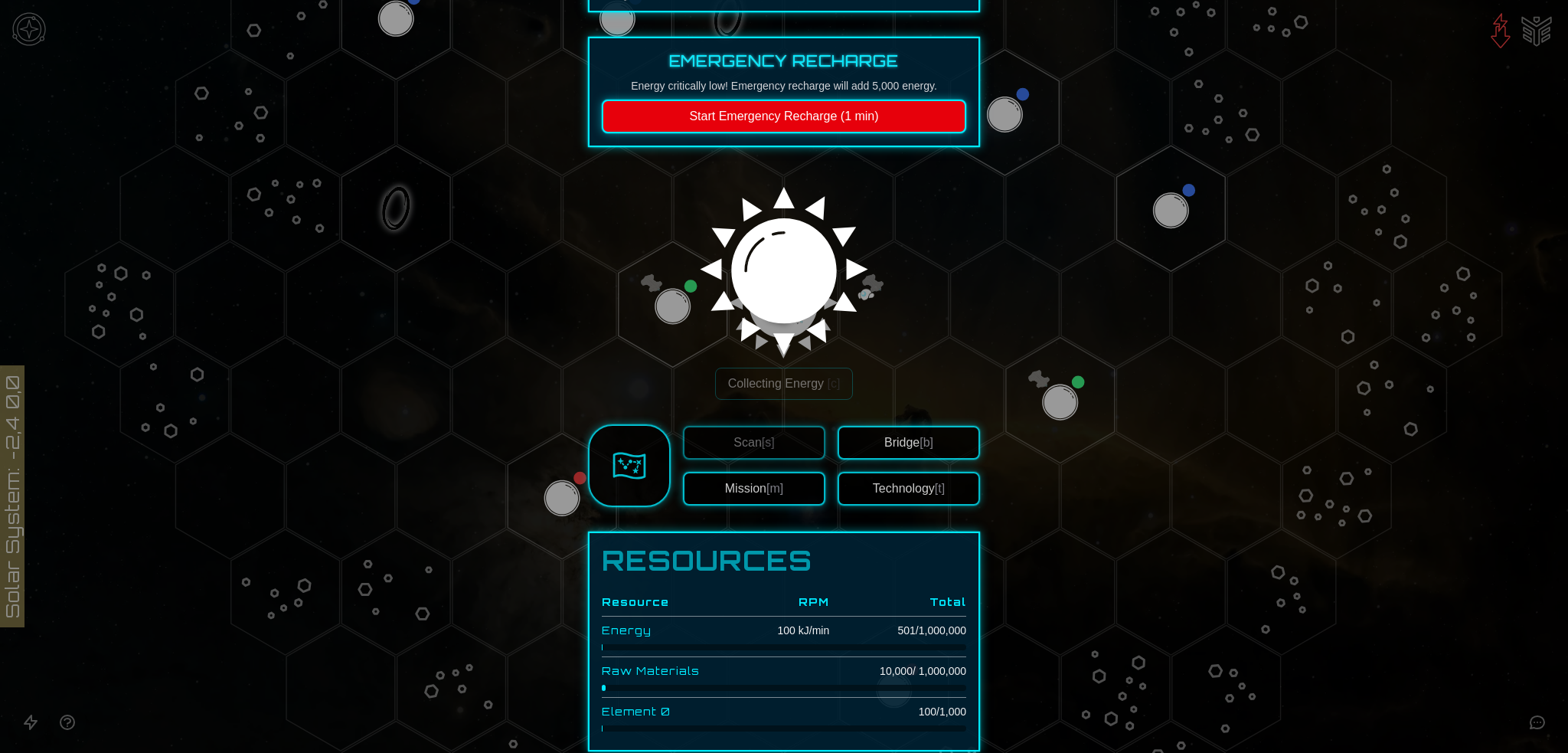
click at [769, 133] on button "Start Emergency Recharge (1 min)" at bounding box center [784, 116] width 364 height 34
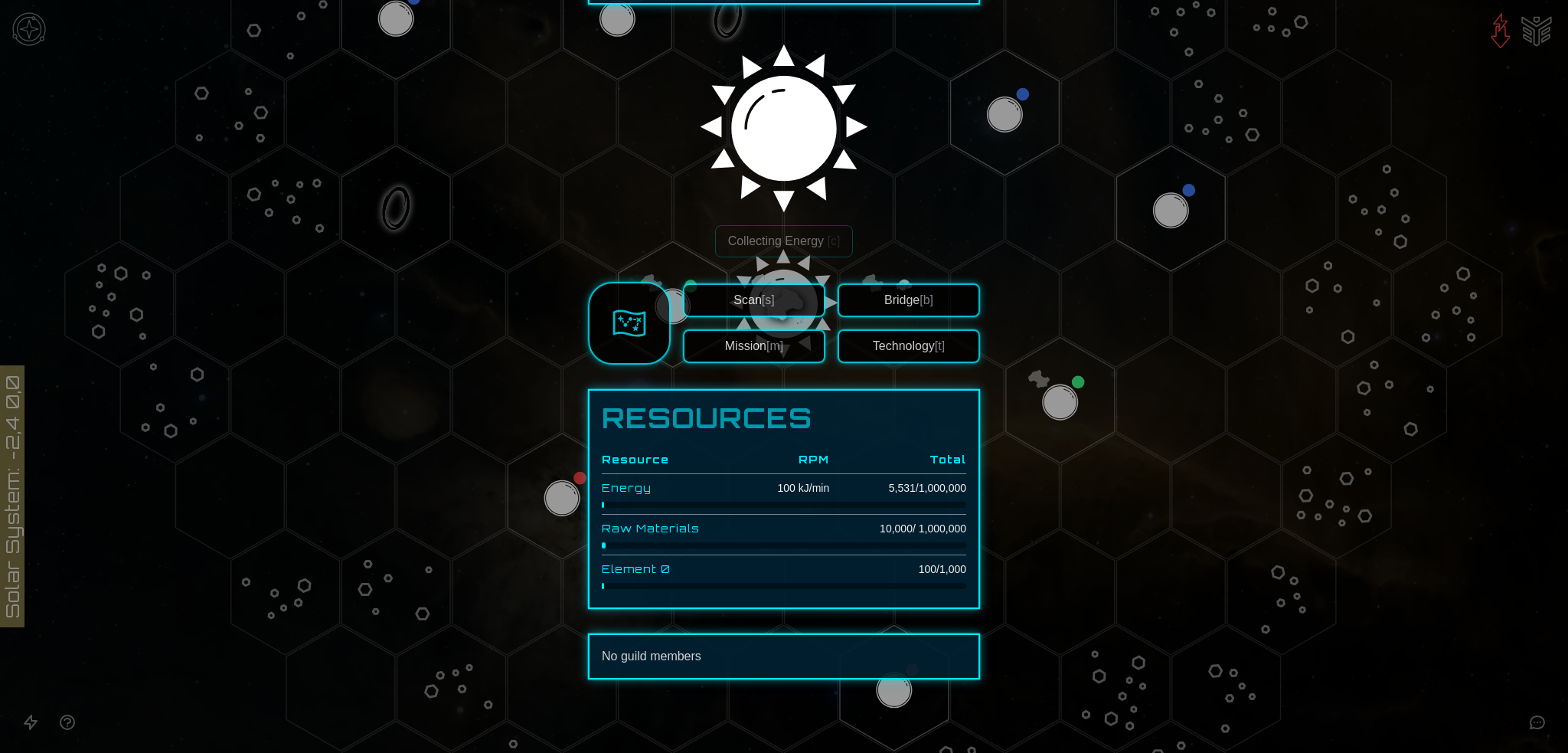
scroll to position [287, 0]
click at [740, 329] on button "Mission [m]" at bounding box center [754, 346] width 143 height 34
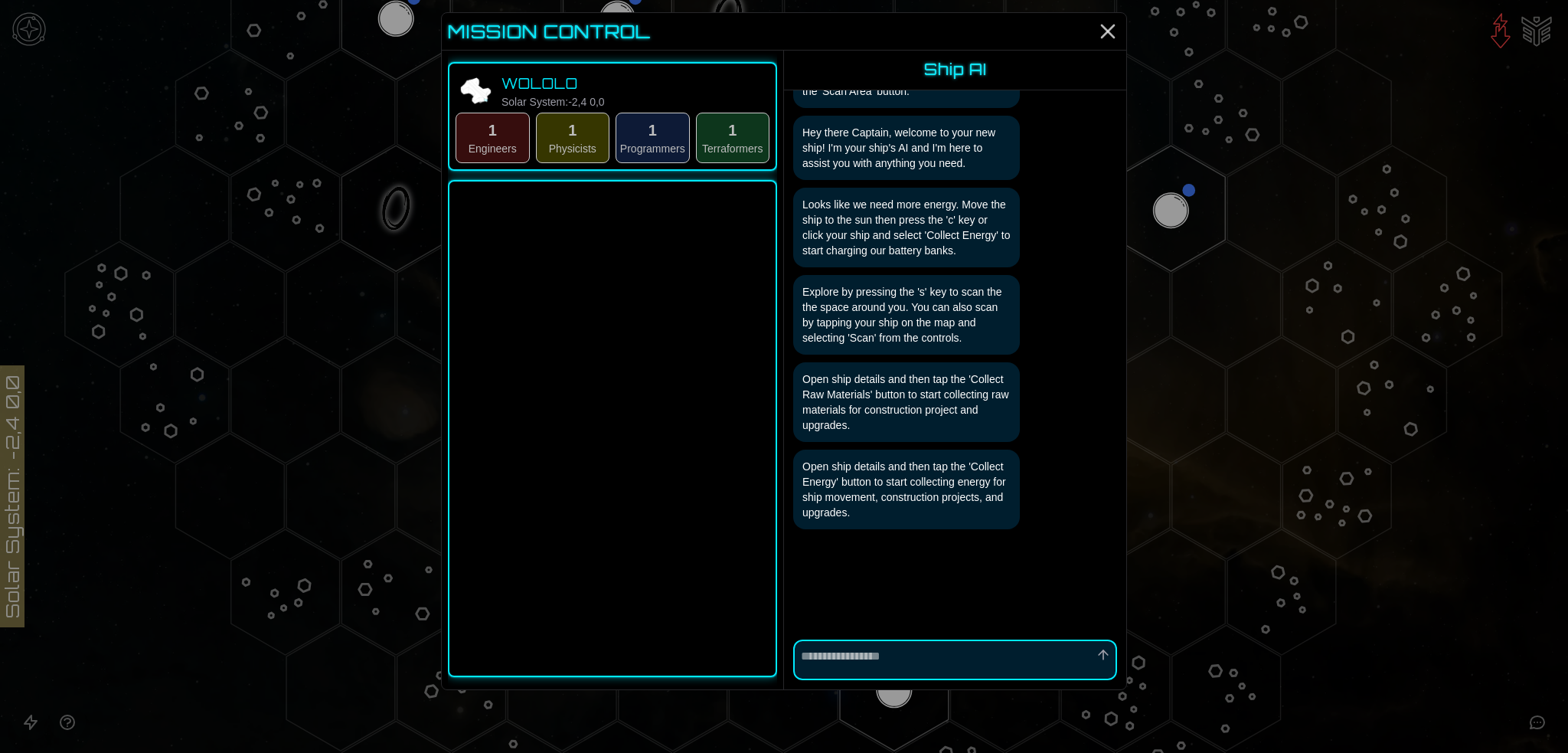
scroll to position [305, 0]
click at [876, 459] on p "Open ship details and then tap the 'Collect Energy' button to start collecting …" at bounding box center [907, 489] width 209 height 62
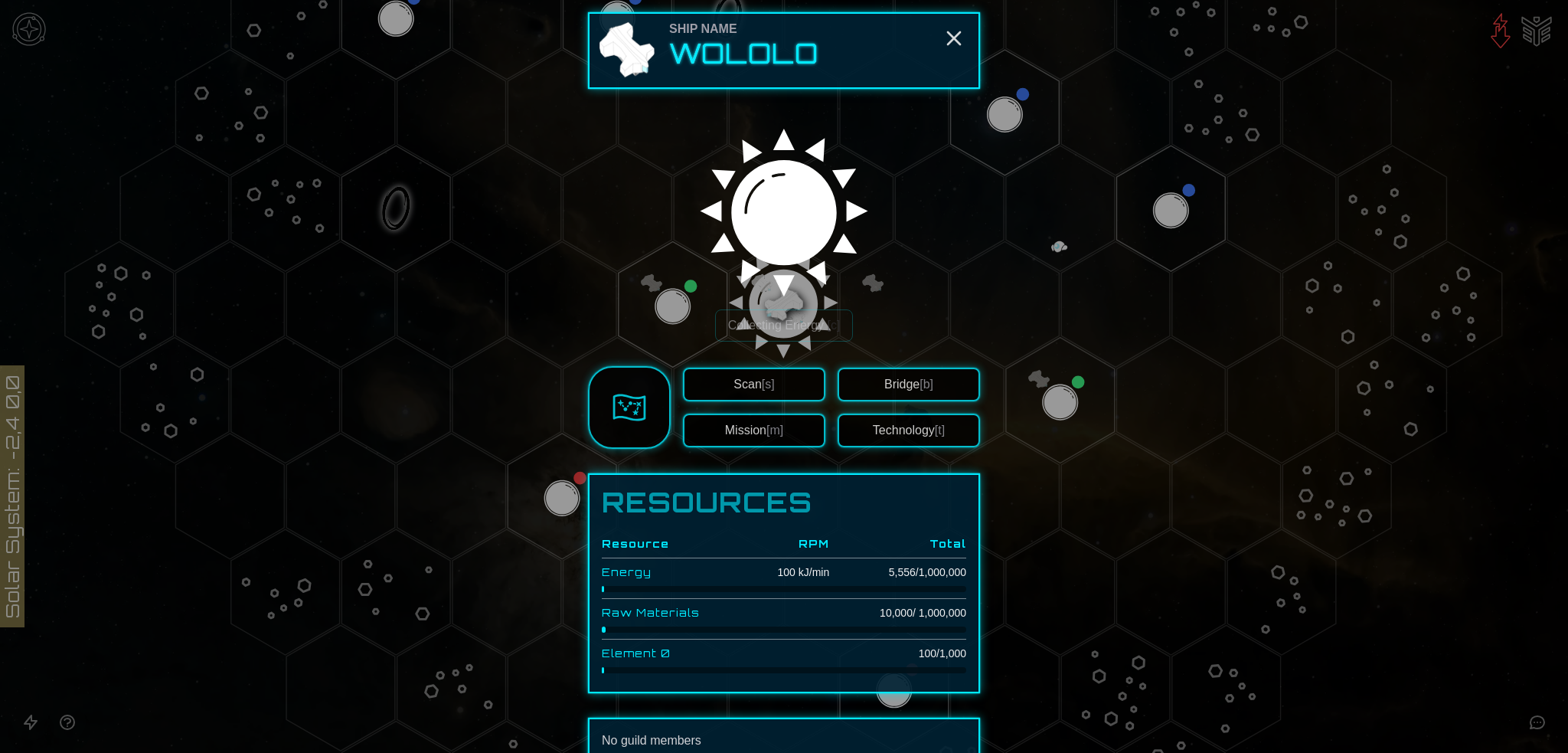
click at [619, 449] on link at bounding box center [629, 407] width 83 height 83
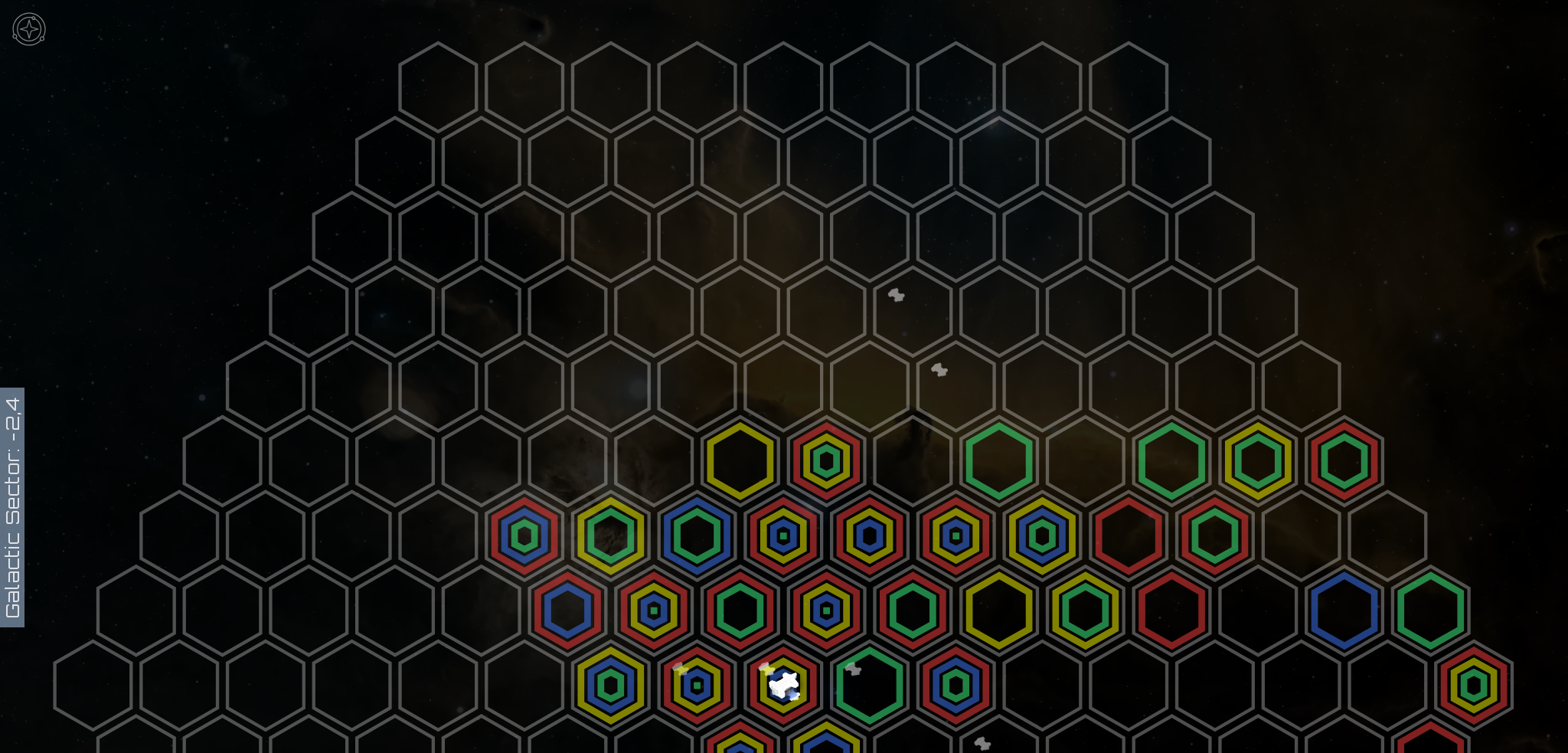
click at [777, 686] on polygon at bounding box center [784, 685] width 76 height 89
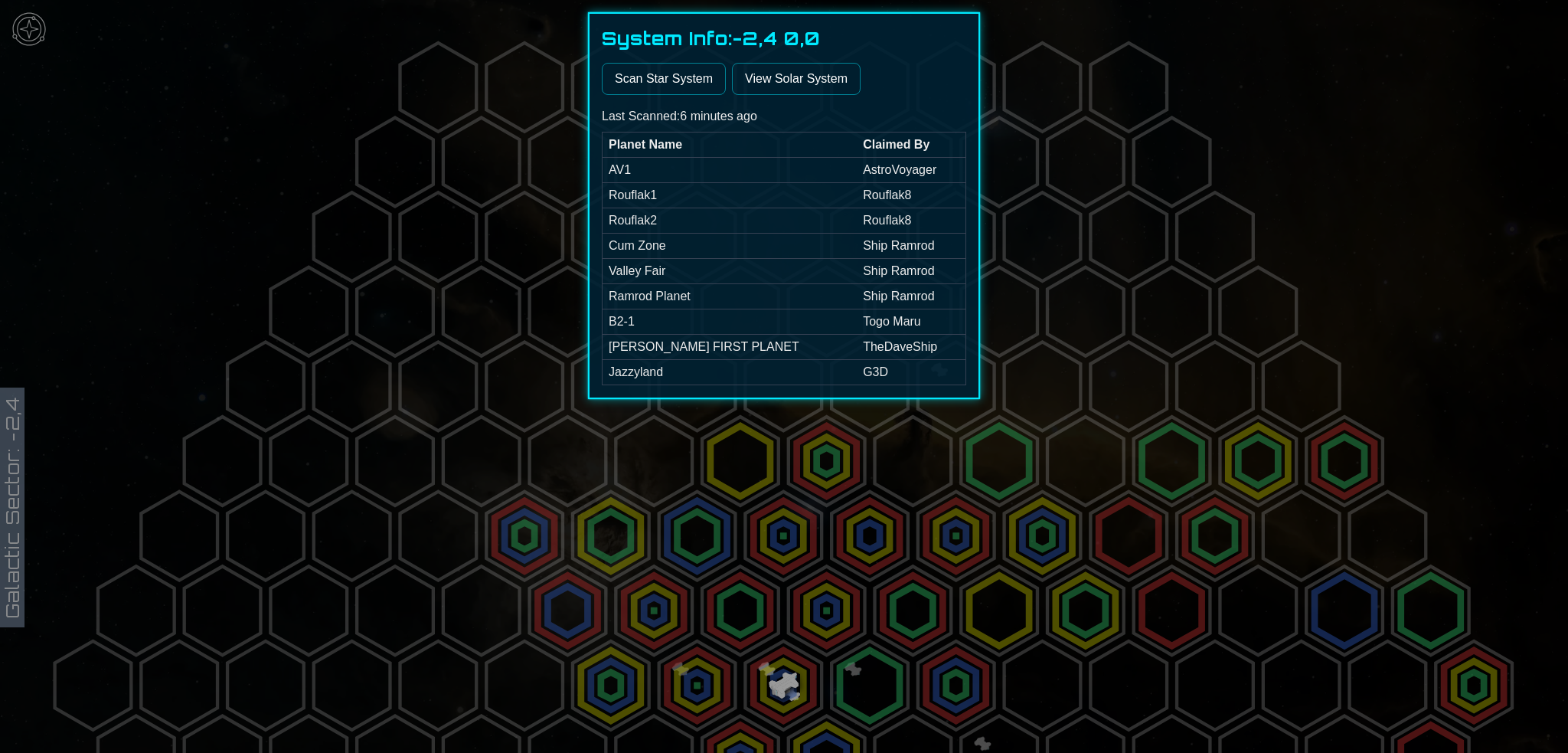
click at [841, 685] on div at bounding box center [784, 376] width 1568 height 753
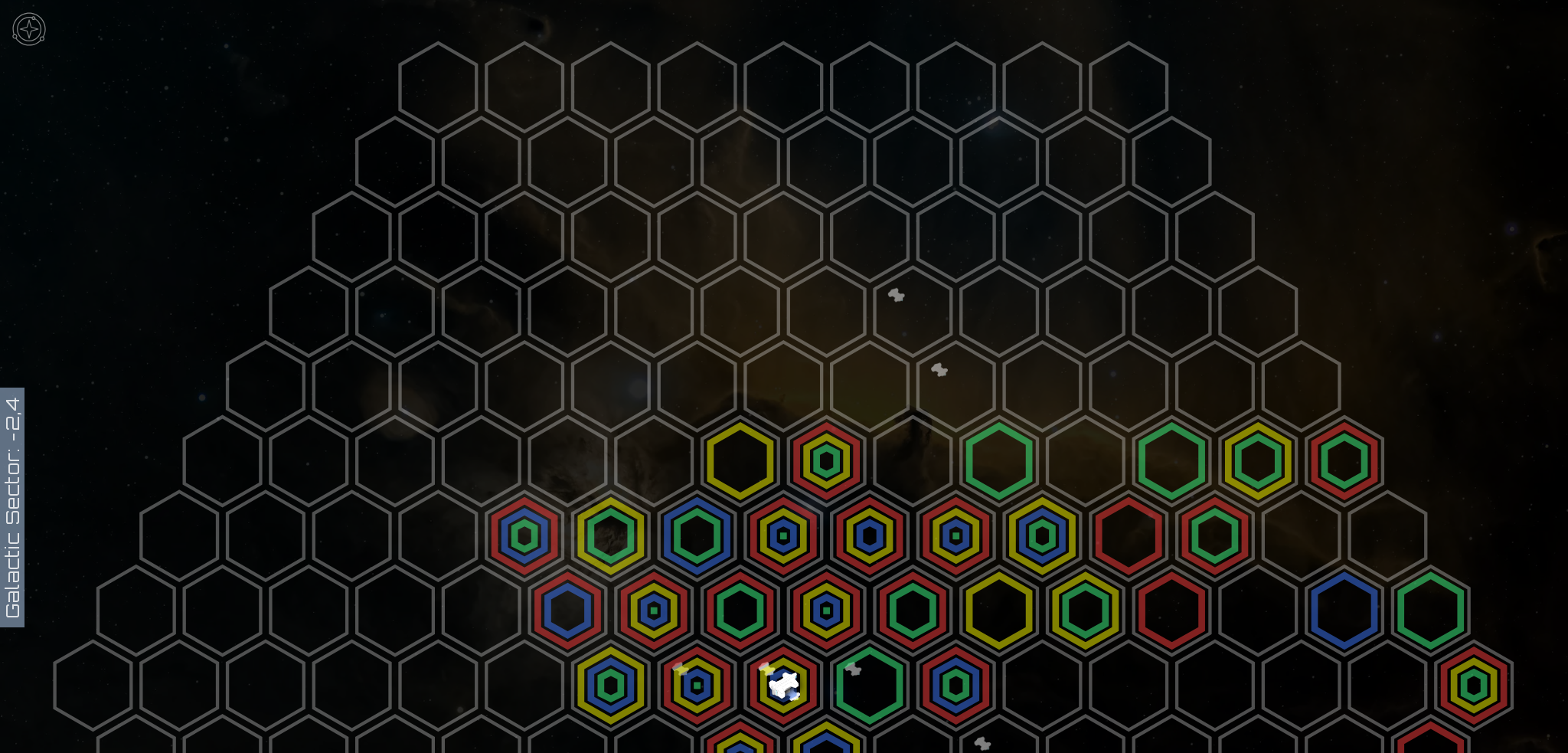
click at [863, 682] on polygon at bounding box center [870, 685] width 76 height 89
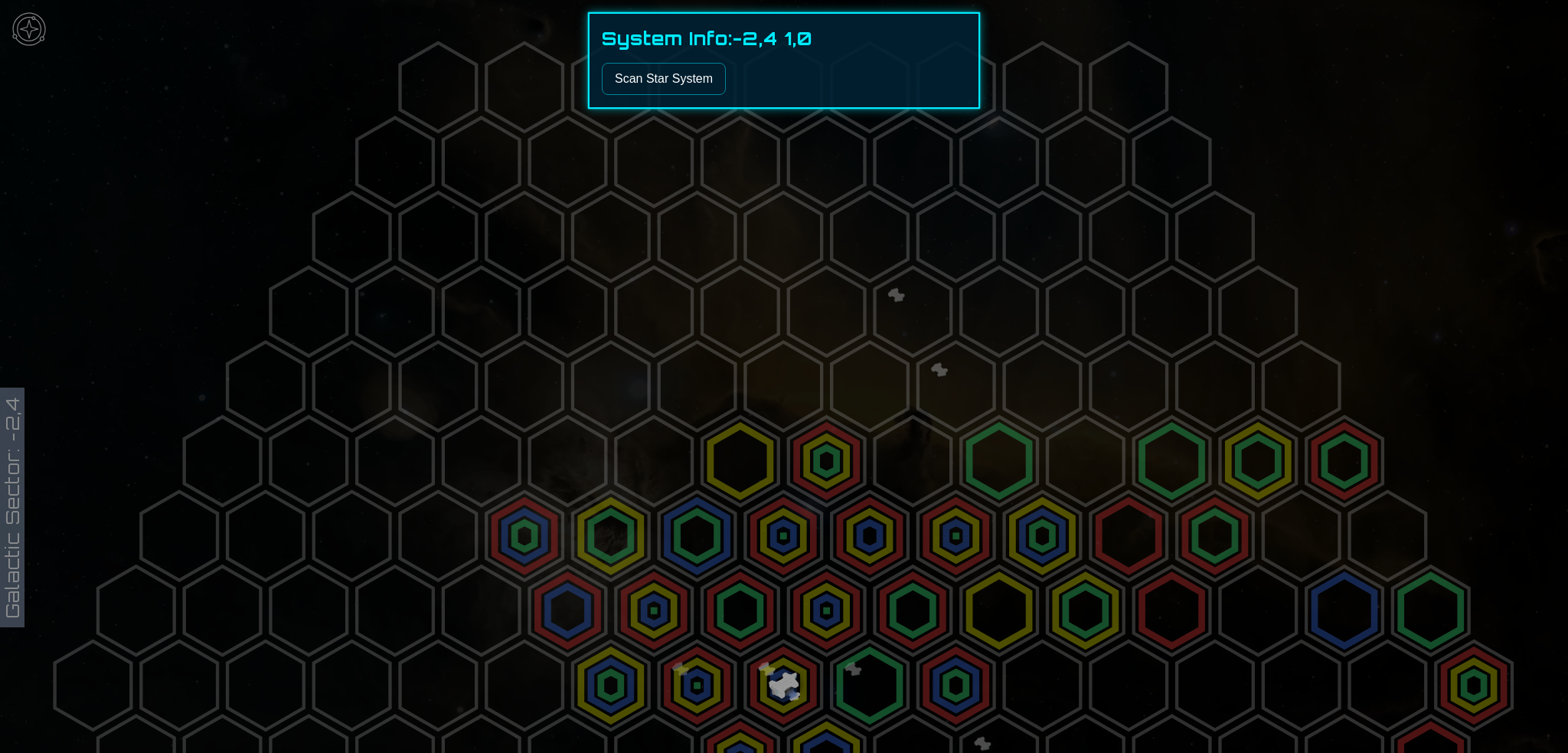
drag, startPoint x: 882, startPoint y: 682, endPoint x: 907, endPoint y: 683, distance: 25.0
click at [884, 682] on div at bounding box center [784, 376] width 1568 height 753
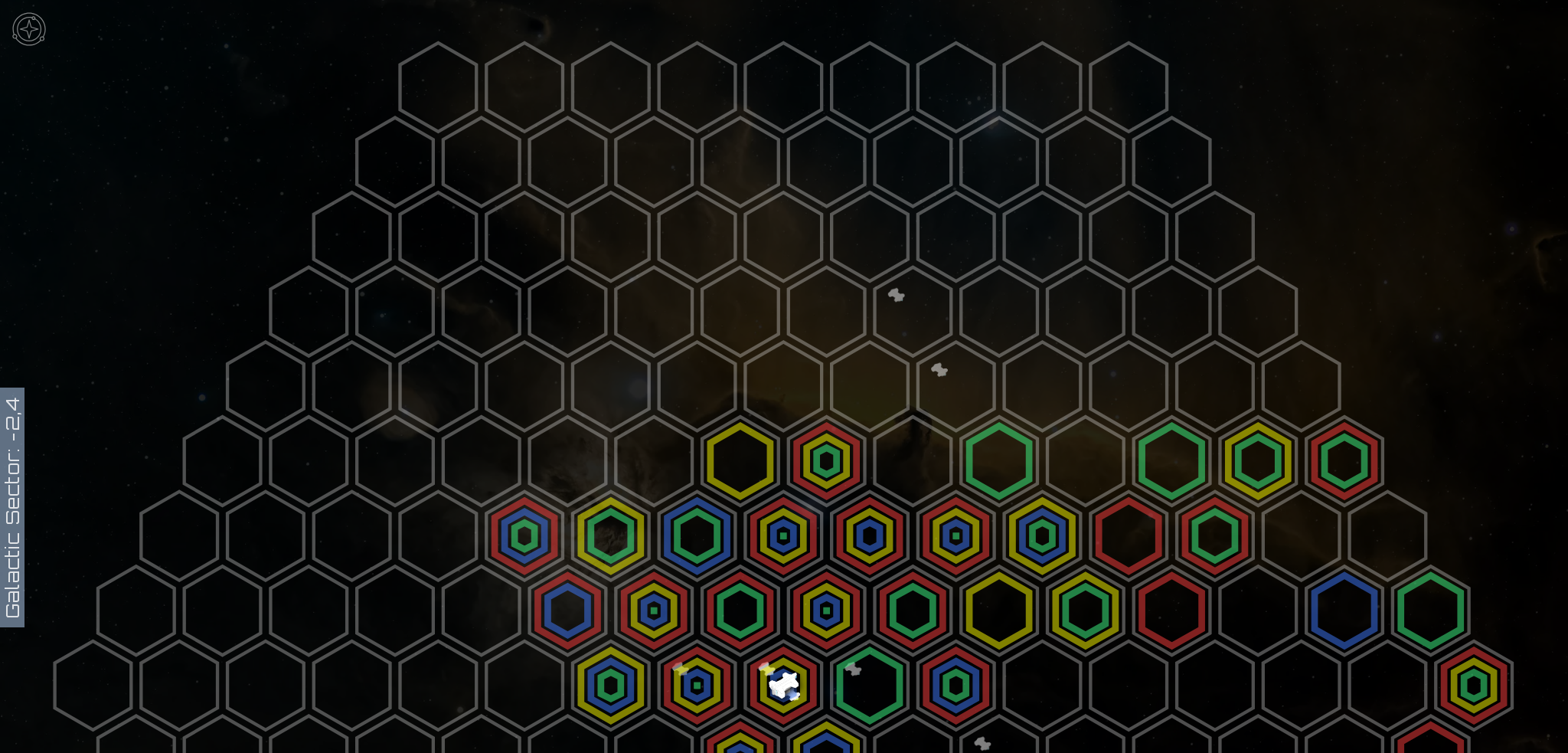
click at [952, 679] on polygon at bounding box center [957, 685] width 76 height 89
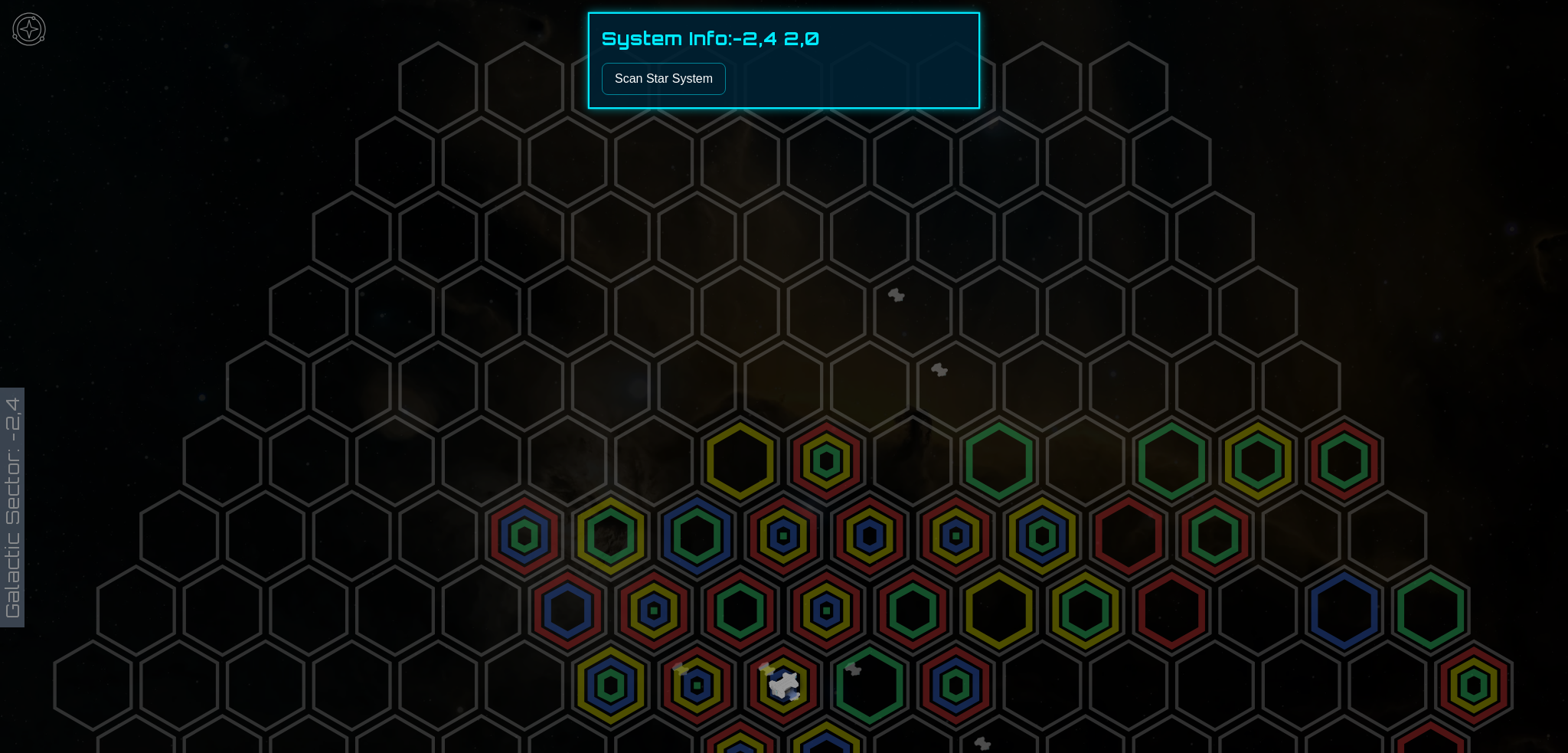
click at [950, 681] on div at bounding box center [784, 376] width 1568 height 753
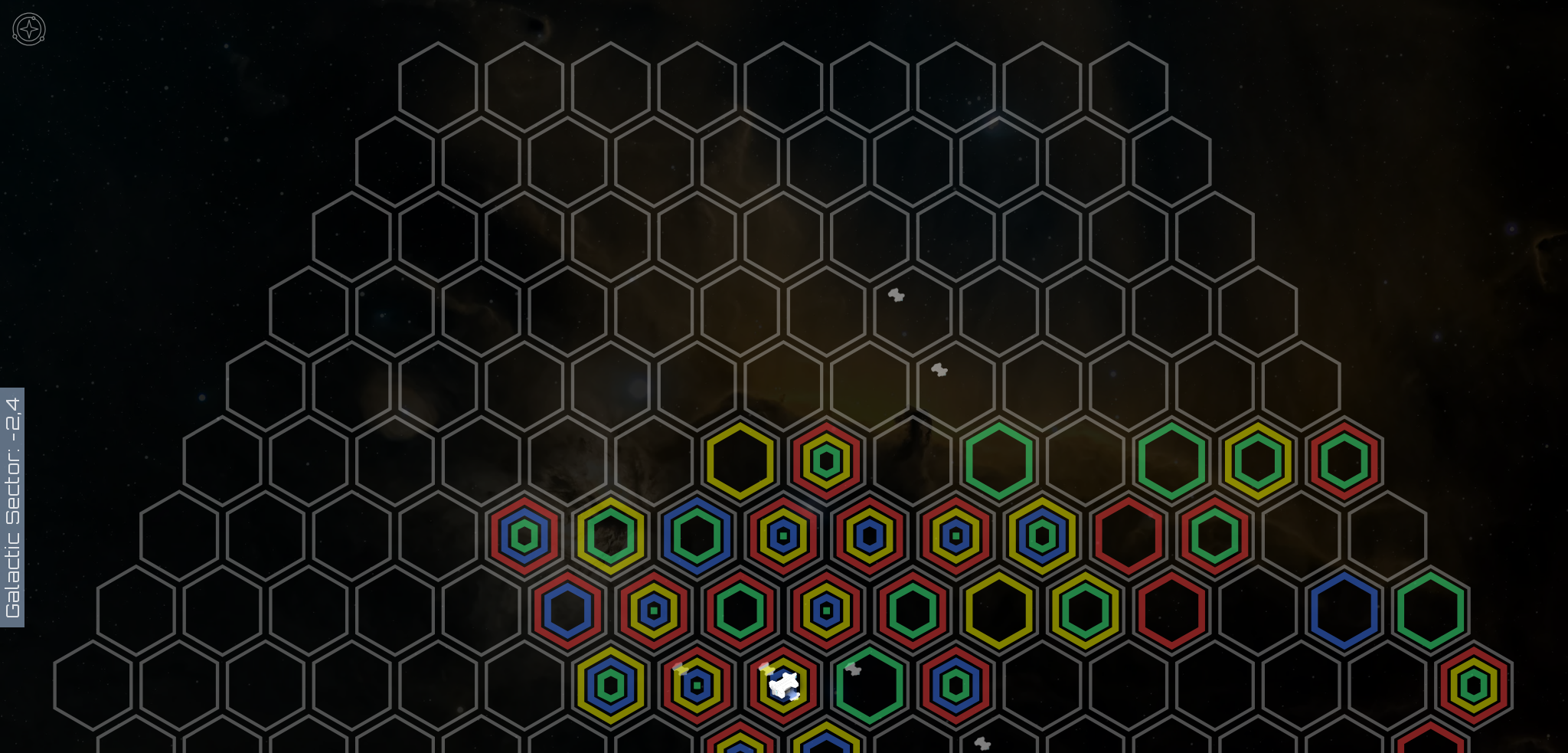
click at [785, 683] on polygon at bounding box center [784, 685] width 76 height 89
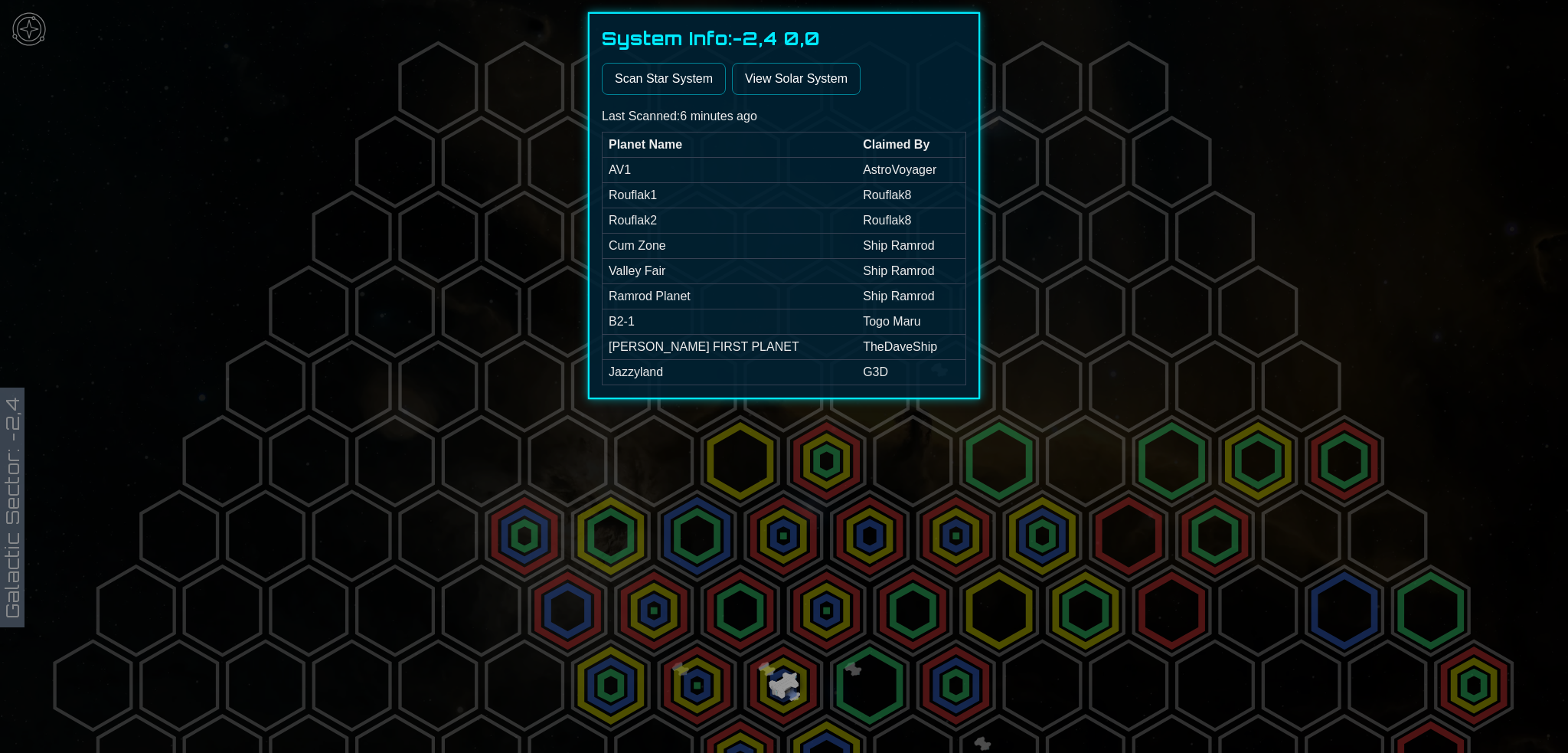
click at [635, 89] on button "Scan Star System" at bounding box center [663, 78] width 124 height 33
click at [791, 95] on link "View Solar System" at bounding box center [797, 78] width 129 height 33
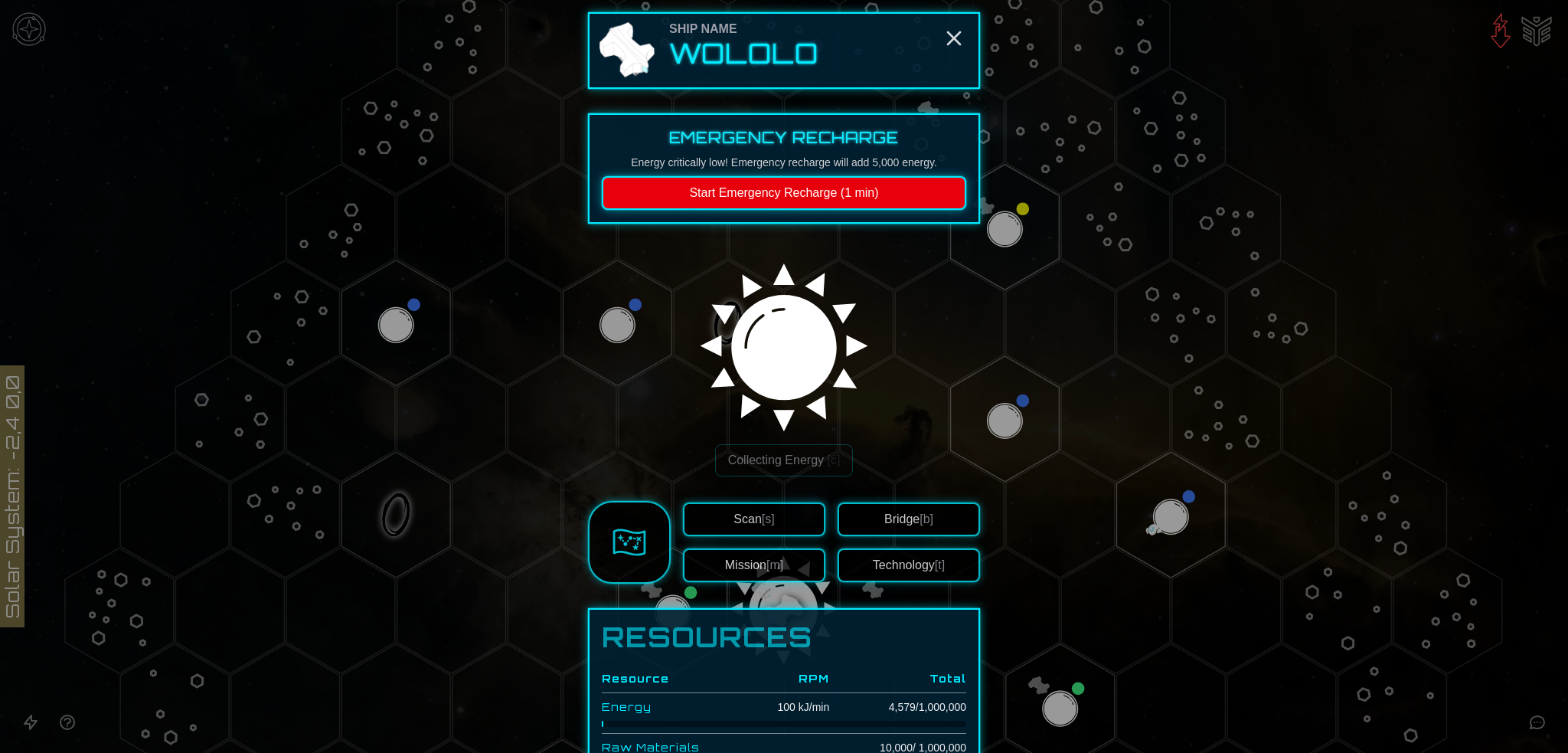
scroll to position [230, 0]
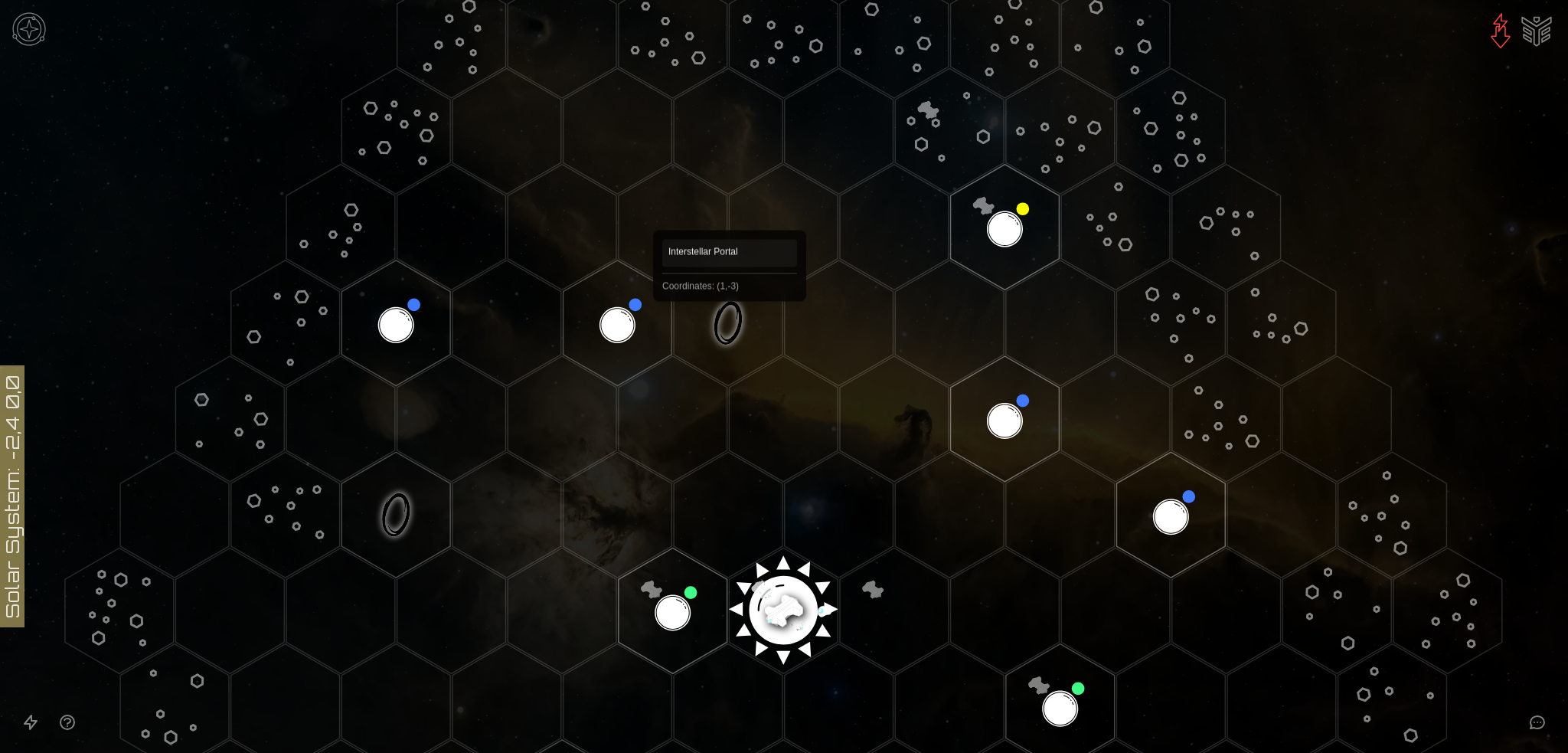
click at [729, 323] on polygon "Hex at coordinates 1,-3, clickable" at bounding box center [728, 322] width 109 height 126
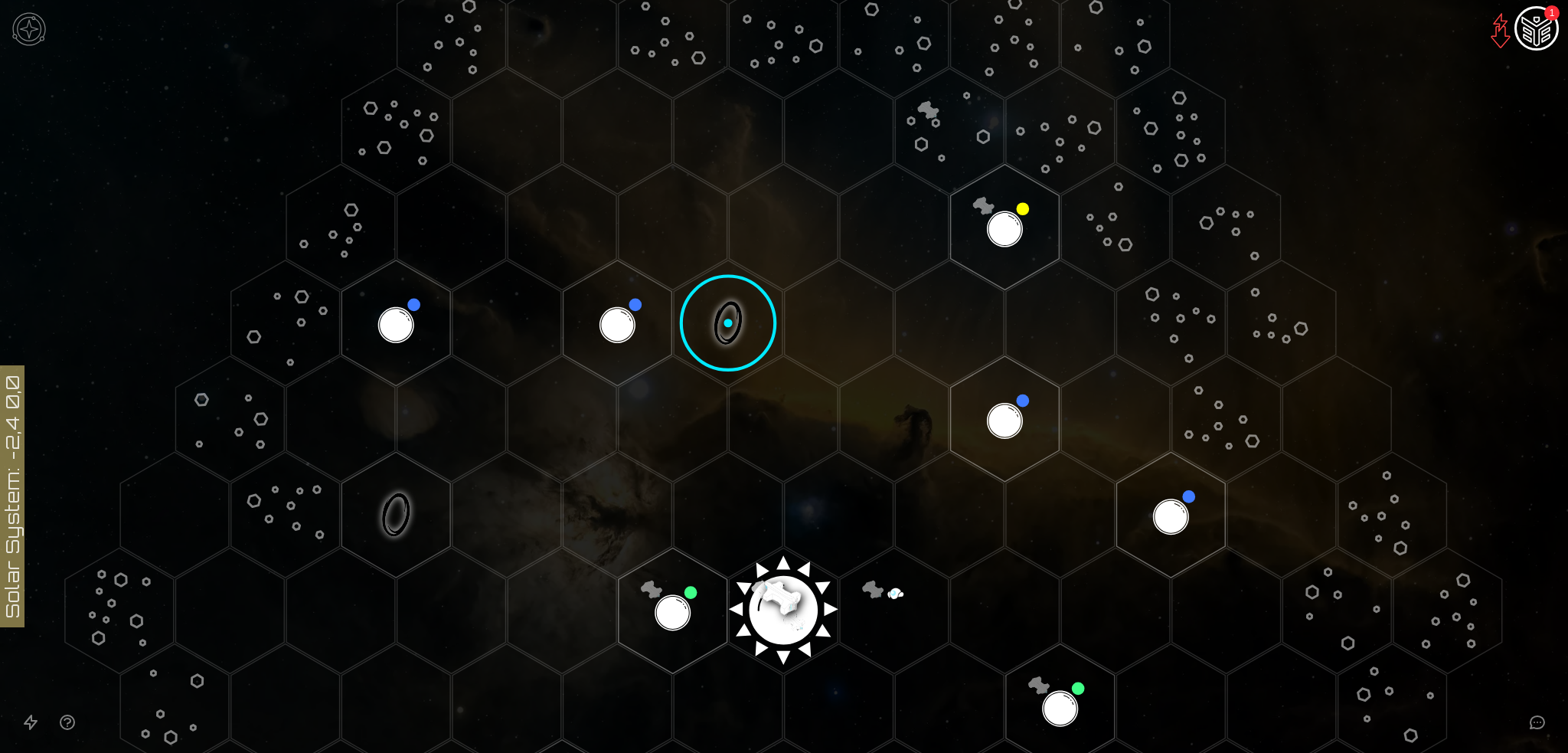
click at [1532, 32] on img "Ship AI Chat - 1 unread messages" at bounding box center [1536, 29] width 36 height 36
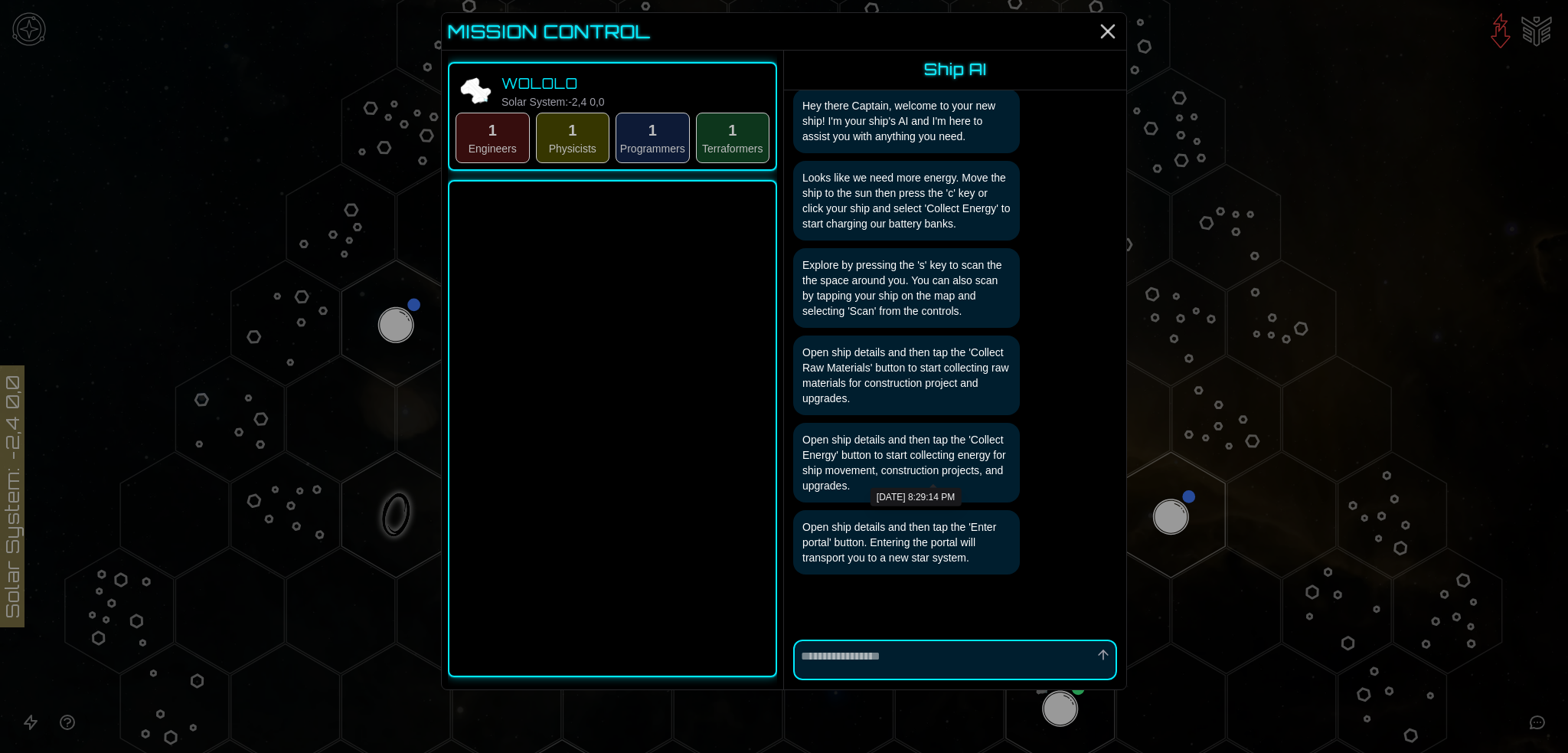
type textarea "*"
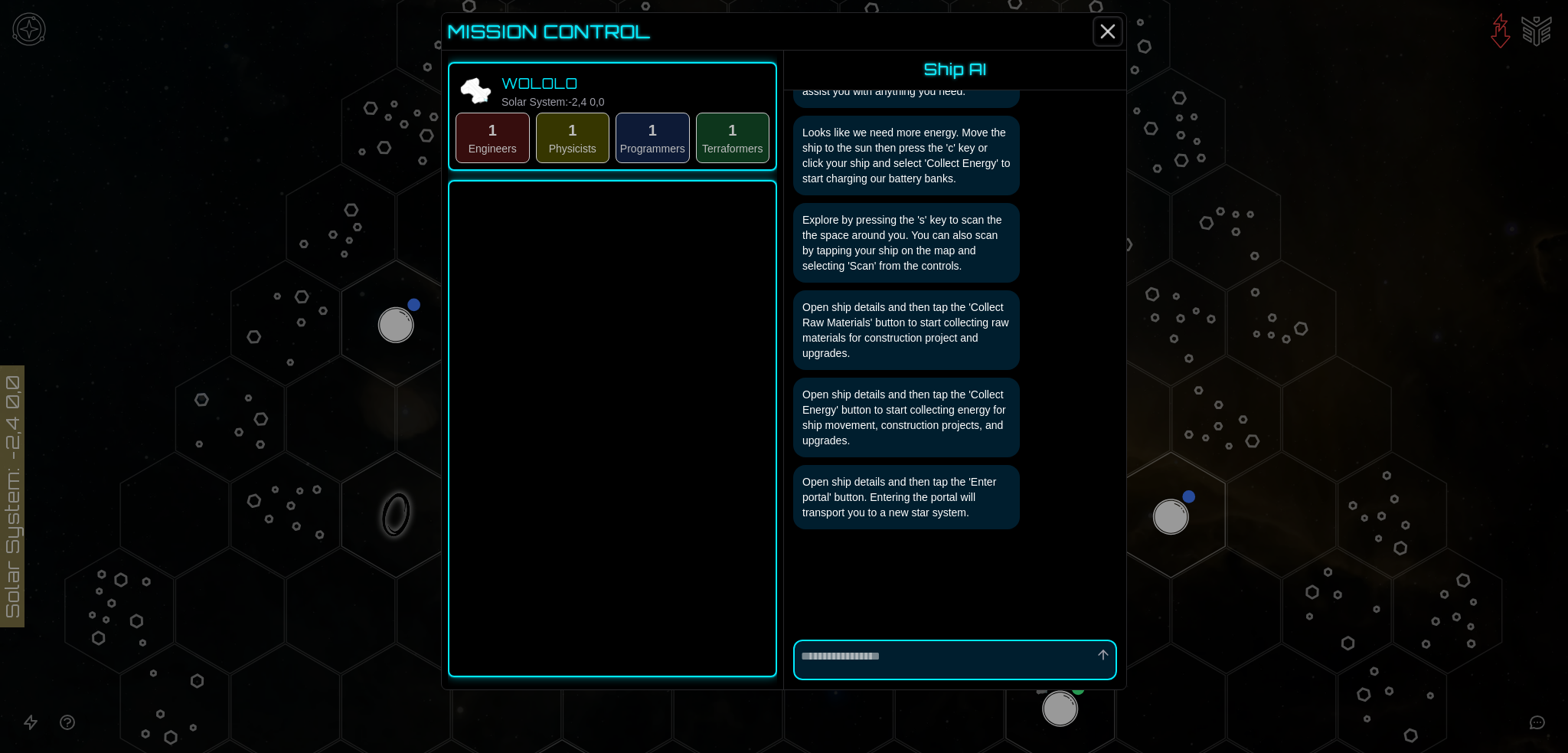
click at [1120, 42] on icon "Close" at bounding box center [1108, 32] width 24 height 24
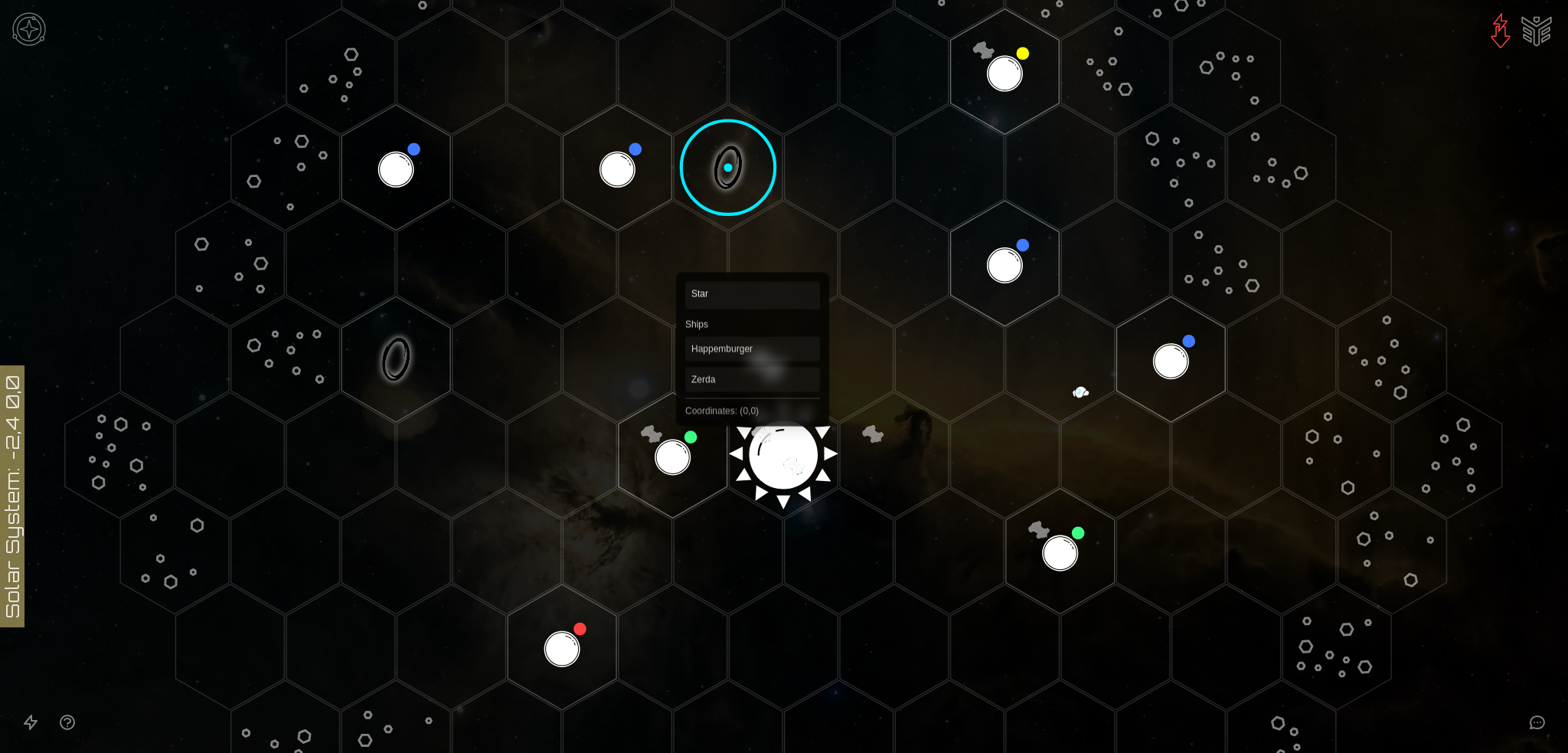
scroll to position [230, 0]
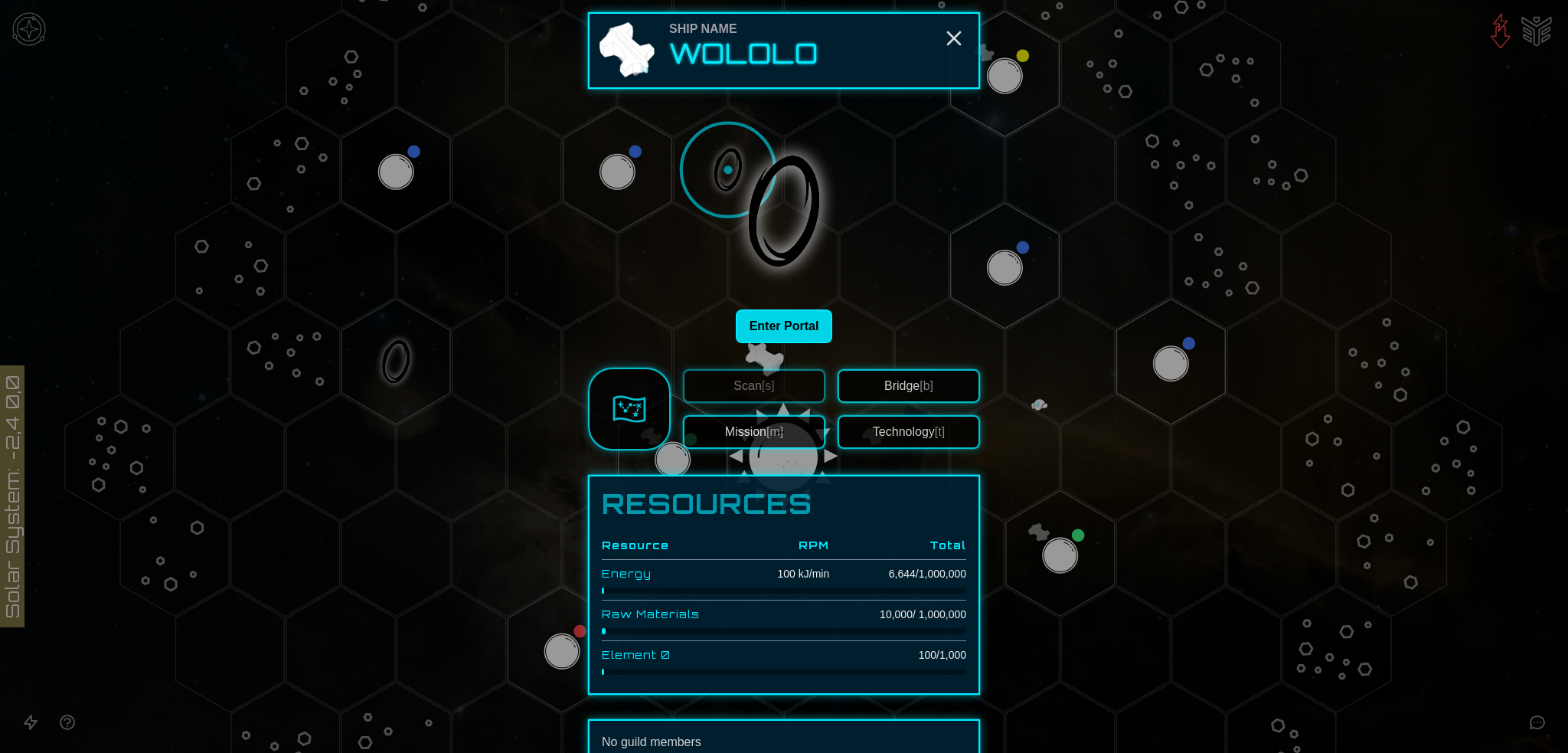
click at [768, 343] on button "Enter Portal" at bounding box center [784, 326] width 97 height 34
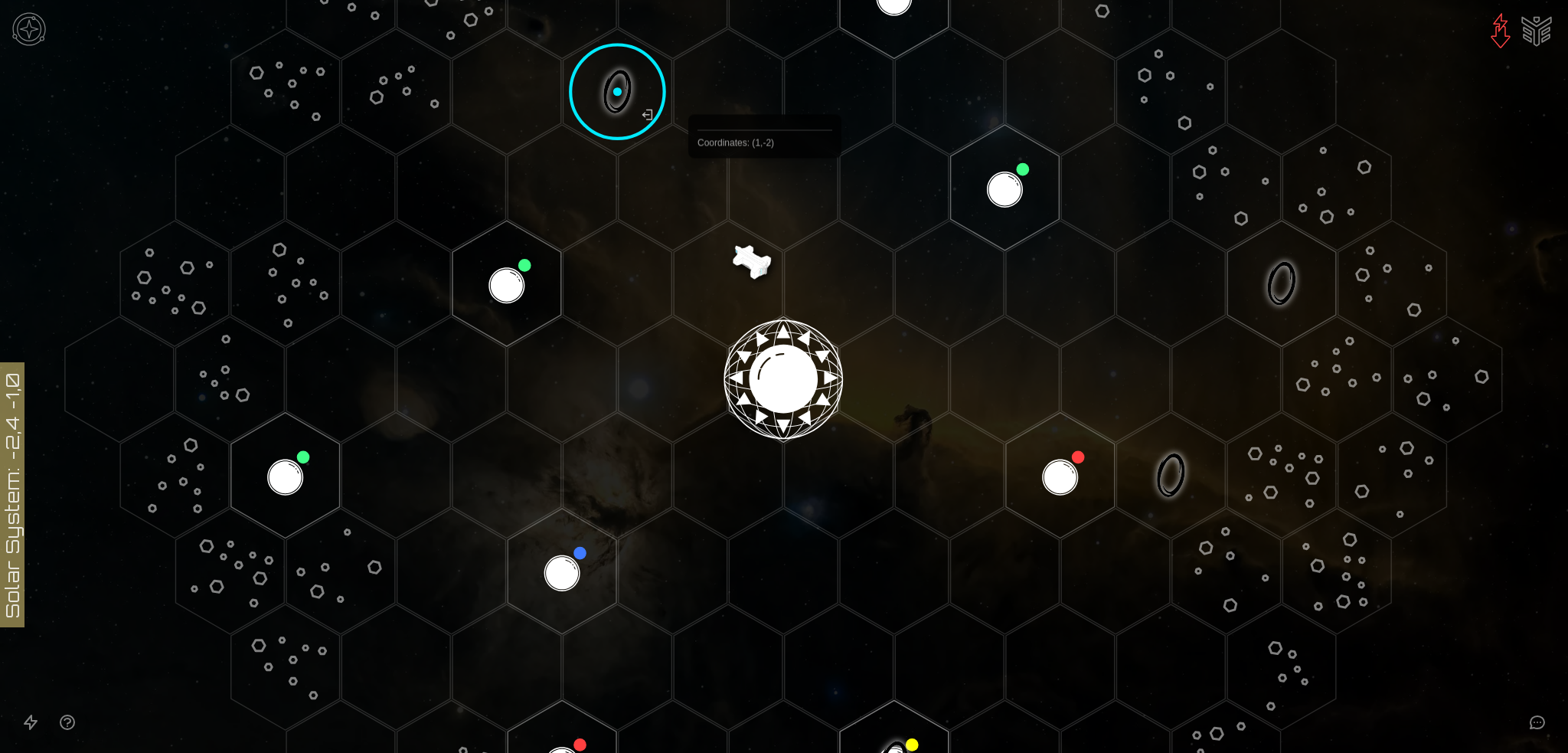
scroll to position [307, 0]
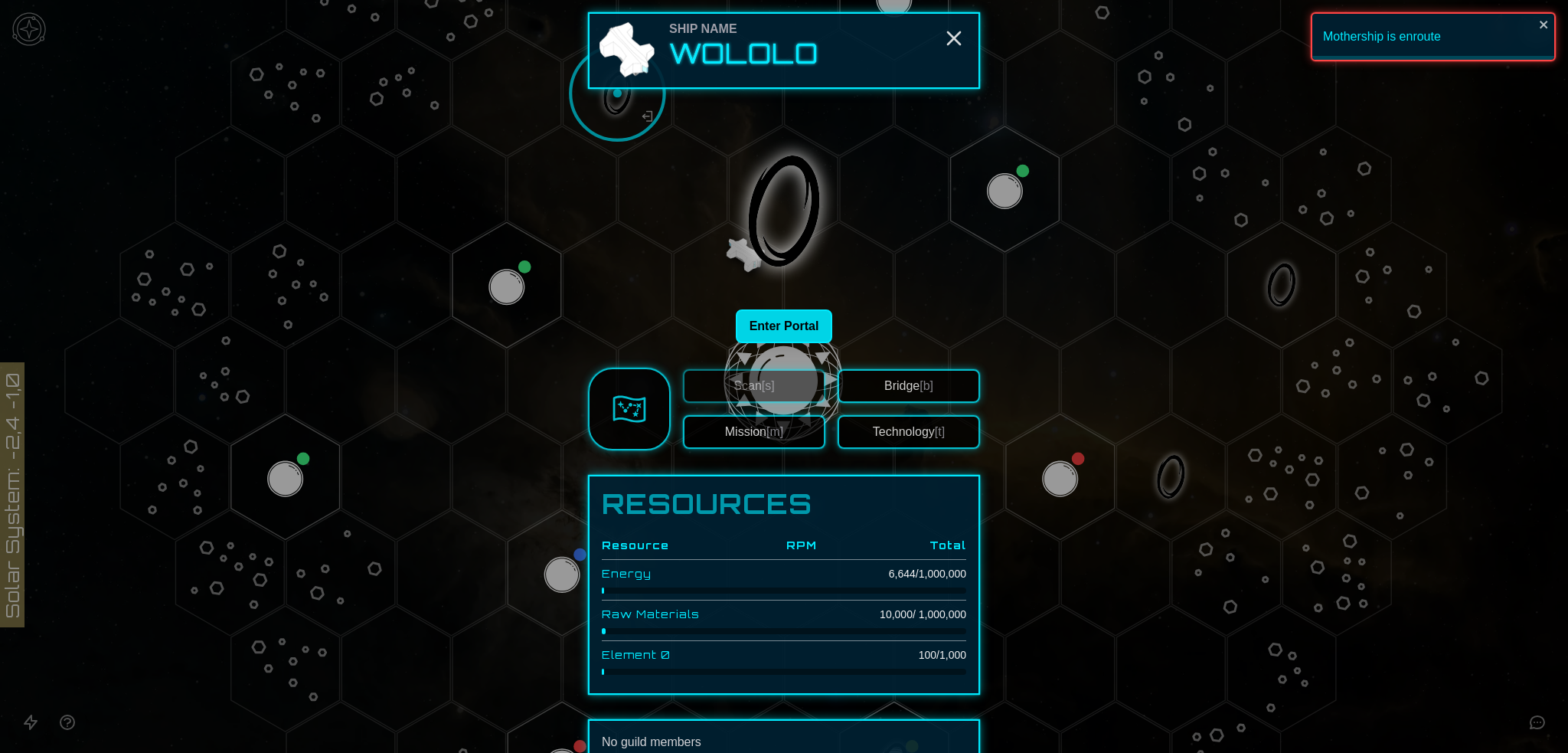
click at [781, 343] on button "Enter Portal" at bounding box center [784, 326] width 97 height 34
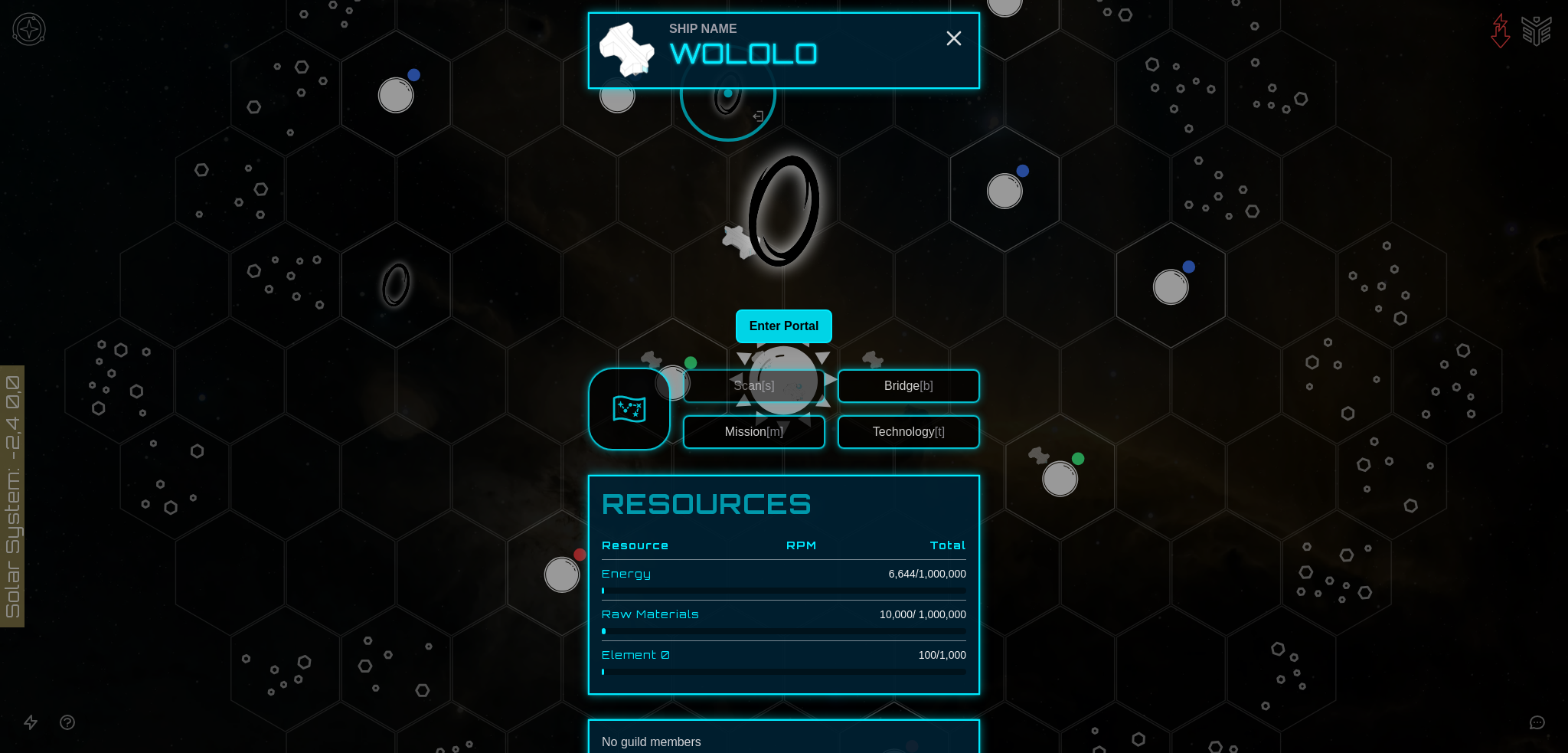
click at [784, 343] on button "Enter Portal" at bounding box center [784, 326] width 97 height 34
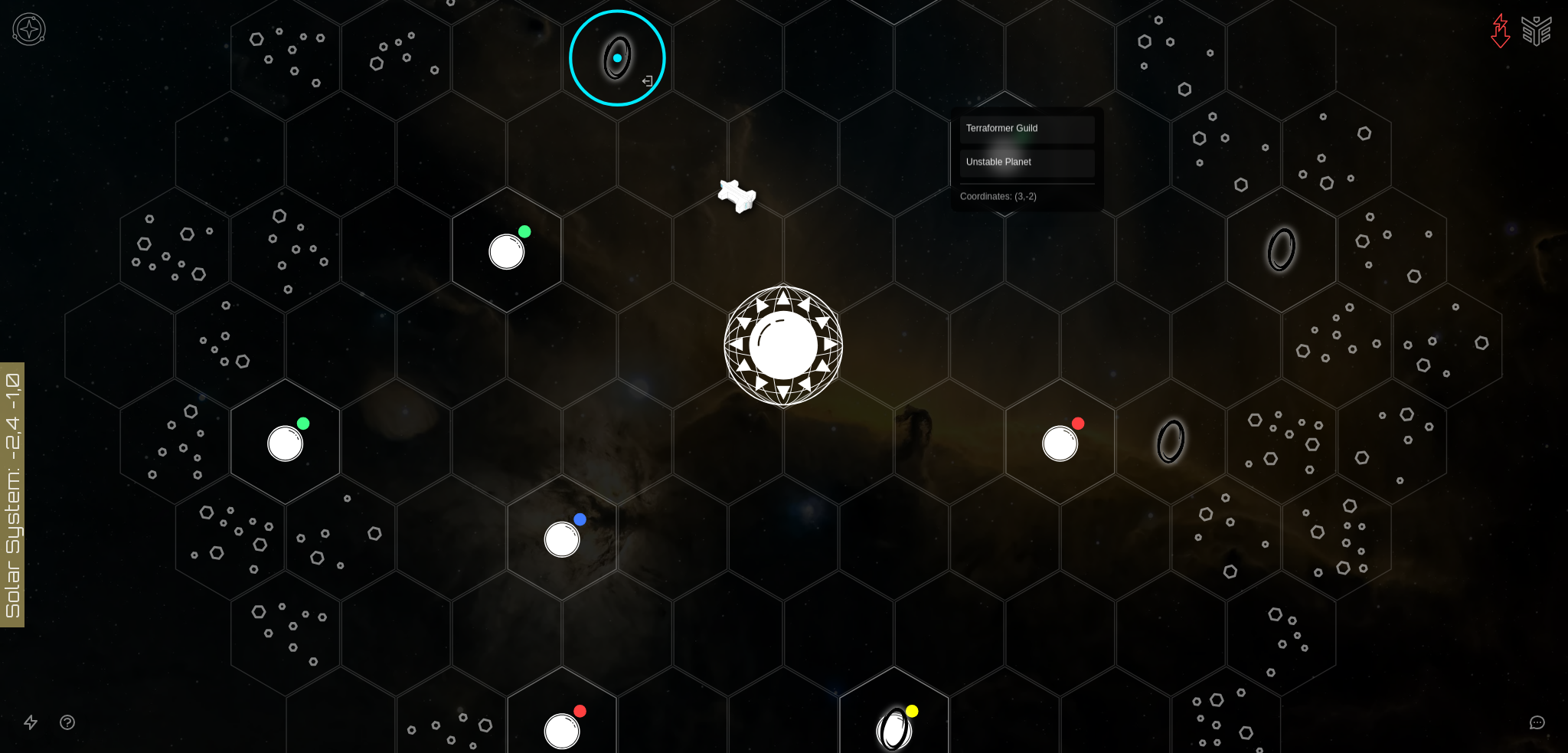
scroll to position [383, 0]
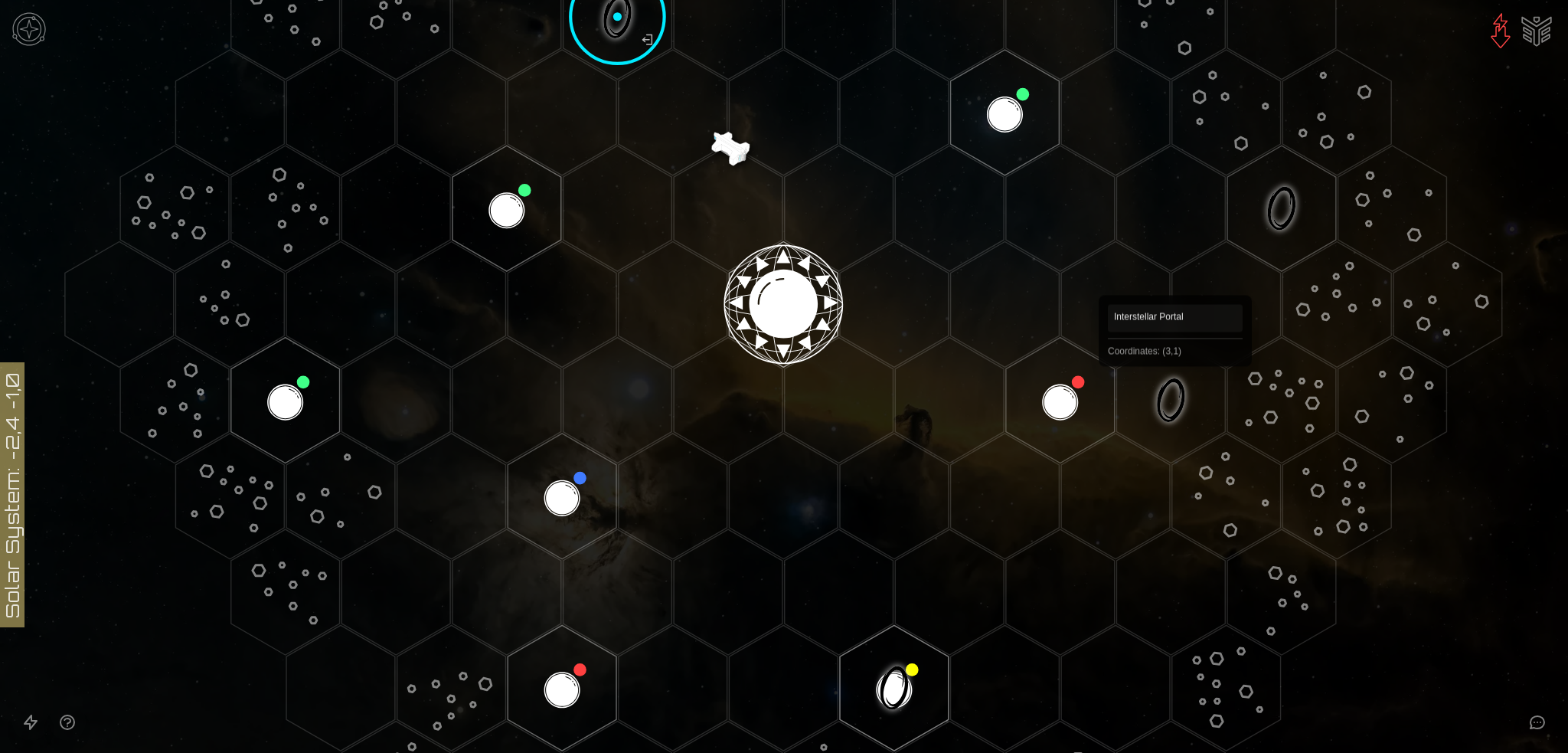
click at [1176, 389] on polygon "Hex at coordinates 3,1, clickable" at bounding box center [1170, 400] width 109 height 126
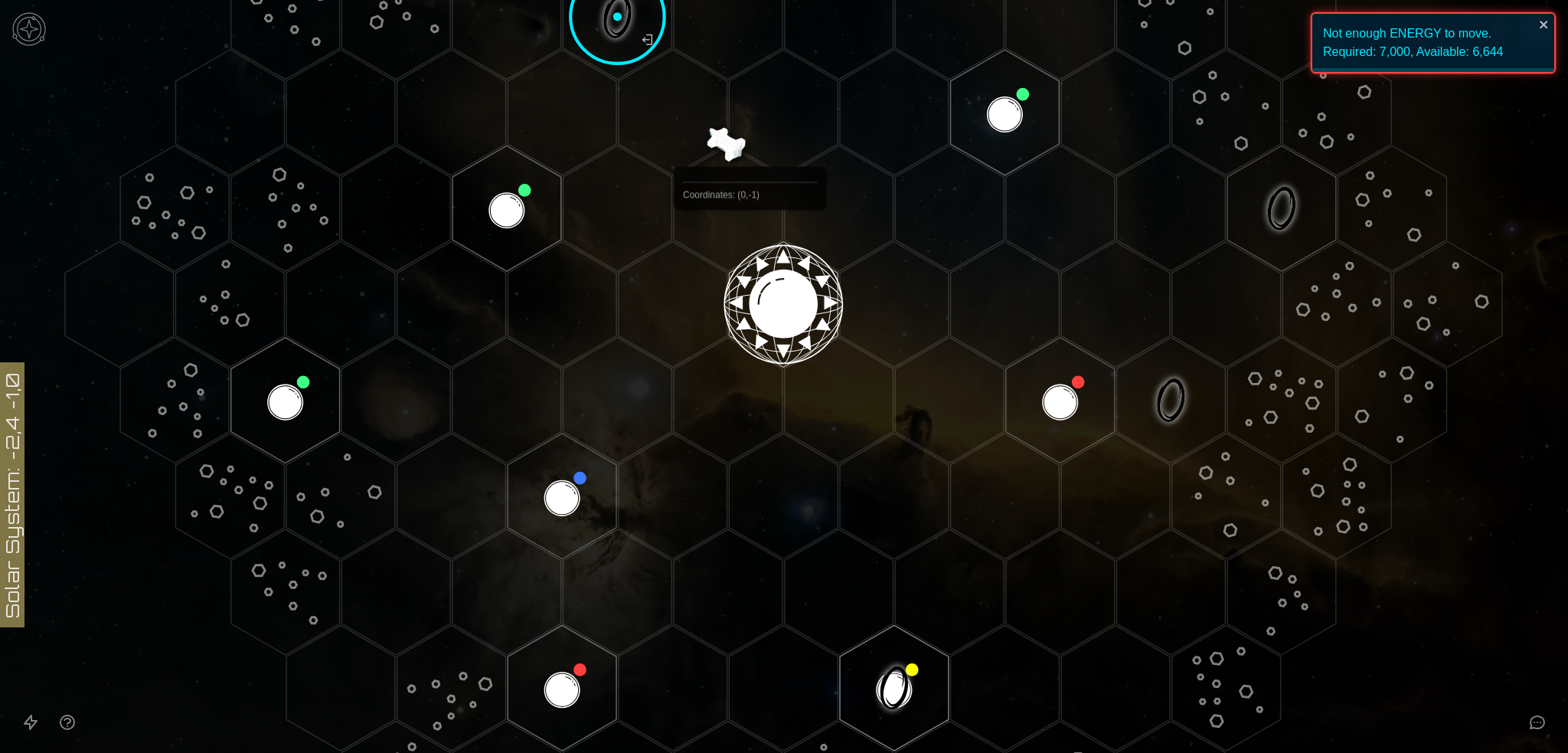
click at [756, 280] on polygon "Hex at coordinates 0,0, clickable" at bounding box center [783, 304] width 109 height 126
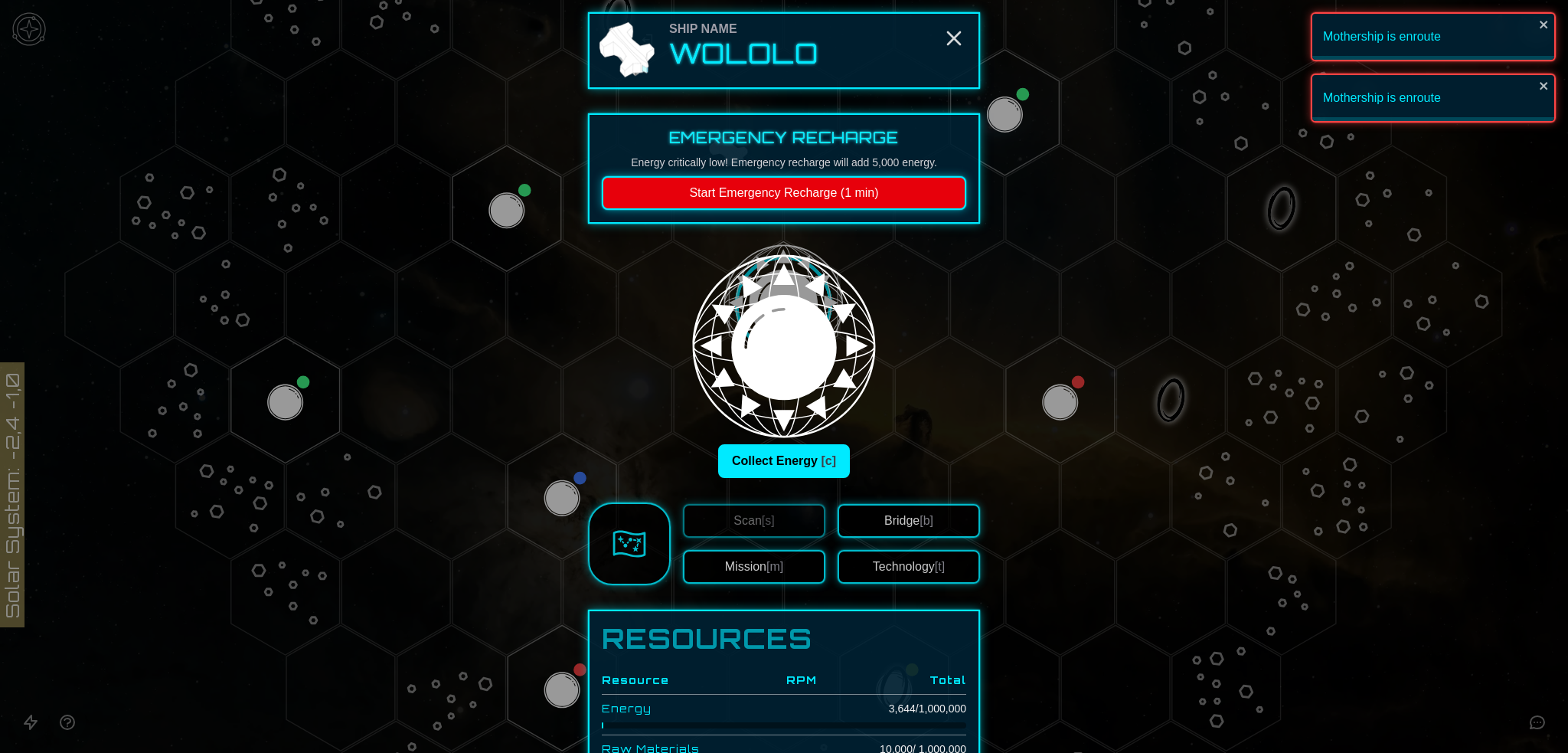
click at [757, 210] on button "Start Emergency Recharge (1 min)" at bounding box center [784, 193] width 364 height 34
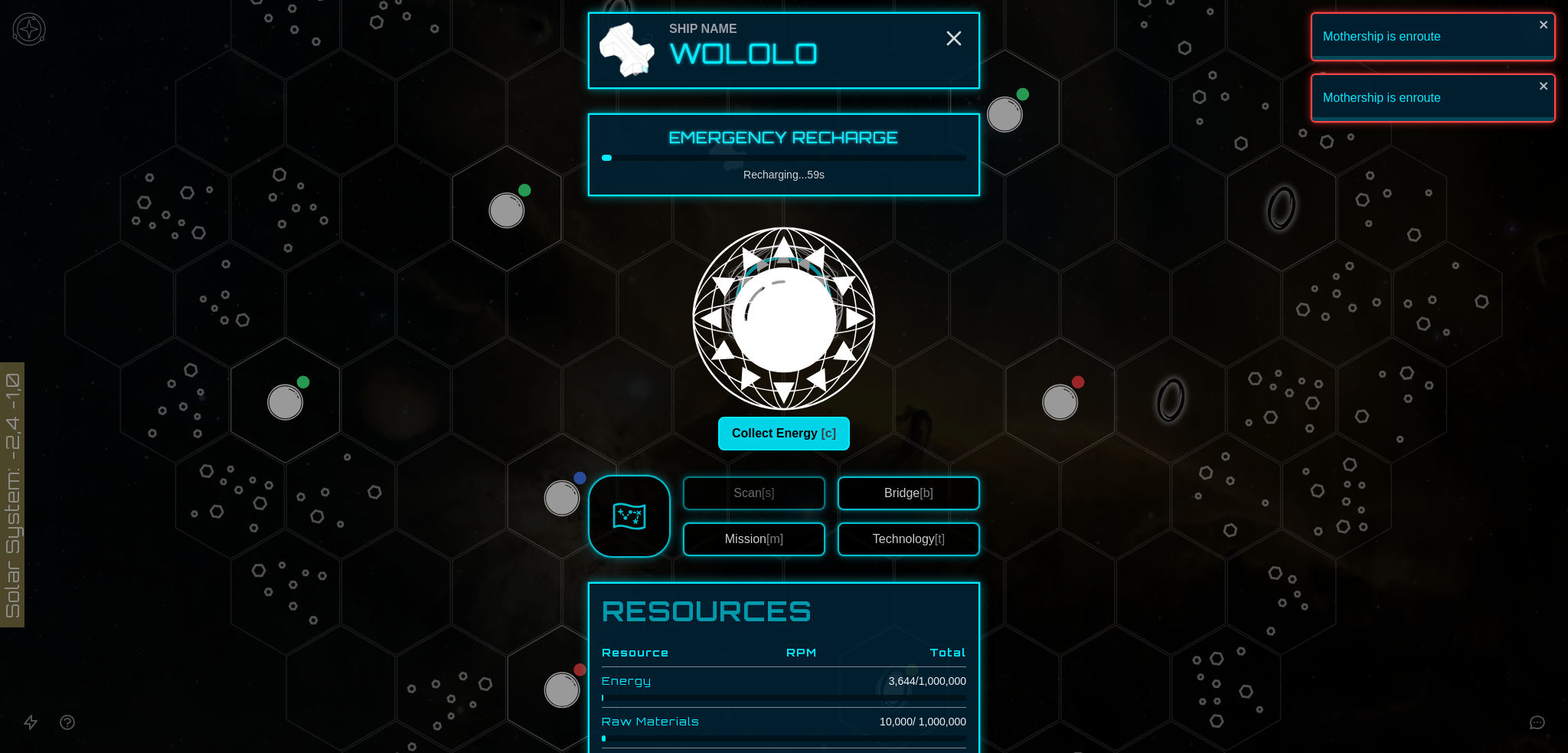
click at [778, 450] on button "Collect Energy [c]" at bounding box center [784, 433] width 131 height 34
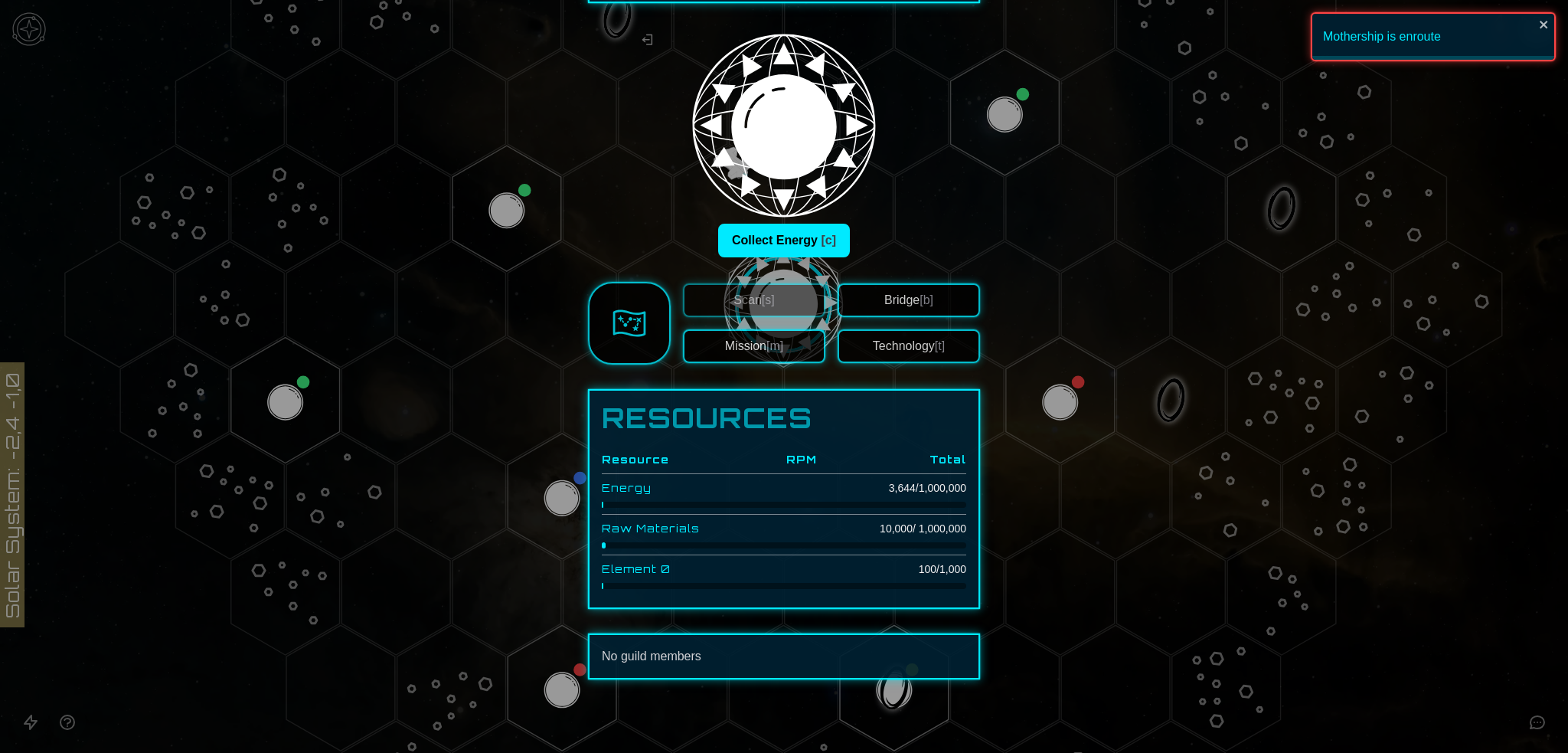
scroll to position [230, 0]
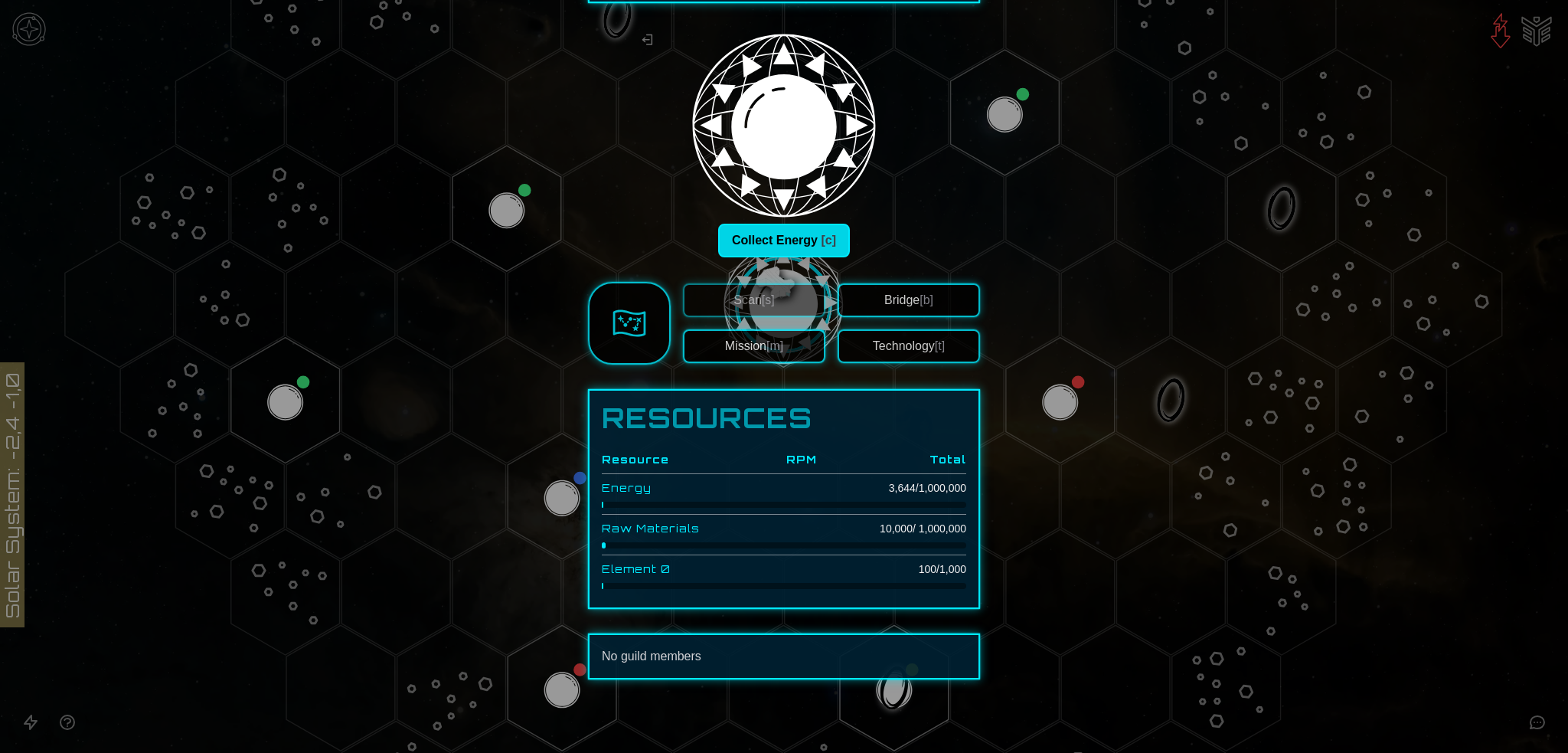
click at [777, 257] on button "Collect Energy [c]" at bounding box center [784, 240] width 131 height 34
click at [757, 257] on button "Collect Energy [c]" at bounding box center [784, 240] width 131 height 34
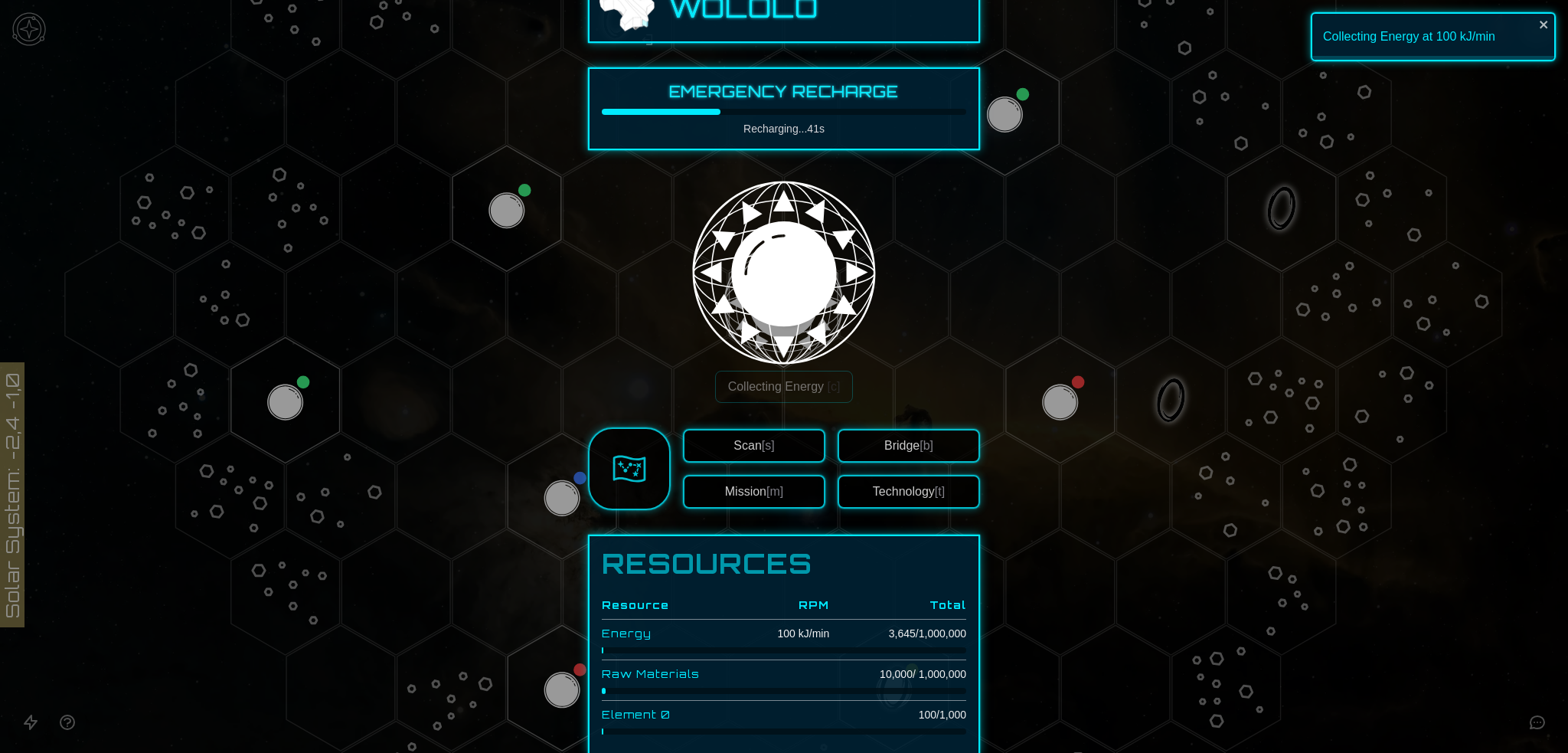
scroll to position [0, 0]
